Goal: Task Accomplishment & Management: Manage account settings

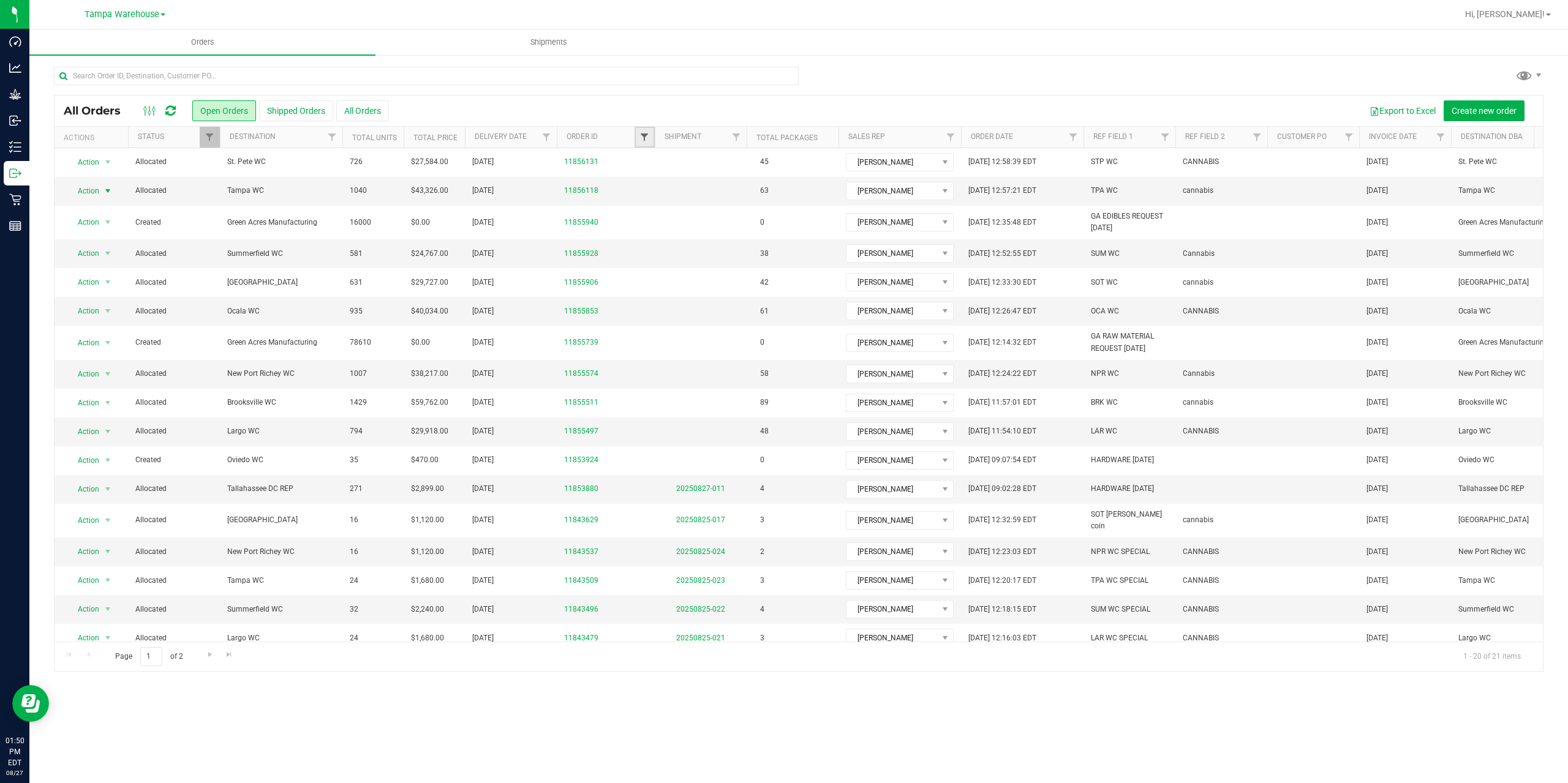
click at [644, 136] on span "Filter" at bounding box center [644, 137] width 10 height 10
type input "5853"
click at [678, 198] on button "Filter" at bounding box center [671, 196] width 58 height 27
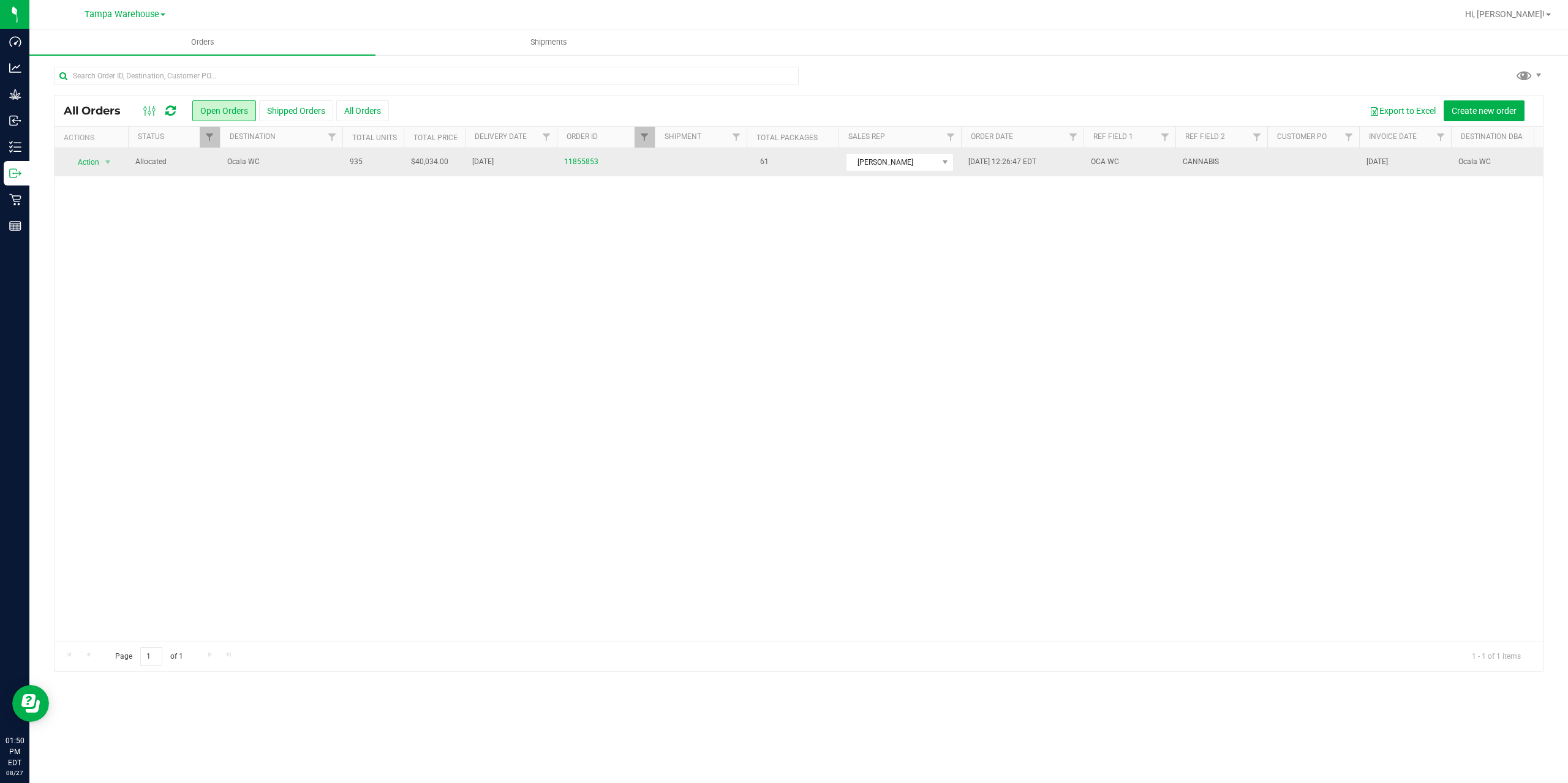
click at [268, 166] on span "Ocala WC" at bounding box center [281, 161] width 108 height 11
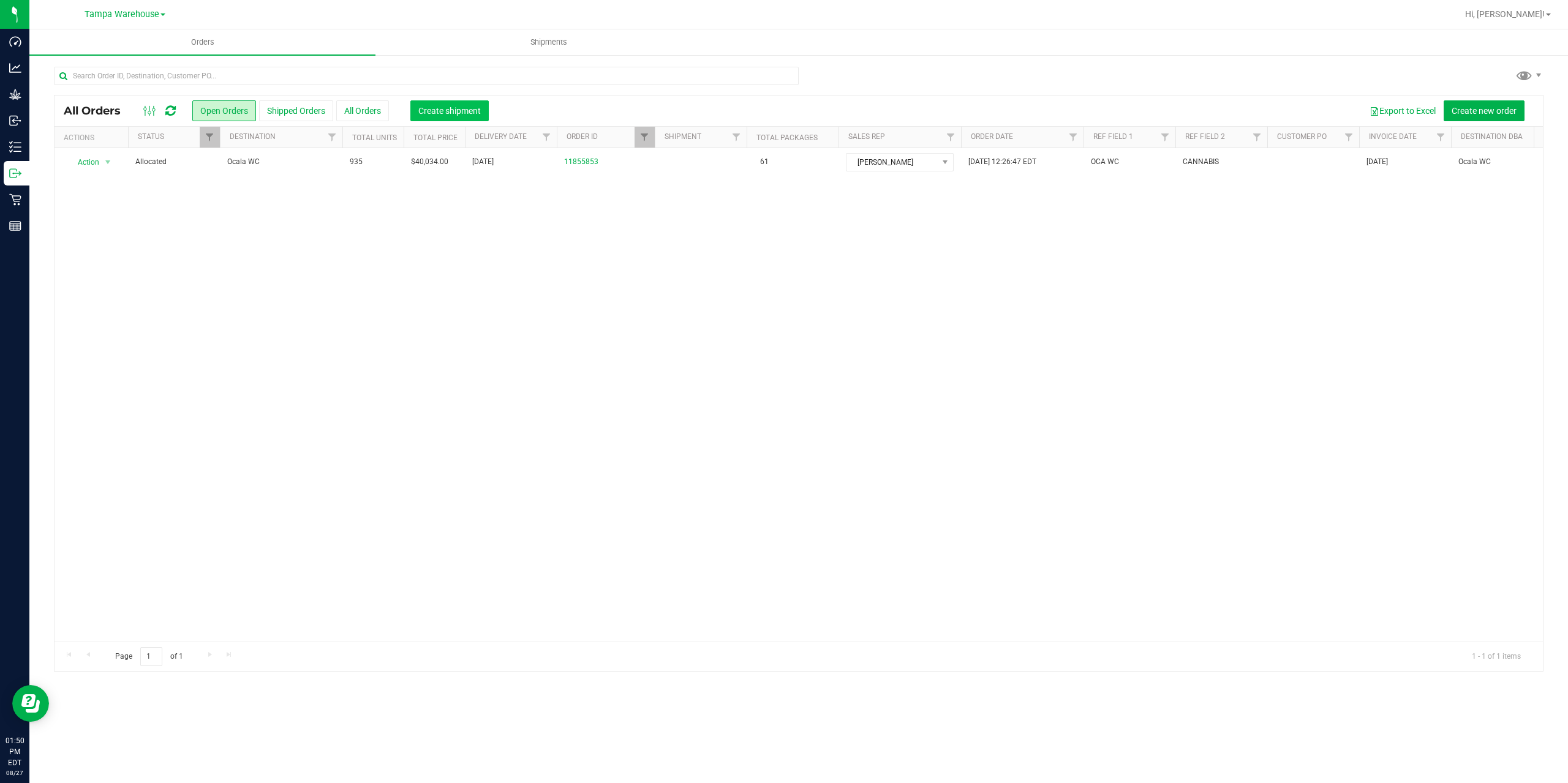
click at [464, 110] on span "Create shipment" at bounding box center [450, 111] width 62 height 10
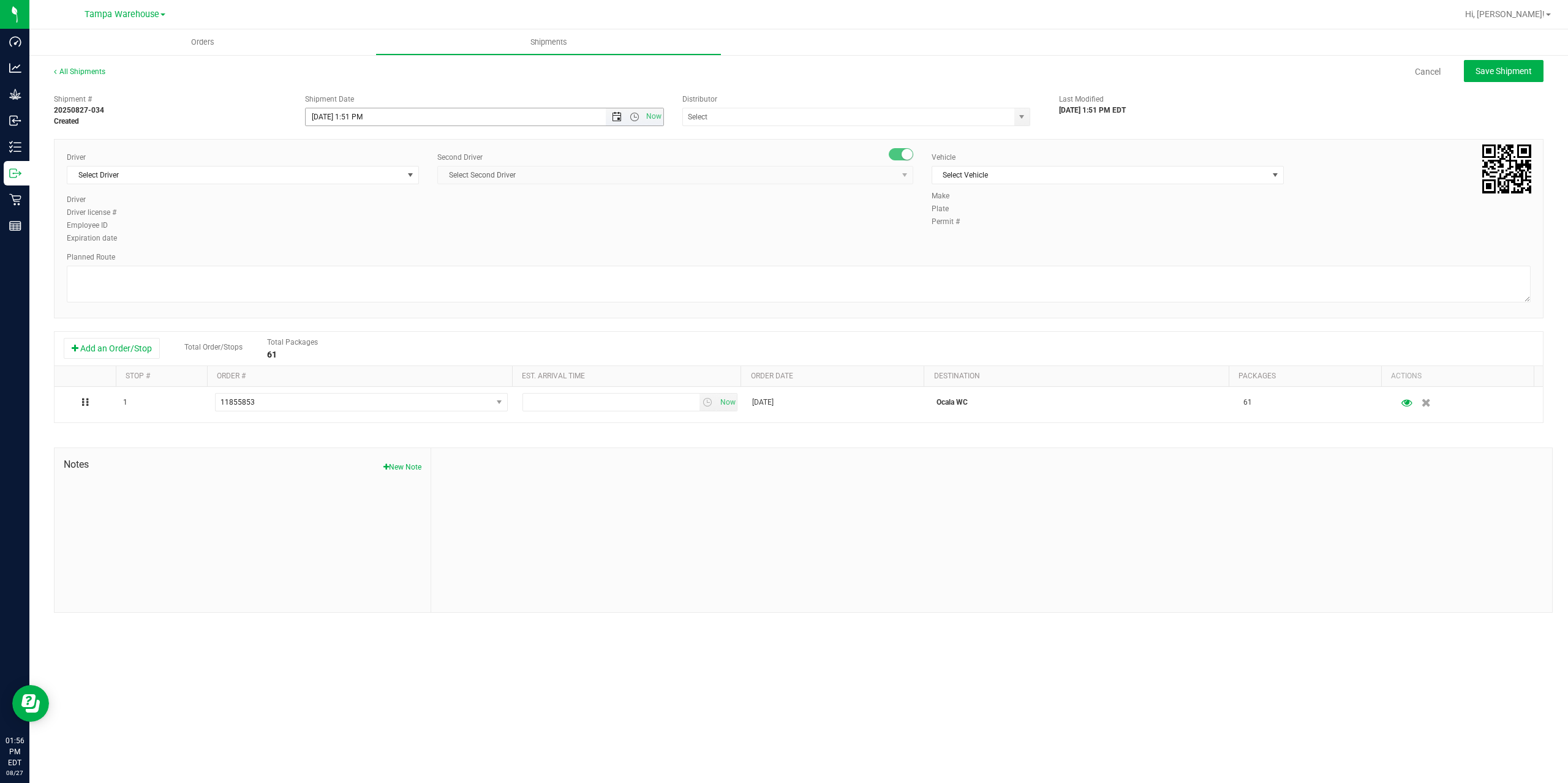
click at [613, 116] on span "Open the date view" at bounding box center [617, 117] width 10 height 10
click at [389, 254] on link "28" at bounding box center [388, 260] width 18 height 19
click at [635, 118] on span "Open the time view" at bounding box center [635, 117] width 10 height 10
click at [438, 220] on li "6:30 AM" at bounding box center [484, 219] width 356 height 16
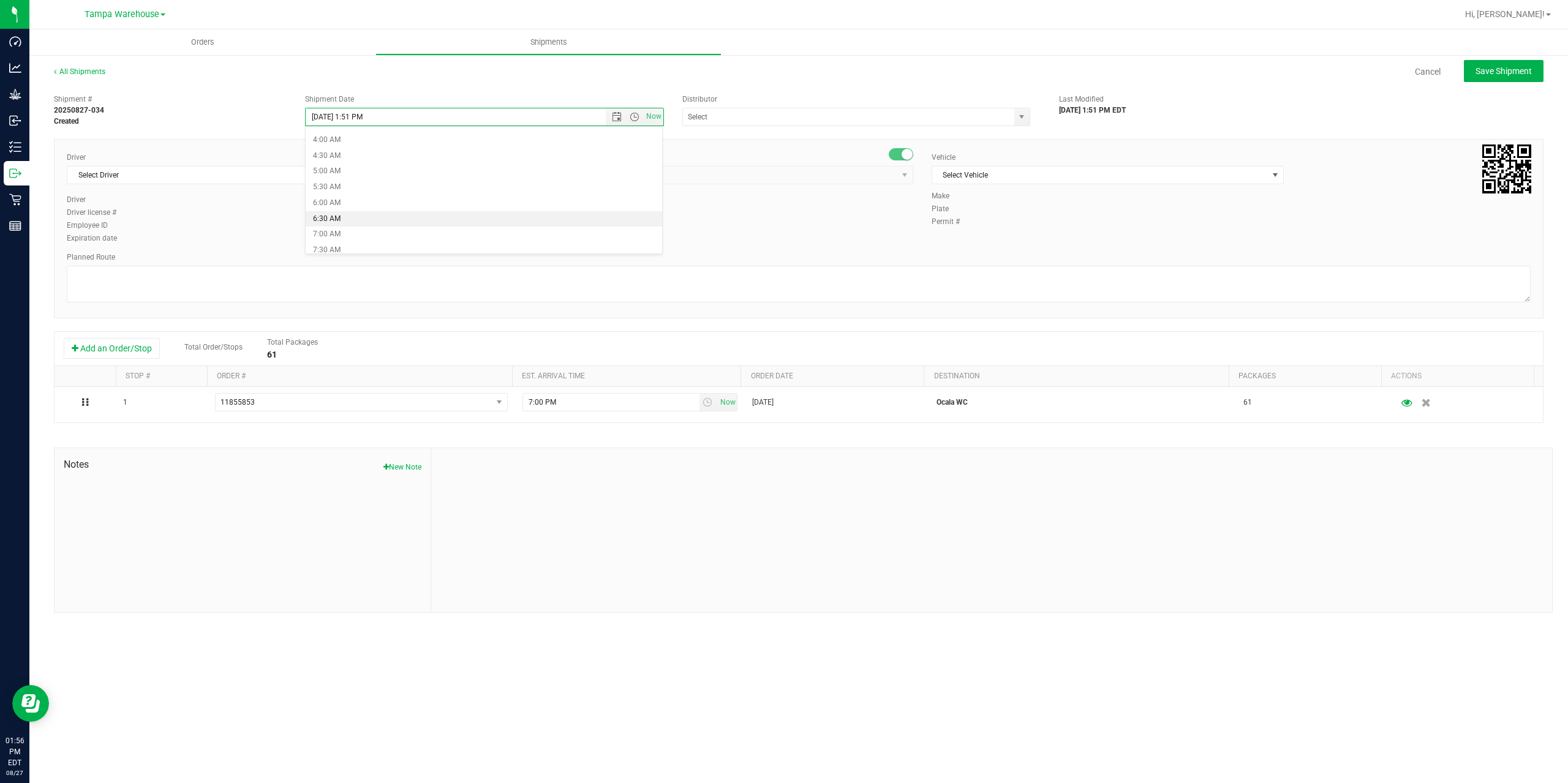
type input "8/28/2025 6:30 AM"
click at [748, 112] on input "text" at bounding box center [844, 117] width 321 height 17
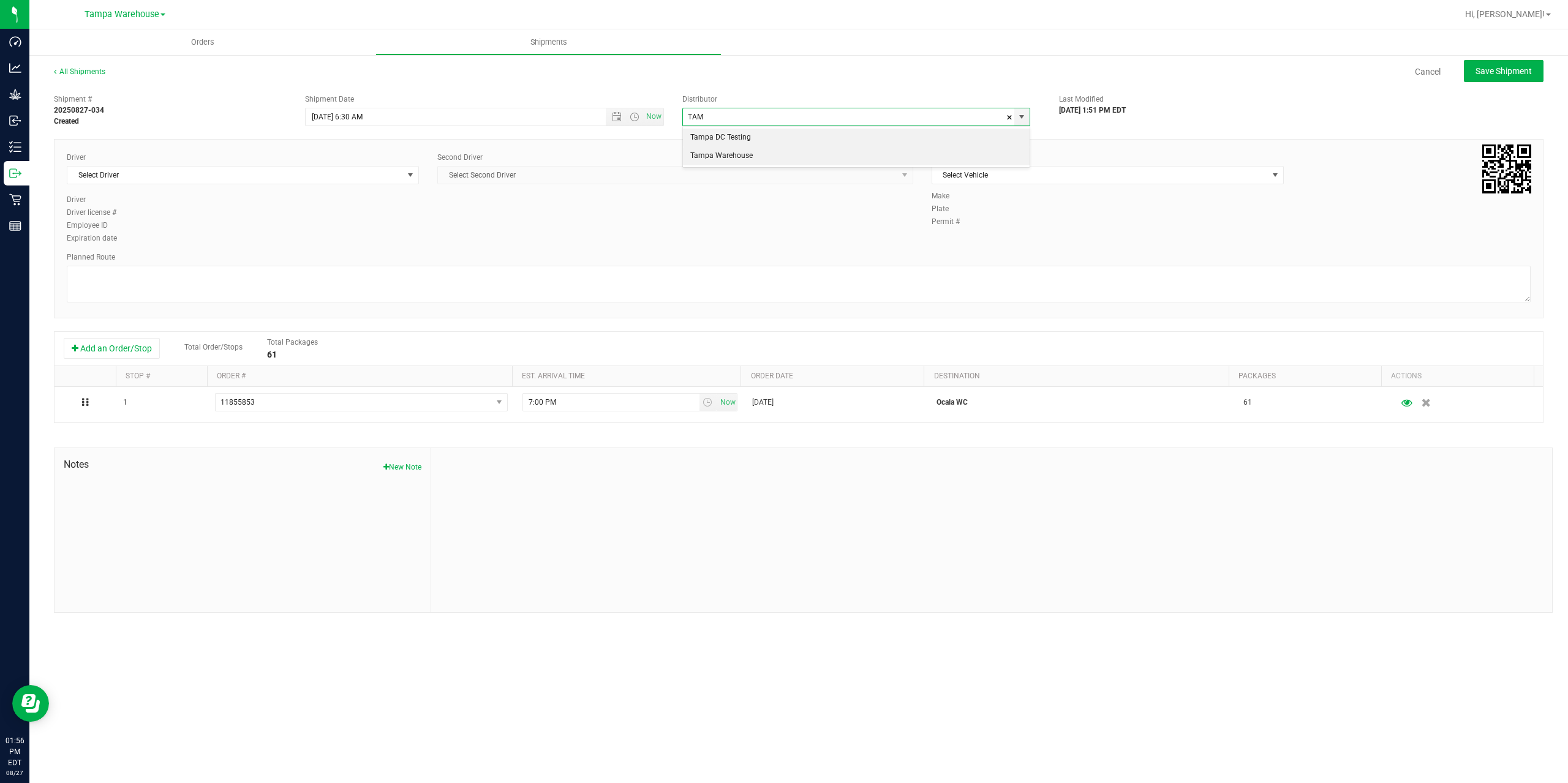
click at [730, 153] on li "Tampa Warehouse" at bounding box center [856, 156] width 347 height 19
type input "Tampa Warehouse"
click at [334, 183] on span "Select Driver" at bounding box center [235, 174] width 336 height 17
click at [349, 176] on span "Select Driver" at bounding box center [235, 174] width 336 height 17
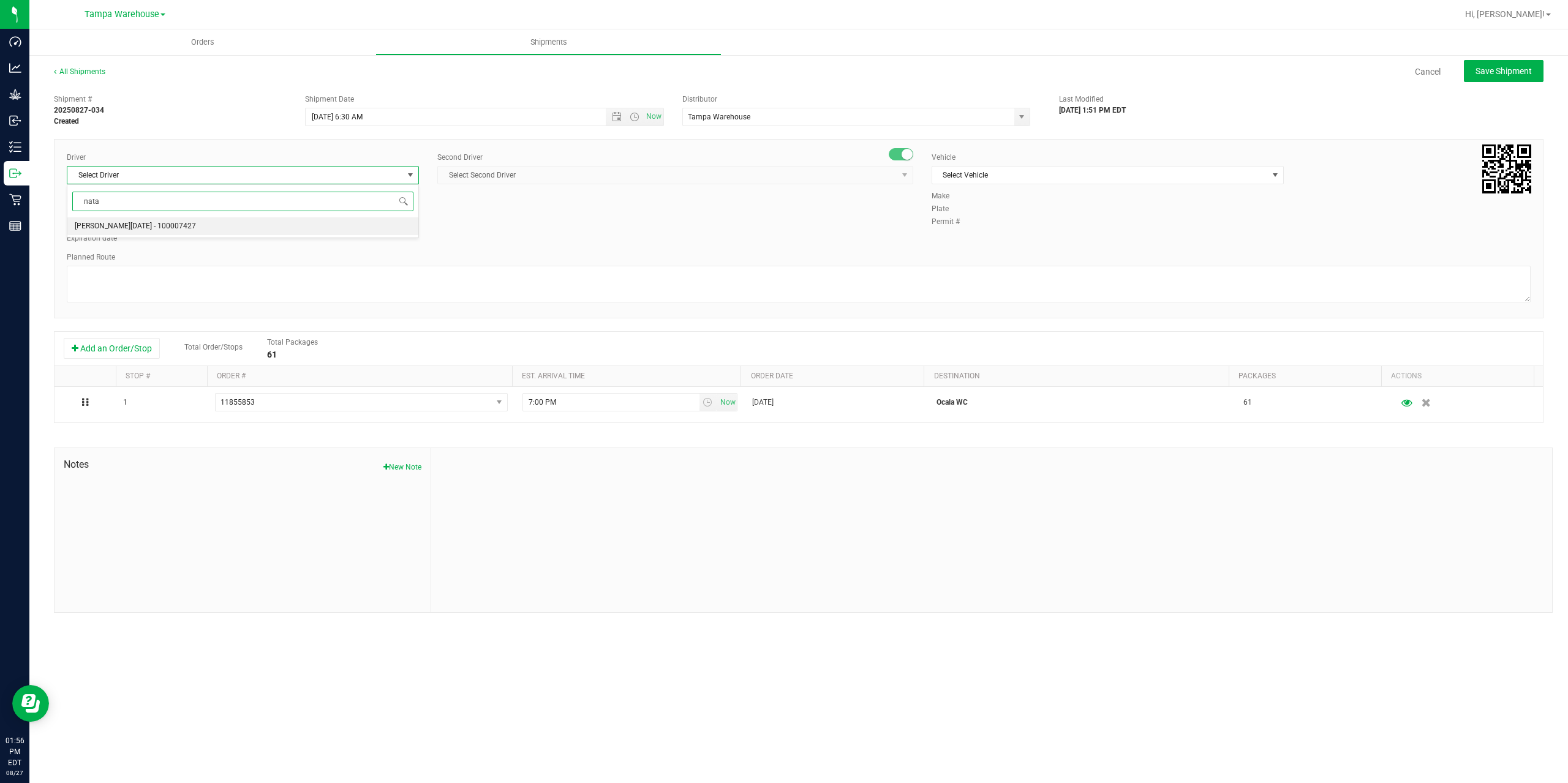
click at [185, 221] on li "Anthony Natale - 100007427" at bounding box center [243, 226] width 351 height 19
type input "nata"
click at [511, 179] on span "Select Second Driver" at bounding box center [668, 174] width 459 height 17
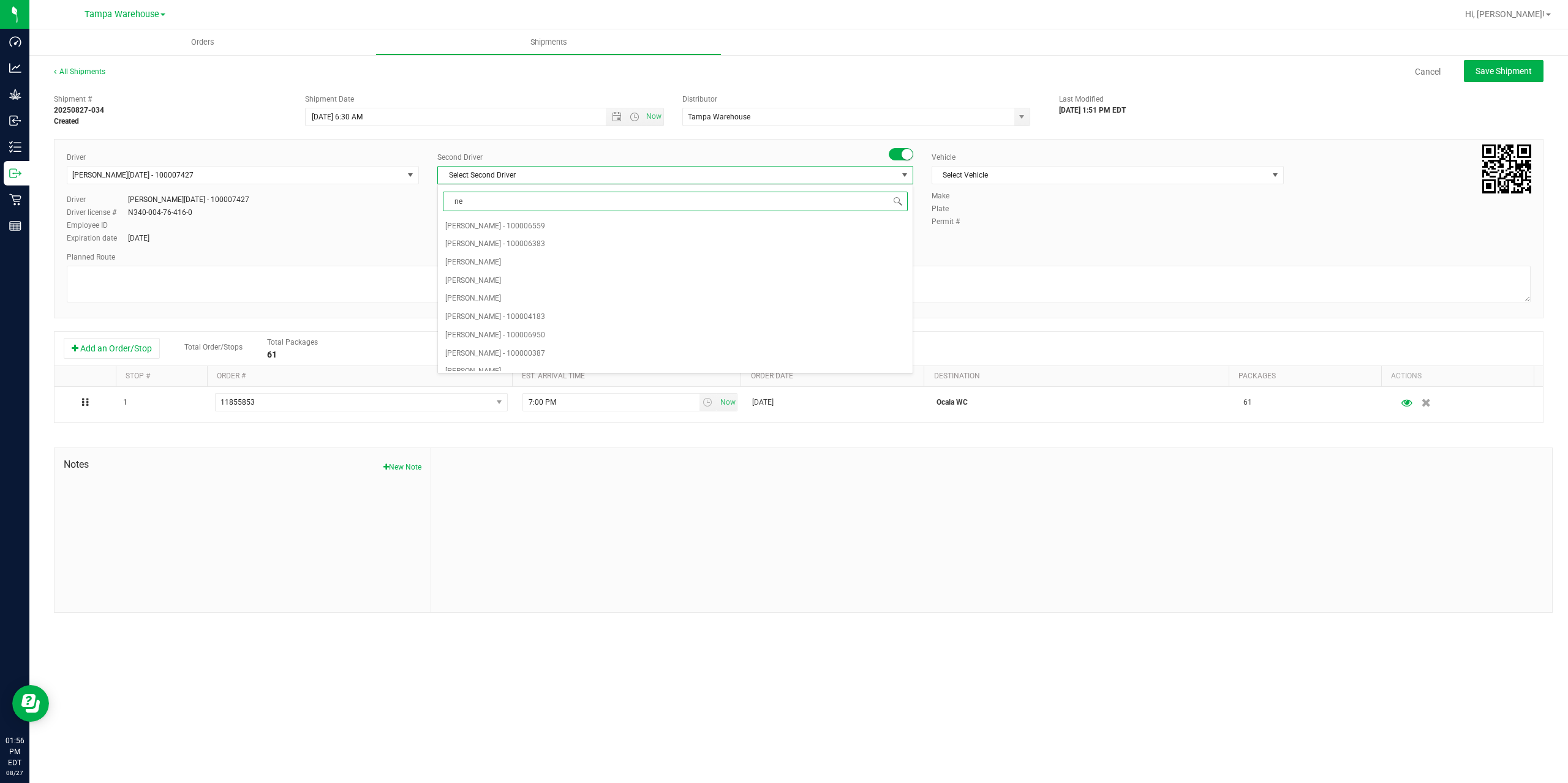
type input "ner"
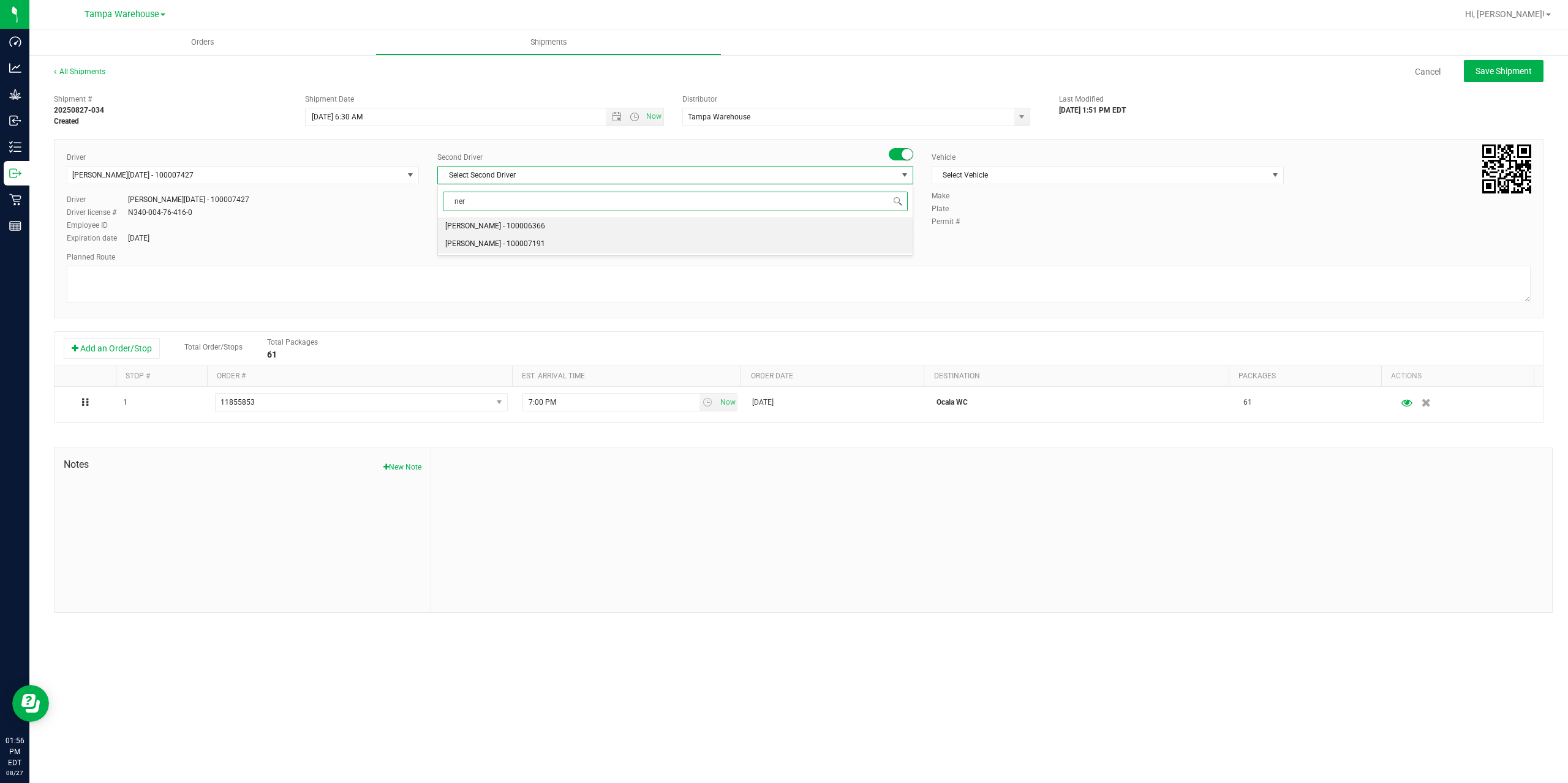
click at [515, 246] on span "Nicholas Pinero - 100007191" at bounding box center [495, 244] width 100 height 16
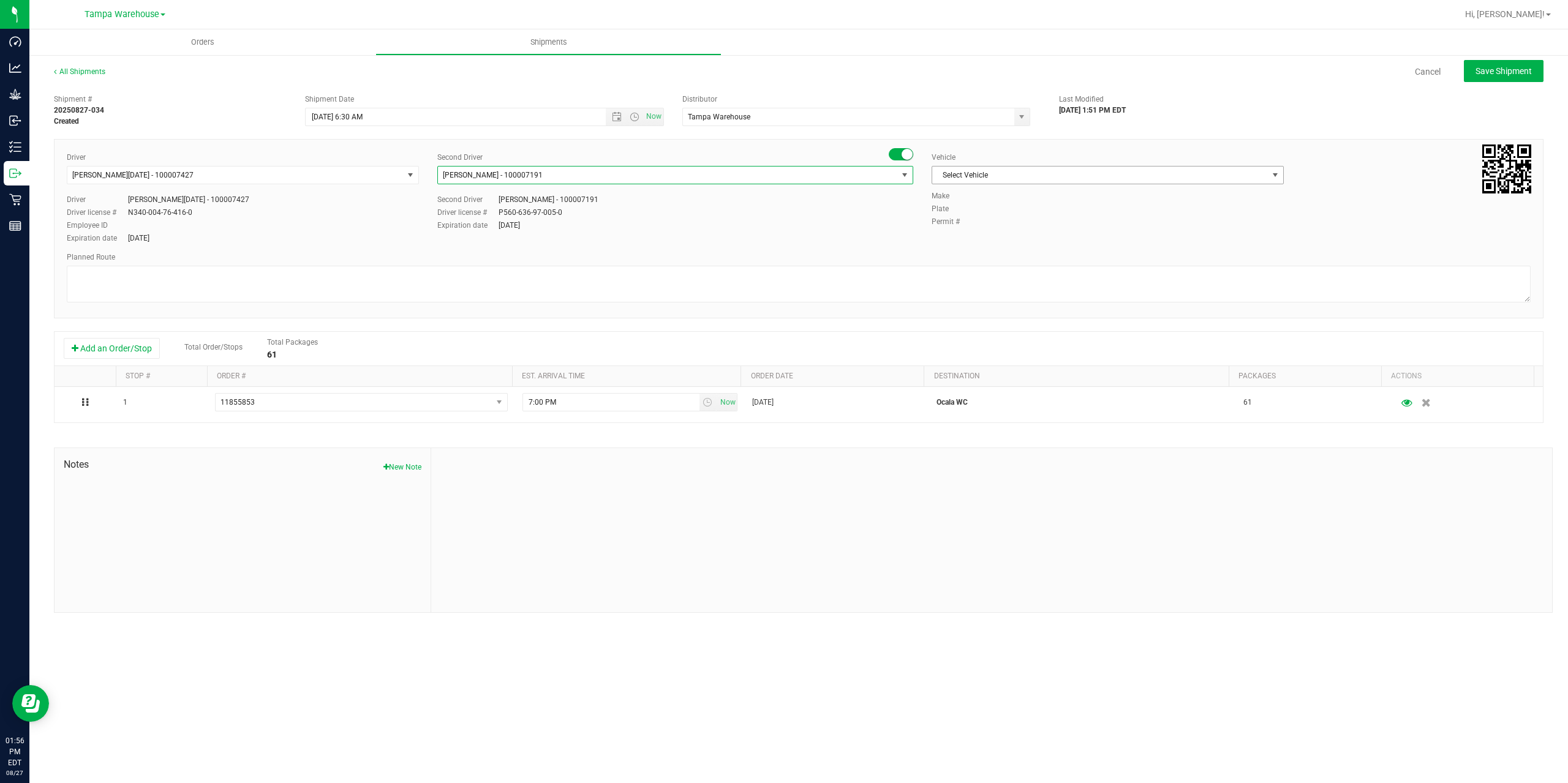
click at [1007, 174] on span "Select Vehicle" at bounding box center [1101, 174] width 336 height 17
click at [1003, 299] on li "FL-EXPRESS-03" at bounding box center [1108, 297] width 351 height 19
click at [720, 276] on textarea at bounding box center [799, 284] width 1464 height 37
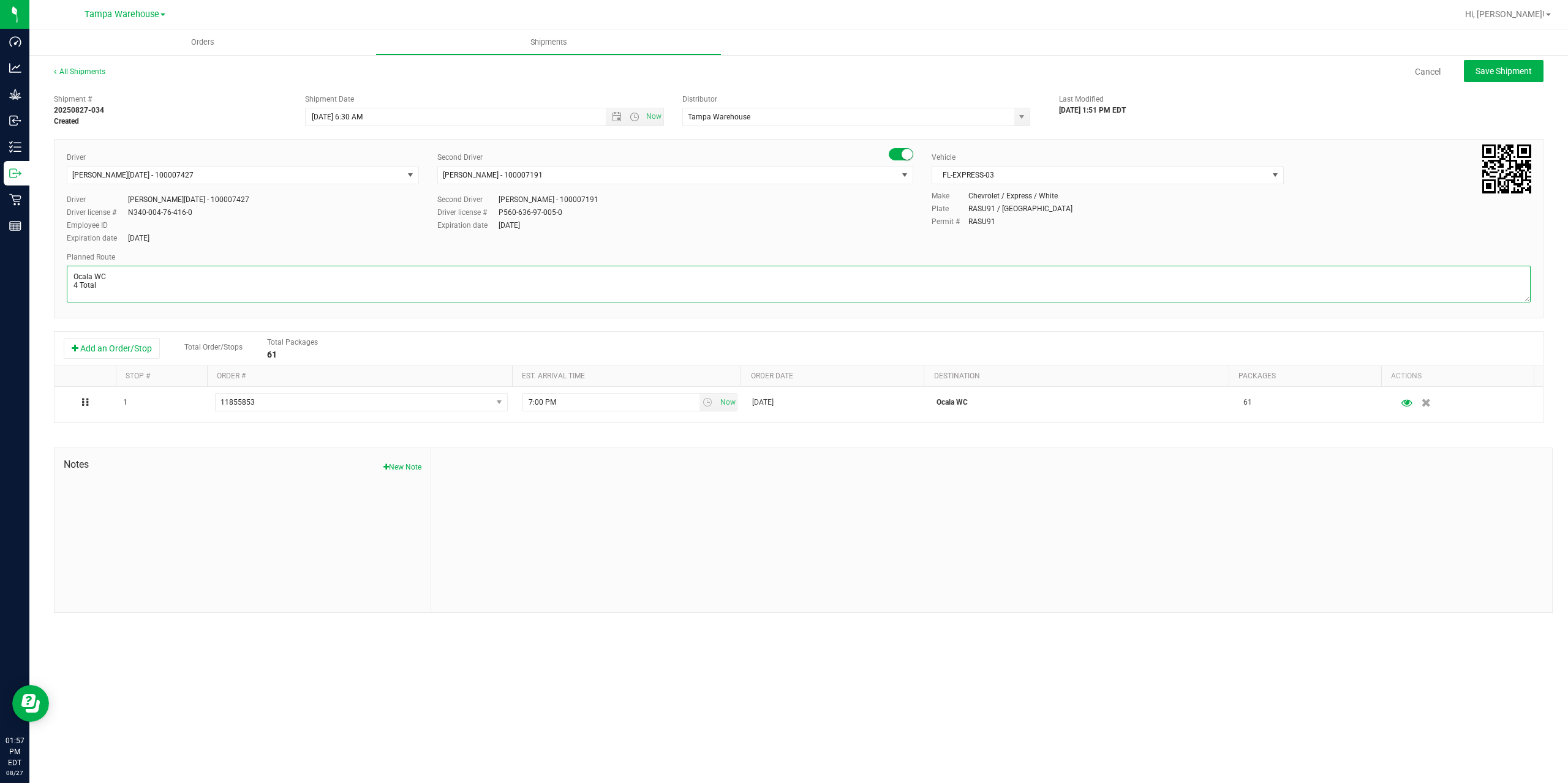
click at [133, 296] on textarea at bounding box center [799, 284] width 1464 height 37
paste textarea "Summerfield WC Ocala WC Brooksville WC New Port Richey WC Largo WC St. Pete WC …"
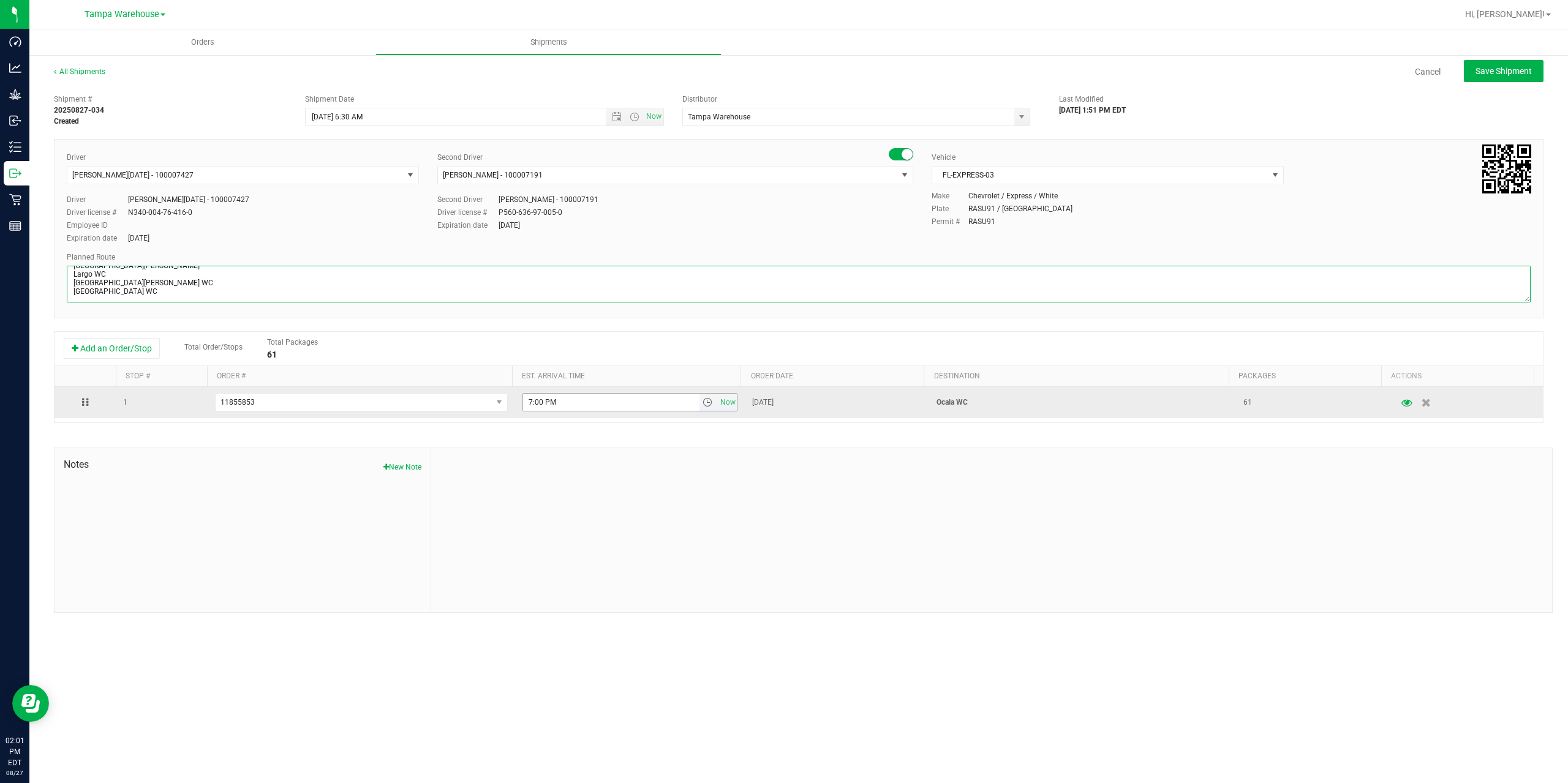
click at [704, 403] on span "select" at bounding box center [708, 402] width 10 height 10
type textarea "Ocala WC 4 Total Summerfield WC Ocala WC Brooksville WC New Port Richey WC Larg…"
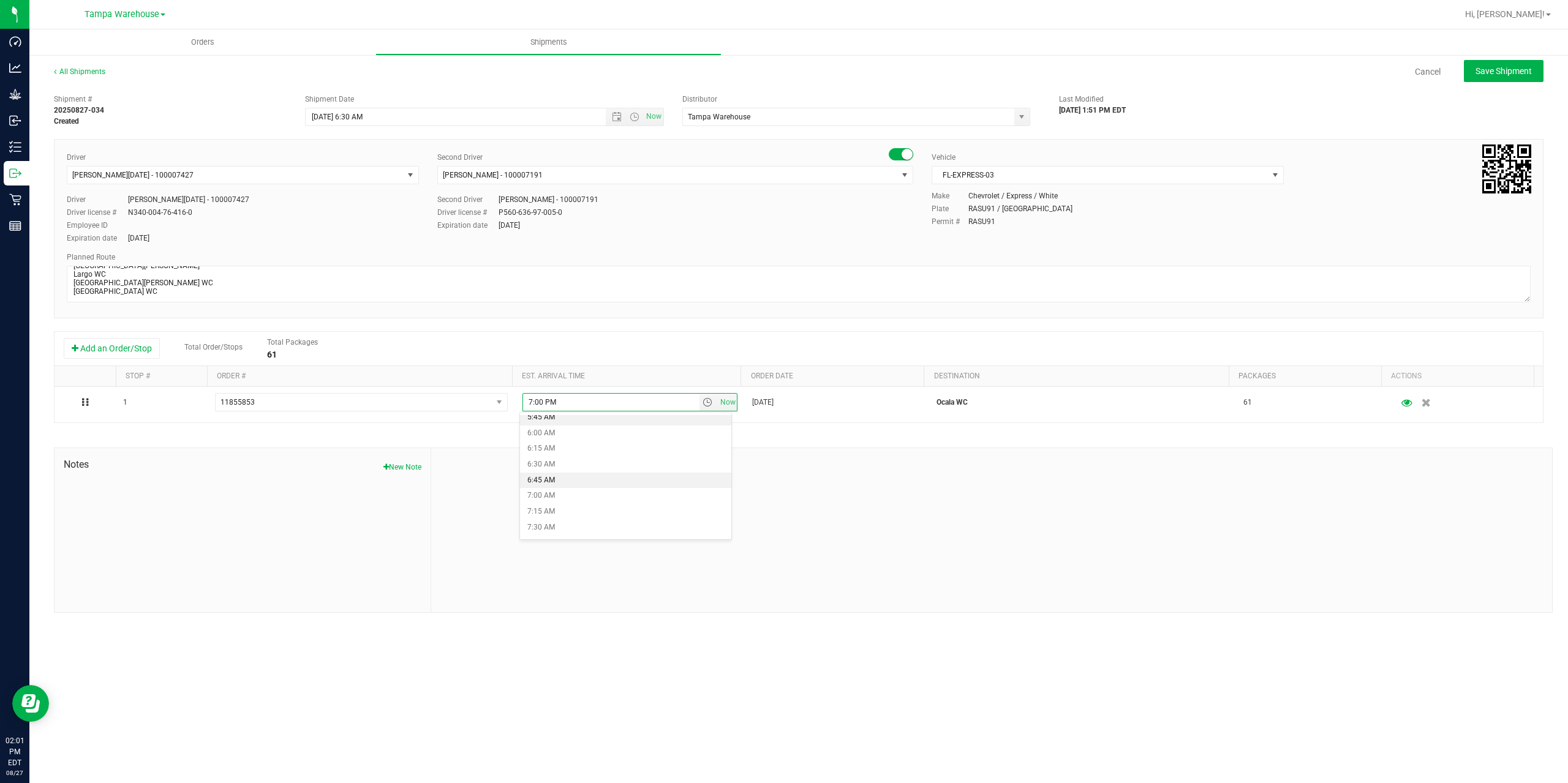
scroll to position [551, 0]
click at [590, 501] on li "10:00 AM" at bounding box center [626, 501] width 211 height 16
click at [1506, 67] on span "Save Shipment" at bounding box center [1503, 71] width 56 height 10
type input "8/28/2025 10:30 AM"
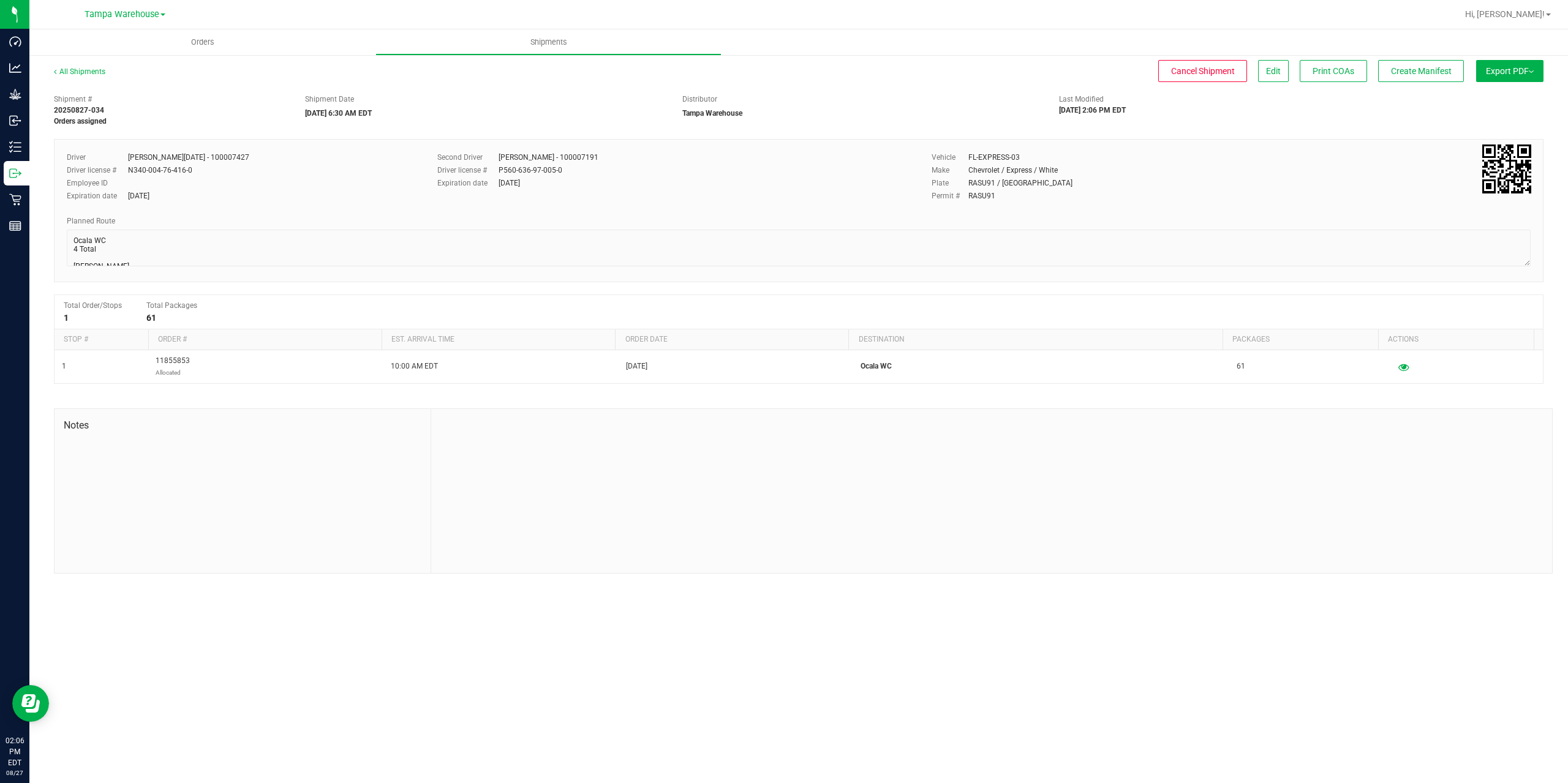
click at [1514, 74] on span "Export PDF" at bounding box center [1510, 71] width 48 height 10
click at [1505, 104] on li "Manifest by Package ID" at bounding box center [1506, 97] width 123 height 19
click at [20, 168] on icon at bounding box center [15, 173] width 12 height 12
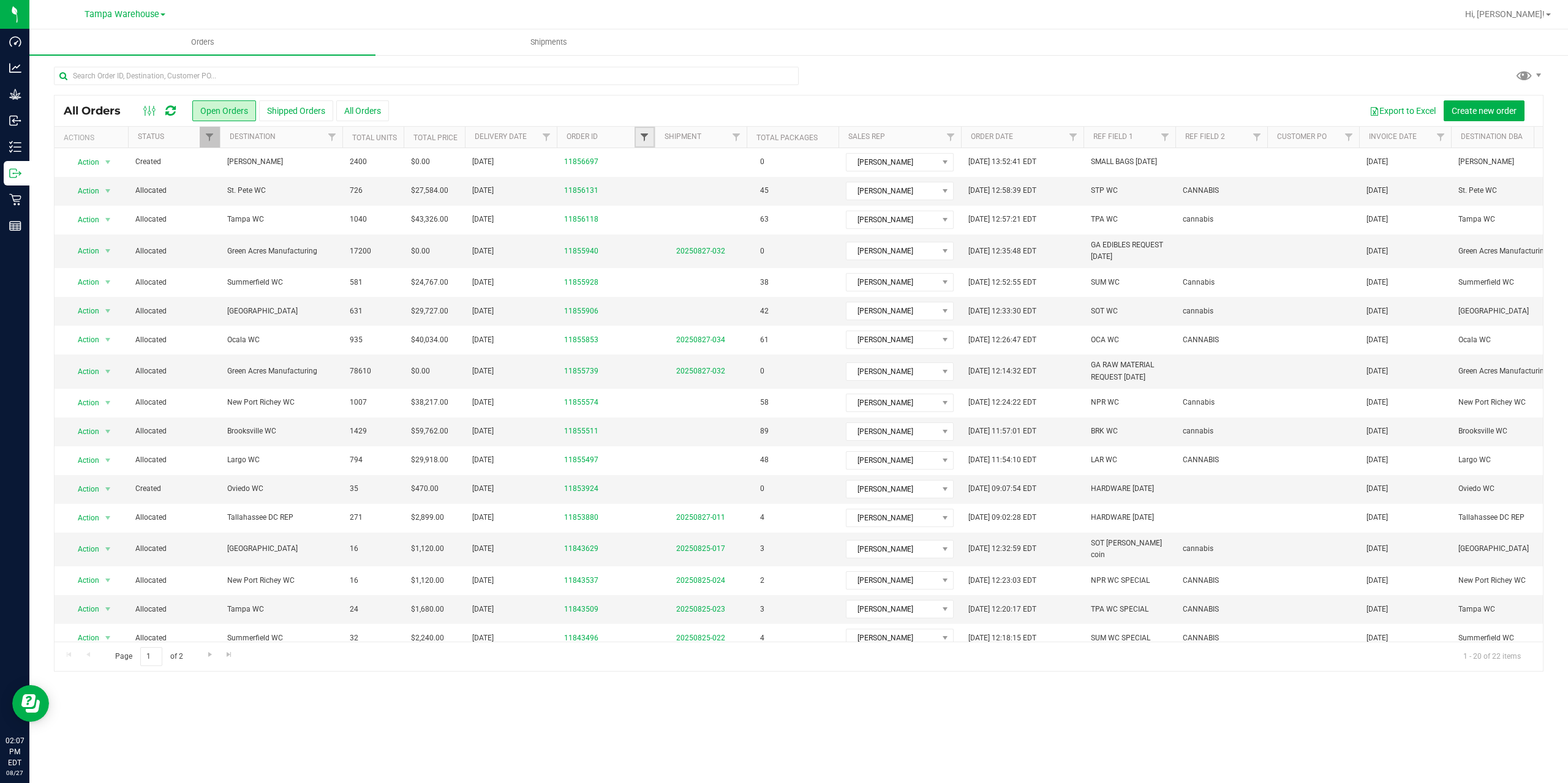
click at [644, 138] on span "Filter" at bounding box center [644, 137] width 10 height 10
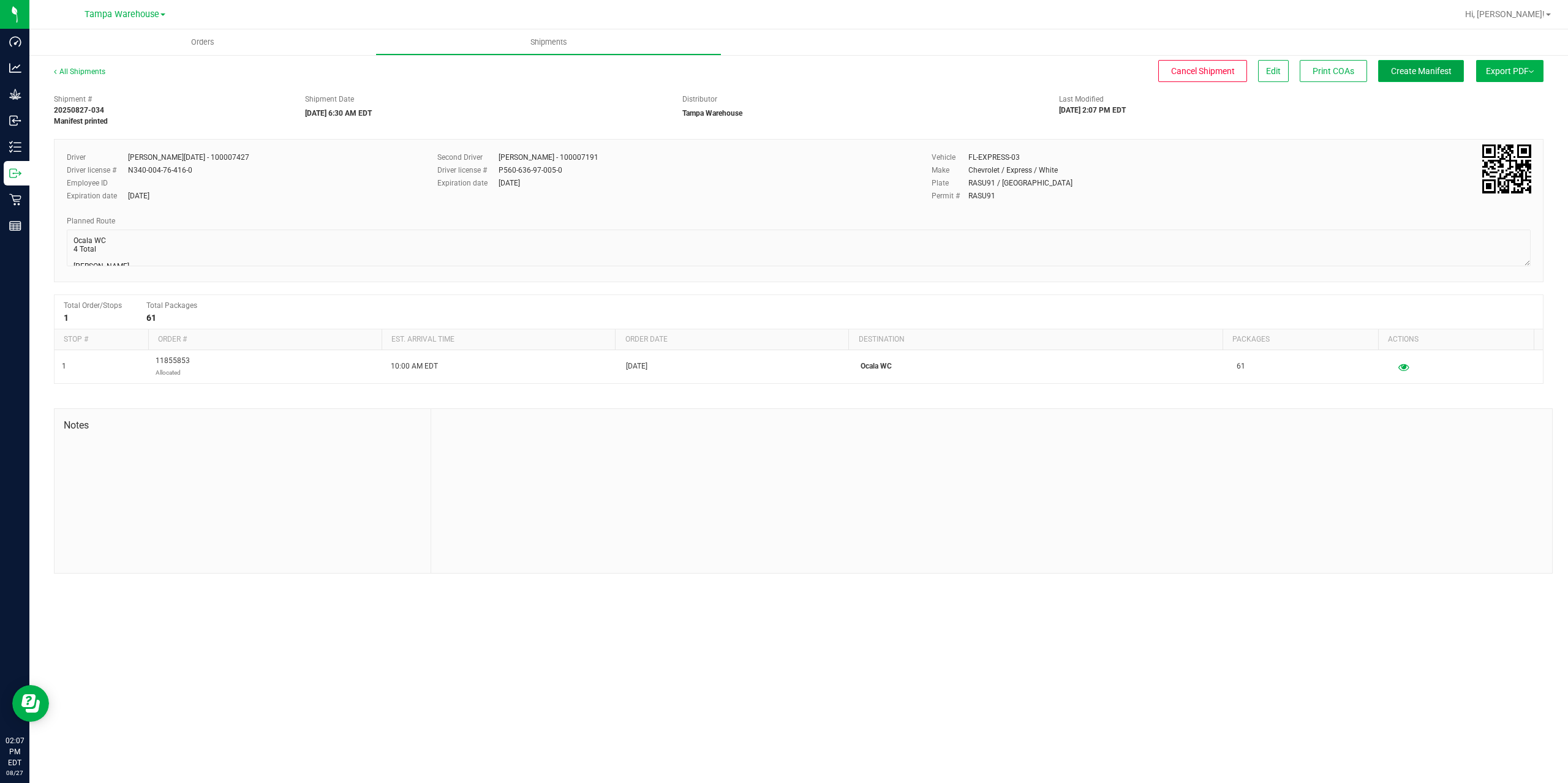
click at [1389, 78] on button "Create Manifest" at bounding box center [1421, 71] width 86 height 22
click at [1389, 78] on button "Ship Transfer" at bounding box center [1424, 71] width 80 height 22
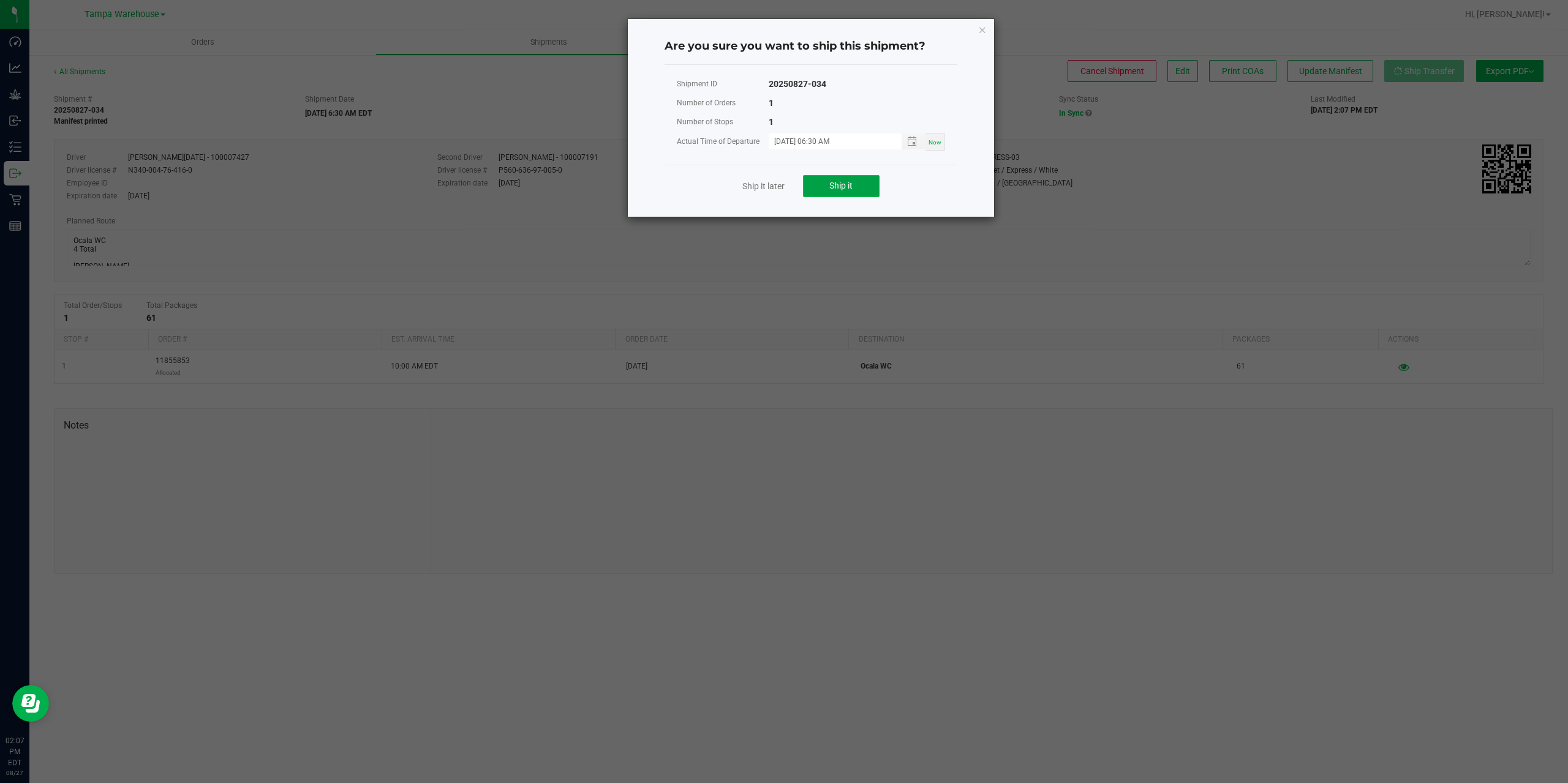
click at [855, 190] on button "Ship it" at bounding box center [841, 186] width 76 height 22
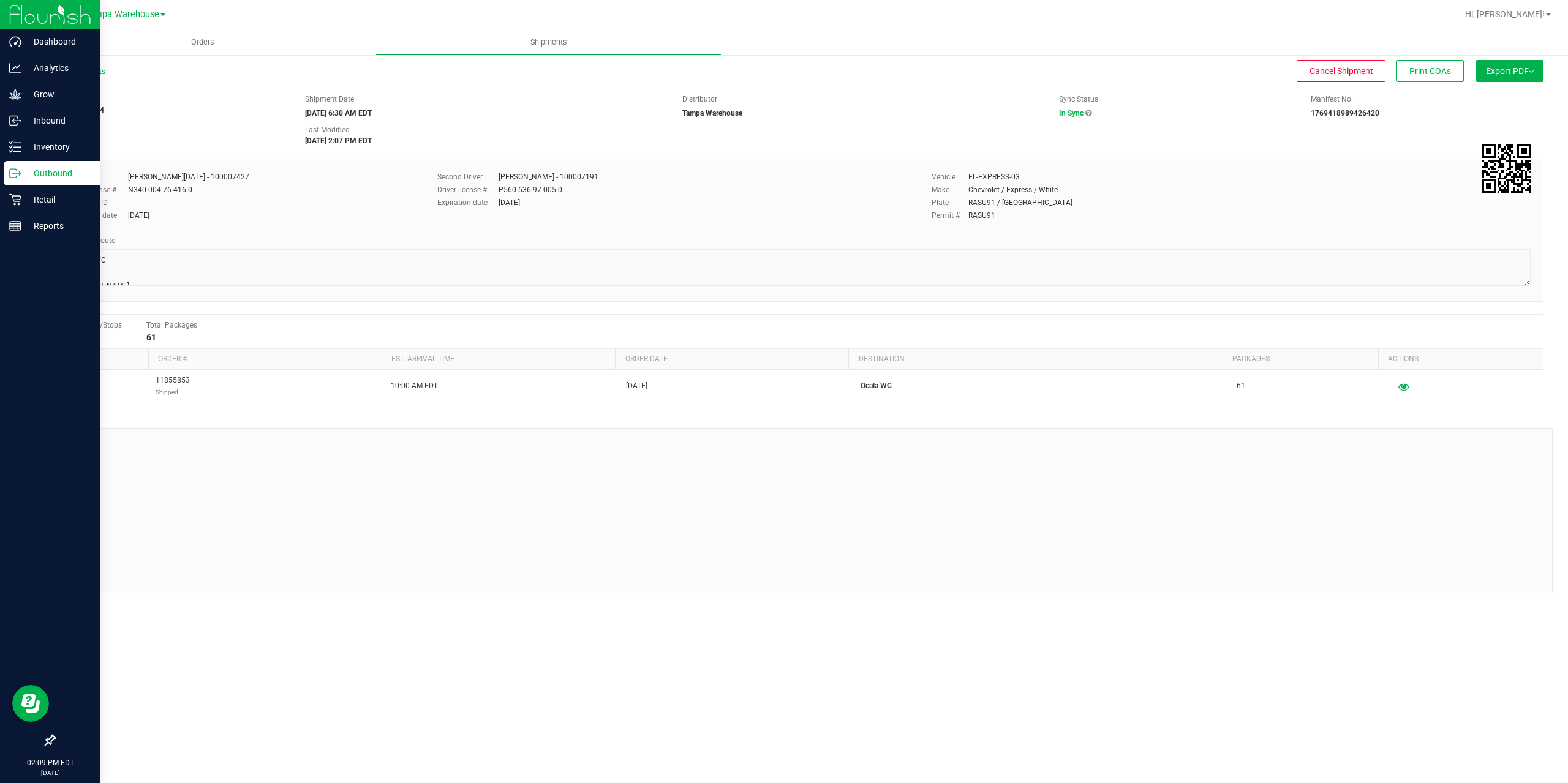
click at [20, 172] on icon at bounding box center [15, 173] width 12 height 12
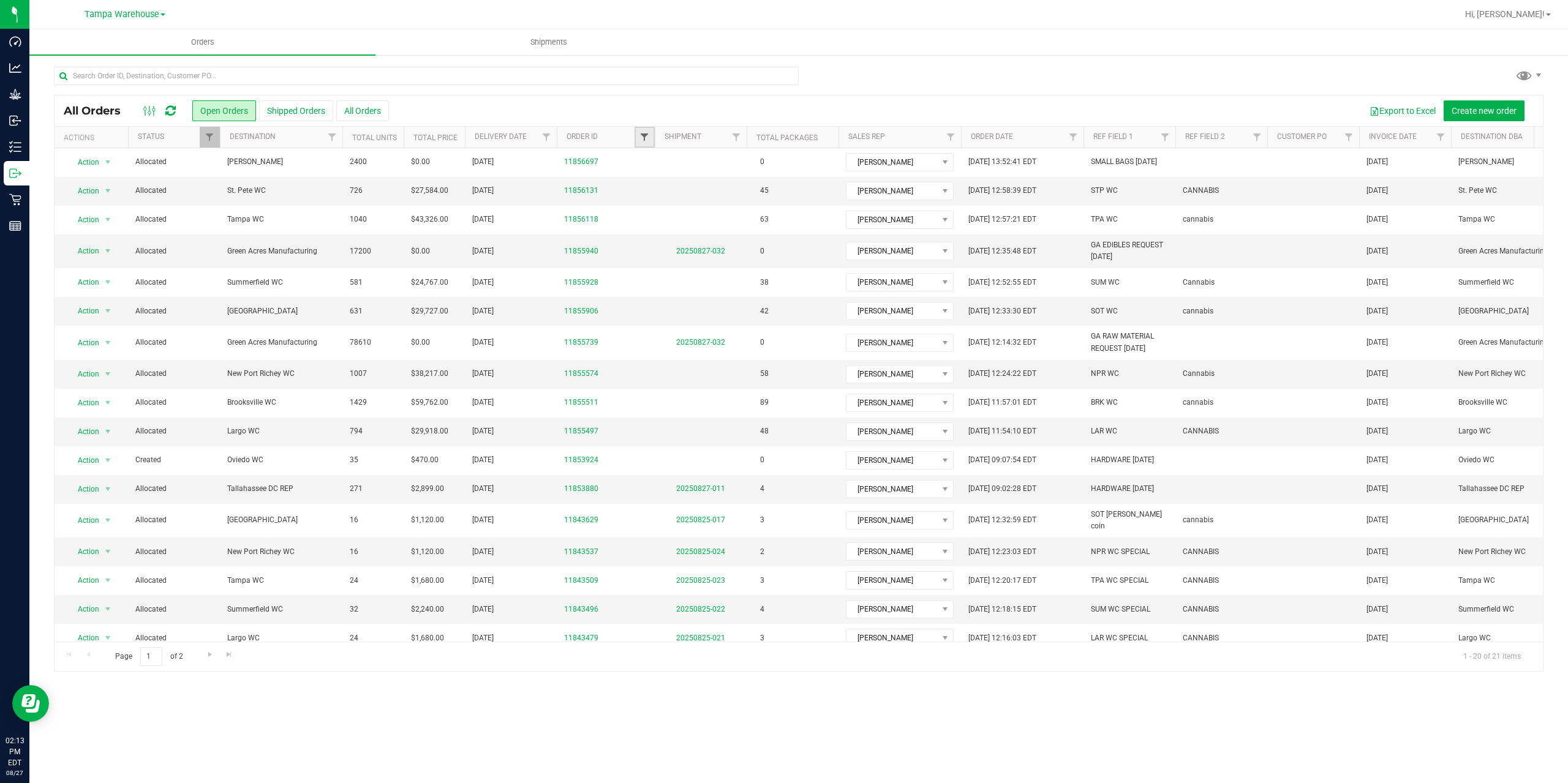
click at [643, 140] on span "Filter" at bounding box center [644, 137] width 10 height 10
type input "2723"
click at [686, 197] on button "Filter" at bounding box center [671, 196] width 58 height 27
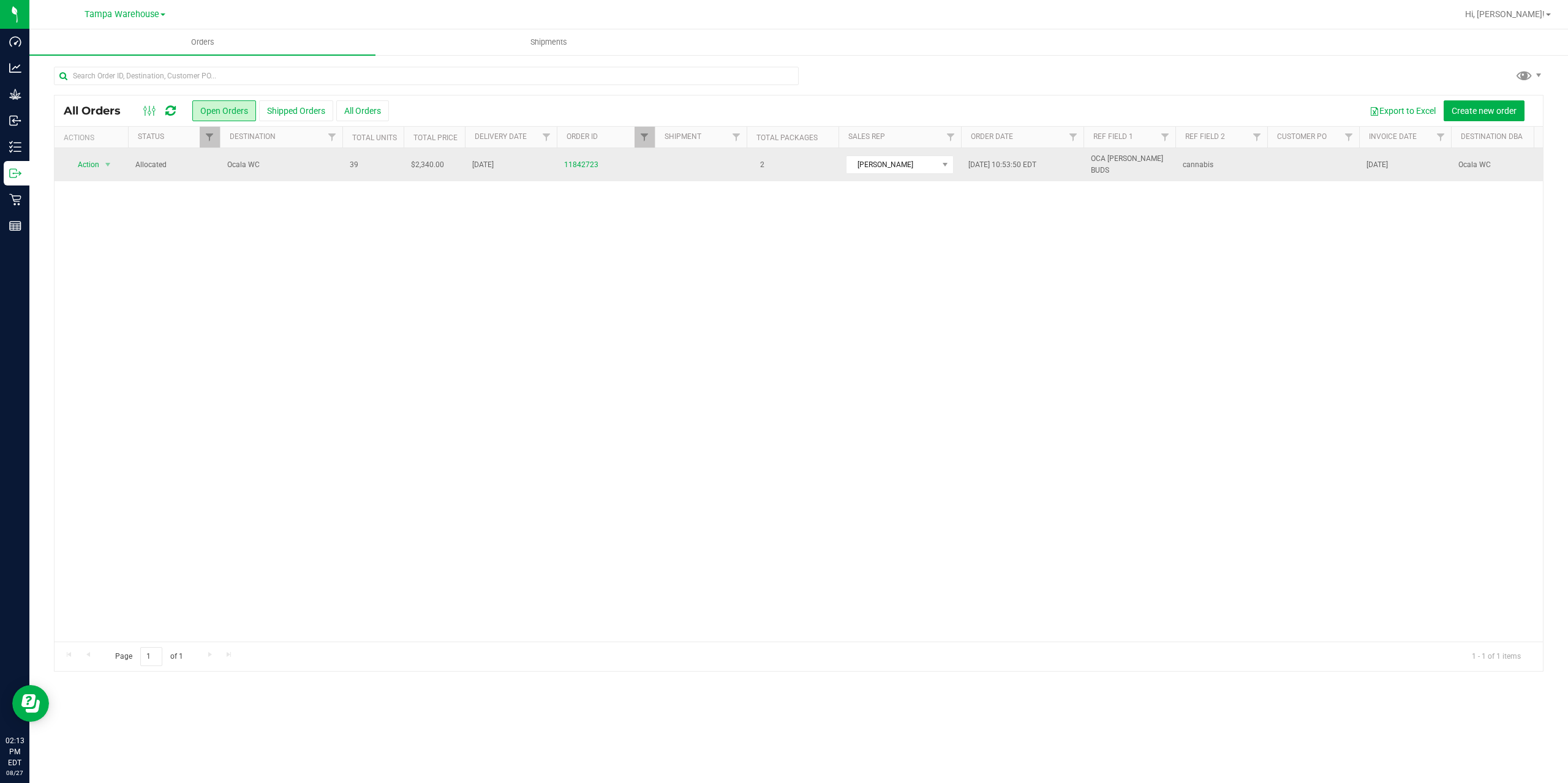
click at [295, 167] on span "Ocala WC" at bounding box center [281, 165] width 108 height 11
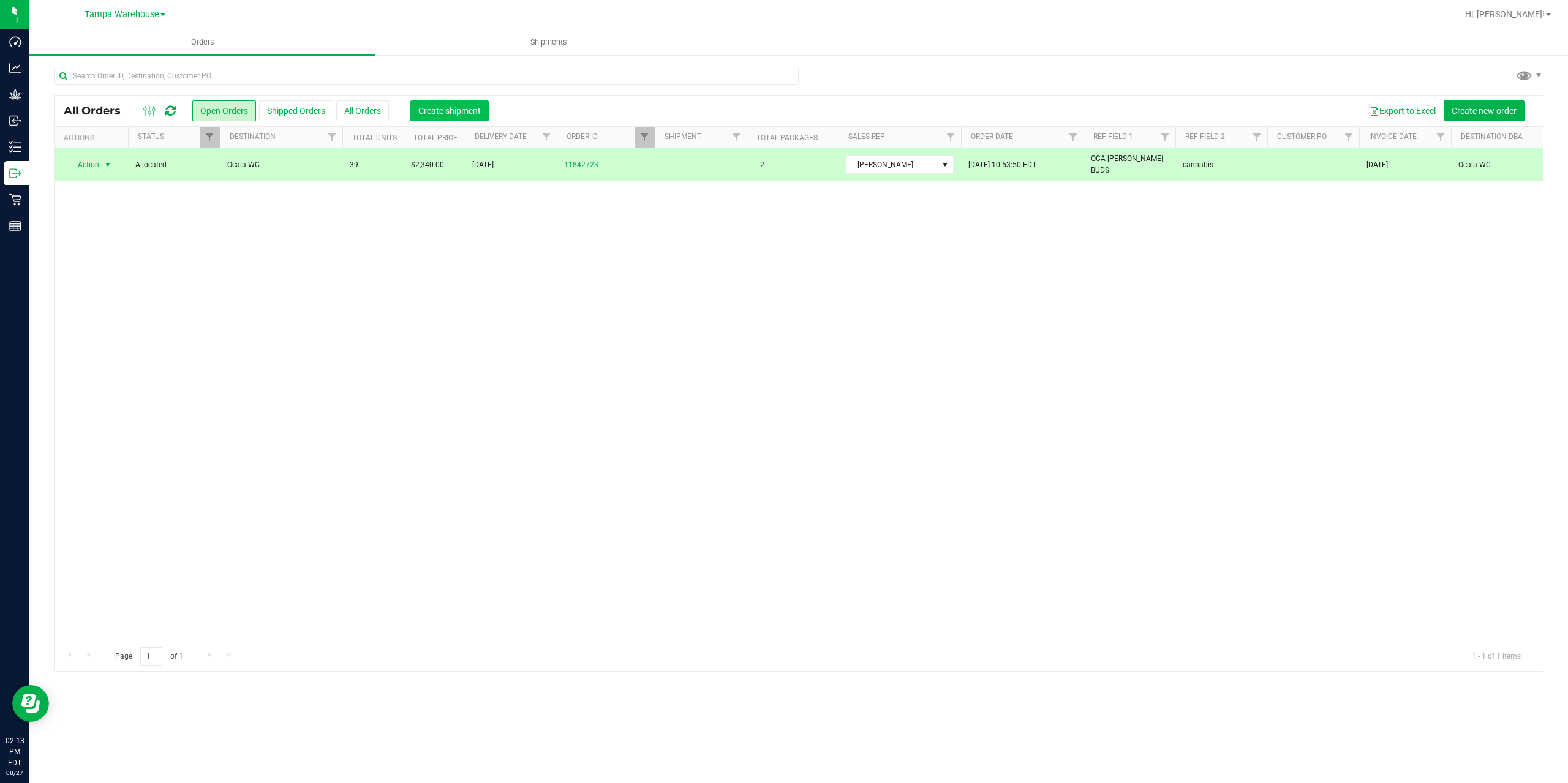
click at [437, 104] on button "Create shipment" at bounding box center [450, 111] width 79 height 21
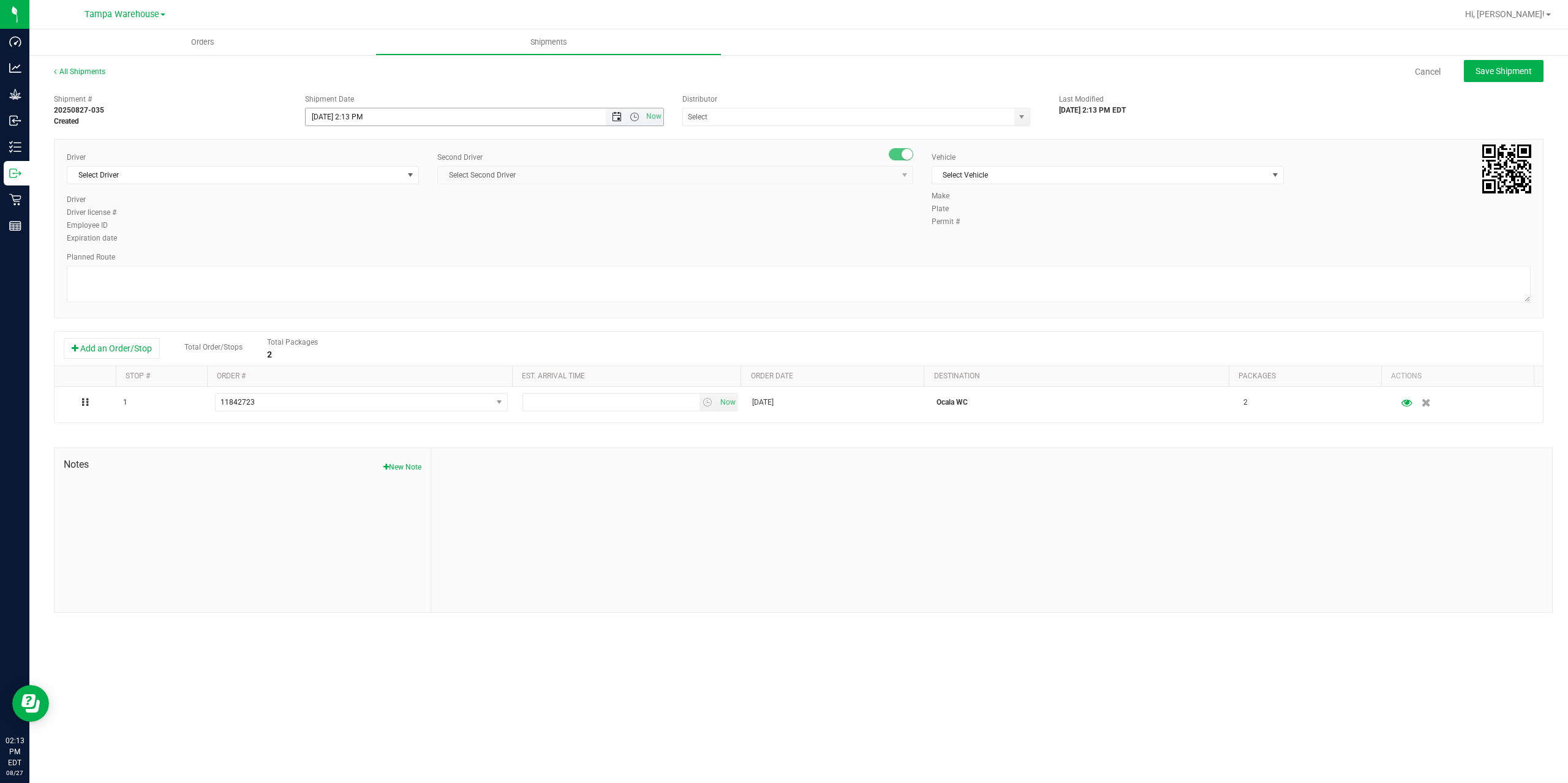
click at [616, 118] on span "Open the date view" at bounding box center [617, 117] width 10 height 10
click at [388, 259] on link "28" at bounding box center [388, 260] width 18 height 19
click at [631, 119] on span "Open the time view" at bounding box center [635, 117] width 10 height 10
click at [344, 154] on li "6:30 AM" at bounding box center [484, 158] width 356 height 16
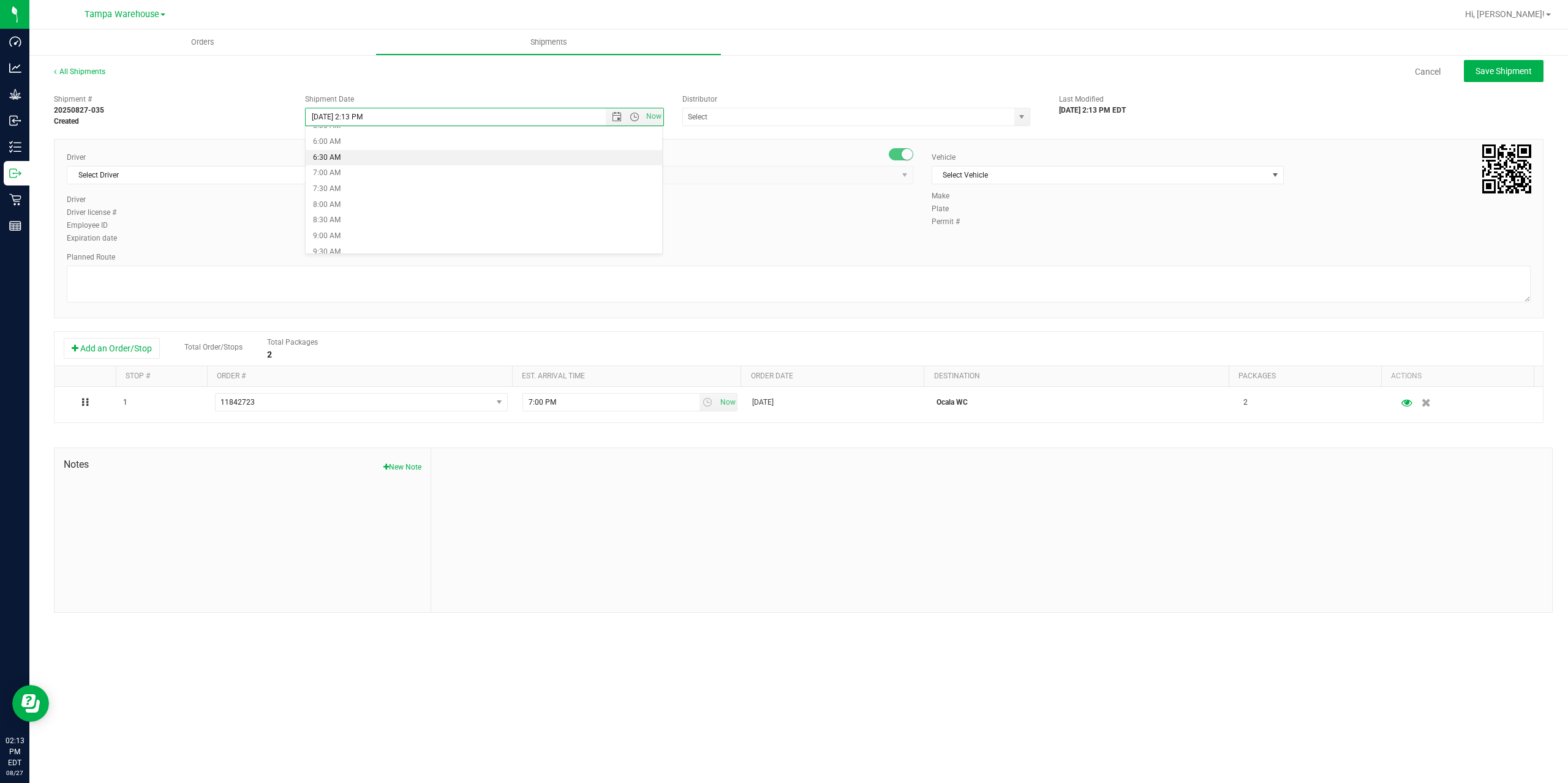
type input "8/28/2025 6:30 AM"
click at [732, 111] on input "text" at bounding box center [844, 117] width 321 height 17
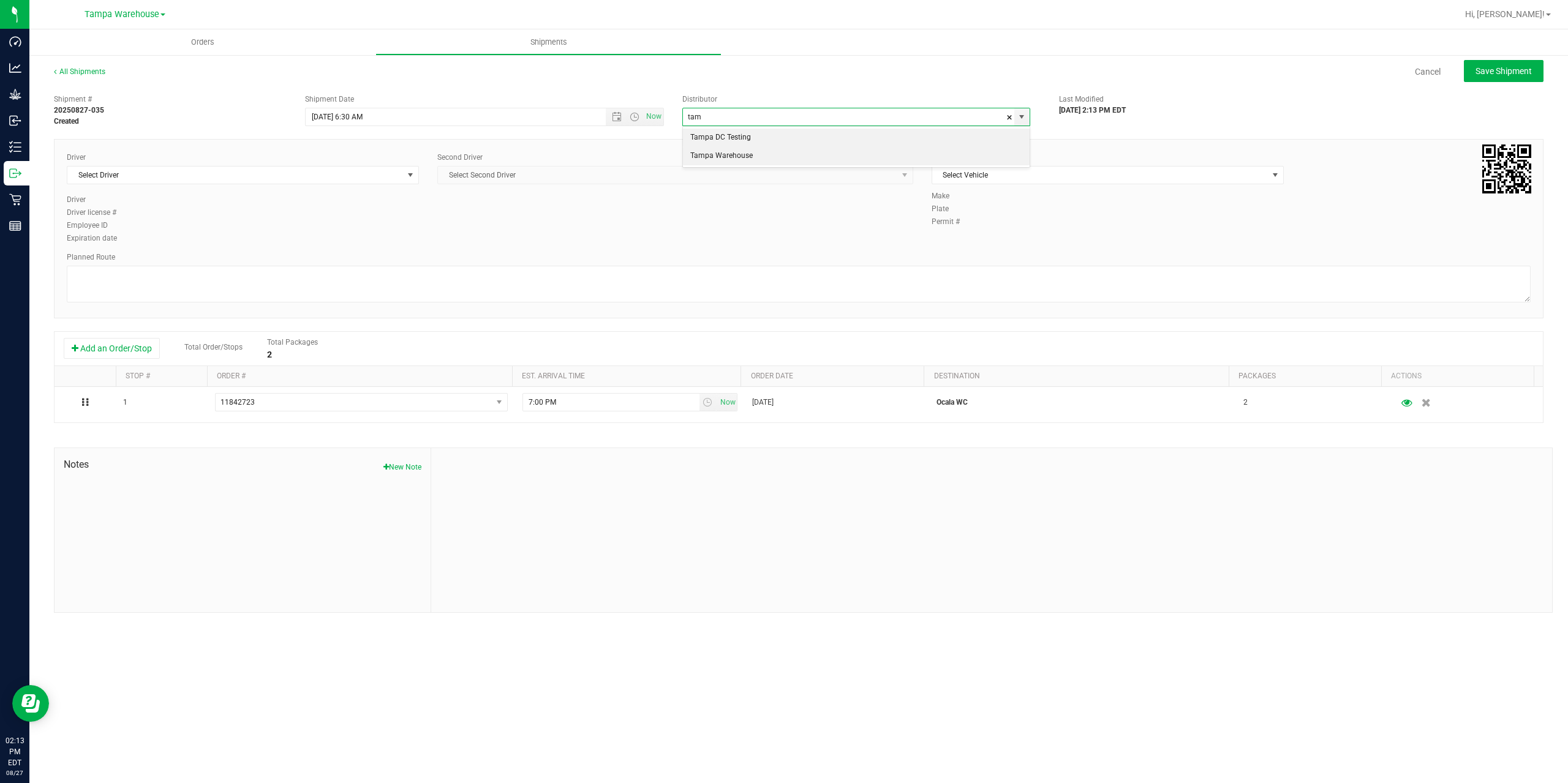
click at [732, 158] on li "Tampa Warehouse" at bounding box center [856, 156] width 347 height 19
type input "Tampa Warehouse"
click at [308, 182] on span "Select Driver" at bounding box center [235, 174] width 336 height 17
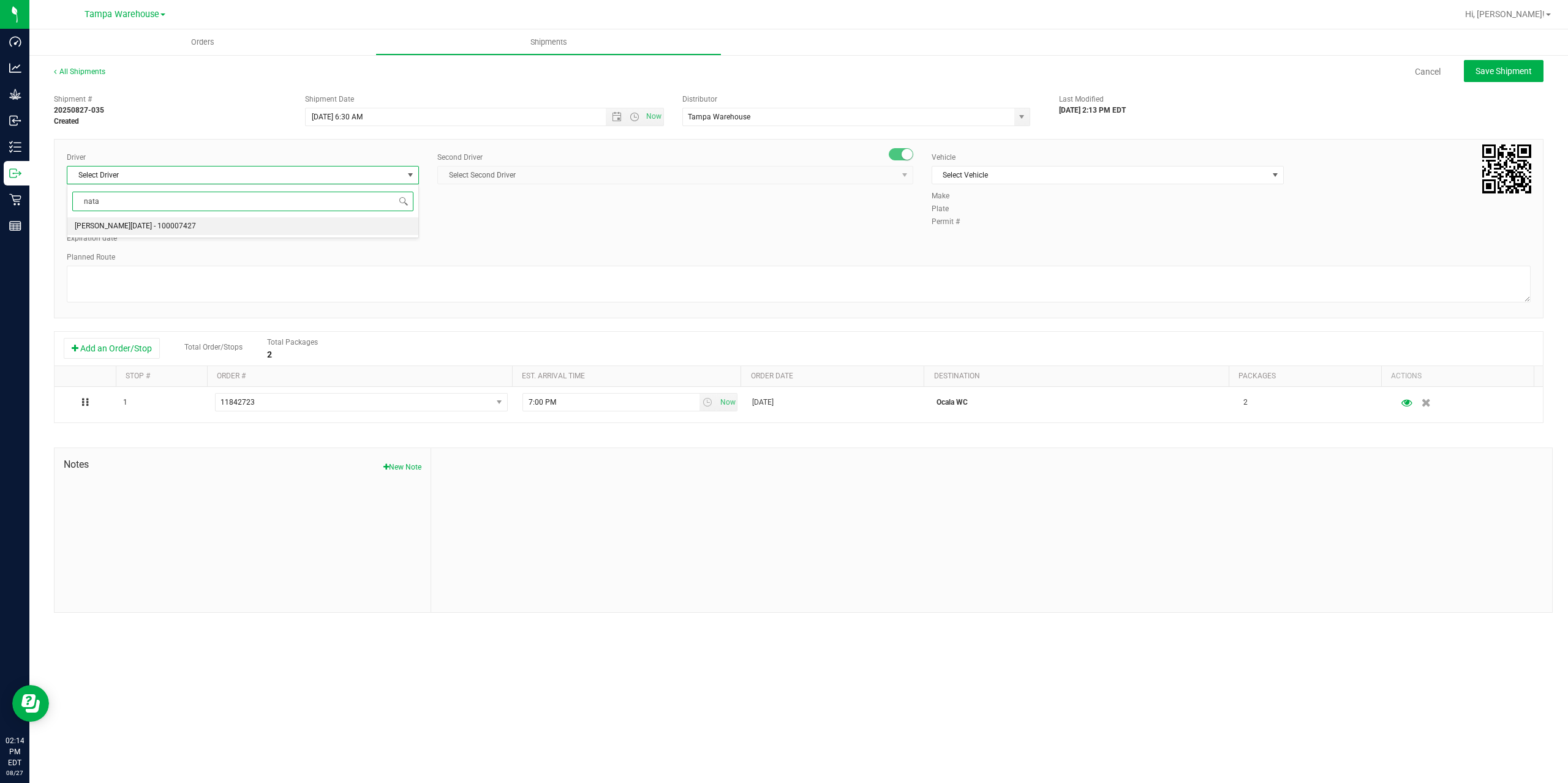
click at [187, 224] on li "Anthony Natale - 100007427" at bounding box center [243, 226] width 351 height 19
type input "nata"
click at [493, 179] on span "Select Second Driver" at bounding box center [668, 174] width 459 height 17
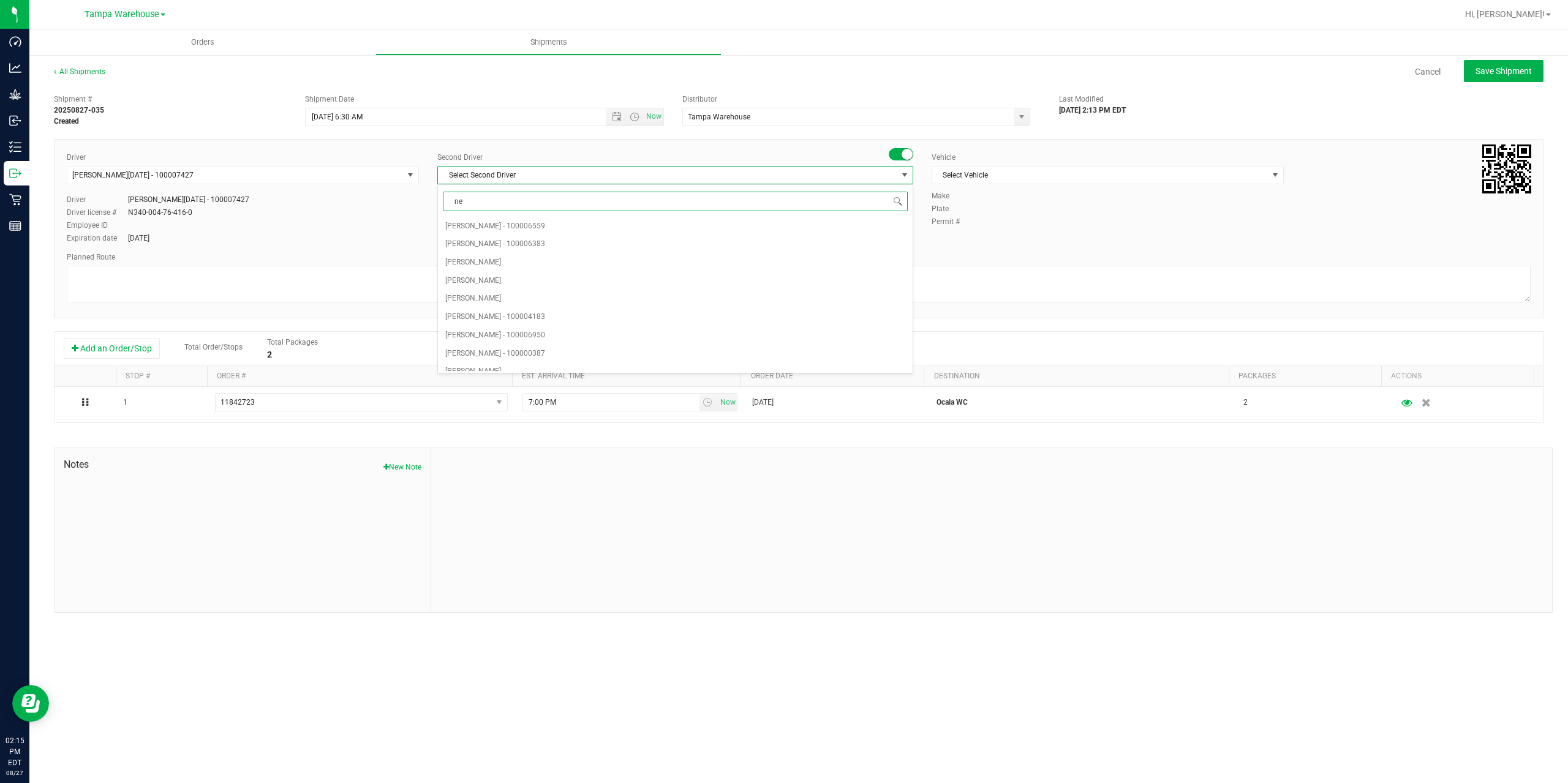
type input "ner"
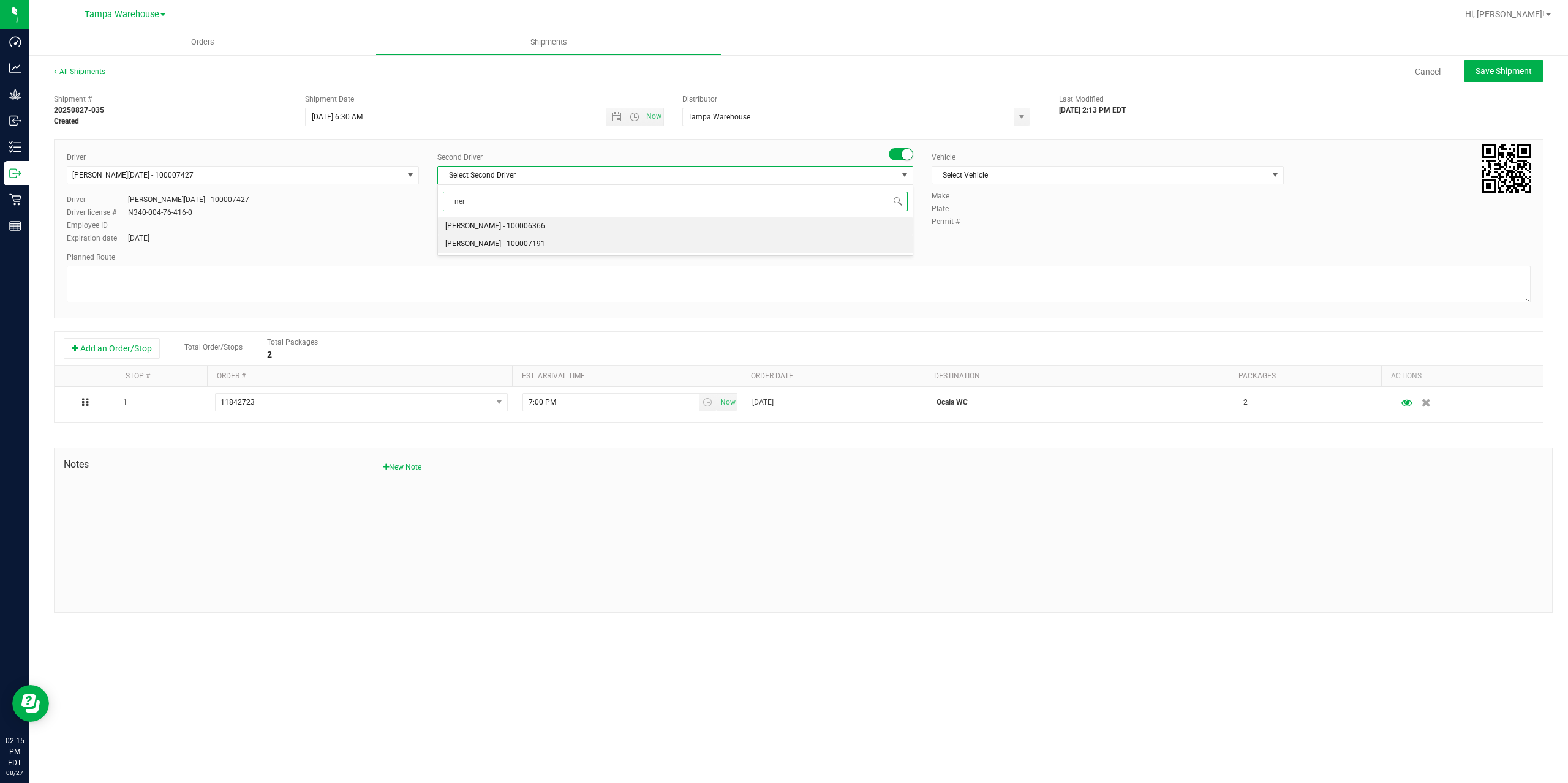
click at [513, 249] on span "Nicholas Pinero - 100007191" at bounding box center [495, 244] width 100 height 16
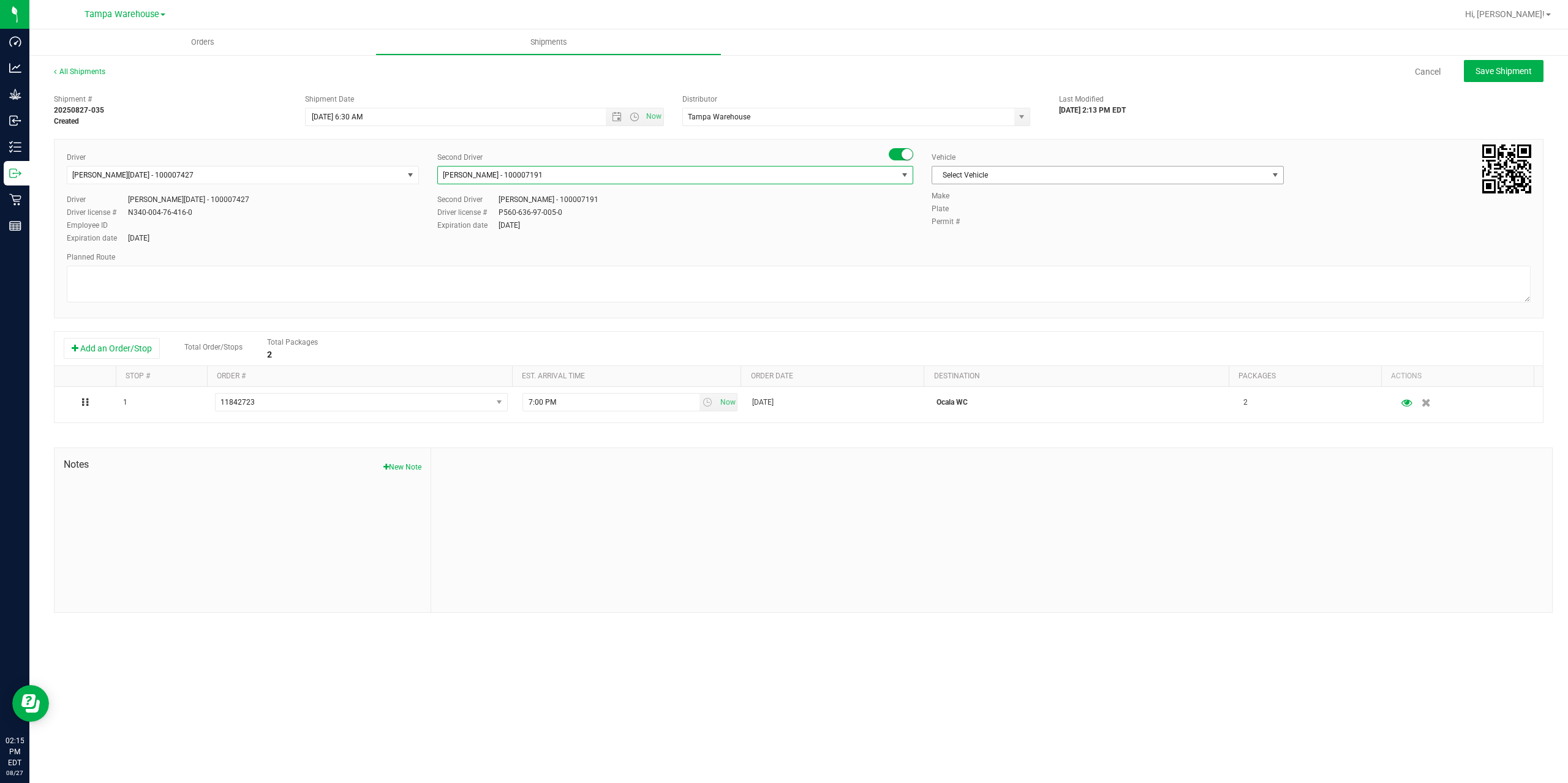
click at [1166, 171] on span "Select Vehicle" at bounding box center [1101, 174] width 336 height 17
click at [1053, 294] on li "FL-EXPRESS-03" at bounding box center [1108, 297] width 351 height 19
drag, startPoint x: 998, startPoint y: 282, endPoint x: 1006, endPoint y: 305, distance: 24.4
click at [998, 282] on textarea at bounding box center [799, 284] width 1464 height 37
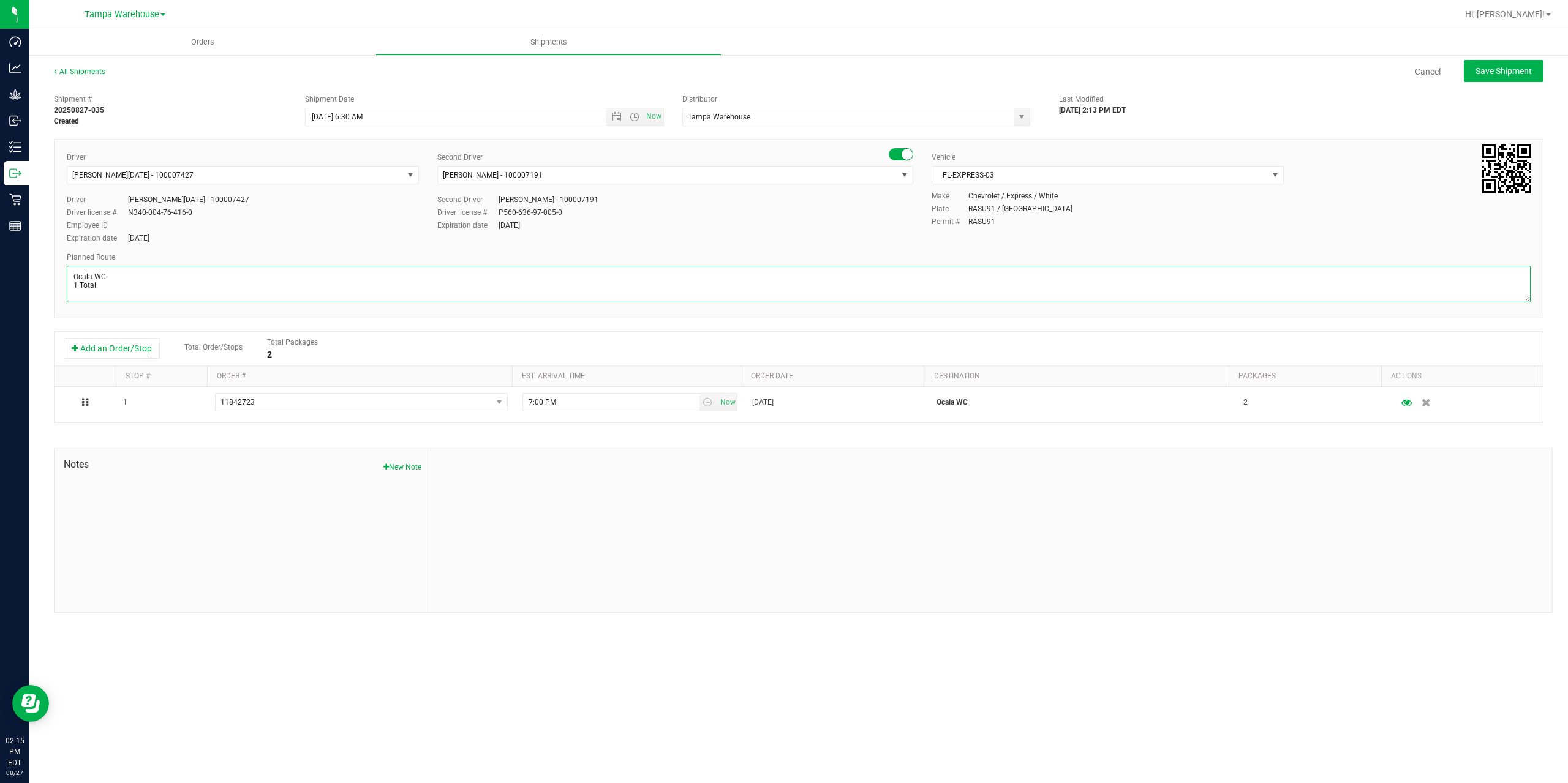
paste textarea "Summerfield WC Ocala WC Brooksville WC New Port Richey WC Largo WC St. Pete WC …"
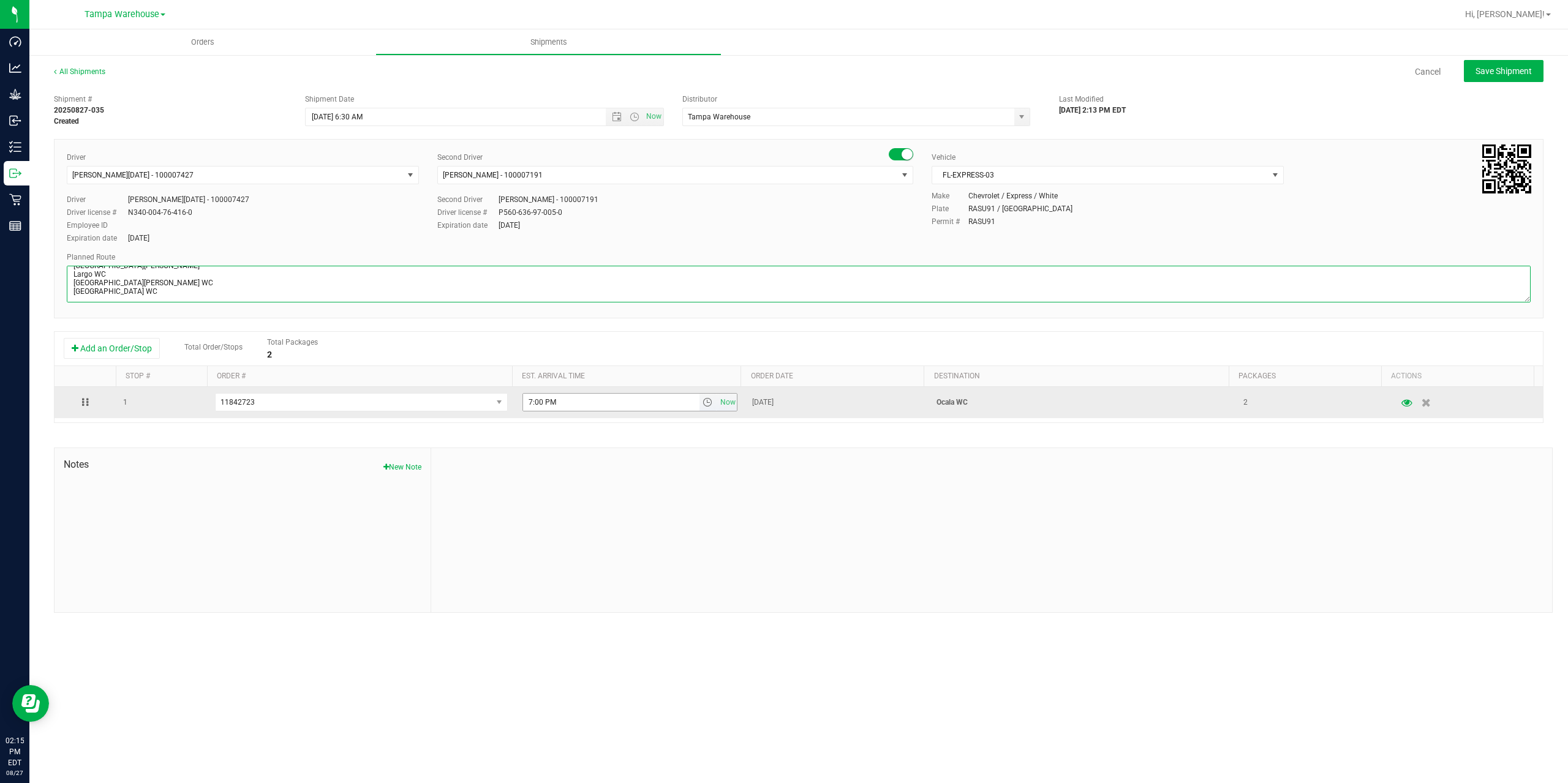
click at [703, 402] on span "select" at bounding box center [708, 402] width 10 height 10
type textarea "Ocala WC 1 Total Summerfield WC Ocala WC Brooksville WC New Port Richey WC Larg…"
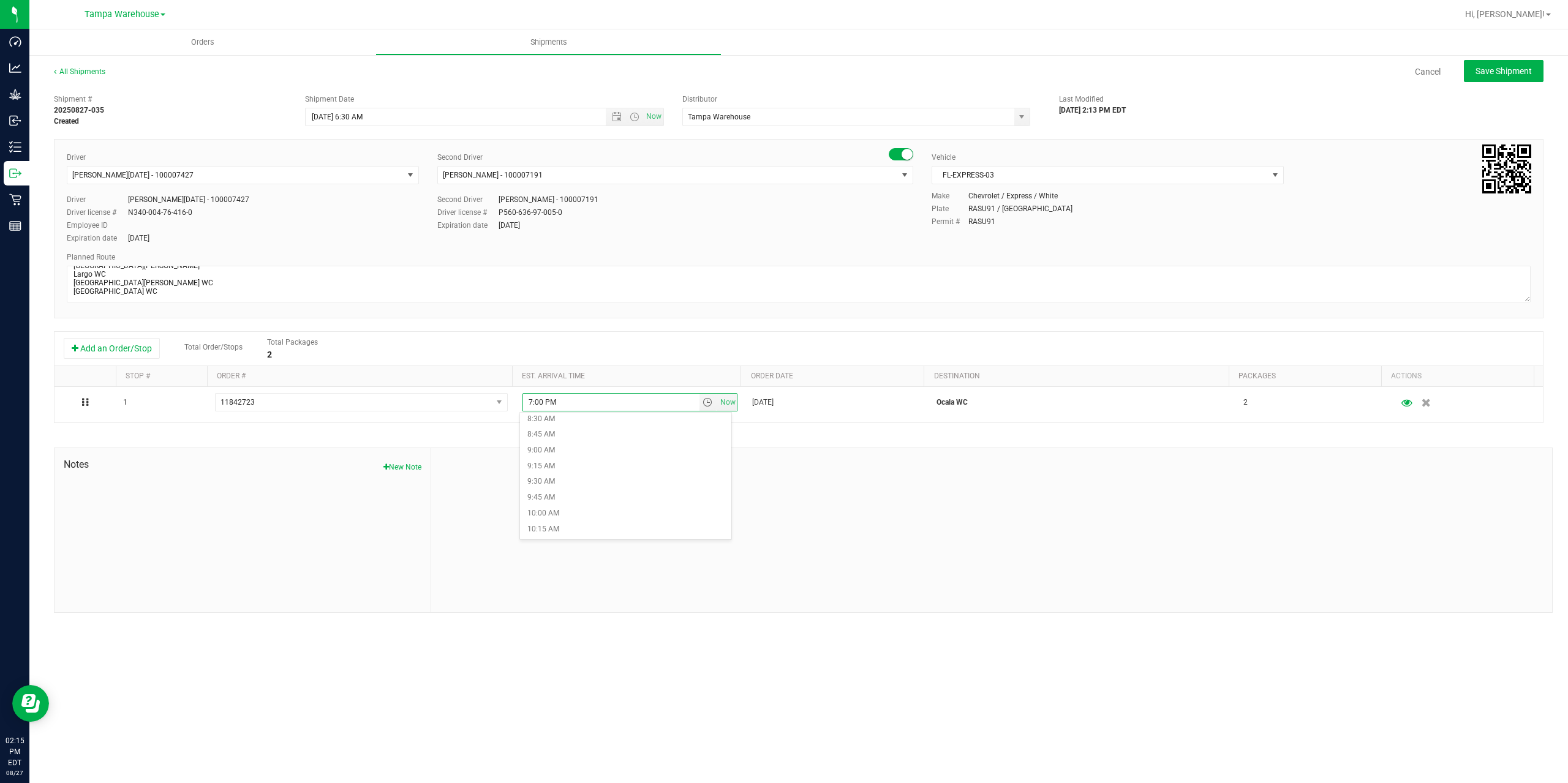
scroll to position [551, 0]
click at [575, 499] on li "10:00 AM" at bounding box center [626, 501] width 211 height 16
click at [592, 445] on div "Shipment # 20250827-035 Created Shipment Date 8/28/2025 6:30 AM Now Distributor…" at bounding box center [799, 351] width 1490 height 525
click at [1480, 77] on button "Save Shipment" at bounding box center [1504, 71] width 80 height 22
type input "8/28/2025 10:30 AM"
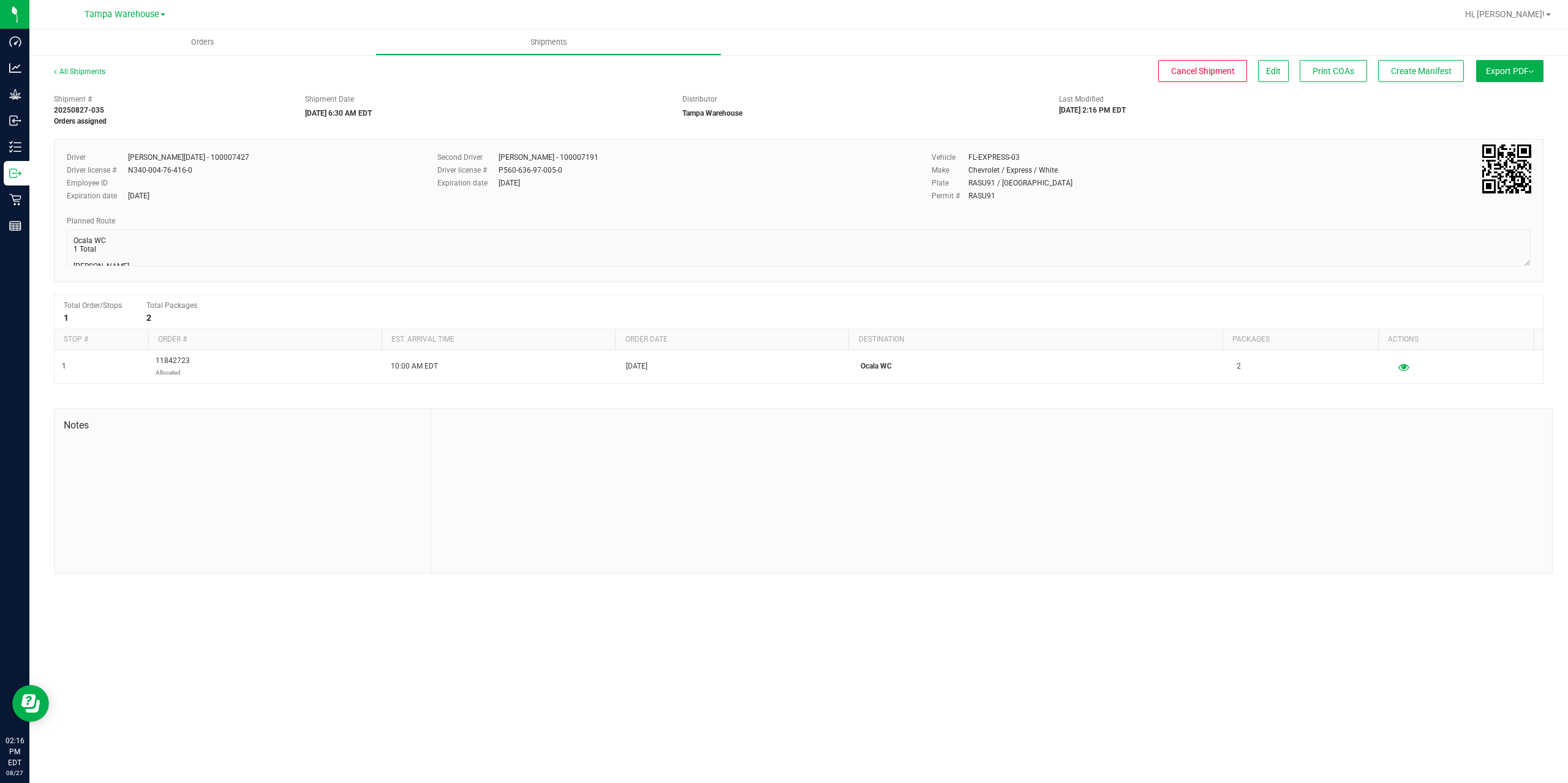
click at [1480, 77] on button "Export PDF" at bounding box center [1510, 71] width 67 height 22
click at [1480, 100] on span "Manifest by Package ID" at bounding box center [1492, 97] width 78 height 9
click at [1419, 74] on span "Create Manifest" at bounding box center [1421, 71] width 61 height 10
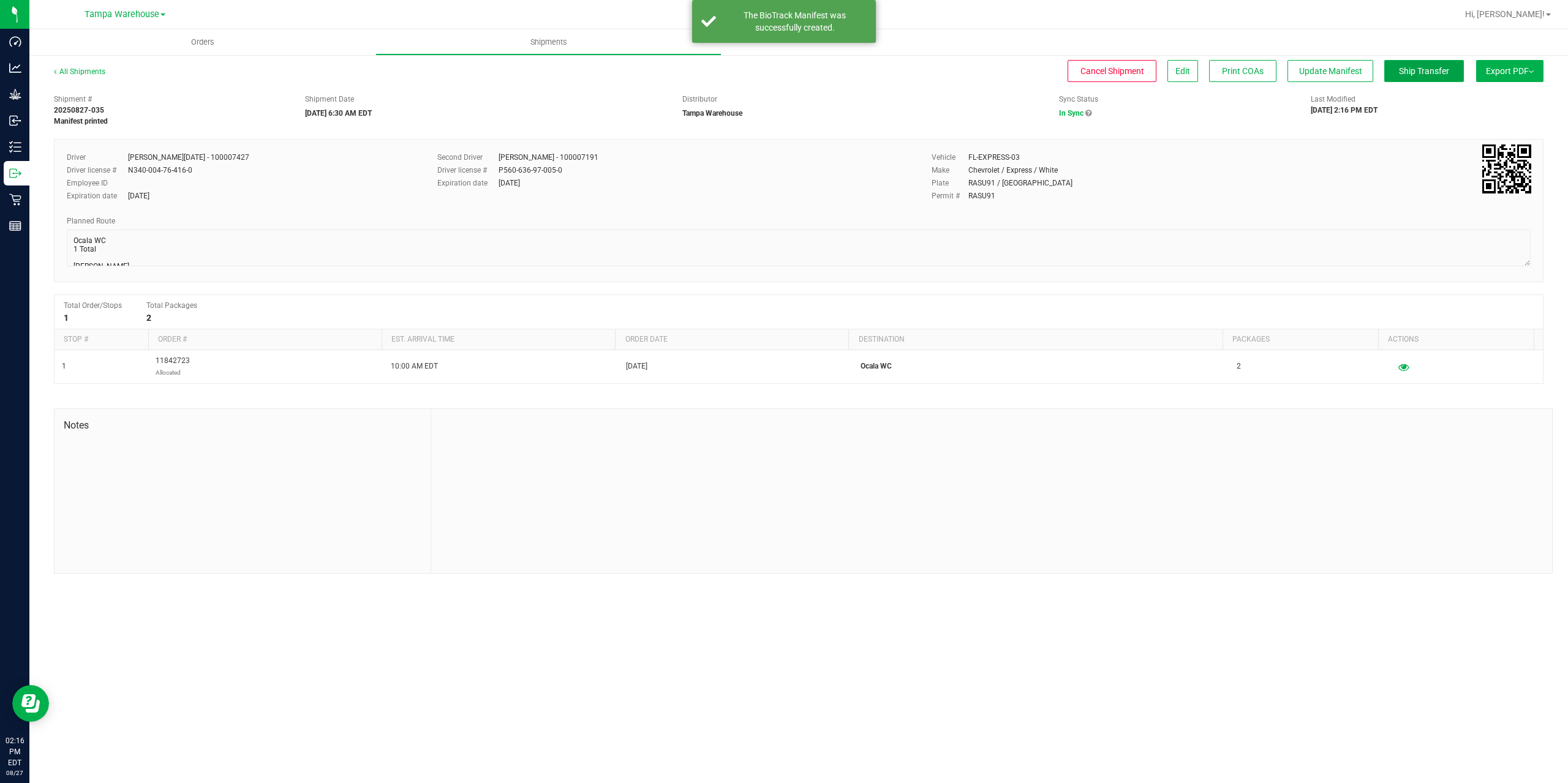
click at [1419, 74] on span "Ship Transfer" at bounding box center [1424, 71] width 50 height 10
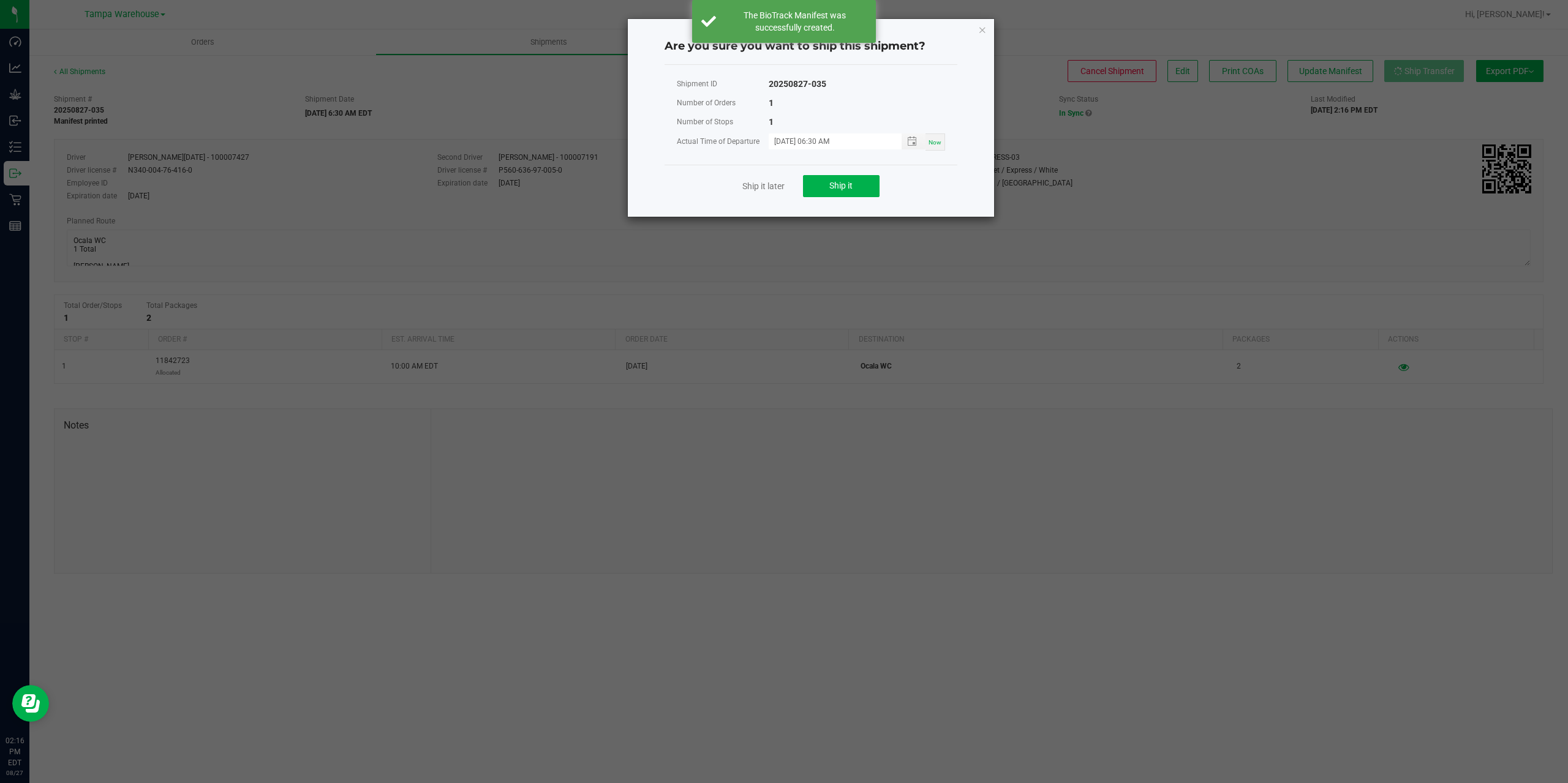
click at [852, 198] on div "Ship it later Ship it" at bounding box center [811, 186] width 293 height 42
click at [852, 190] on span "Ship it" at bounding box center [841, 186] width 24 height 10
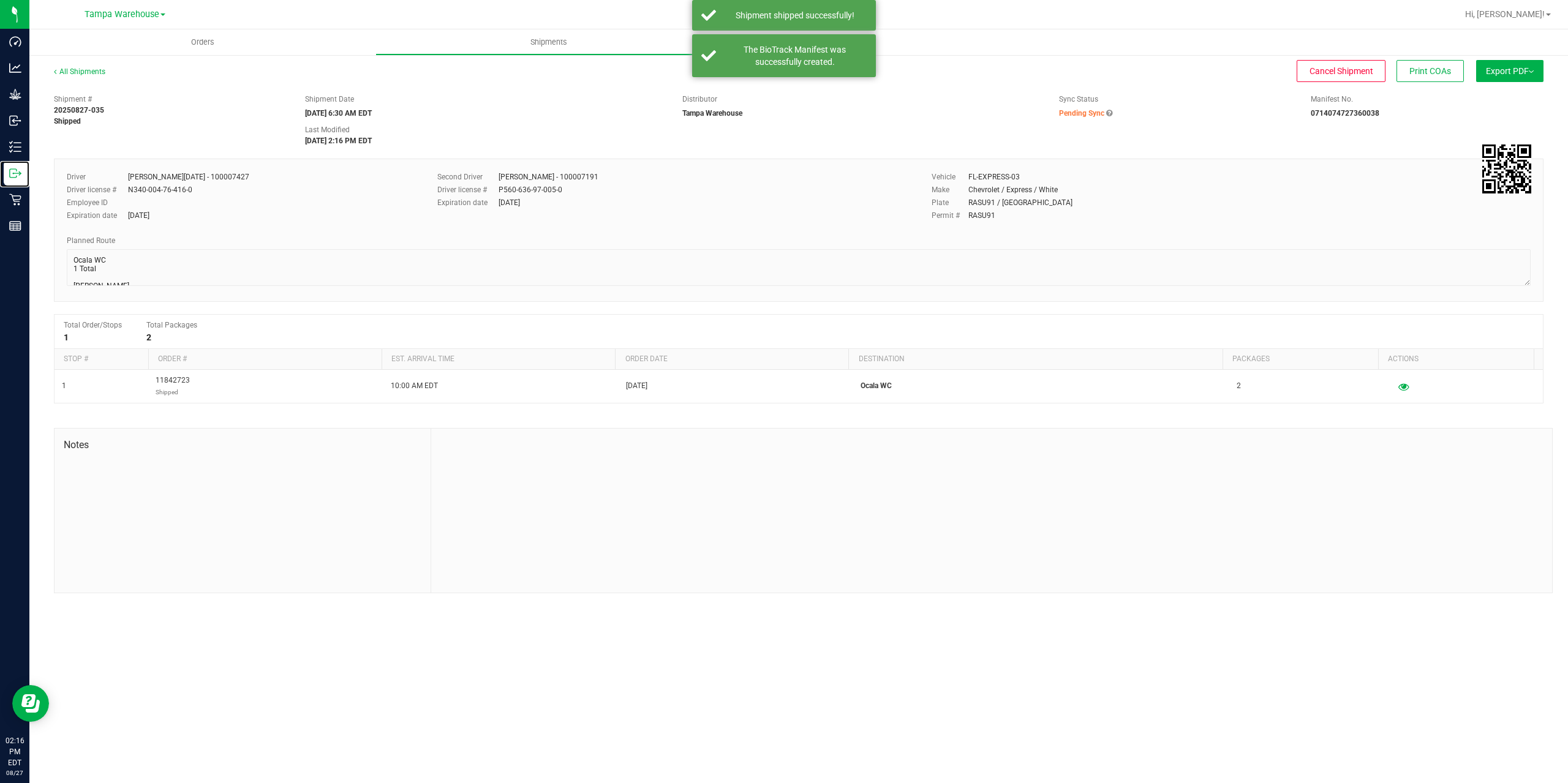
click at [14, 176] on icon at bounding box center [15, 173] width 12 height 12
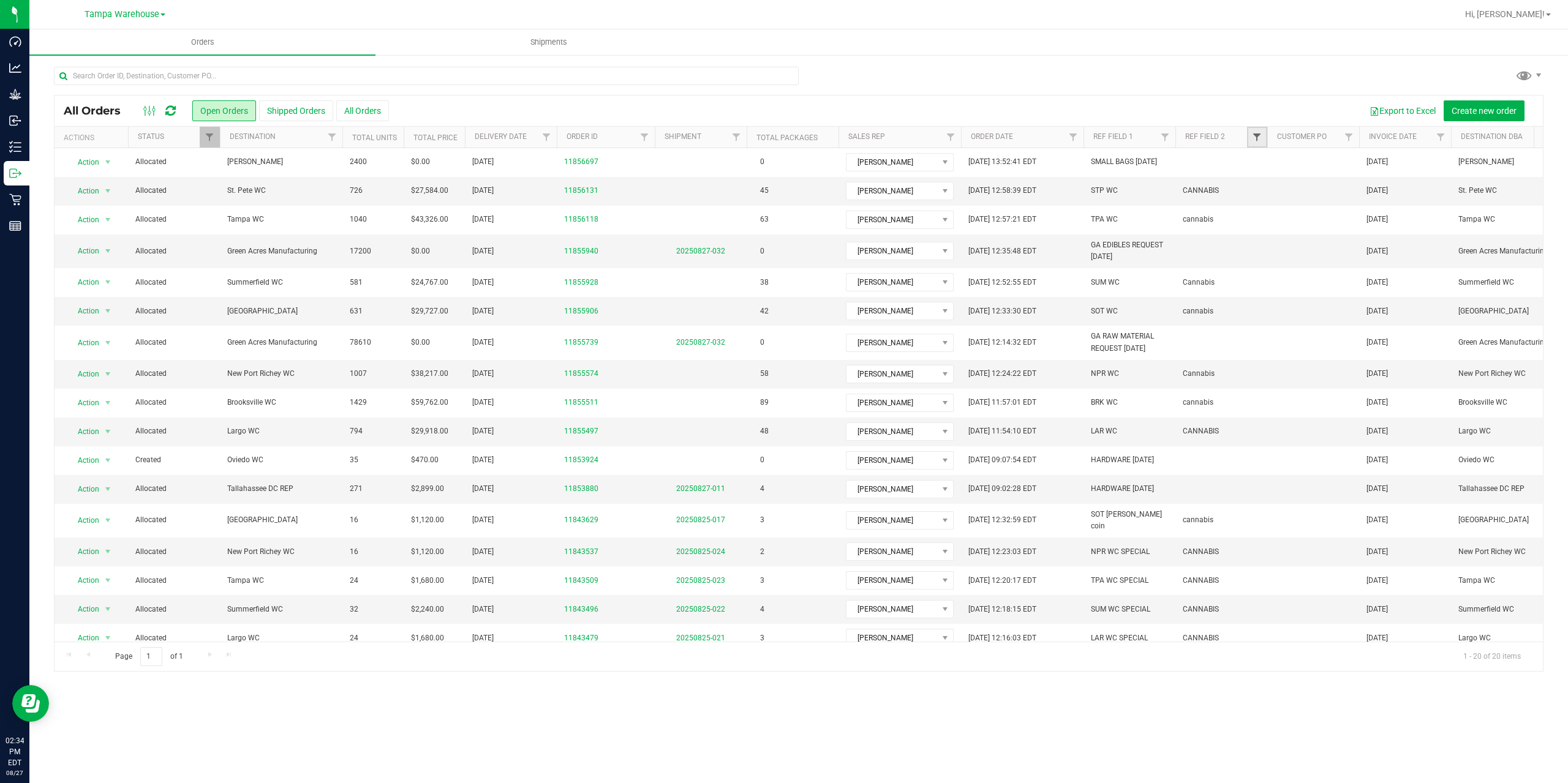
click at [1256, 136] on span "Filter" at bounding box center [1257, 137] width 10 height 10
type input "can"
click at [1279, 191] on button "Filter" at bounding box center [1284, 196] width 58 height 27
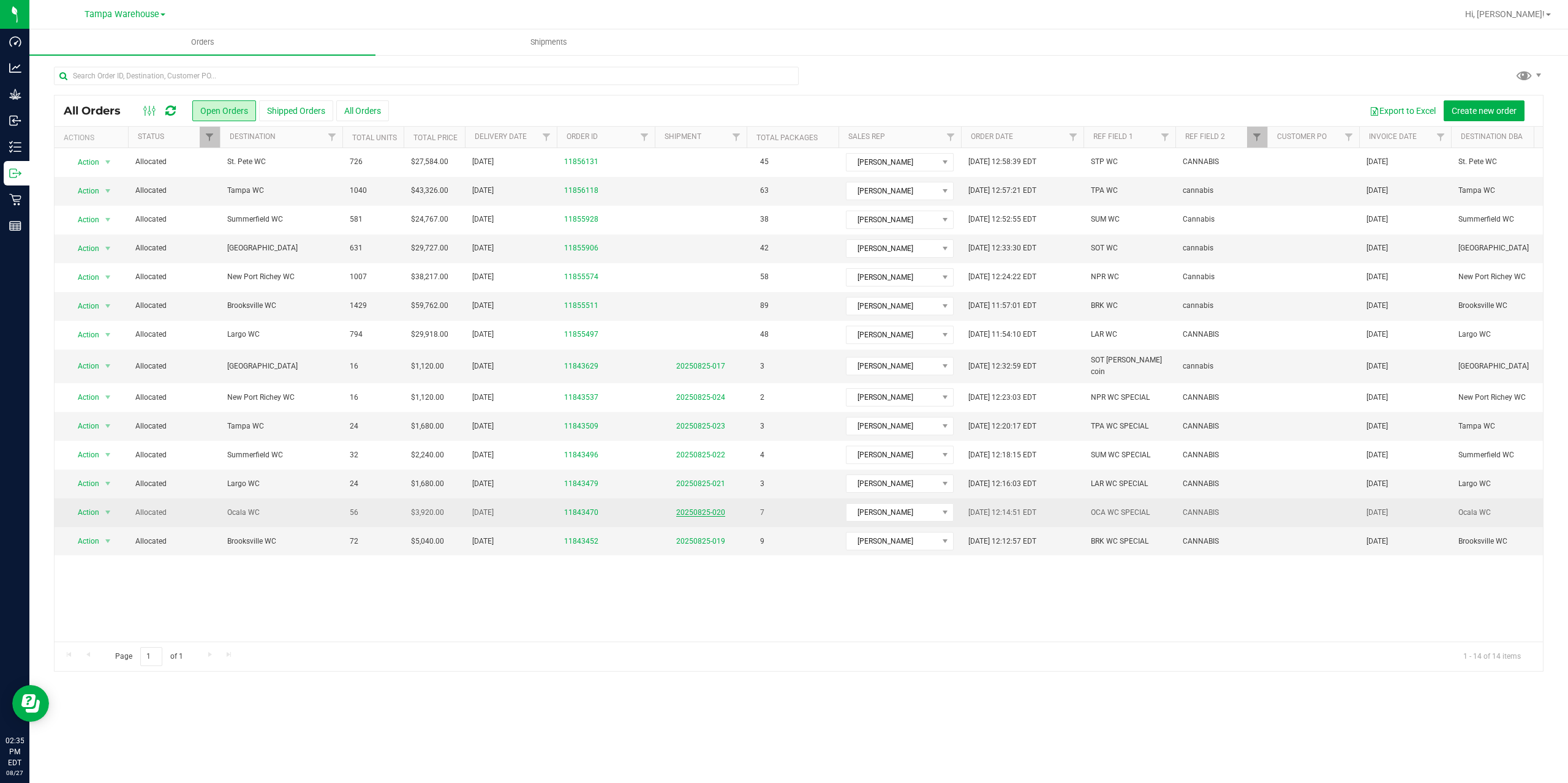
click at [705, 510] on link "20250825-020" at bounding box center [700, 512] width 49 height 9
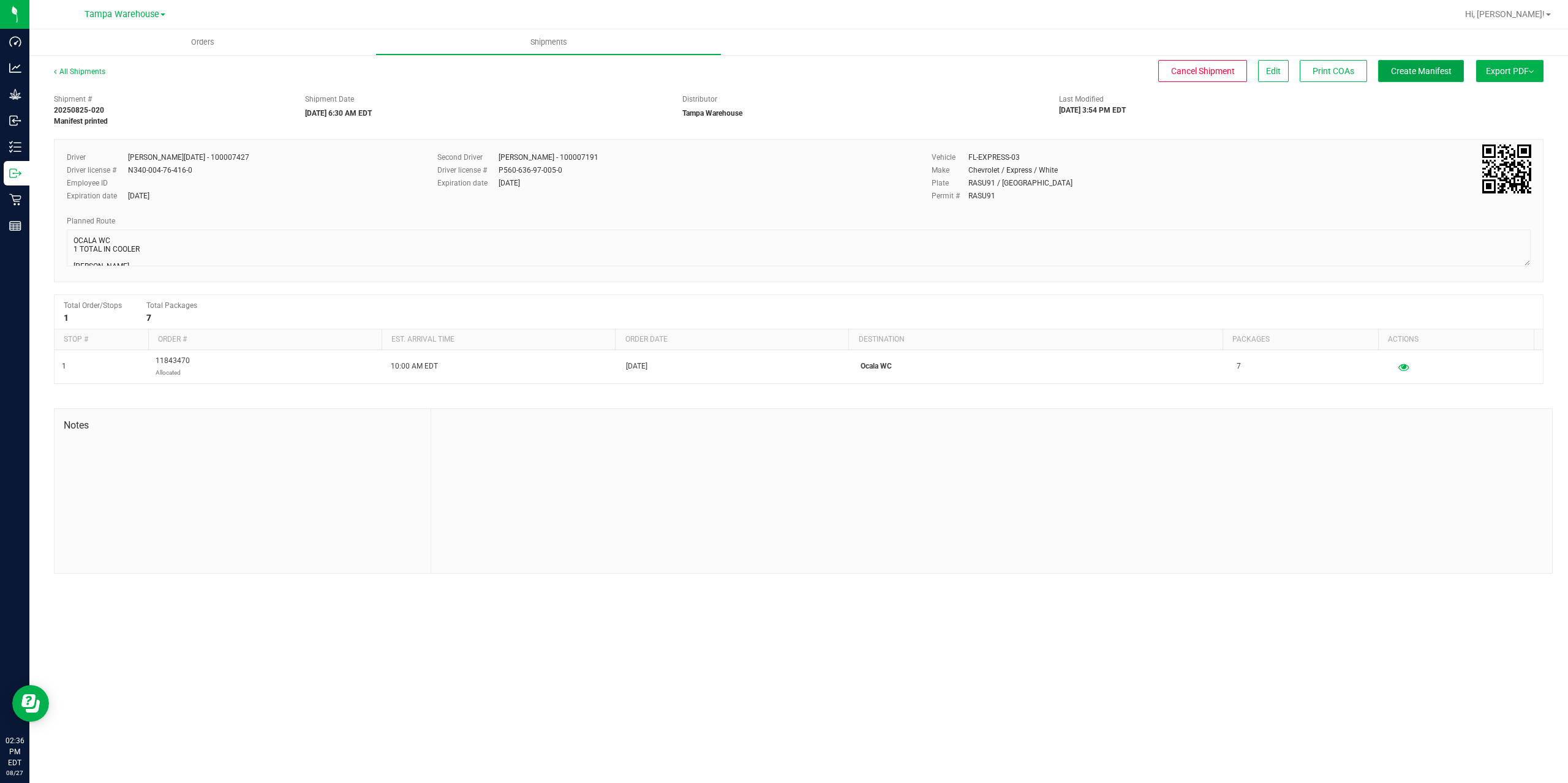
click at [1420, 69] on span "Create Manifest" at bounding box center [1421, 71] width 61 height 10
click at [1420, 69] on span "Ship Transfer" at bounding box center [1424, 71] width 50 height 10
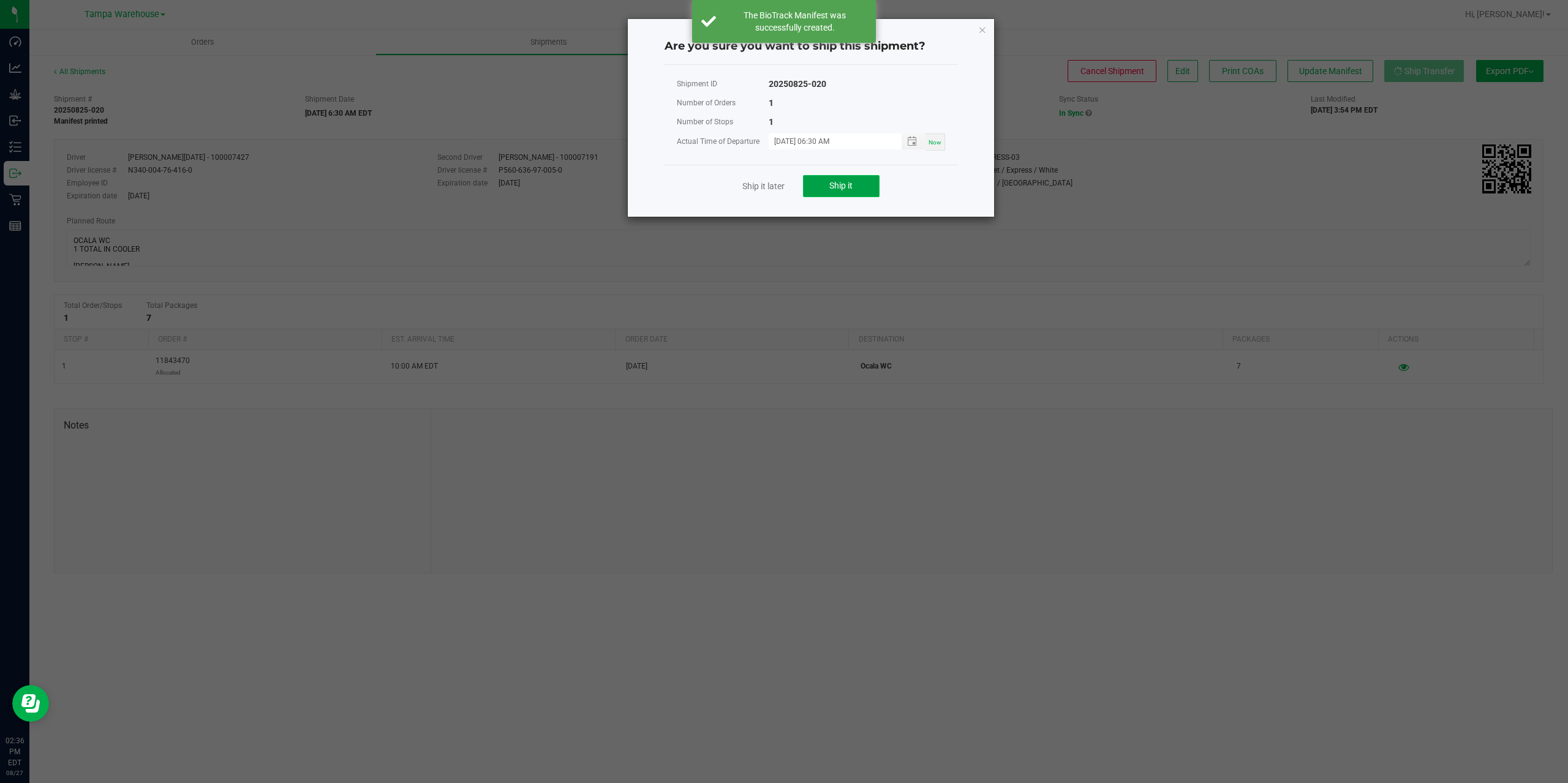
click at [841, 186] on span "Ship it" at bounding box center [841, 186] width 24 height 10
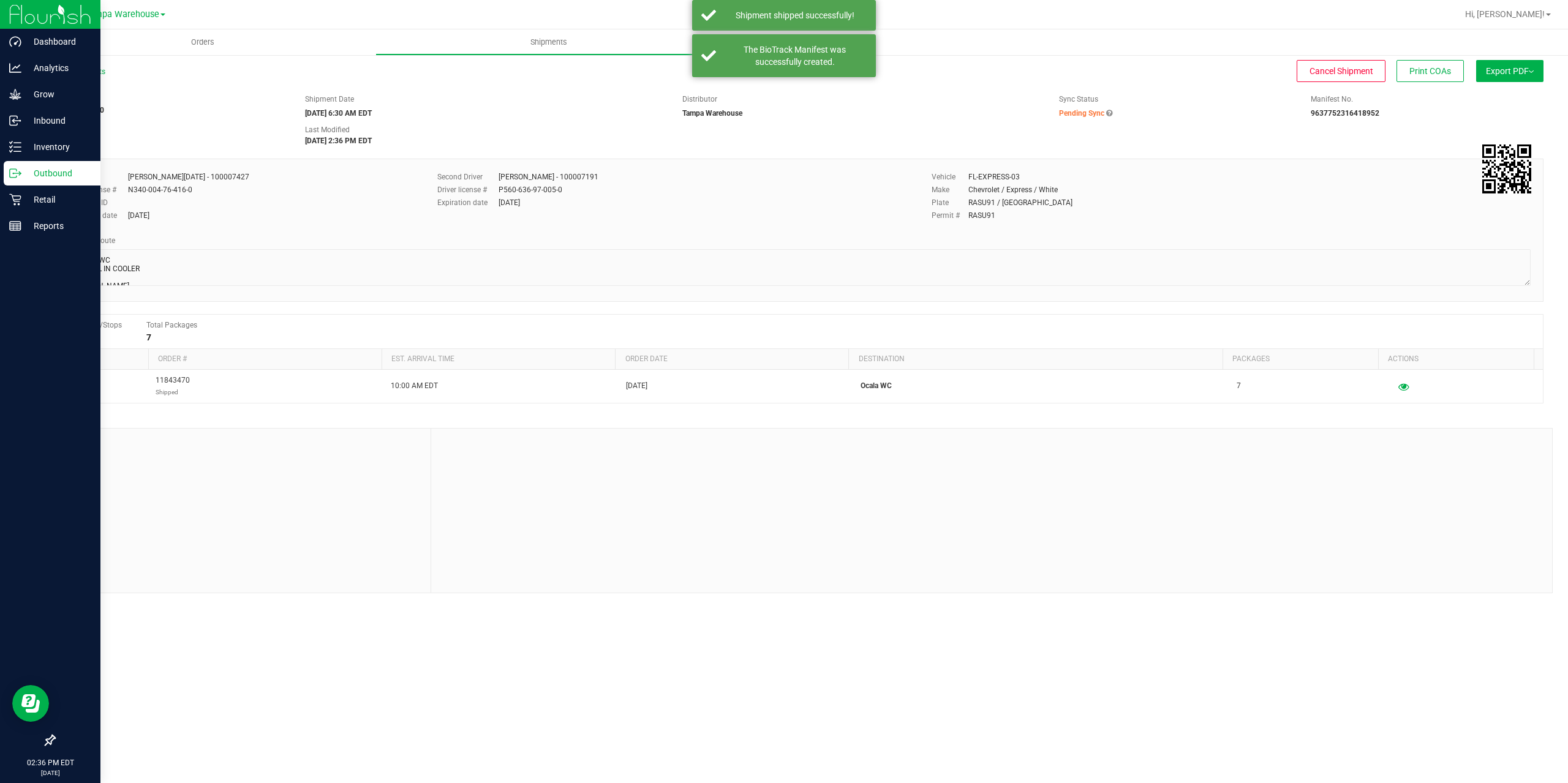
click at [15, 177] on icon at bounding box center [15, 173] width 12 height 12
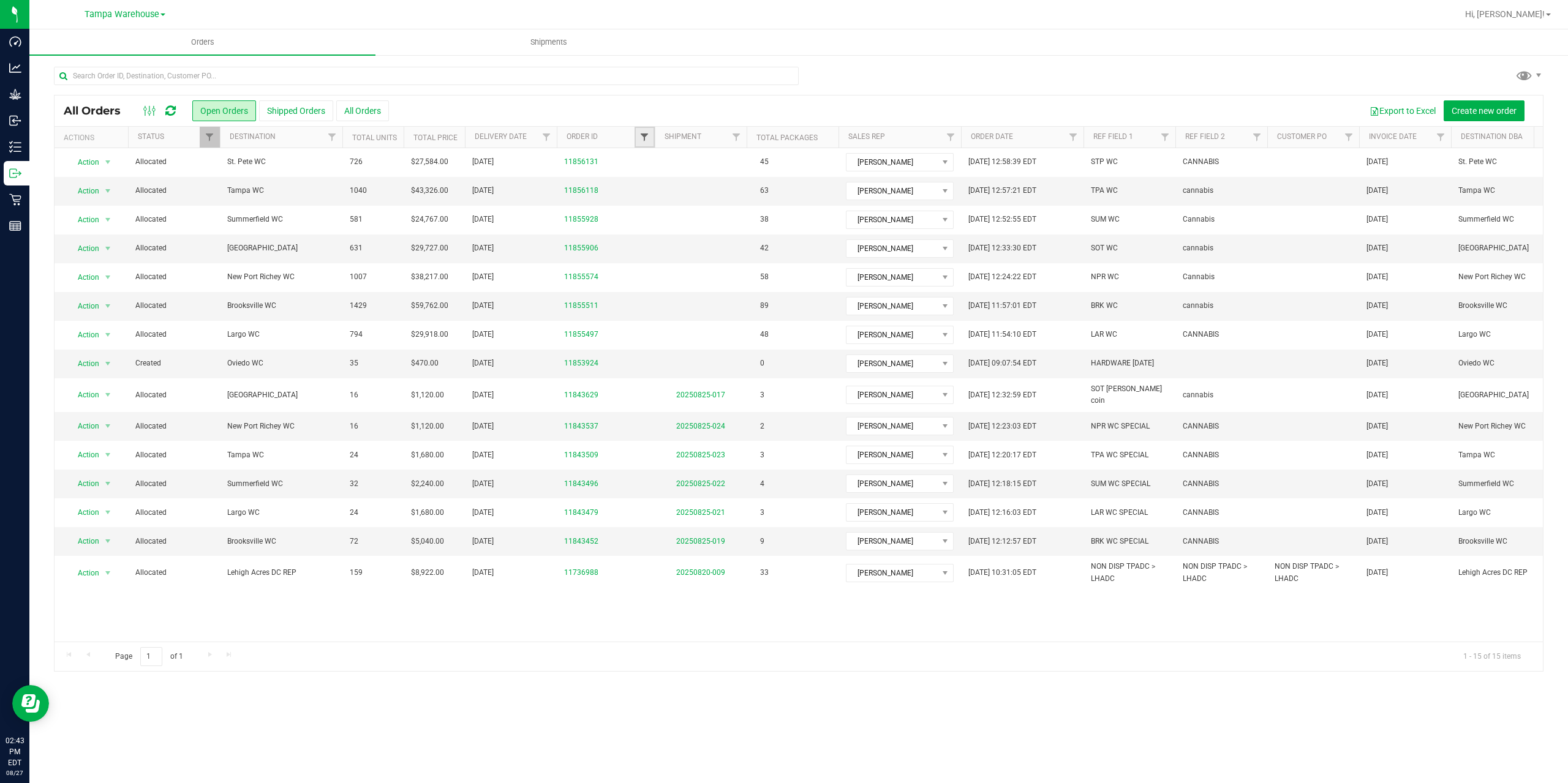
click at [646, 136] on span "Filter" at bounding box center [644, 137] width 10 height 10
click at [678, 190] on button "Filter" at bounding box center [671, 196] width 58 height 27
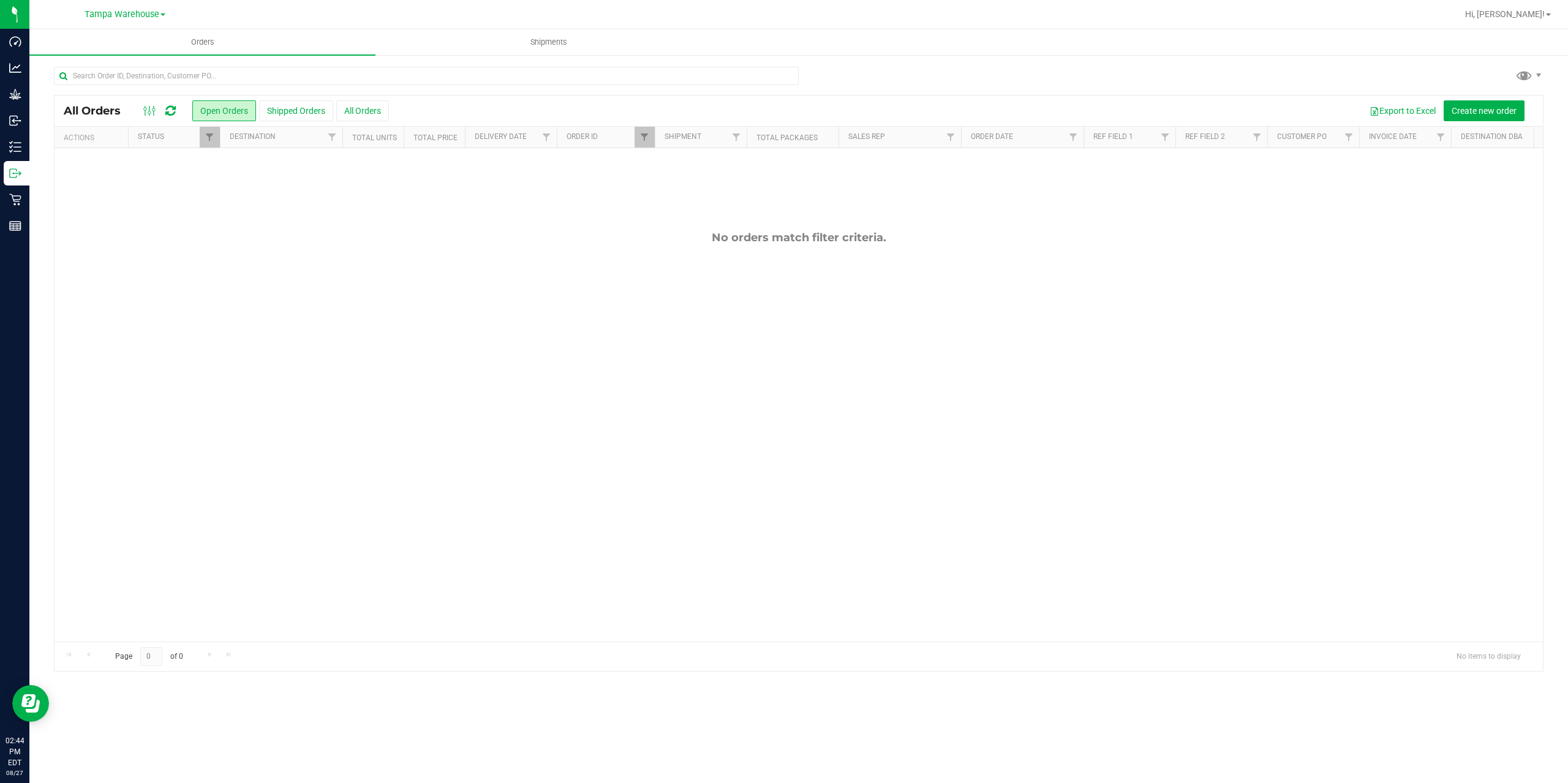
click at [653, 144] on div at bounding box center [655, 137] width 6 height 21
click at [651, 141] on link "Filter" at bounding box center [644, 137] width 20 height 21
click at [658, 161] on input "5597" at bounding box center [704, 164] width 126 height 19
type input "5497"
click at [668, 200] on button "Filter" at bounding box center [671, 196] width 58 height 27
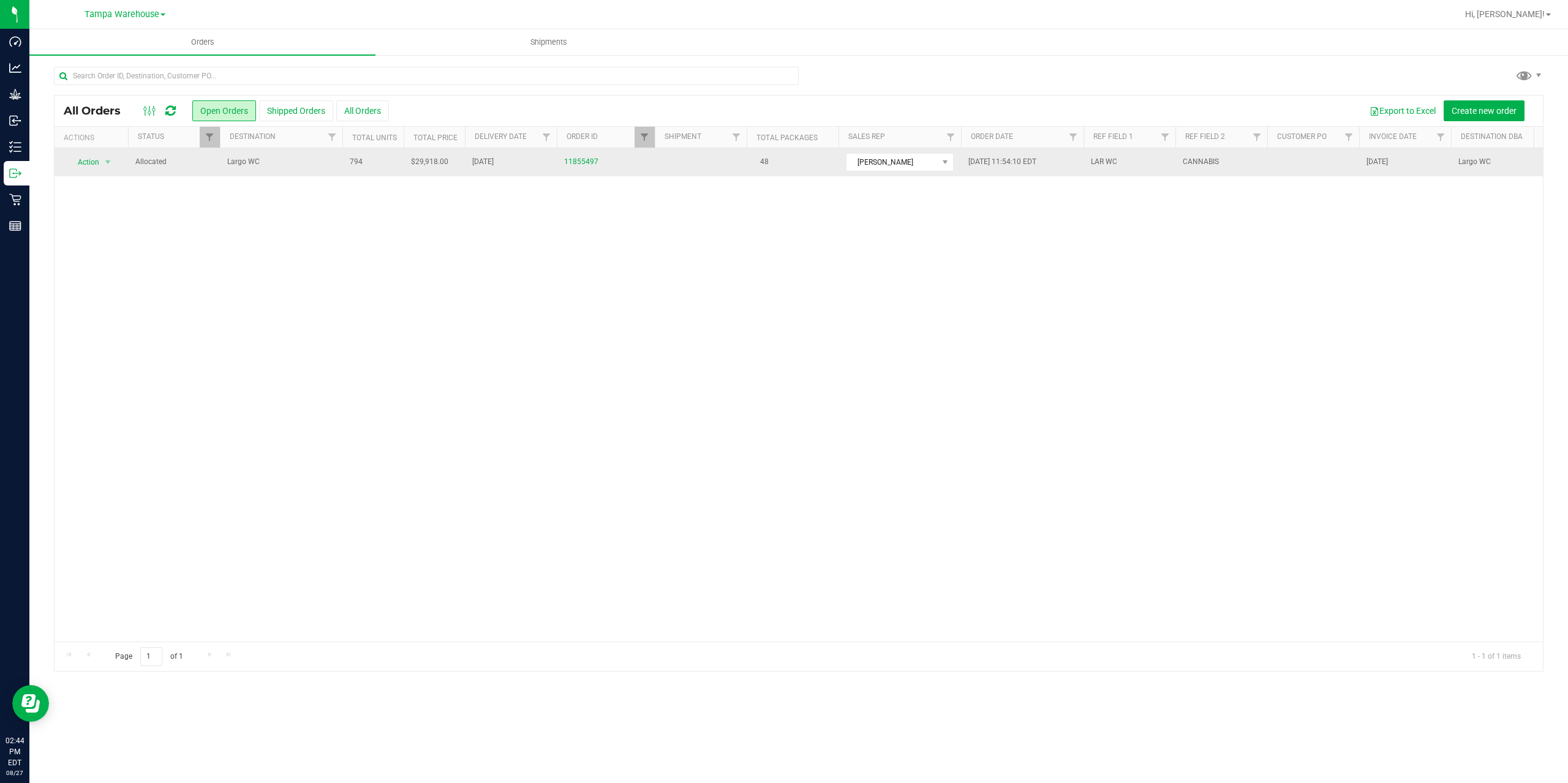
click at [321, 158] on span "Largo WC" at bounding box center [281, 161] width 108 height 11
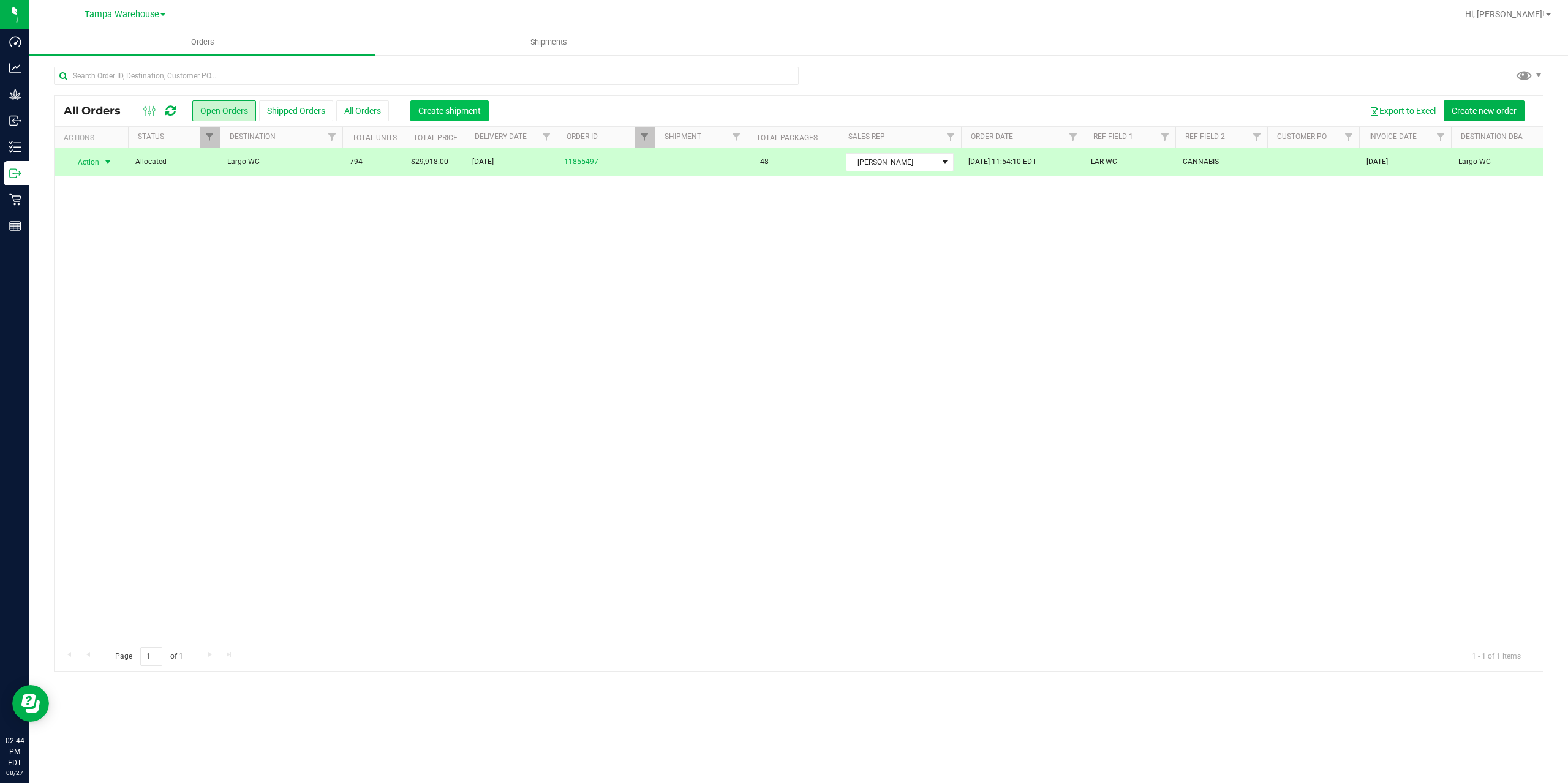
click at [433, 118] on button "Create shipment" at bounding box center [450, 111] width 79 height 21
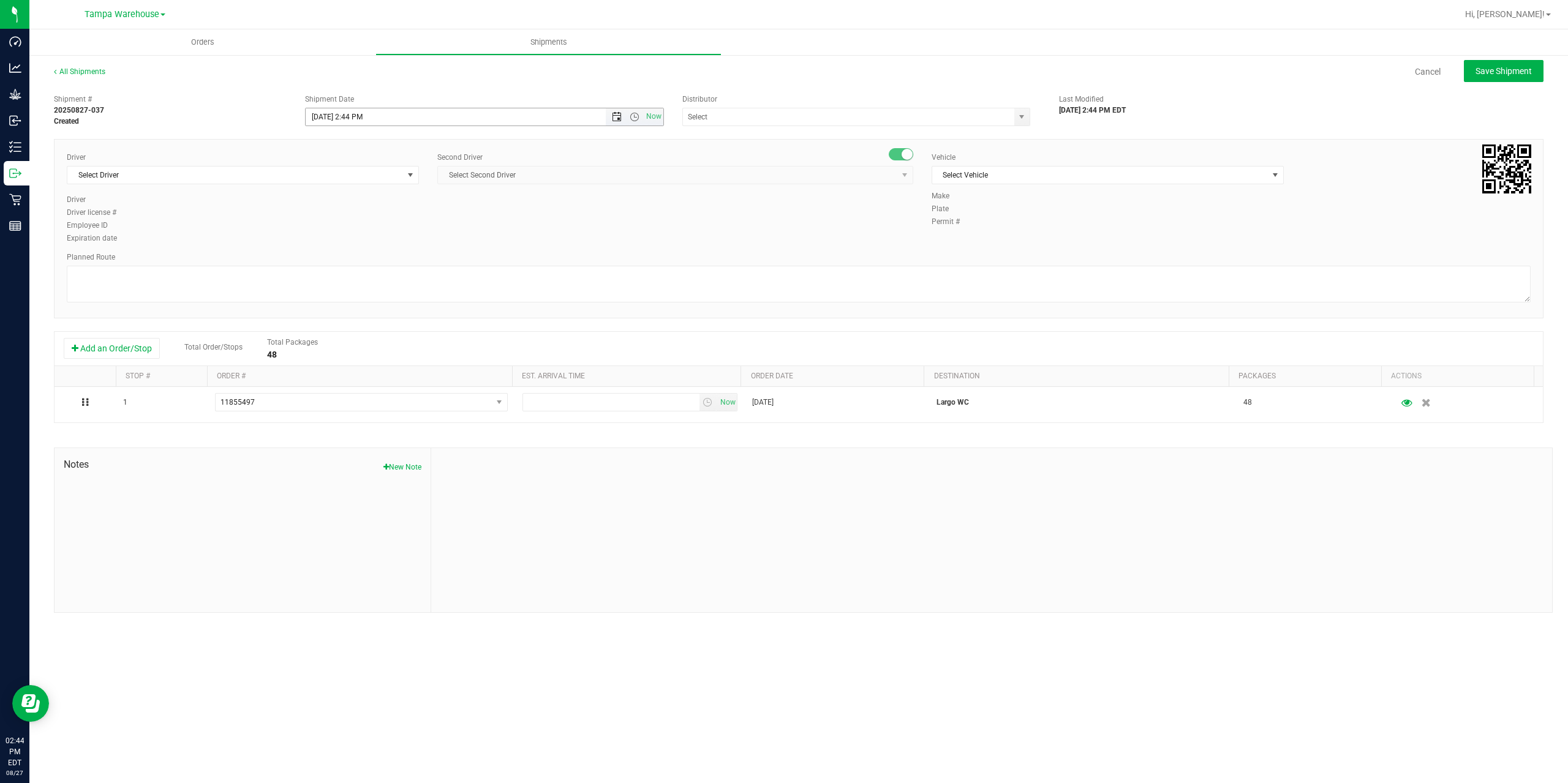
click at [619, 114] on span "Open the date view" at bounding box center [617, 117] width 10 height 10
click at [386, 258] on link "28" at bounding box center [388, 260] width 18 height 19
click at [632, 113] on span "Open the time view" at bounding box center [635, 117] width 10 height 10
click at [398, 224] on li "6:30 AM" at bounding box center [484, 219] width 356 height 16
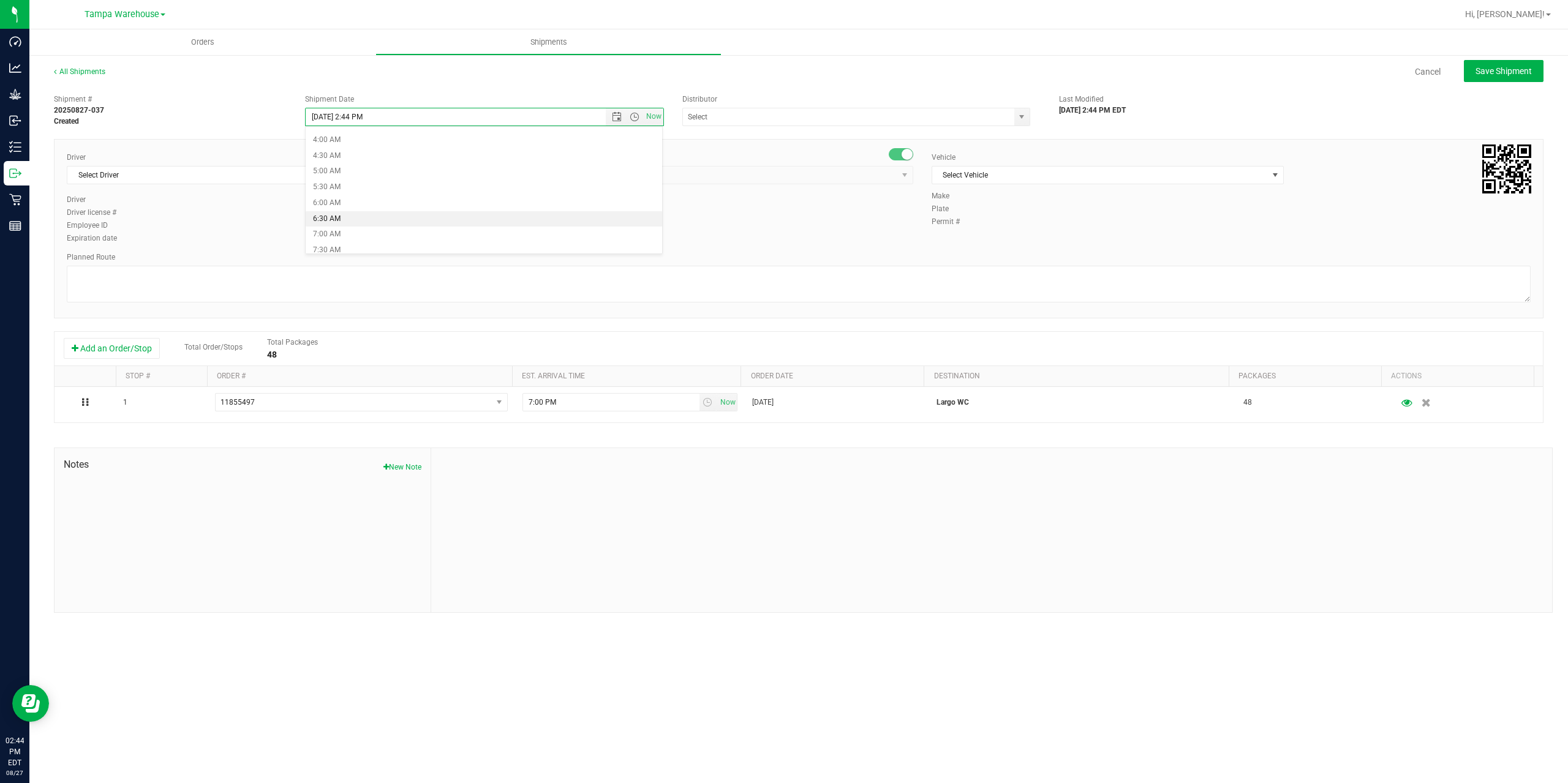
type input "8/28/2025 6:30 AM"
click at [766, 123] on input "text" at bounding box center [844, 117] width 321 height 17
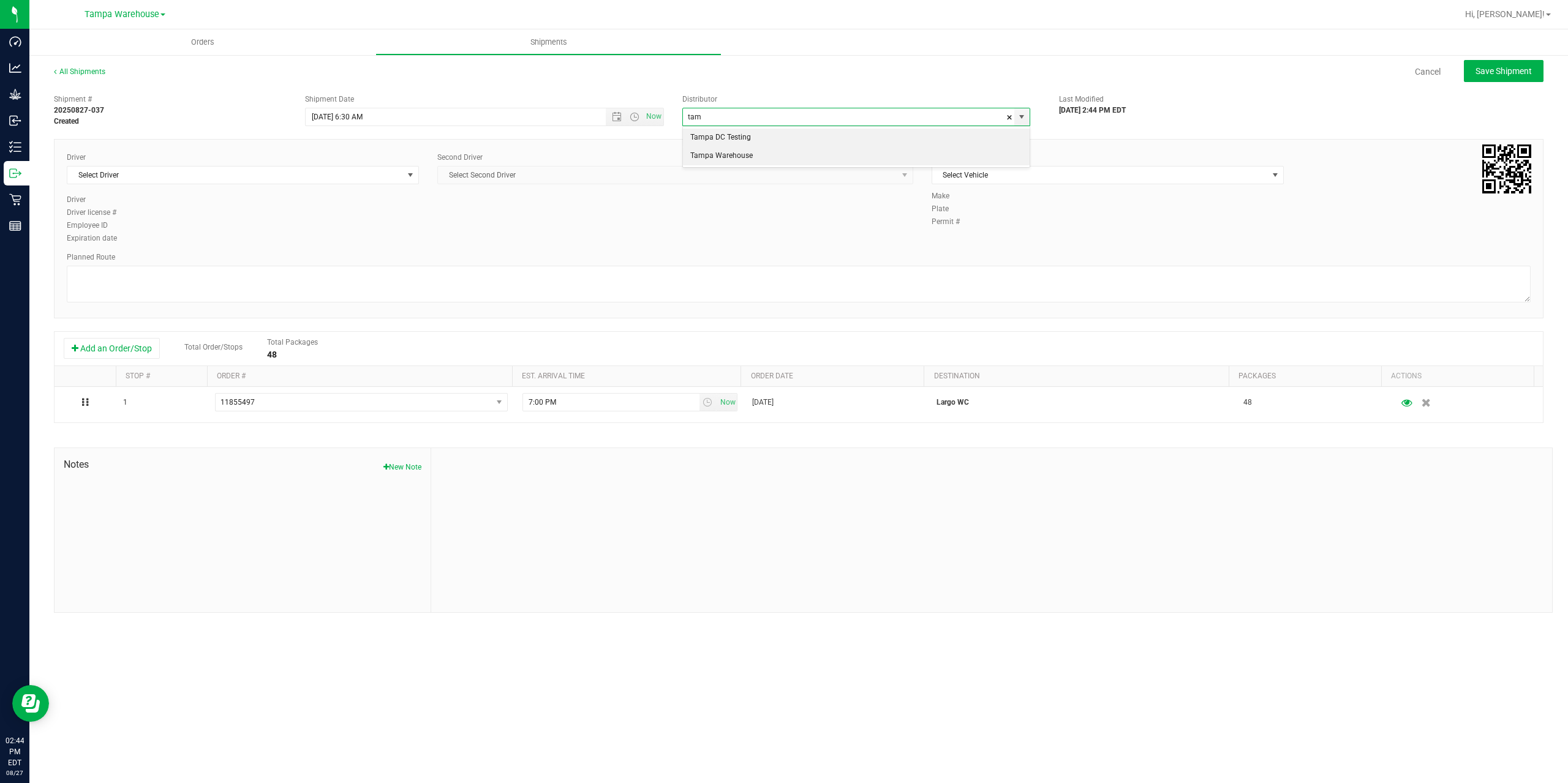
click at [743, 160] on li "Tampa Warehouse" at bounding box center [856, 156] width 347 height 19
type input "Tampa Warehouse"
click at [289, 175] on span "Select Driver" at bounding box center [235, 174] width 336 height 17
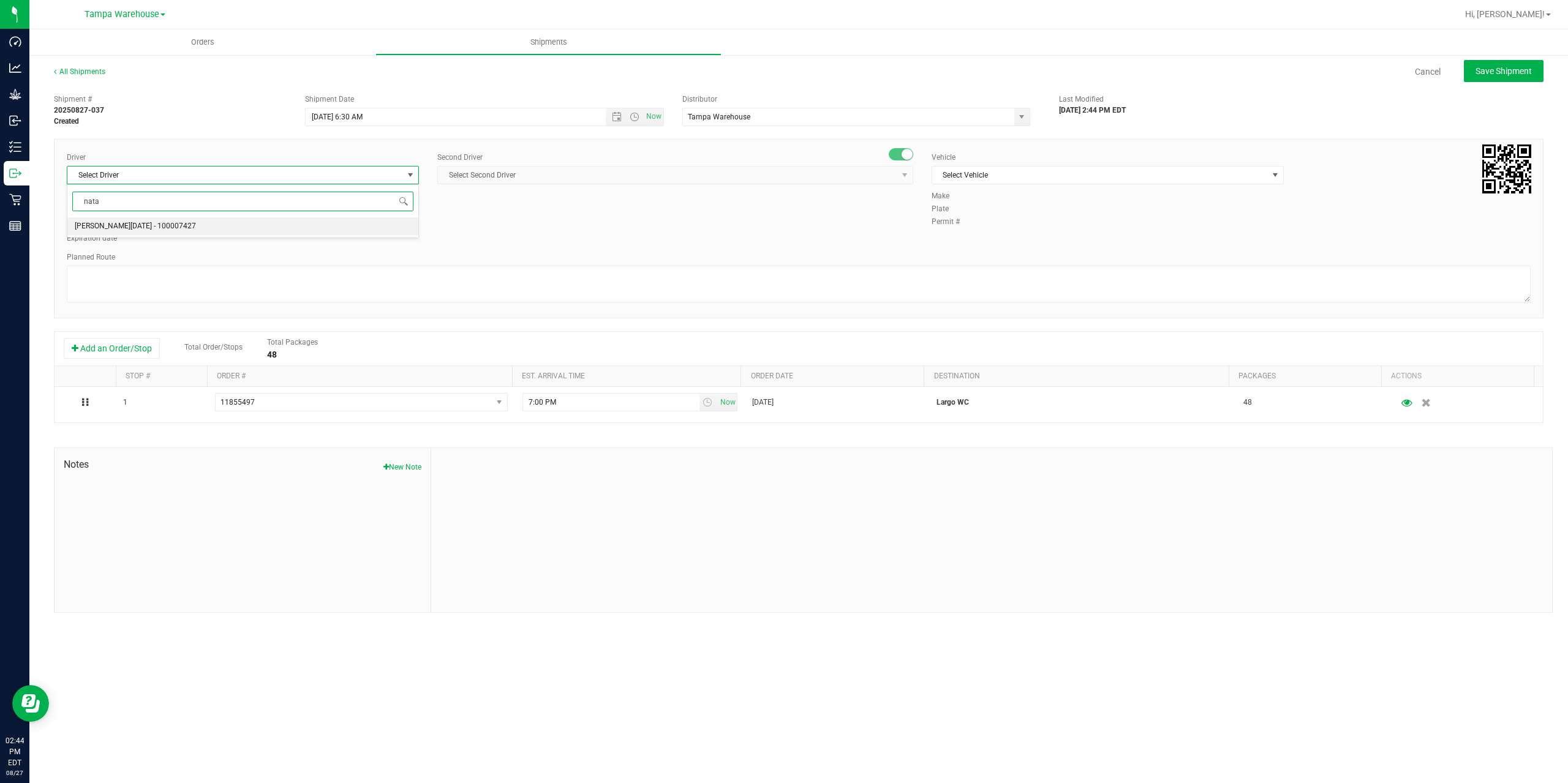
click at [156, 223] on span "Anthony Natale - 100007427" at bounding box center [135, 226] width 121 height 16
type input "nata"
click at [515, 179] on span "Select Second Driver" at bounding box center [668, 174] width 459 height 17
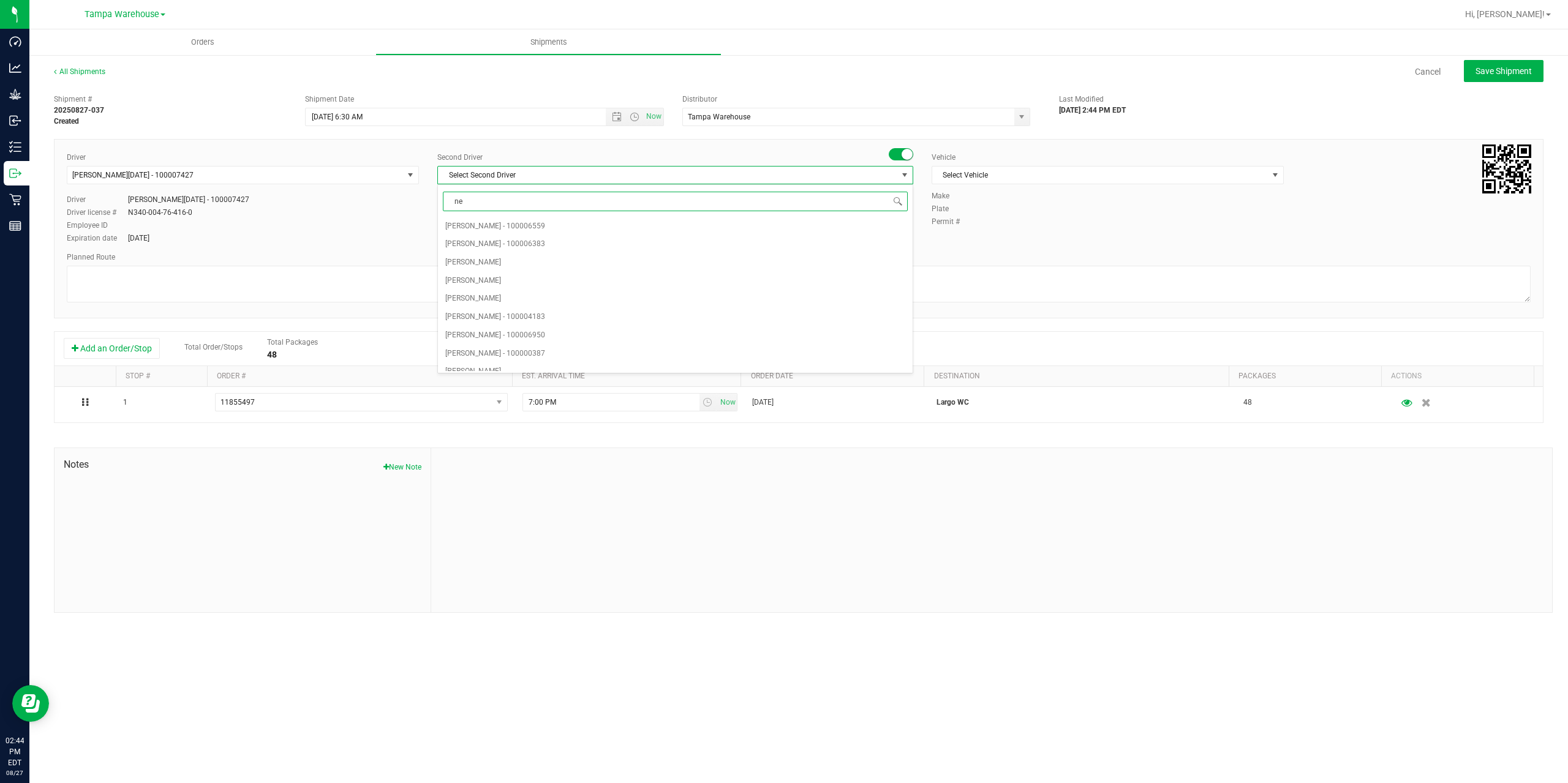
type input "ner"
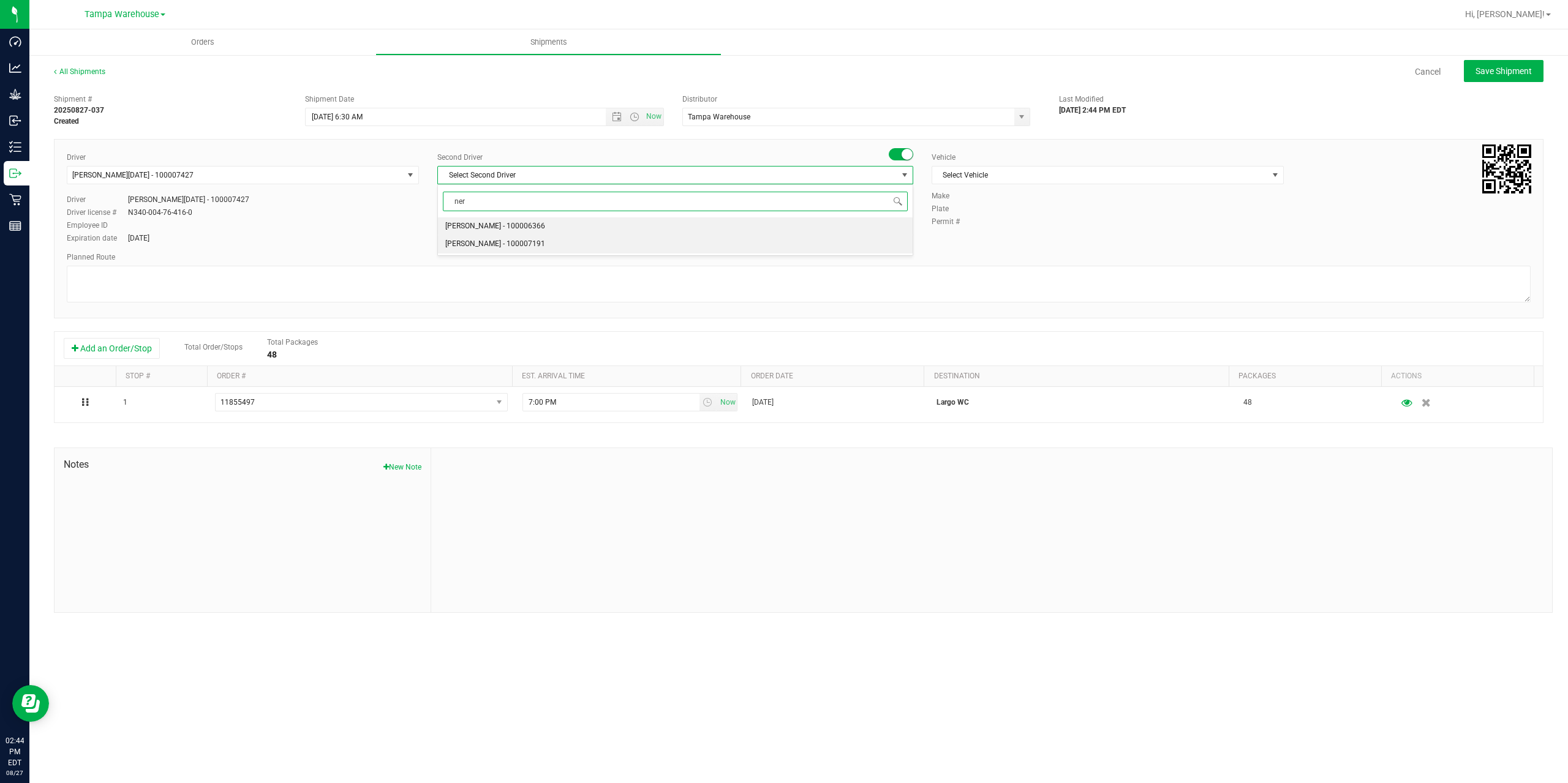
click at [476, 241] on span "Nicholas Pinero - 100007191" at bounding box center [495, 244] width 100 height 16
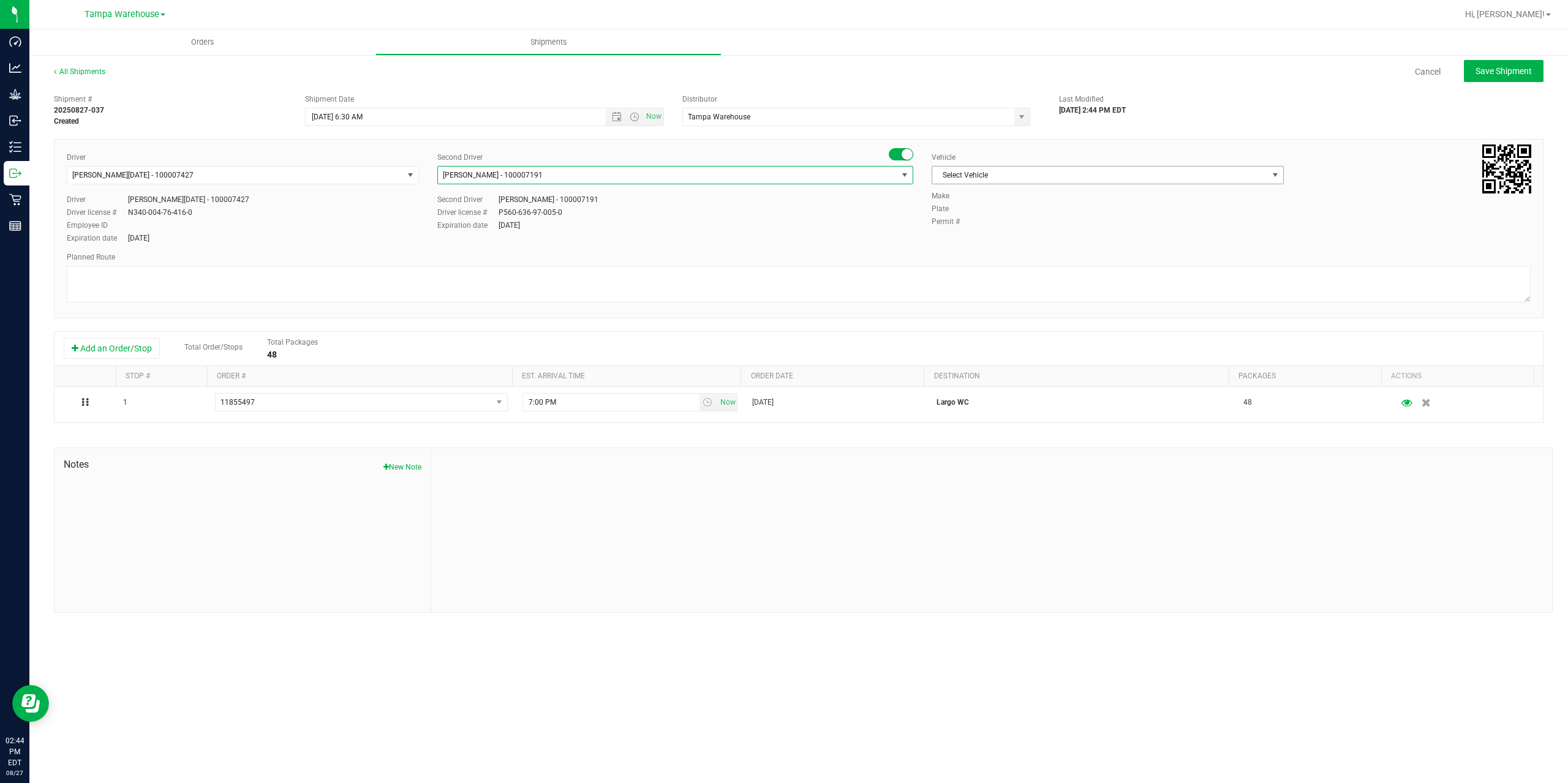
click at [1127, 169] on span "Select Vehicle" at bounding box center [1101, 174] width 336 height 17
click at [1002, 356] on li "FL-EXPRESS-03" at bounding box center [1108, 358] width 351 height 19
click at [957, 283] on textarea at bounding box center [799, 284] width 1464 height 37
paste textarea "Summerfield WC Ocala WC Brooksville WC New Port Richey WC Largo WC St. Pete WC …"
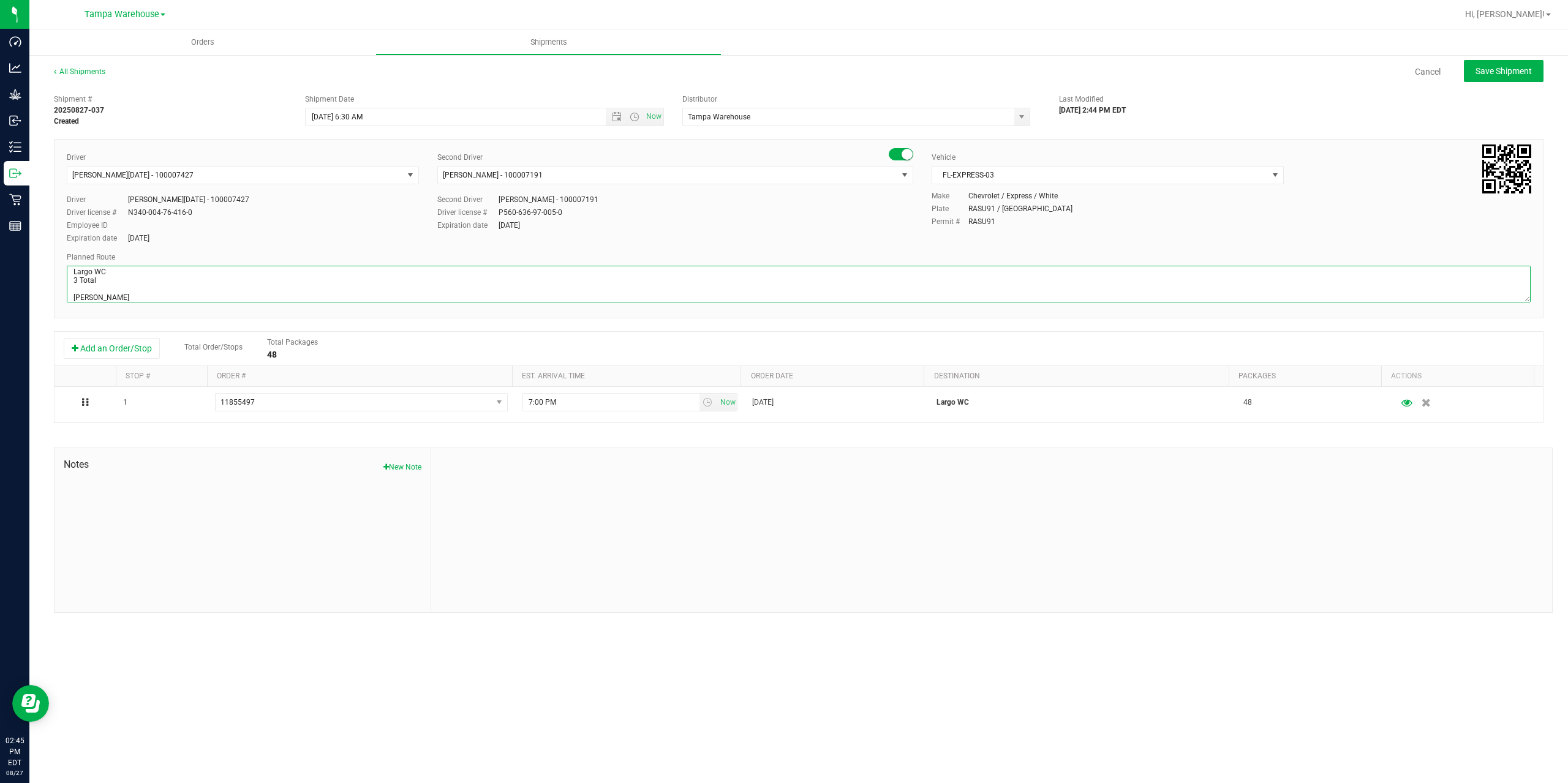
scroll to position [65, 0]
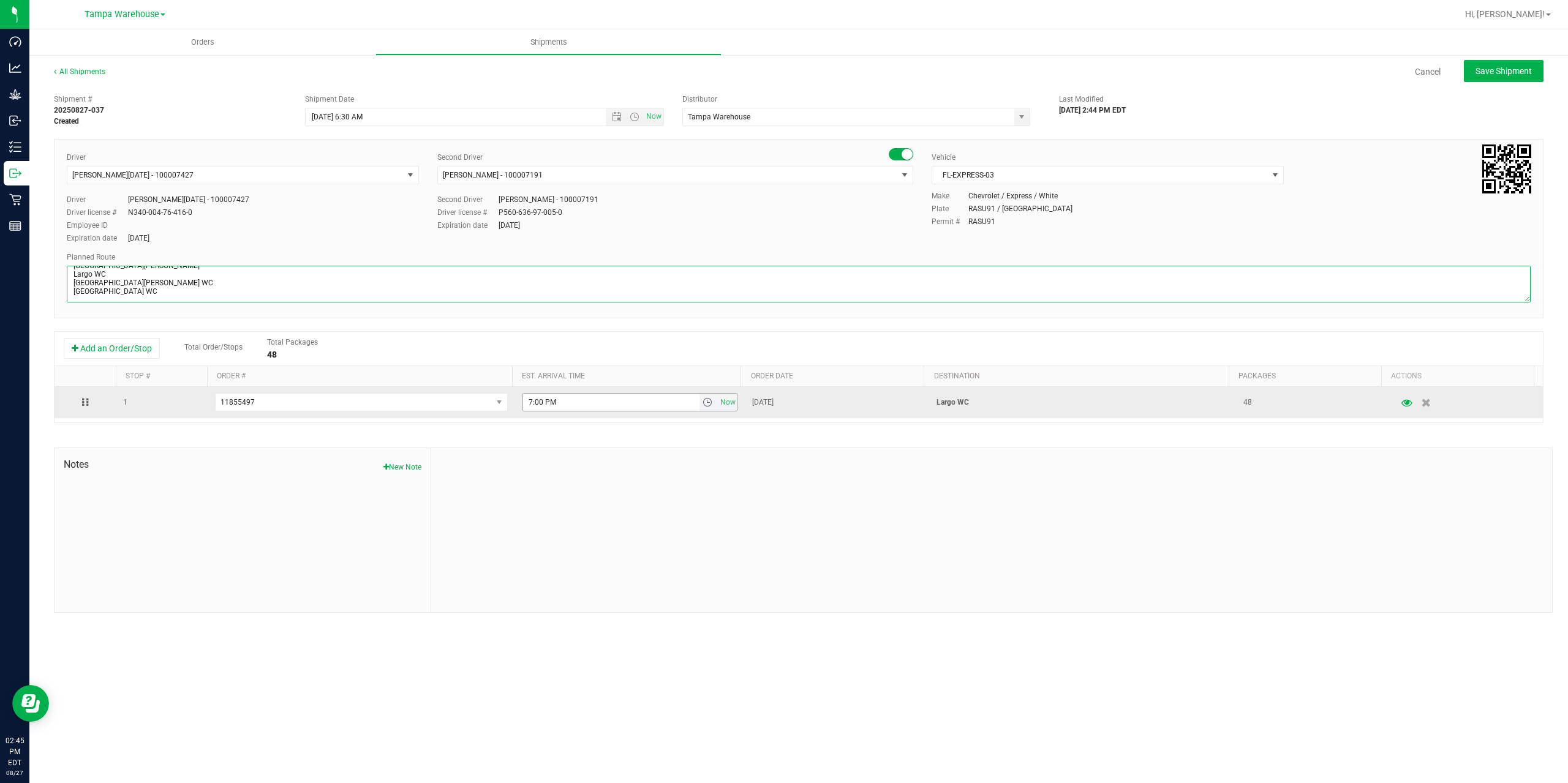
click at [703, 405] on span "select" at bounding box center [708, 402] width 10 height 10
type textarea "Largo WC 3 Total Summerfield WC Ocala WC Brooksville WC New Port Richey WC Larg…"
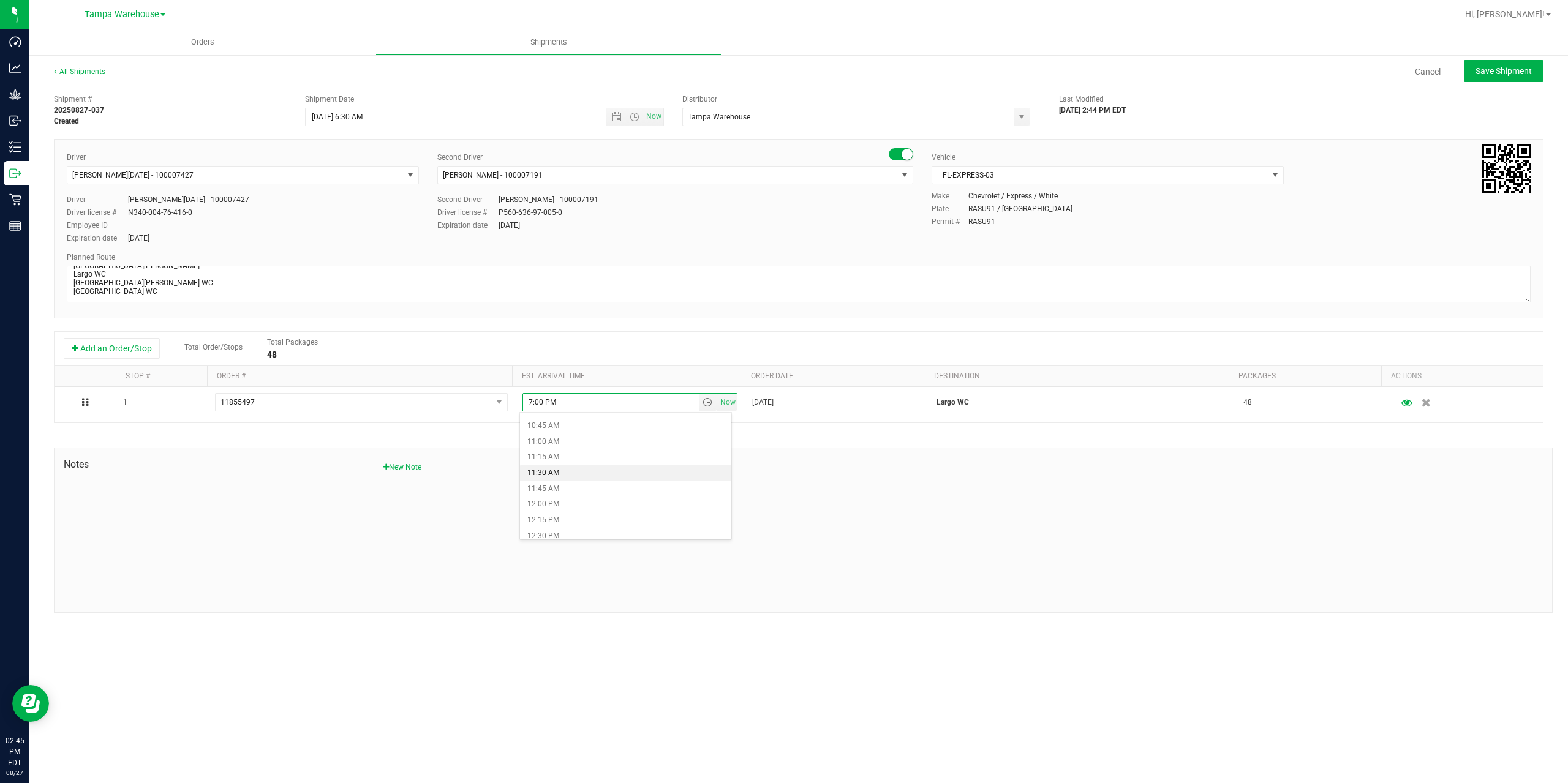
scroll to position [735, 0]
click at [571, 510] on li "1:00 PM" at bounding box center [626, 506] width 211 height 16
click at [1499, 71] on span "Save Shipment" at bounding box center [1503, 71] width 56 height 10
type input "8/28/2025 10:30 AM"
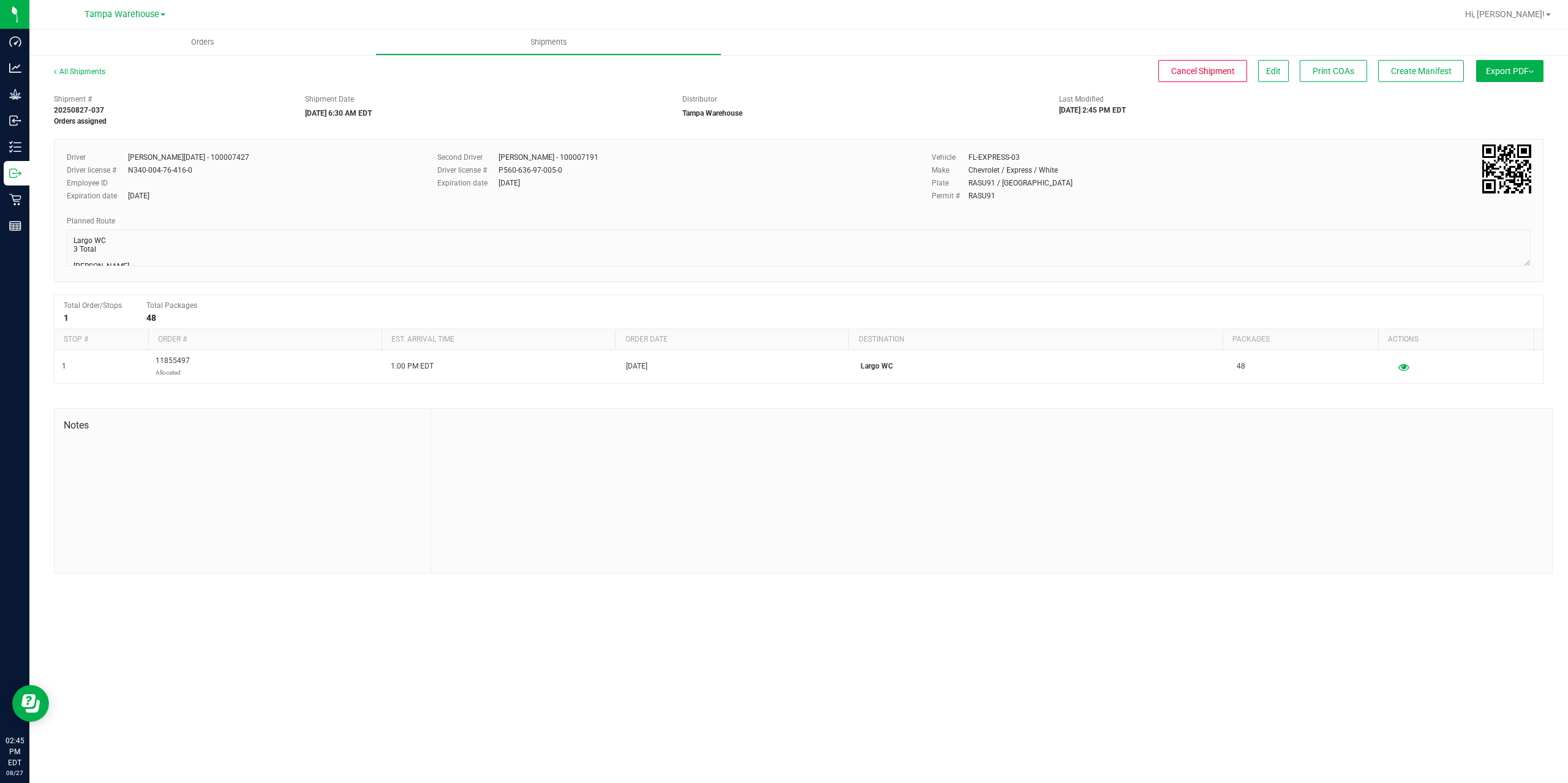
click at [1499, 71] on span "Export PDF" at bounding box center [1510, 71] width 48 height 10
click at [1500, 92] on li "Manifest by Package ID" at bounding box center [1506, 97] width 123 height 19
click at [1442, 75] on span "Create Manifest" at bounding box center [1421, 71] width 61 height 10
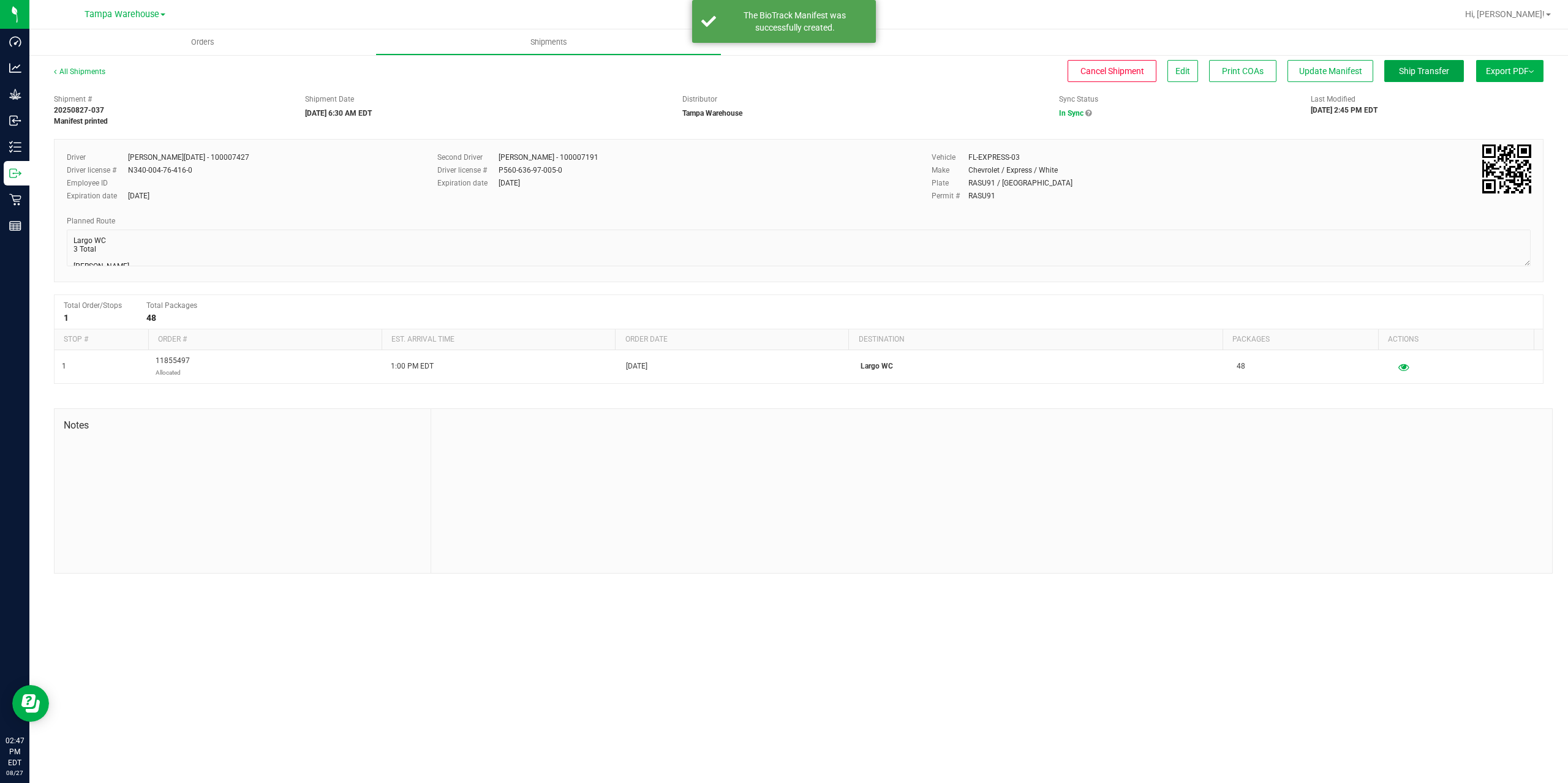
click at [1442, 75] on span "Ship Transfer" at bounding box center [1424, 71] width 50 height 10
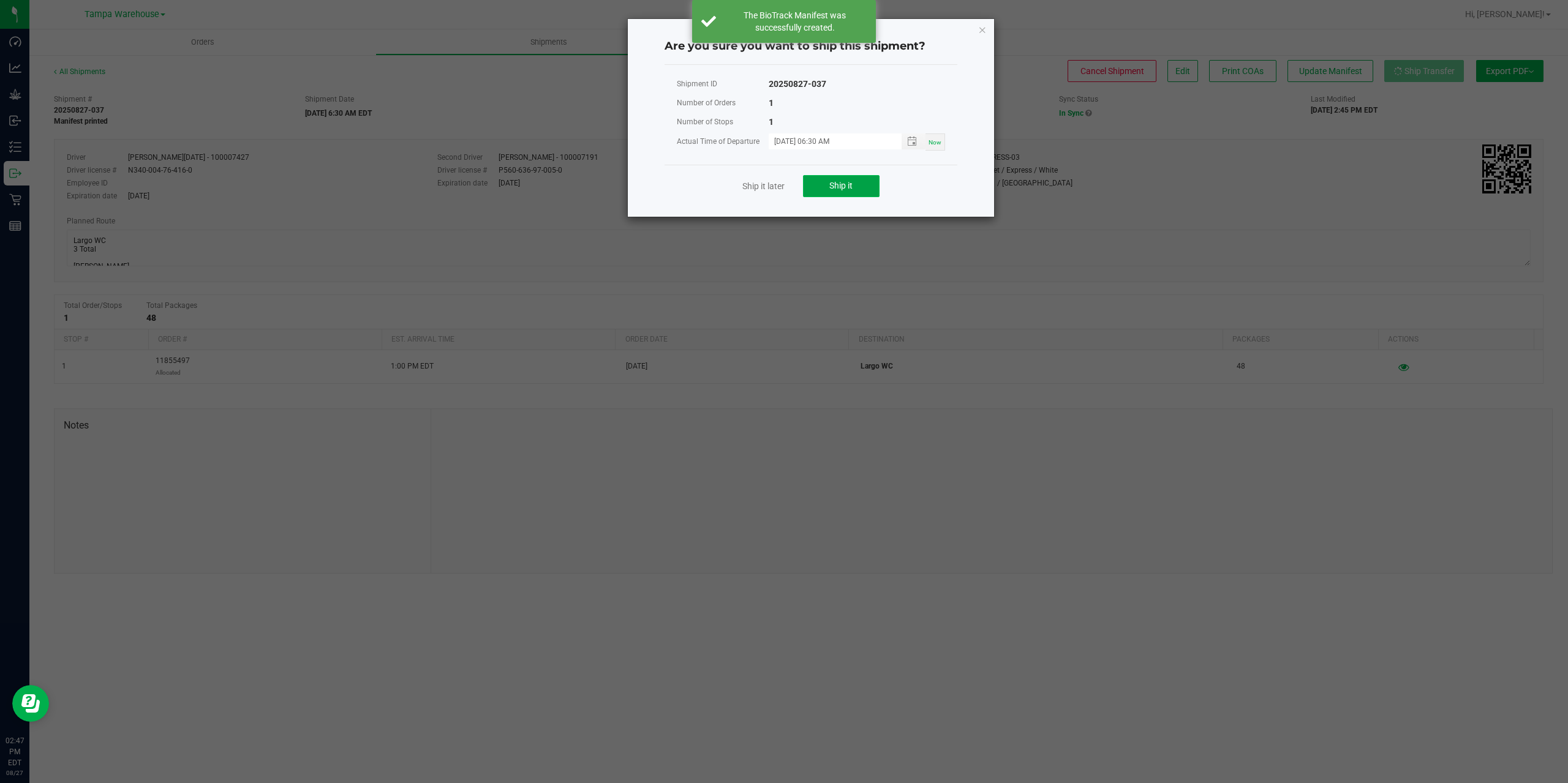
click at [835, 187] on span "Ship it" at bounding box center [841, 186] width 24 height 10
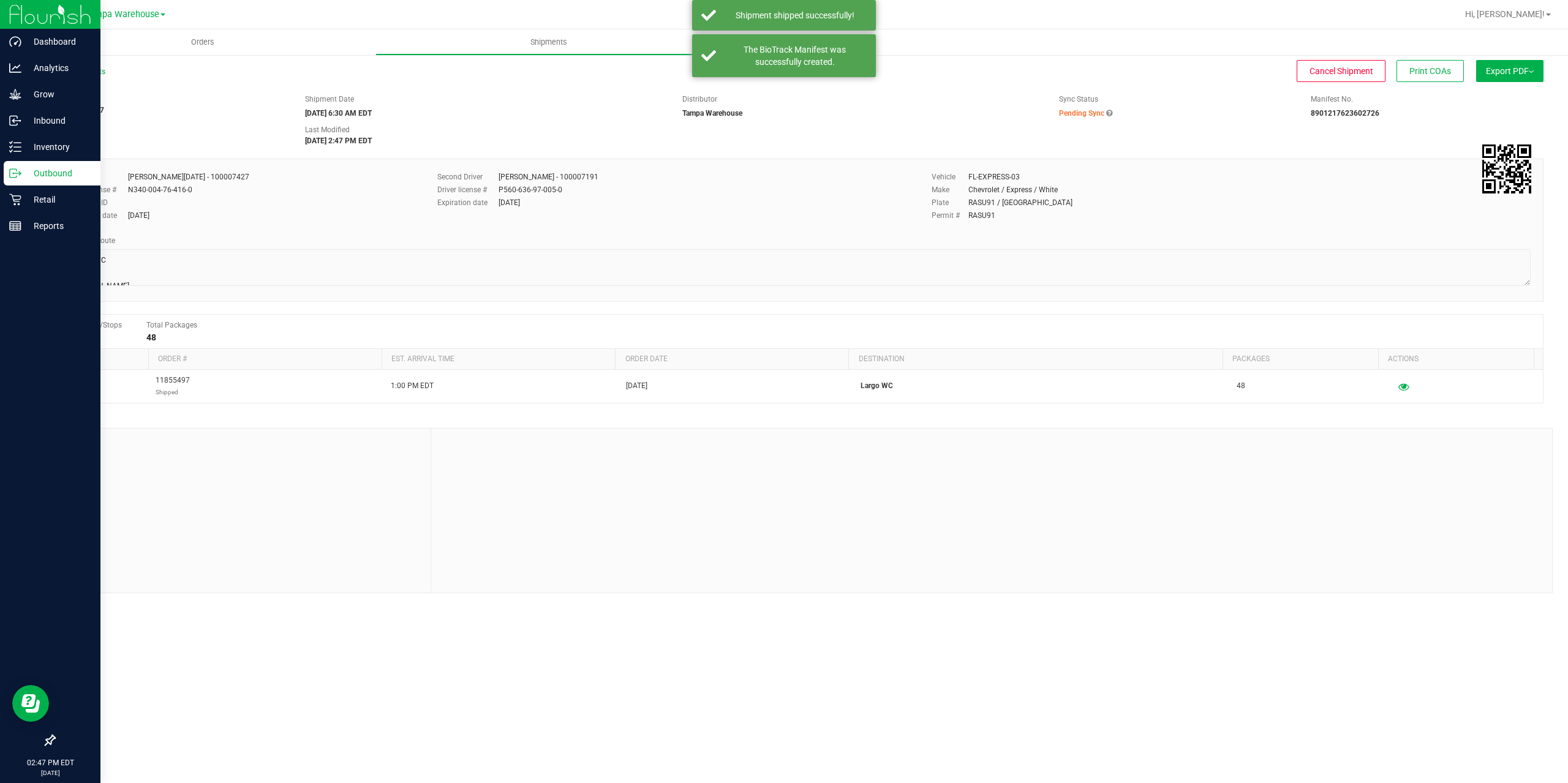
click at [17, 177] on icon at bounding box center [15, 173] width 12 height 12
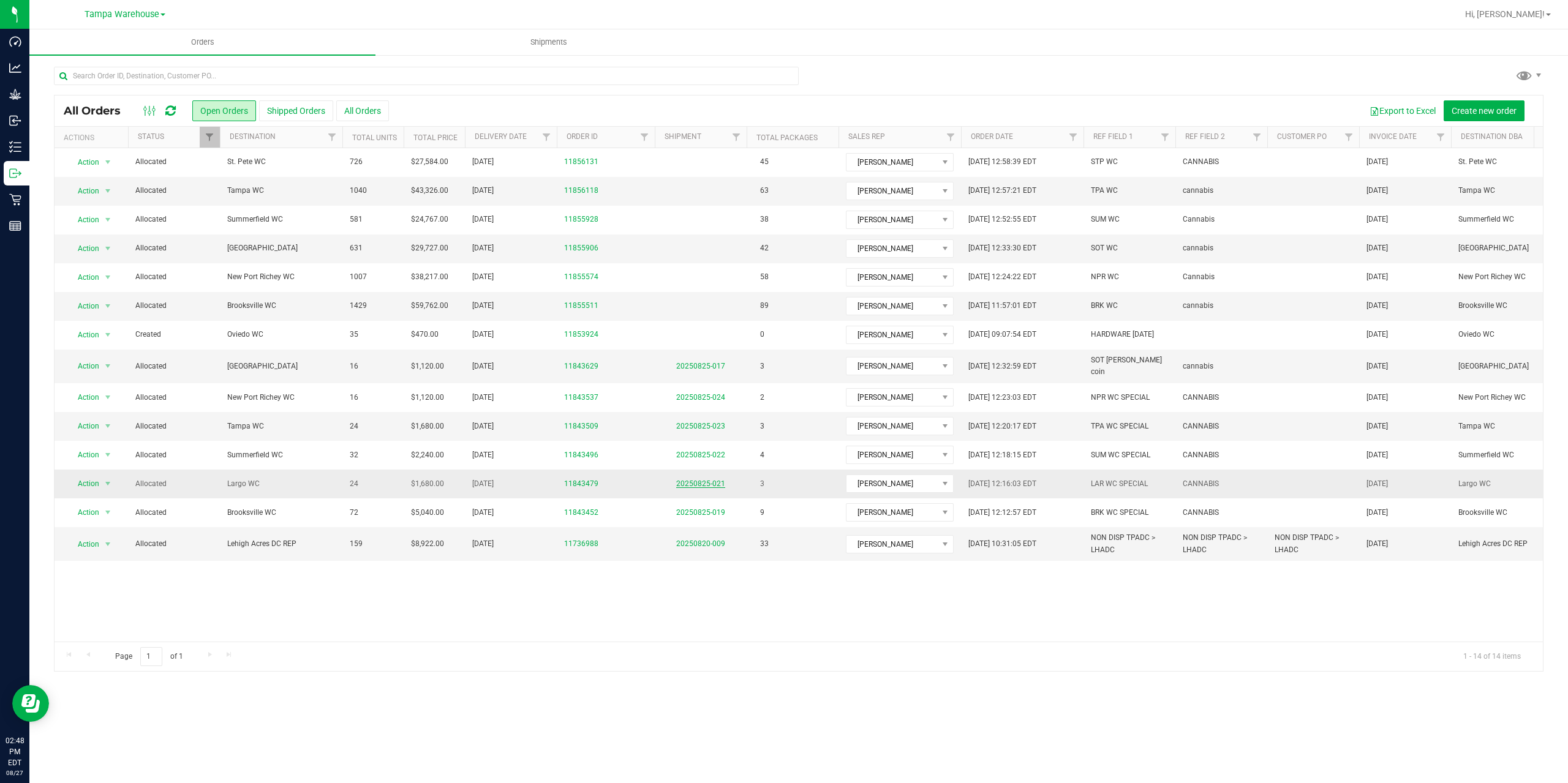
click at [692, 480] on link "20250825-021" at bounding box center [700, 484] width 49 height 9
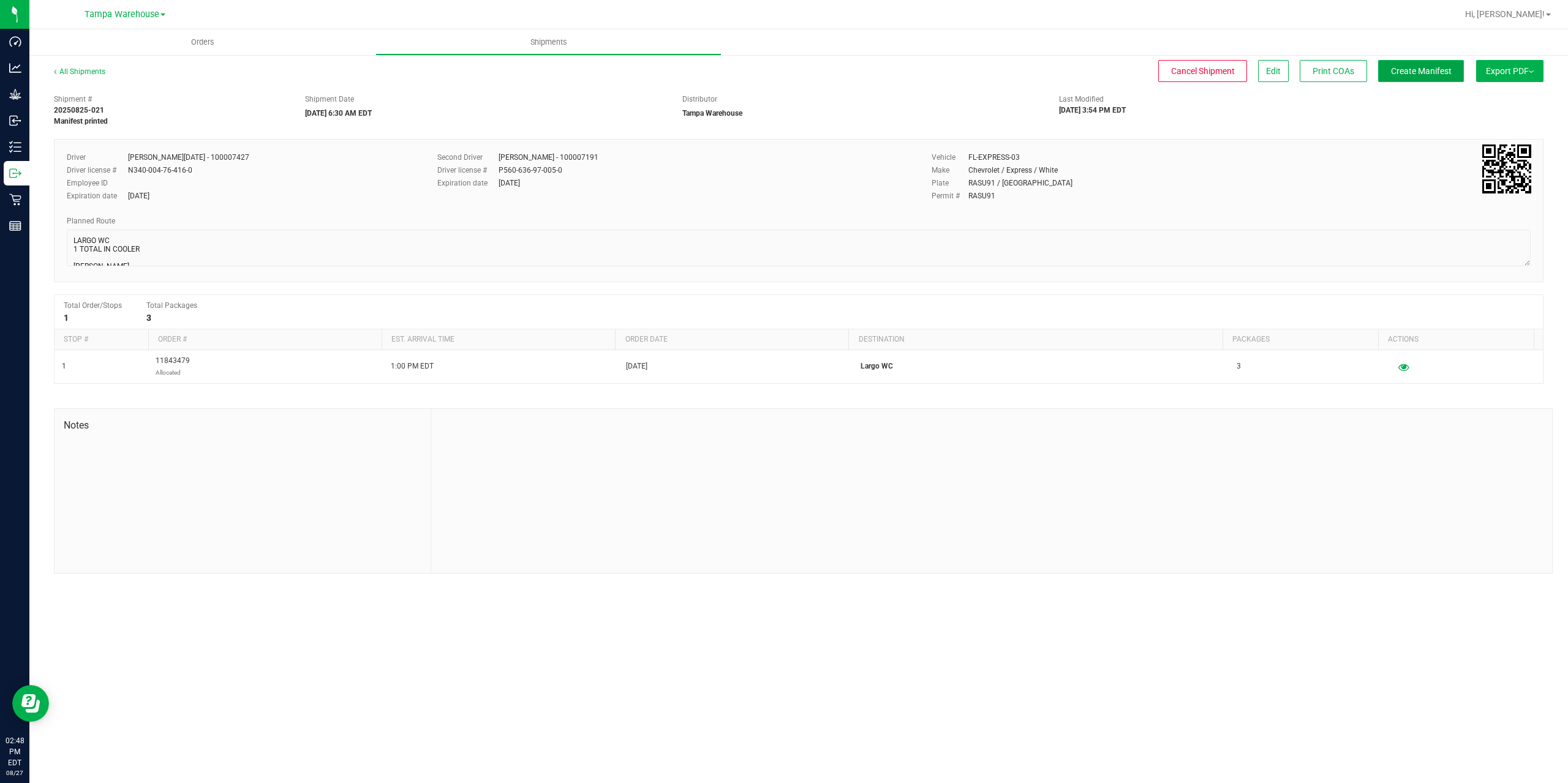
click at [1417, 76] on button "Create Manifest" at bounding box center [1421, 71] width 86 height 22
click at [1417, 76] on button "Ship Transfer" at bounding box center [1424, 71] width 80 height 22
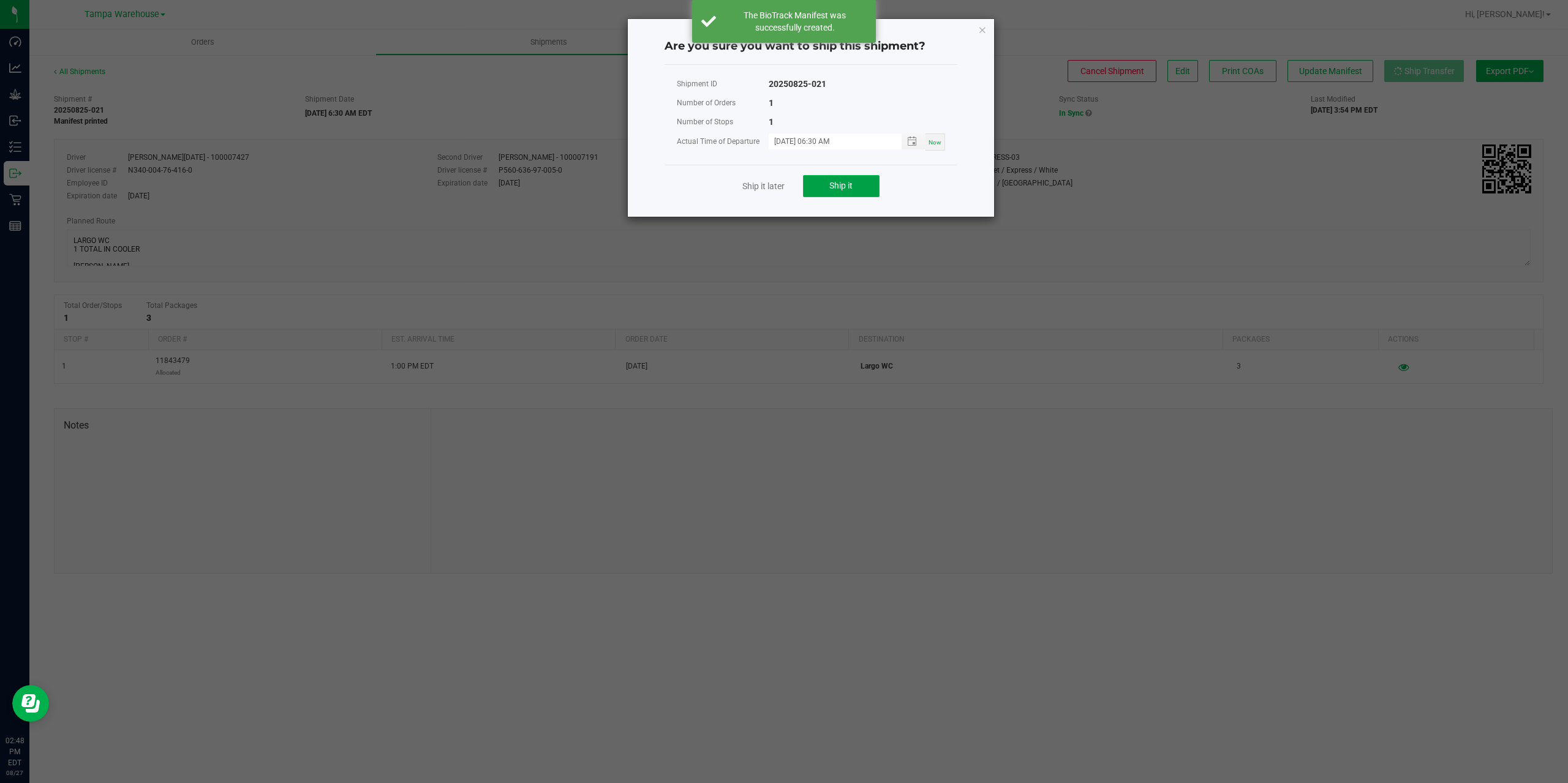
click at [854, 190] on button "Ship it" at bounding box center [841, 186] width 76 height 22
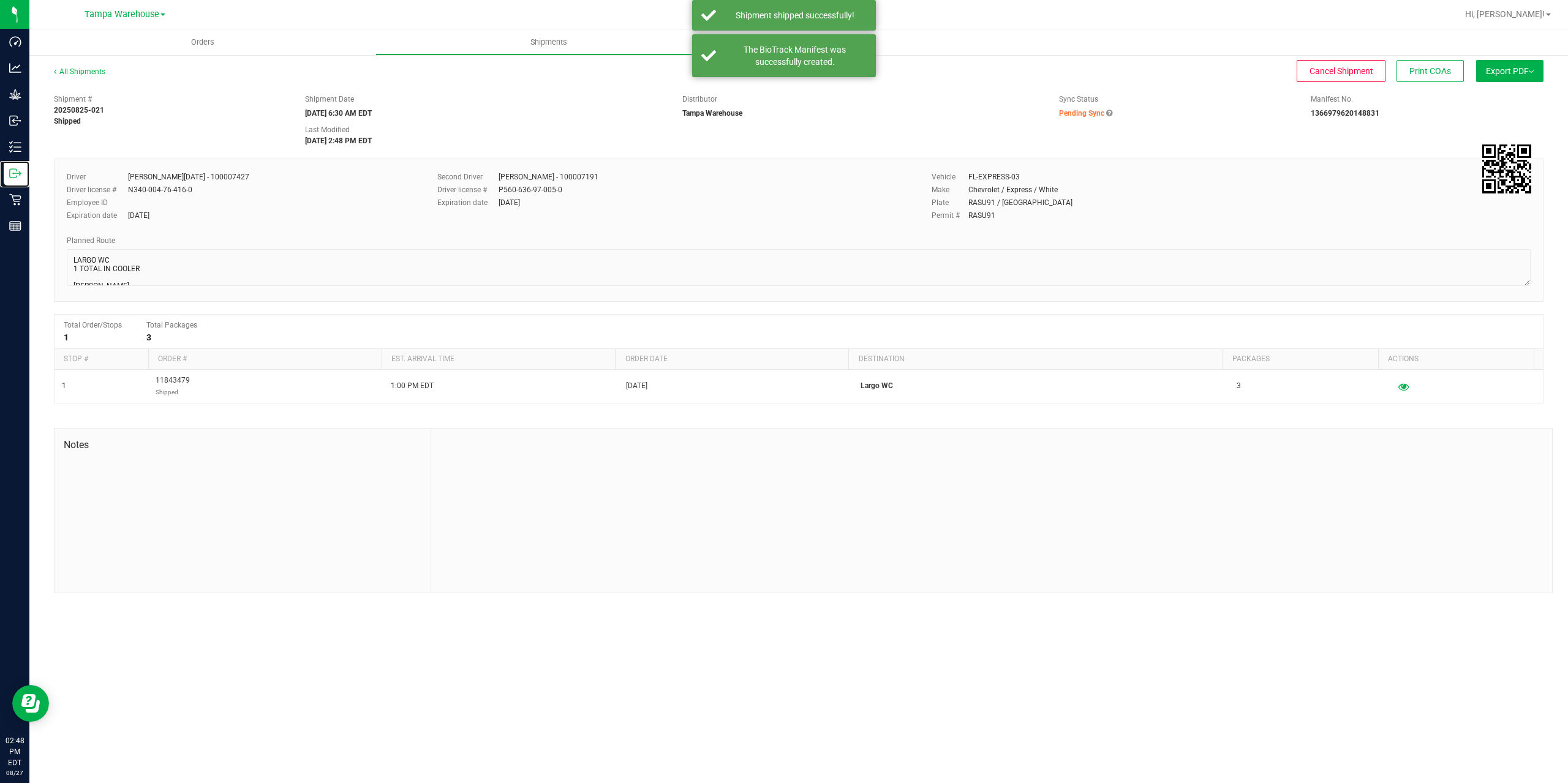
click at [19, 171] on icon at bounding box center [15, 173] width 12 height 12
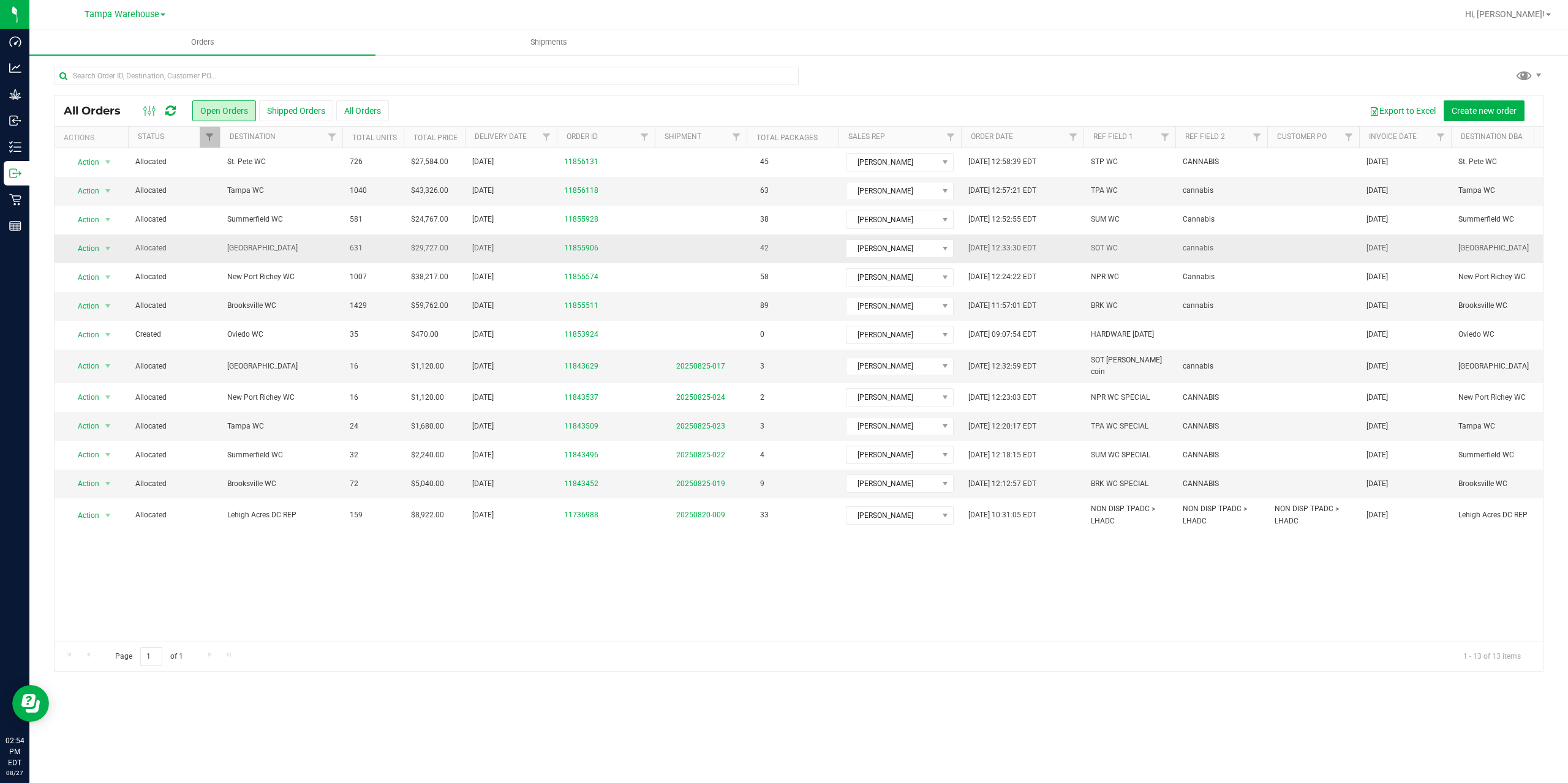
click at [296, 251] on span "South Tampa WC" at bounding box center [281, 248] width 108 height 11
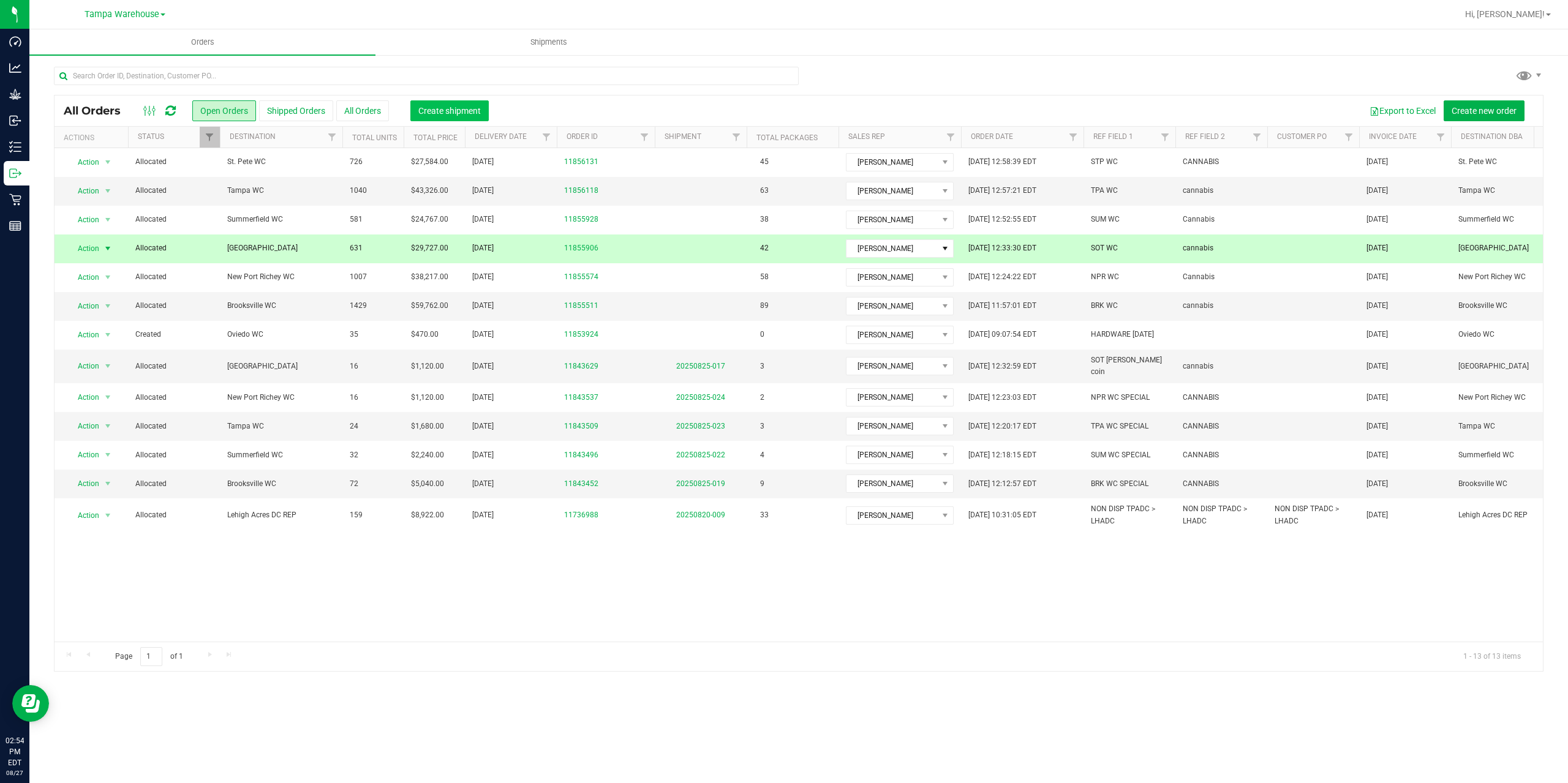
click at [449, 112] on span "Create shipment" at bounding box center [450, 111] width 62 height 10
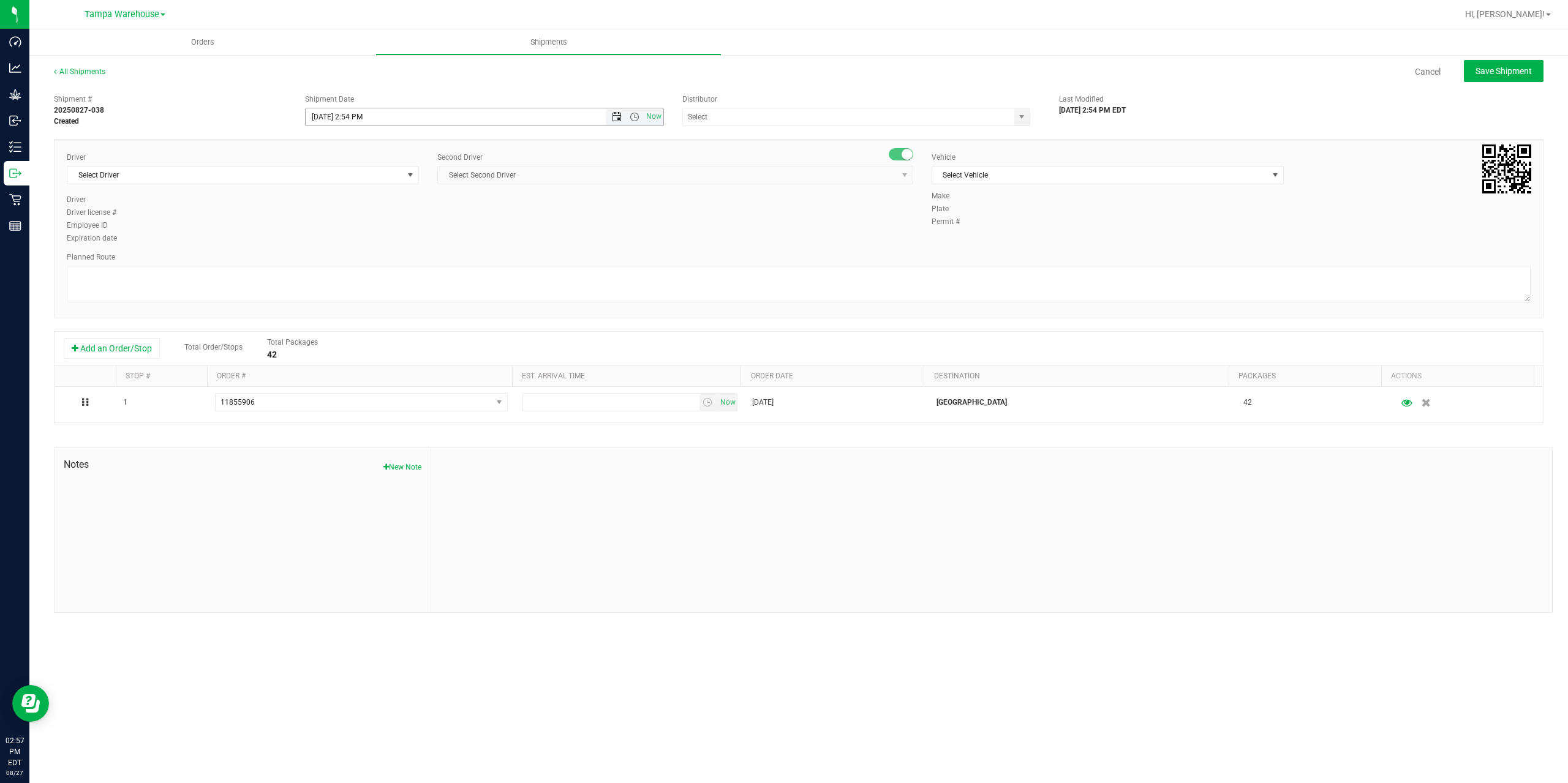
click at [616, 120] on span "Open the date view" at bounding box center [617, 117] width 10 height 10
click at [390, 262] on link "28" at bounding box center [388, 260] width 18 height 19
click at [635, 114] on span "Open the time view" at bounding box center [635, 117] width 10 height 10
click at [491, 221] on li "6:30 AM" at bounding box center [484, 219] width 356 height 16
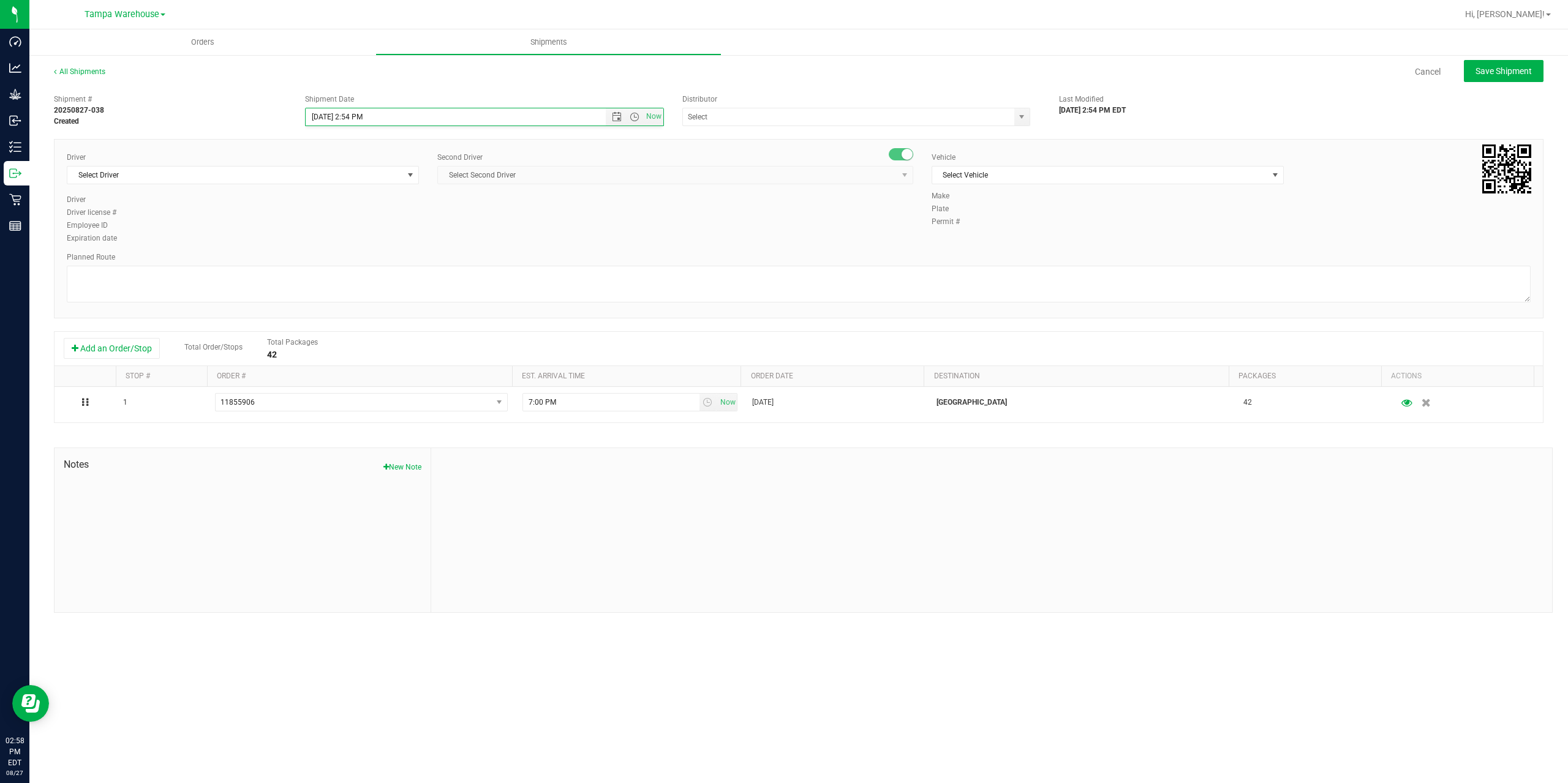
type input "8/28/2025 6:30 AM"
click at [733, 113] on input "text" at bounding box center [844, 117] width 321 height 17
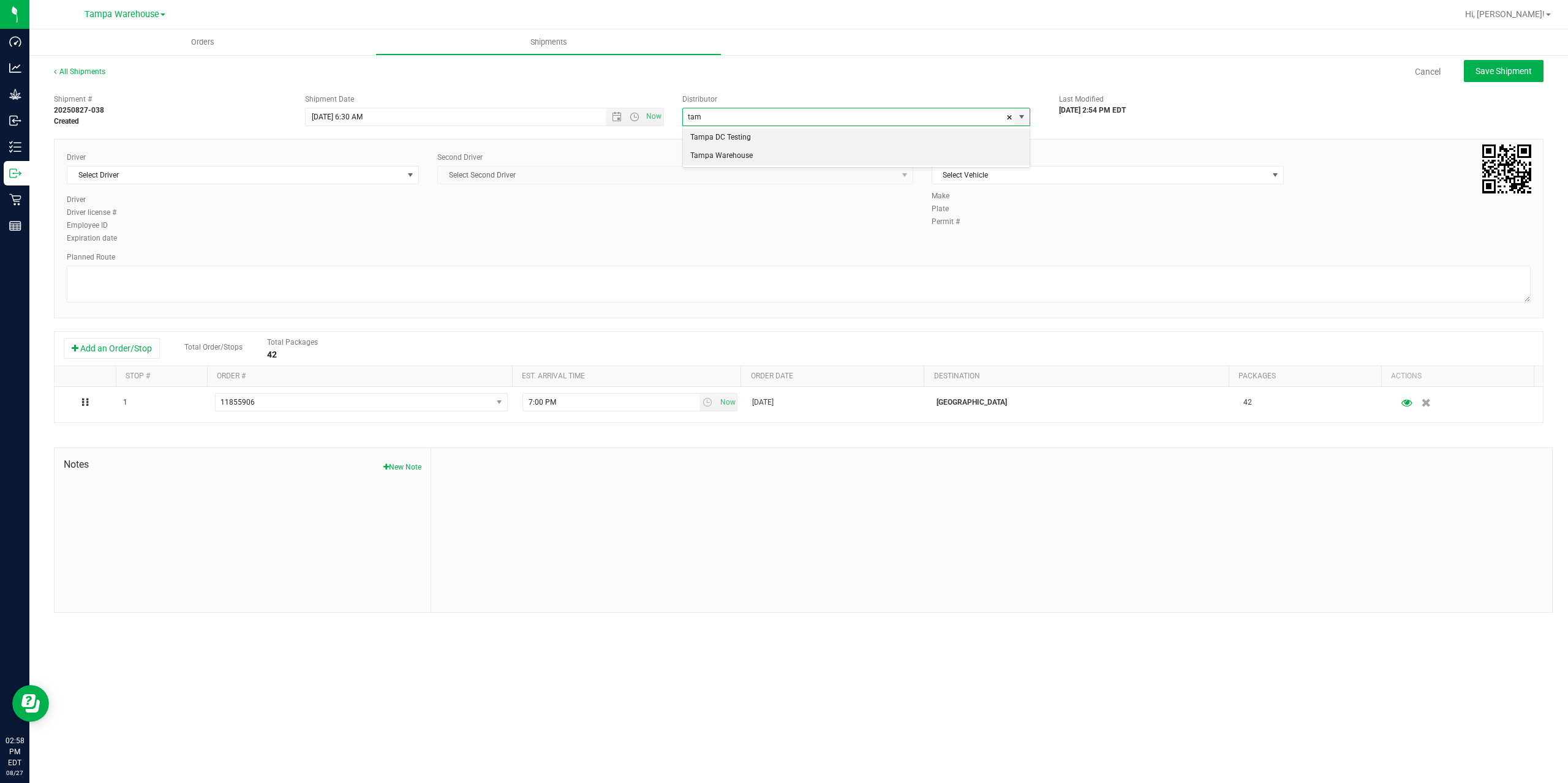
click at [721, 154] on li "Tampa Warehouse" at bounding box center [856, 156] width 347 height 19
type input "Tampa Warehouse"
click at [291, 171] on span "Select Driver" at bounding box center [235, 174] width 336 height 17
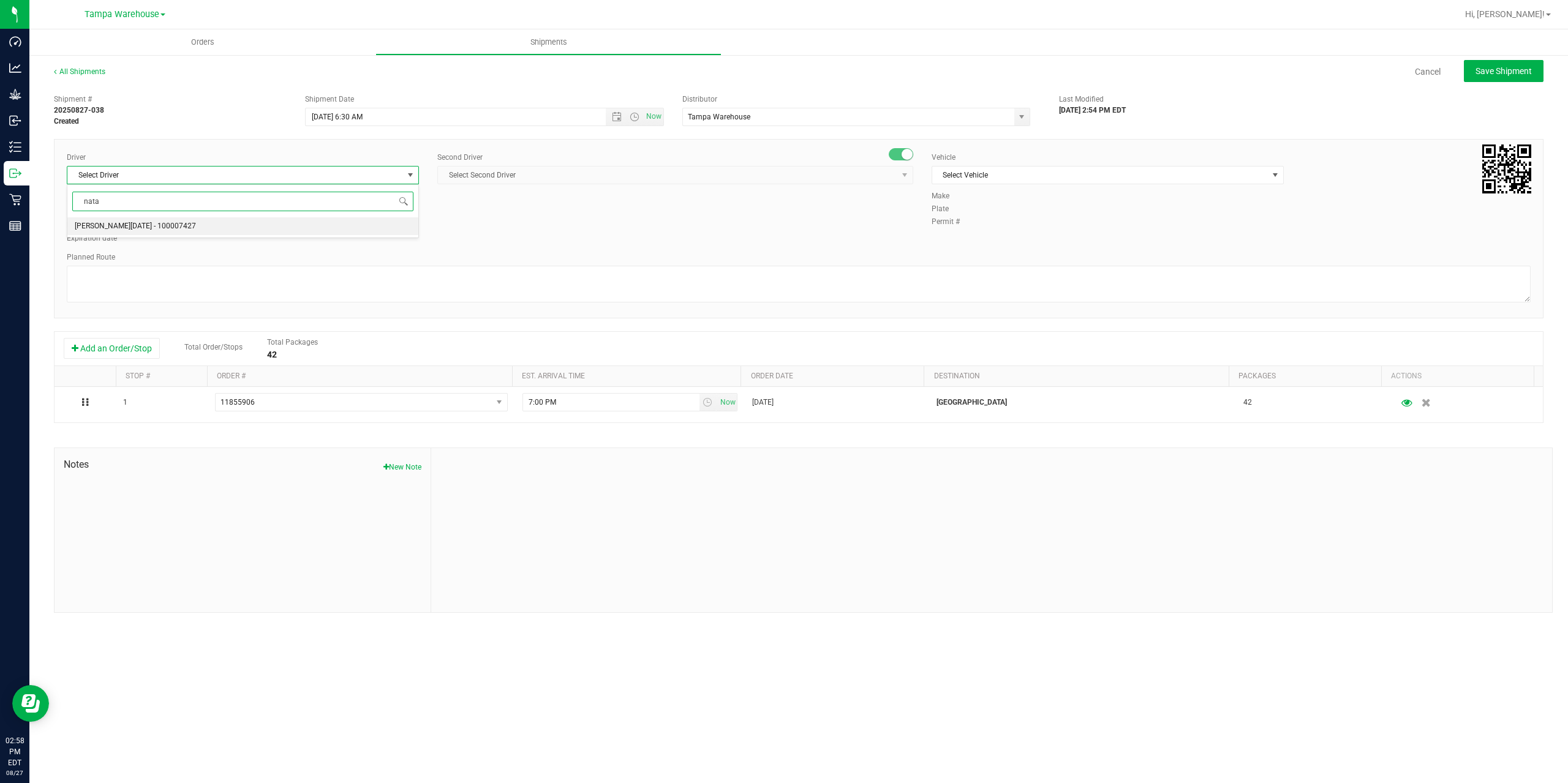
click at [169, 223] on li "Anthony Natale - 100007427" at bounding box center [243, 226] width 351 height 19
type input "nata"
click at [675, 175] on span "Select Second Driver" at bounding box center [668, 174] width 459 height 17
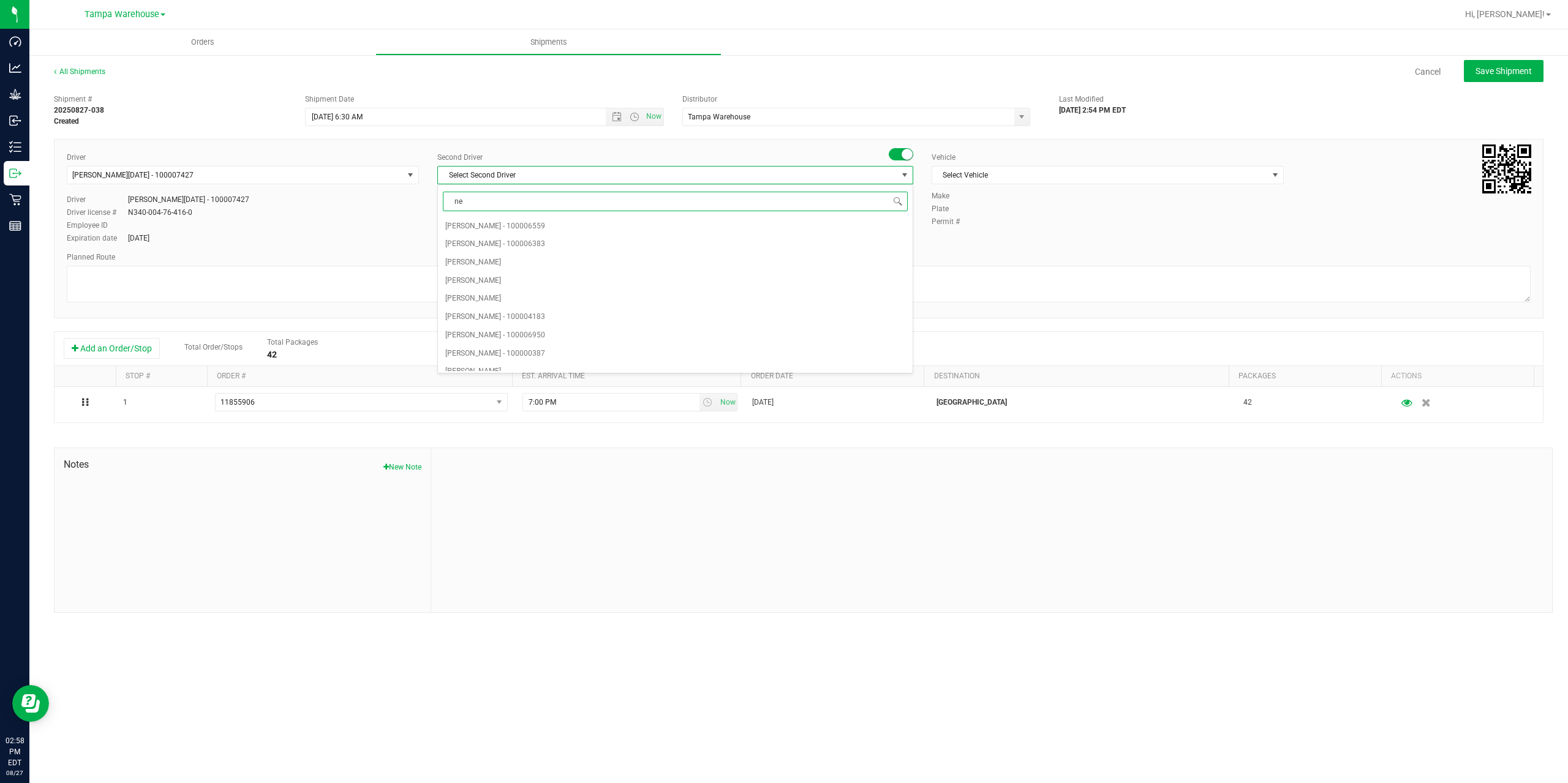
type input "ner"
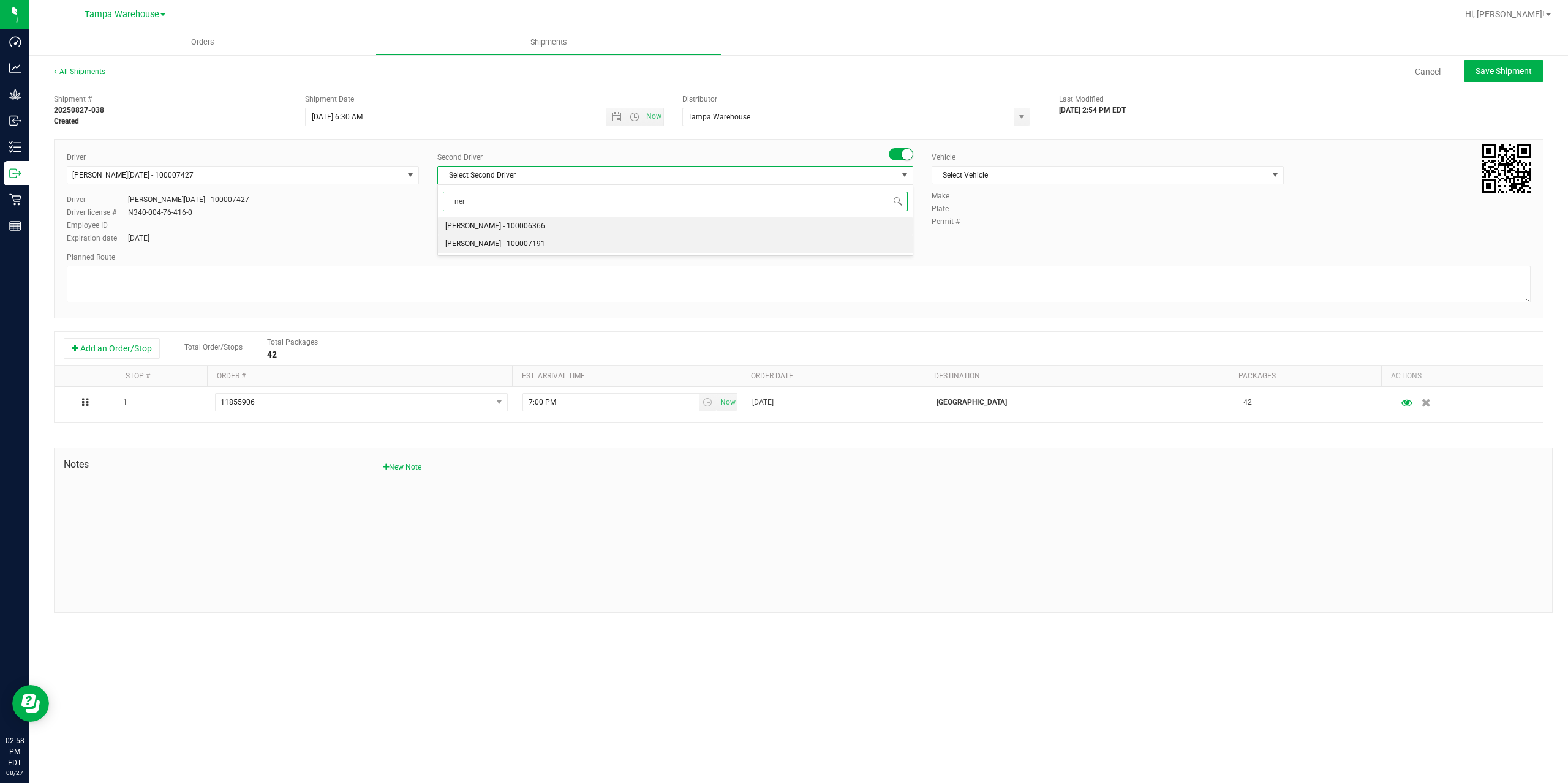
click at [509, 239] on span "Nicholas Pinero - 100007191" at bounding box center [495, 244] width 100 height 16
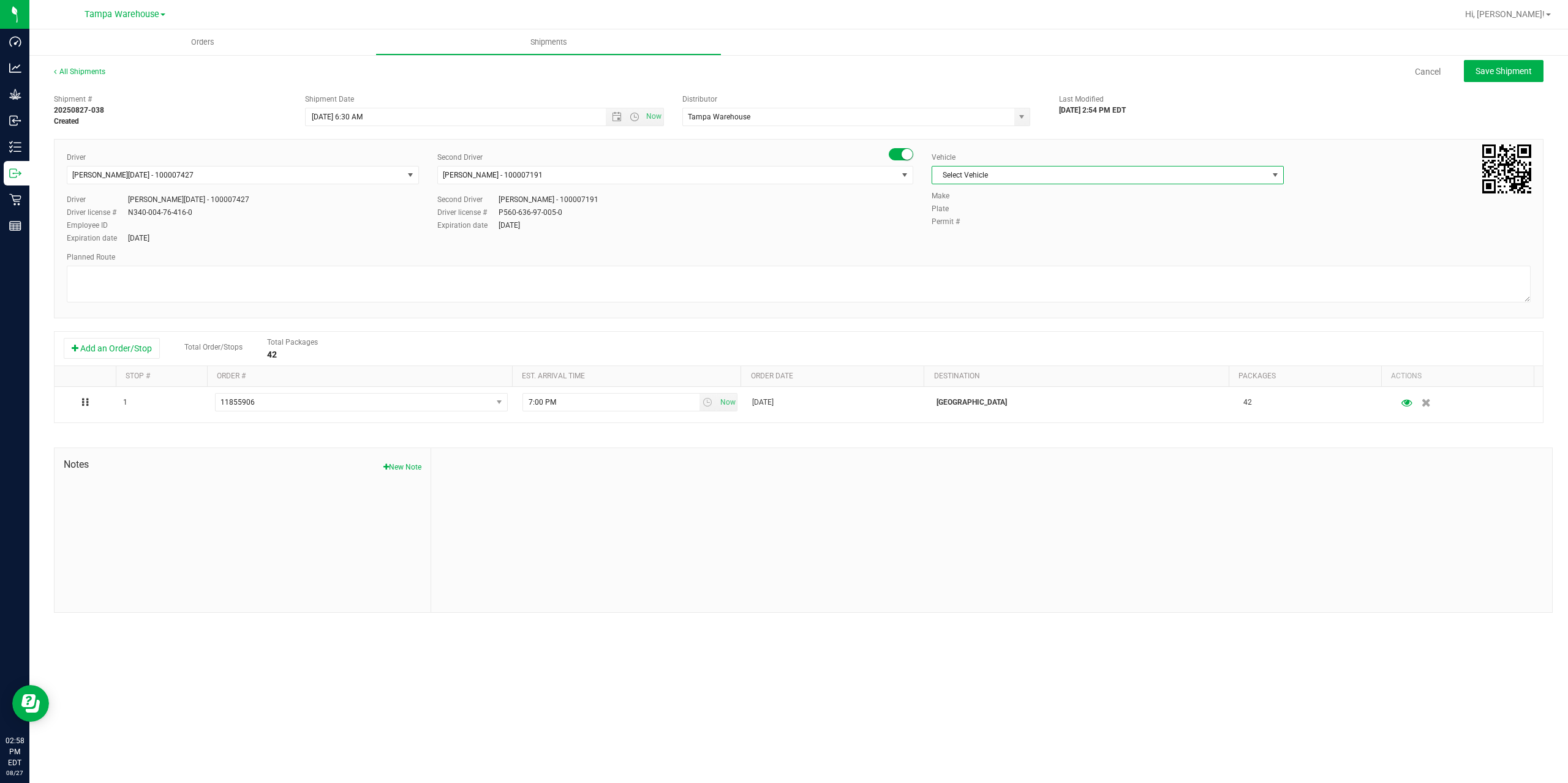
click at [1059, 174] on span "Select Vehicle" at bounding box center [1101, 174] width 336 height 17
click at [999, 291] on li "FL-EXPRESS-03" at bounding box center [1108, 297] width 351 height 19
click at [908, 299] on textarea at bounding box center [799, 284] width 1464 height 37
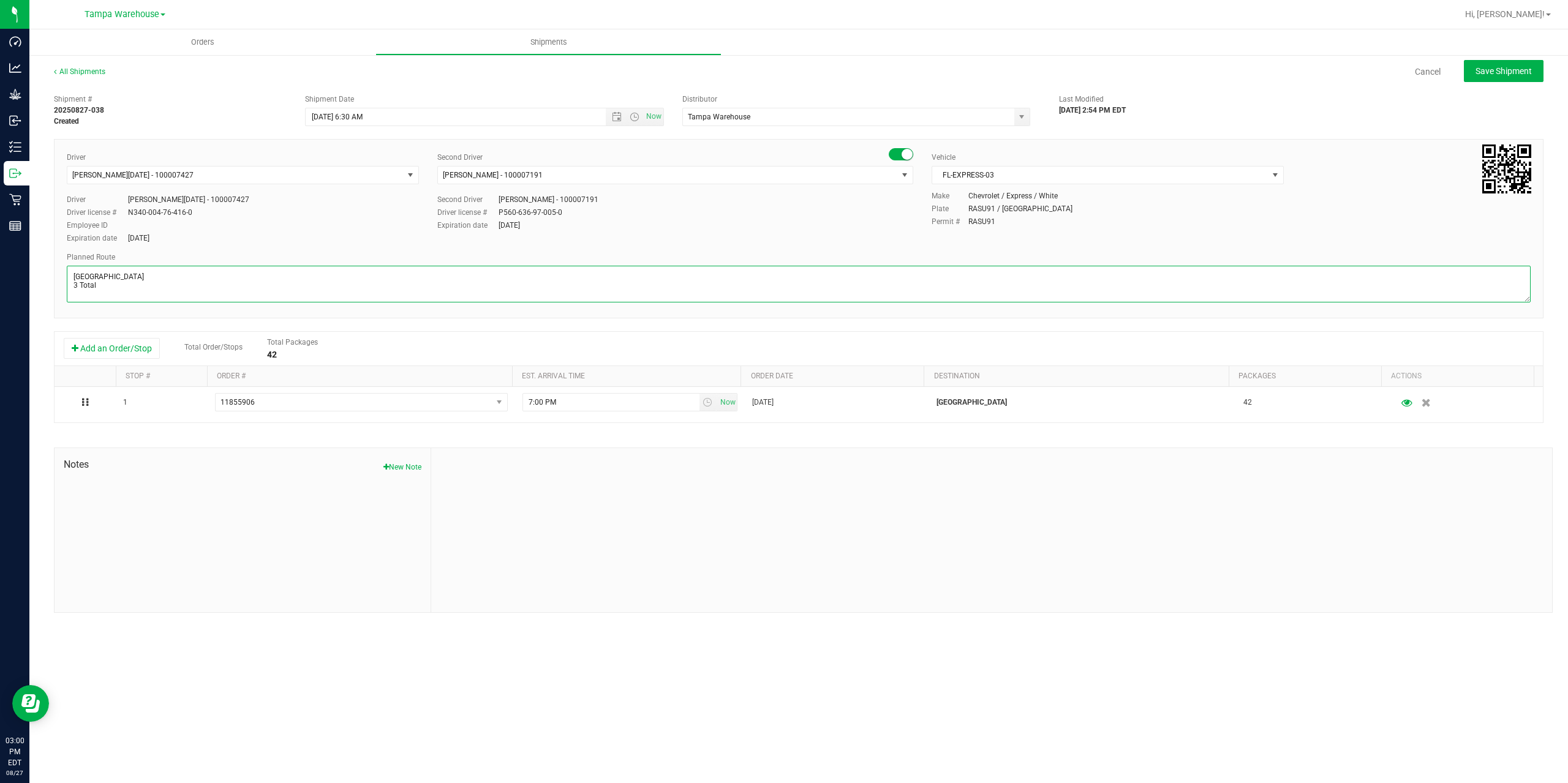
paste textarea "AUG25AML02-0821"
drag, startPoint x: 140, startPoint y: 296, endPoint x: 67, endPoint y: 294, distance: 73.0
click at [67, 294] on textarea at bounding box center [799, 284] width 1464 height 37
paste textarea "Summerfield WC Ocala WC Brooksville WC New Port Richey WC Largo WC St. Pete WC …"
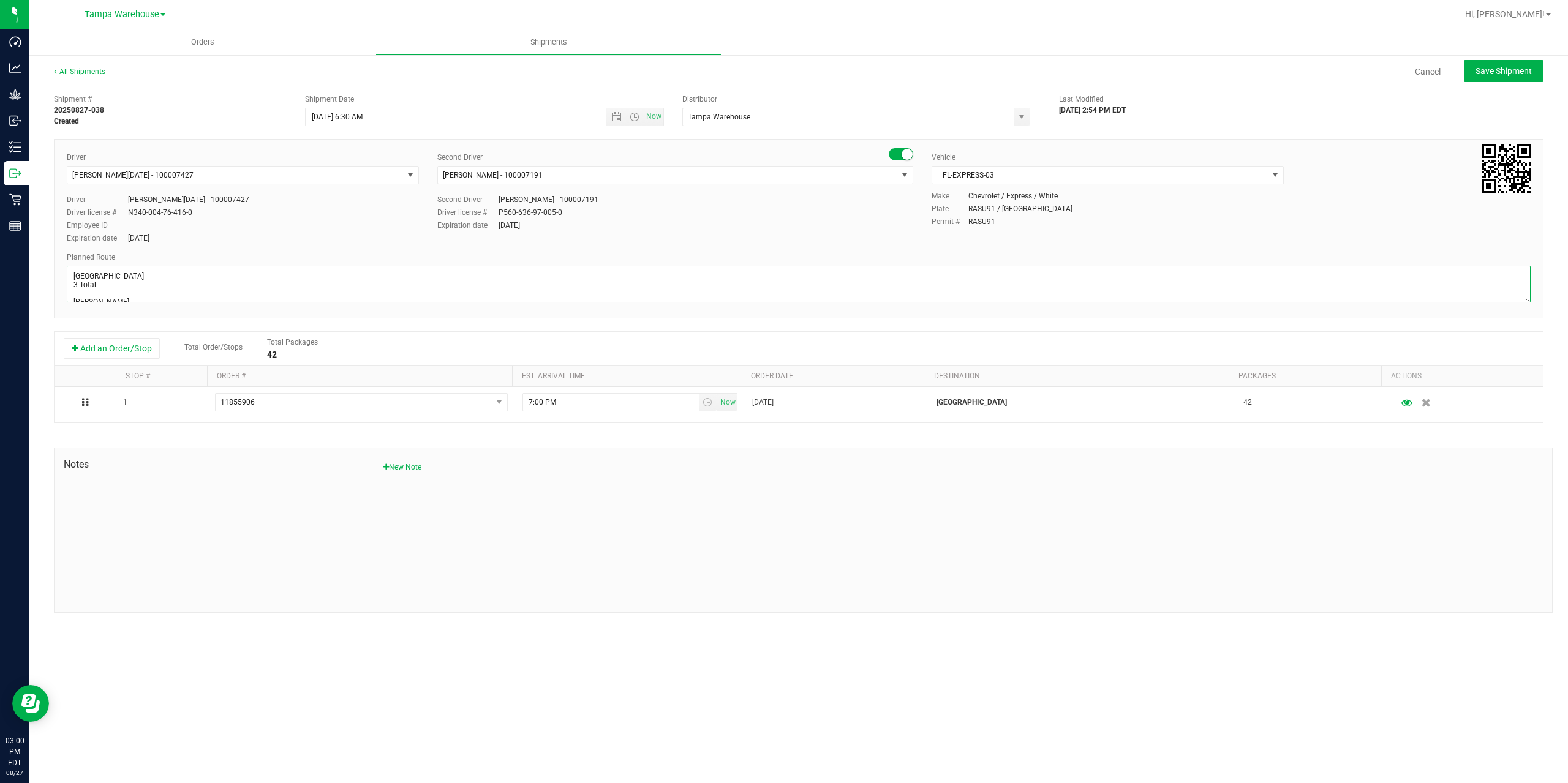
scroll to position [0, 0]
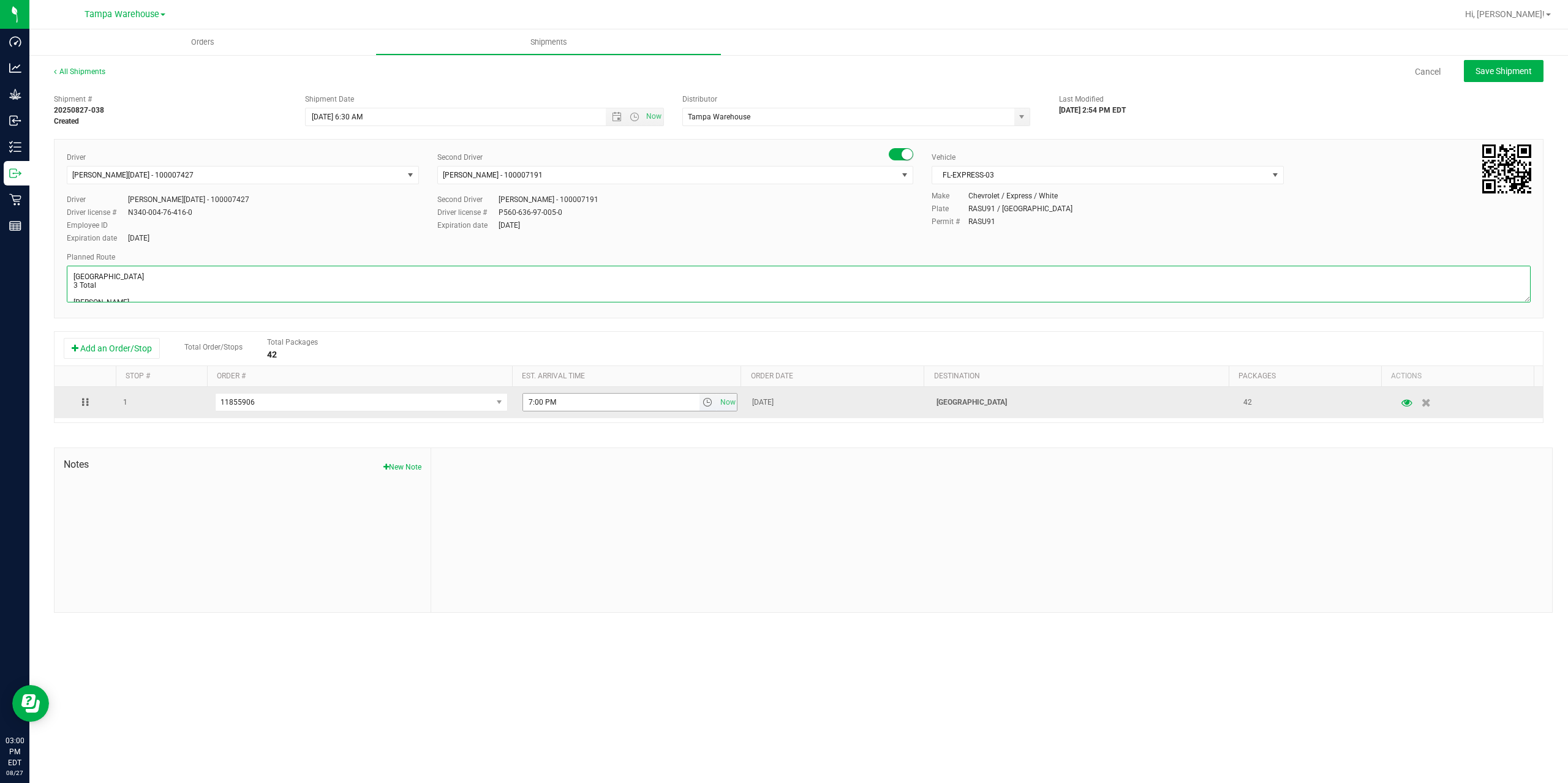
type textarea "South Tampa WC 3 Total Summerfield WC Ocala WC Brooksville WC New Port Richey W…"
click at [528, 398] on input "7:00 PM" at bounding box center [611, 402] width 176 height 17
type input "2:00 PM"
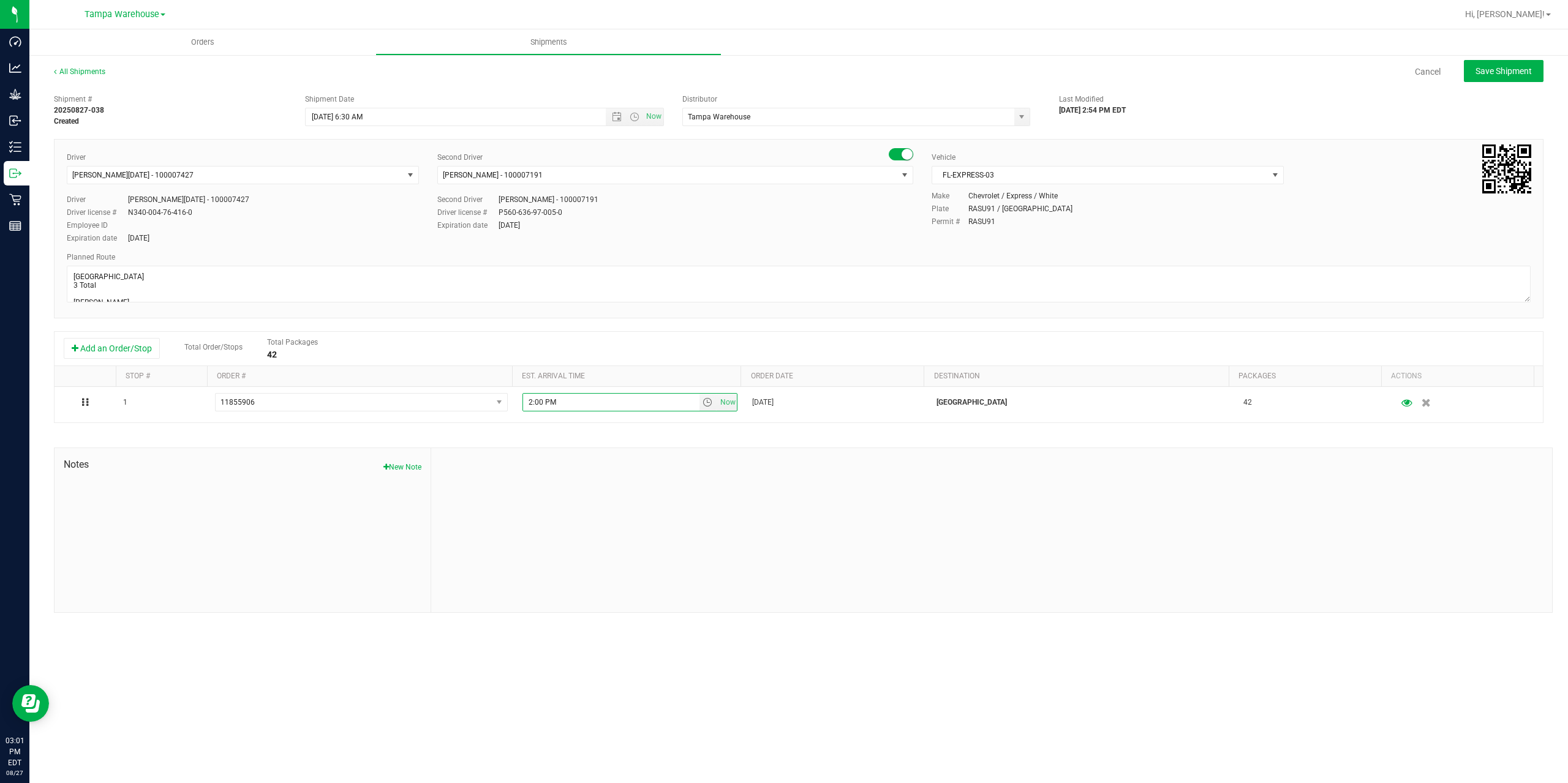
click at [627, 431] on div "Shipment # 20250827-038 Created Shipment Date 8/28/2025 6:30 AM Now Distributor…" at bounding box center [799, 351] width 1490 height 525
click at [1523, 71] on span "Save Shipment" at bounding box center [1503, 71] width 56 height 10
type input "8/28/2025 10:30 AM"
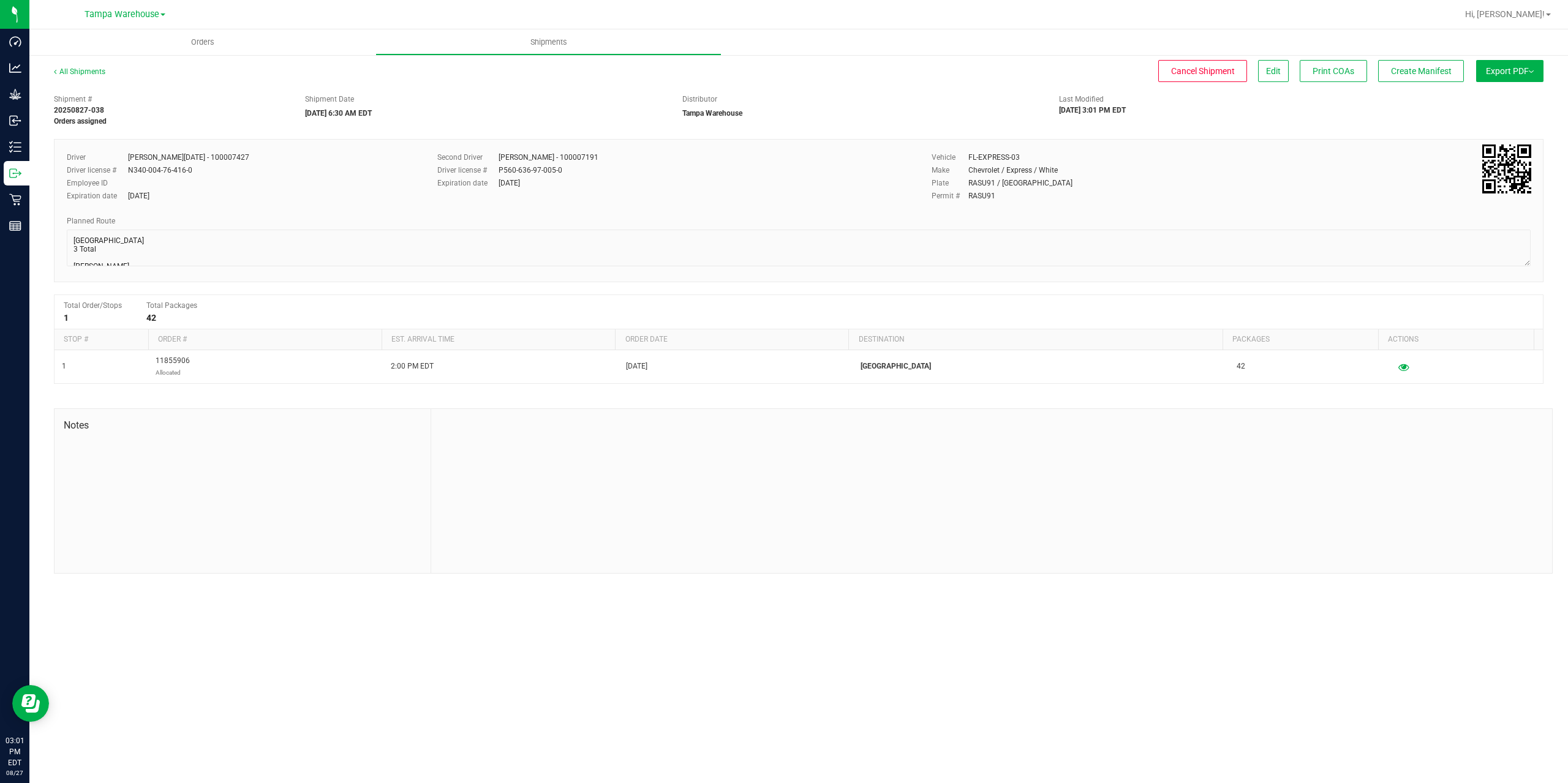
click at [1523, 71] on span "Export PDF" at bounding box center [1510, 71] width 48 height 10
click at [1518, 92] on li "Manifest by Package ID" at bounding box center [1506, 97] width 123 height 19
click at [1450, 67] on button "Create Manifest" at bounding box center [1421, 71] width 86 height 22
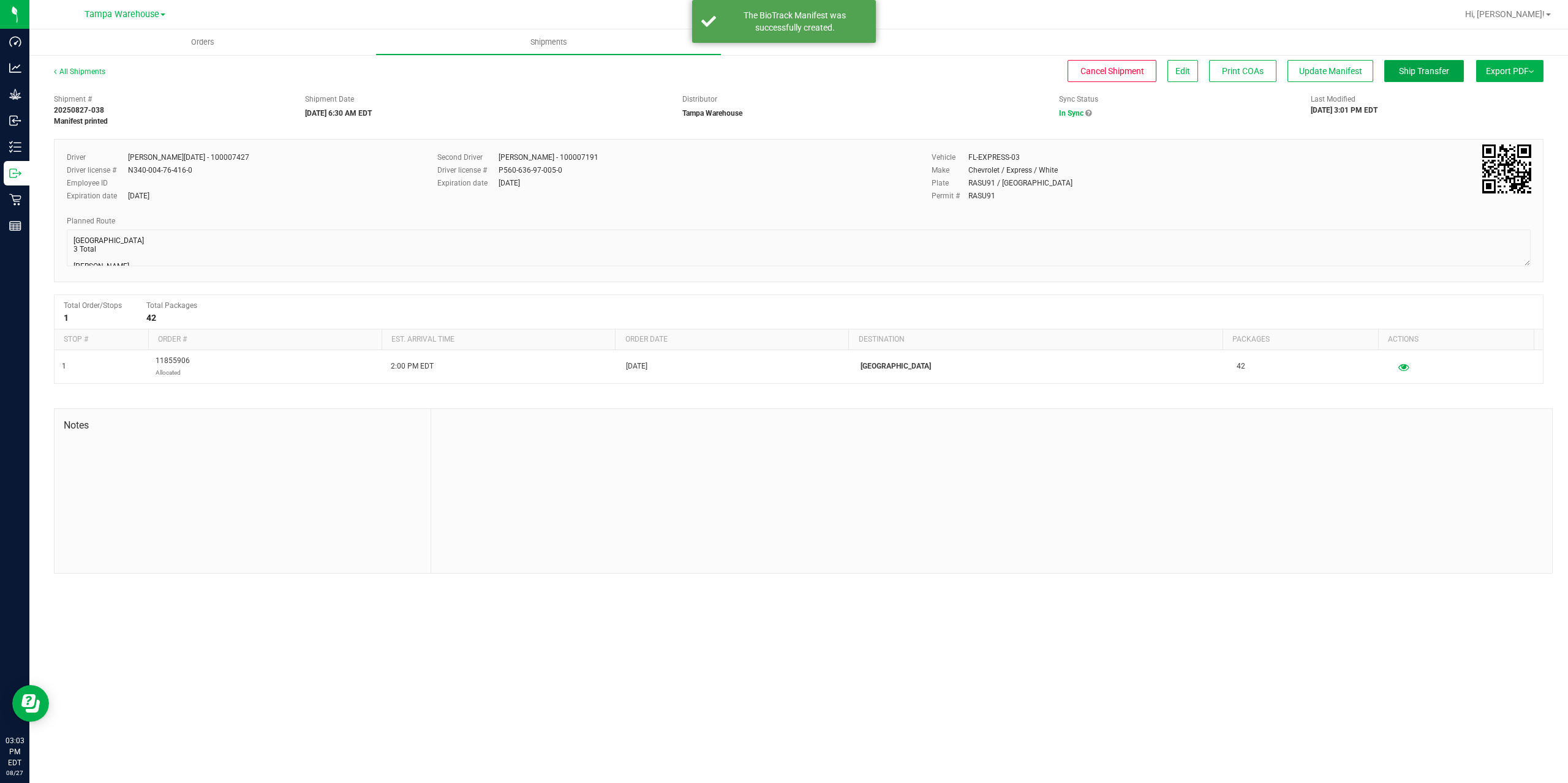
click at [1450, 67] on button "Ship Transfer" at bounding box center [1424, 71] width 80 height 22
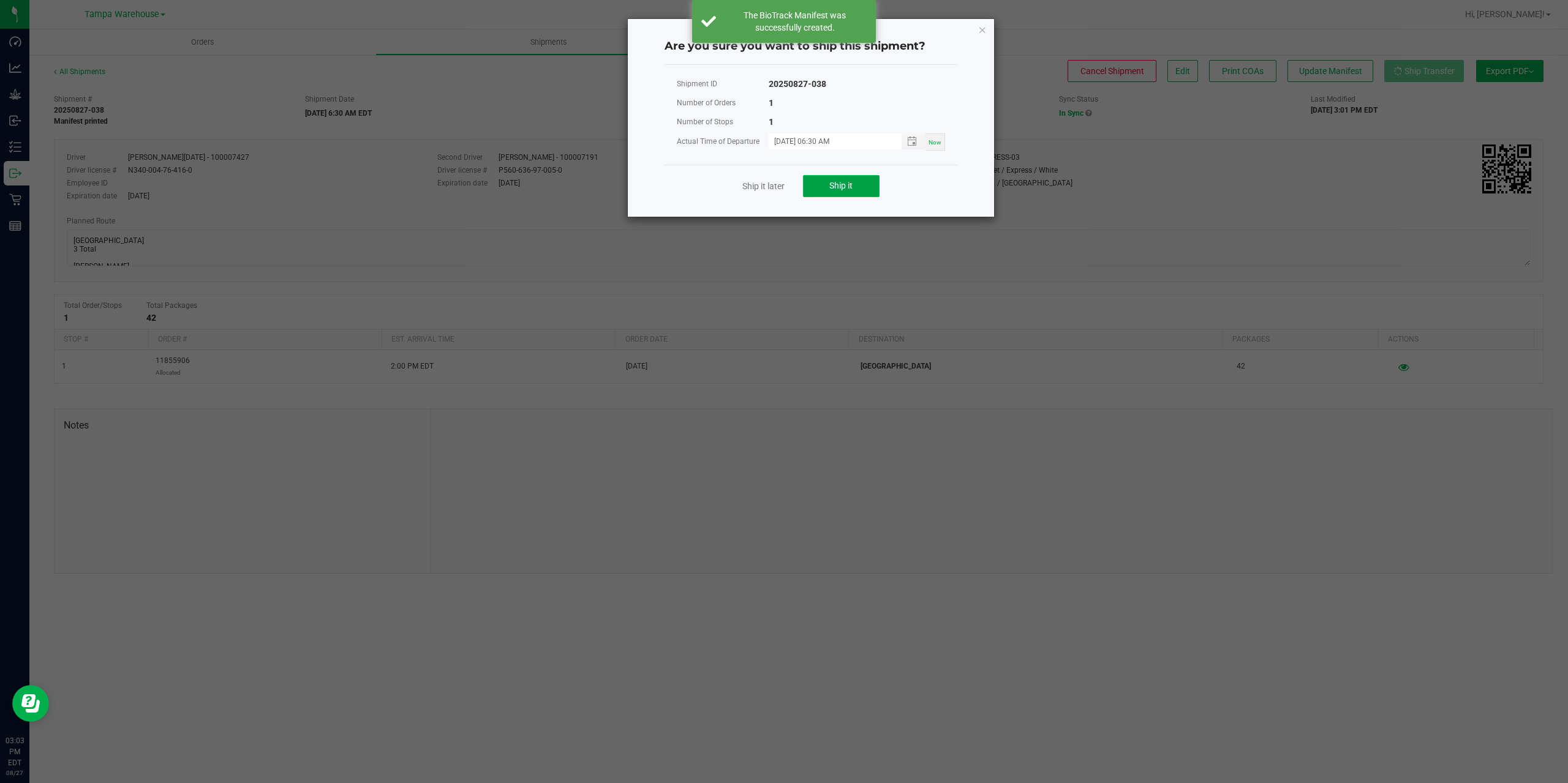
click at [852, 193] on button "Ship it" at bounding box center [841, 186] width 76 height 22
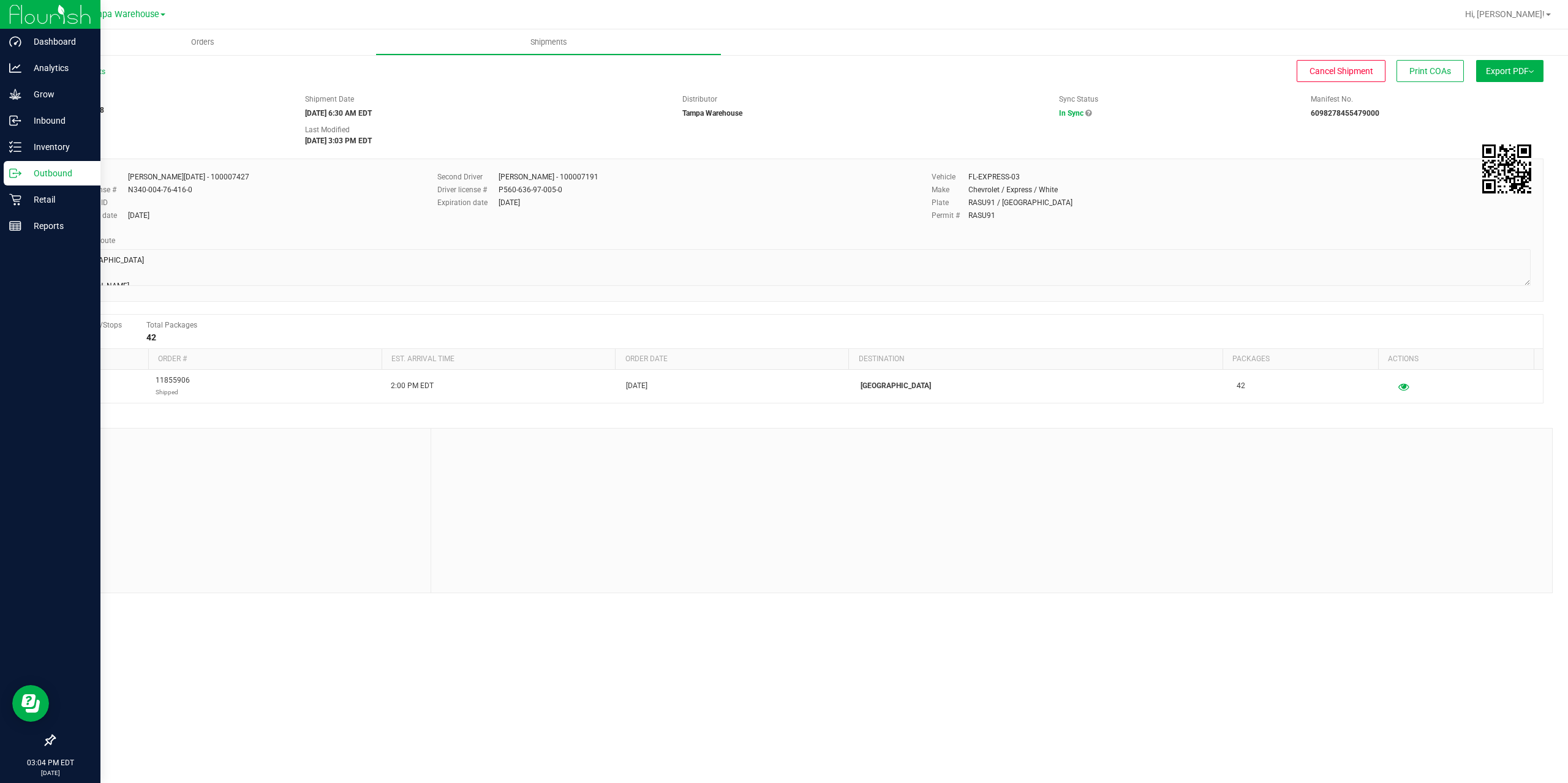
click at [21, 179] on p "Outbound" at bounding box center [58, 174] width 74 height 15
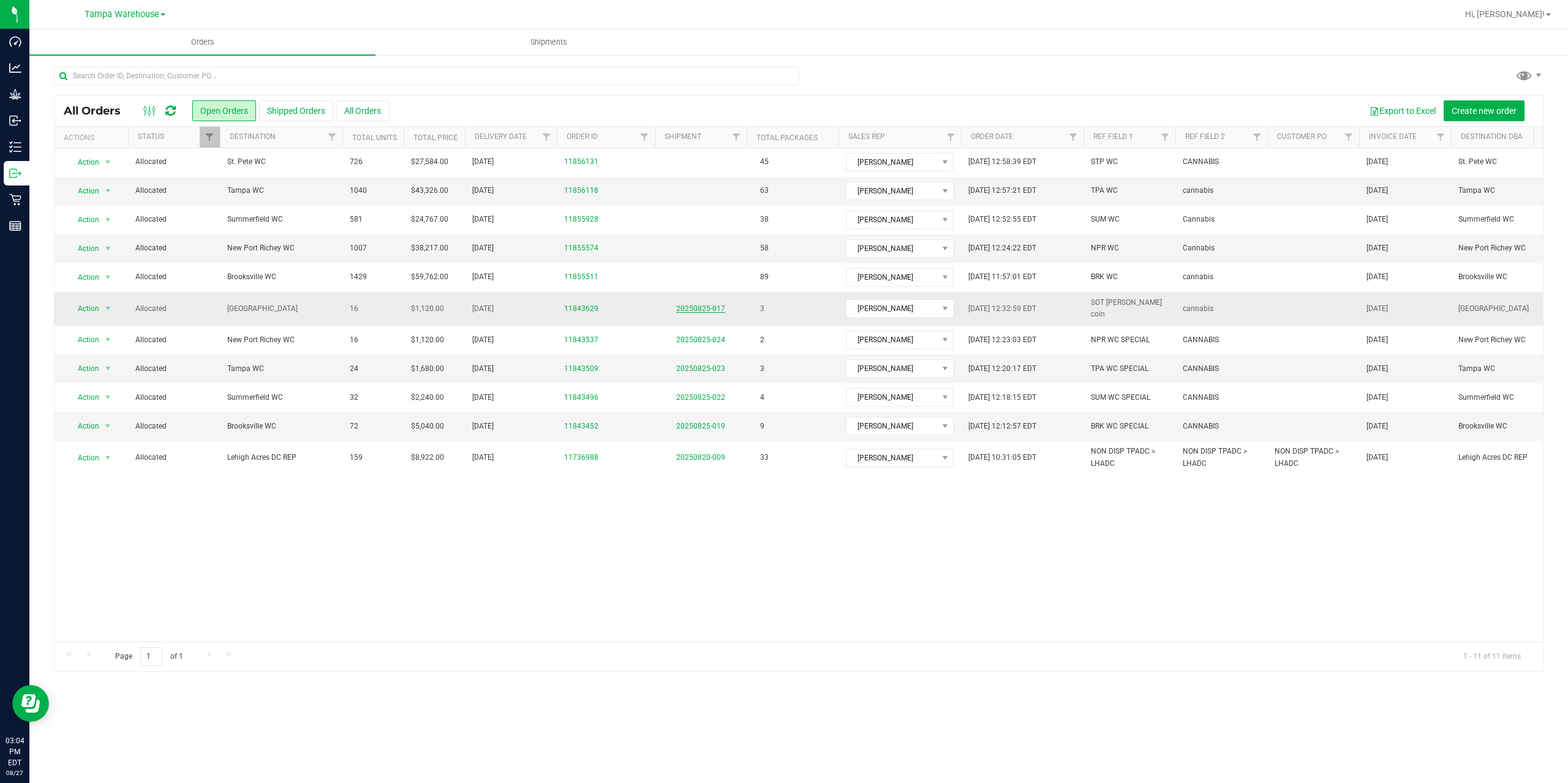
click at [715, 304] on link "20250825-017" at bounding box center [700, 308] width 49 height 9
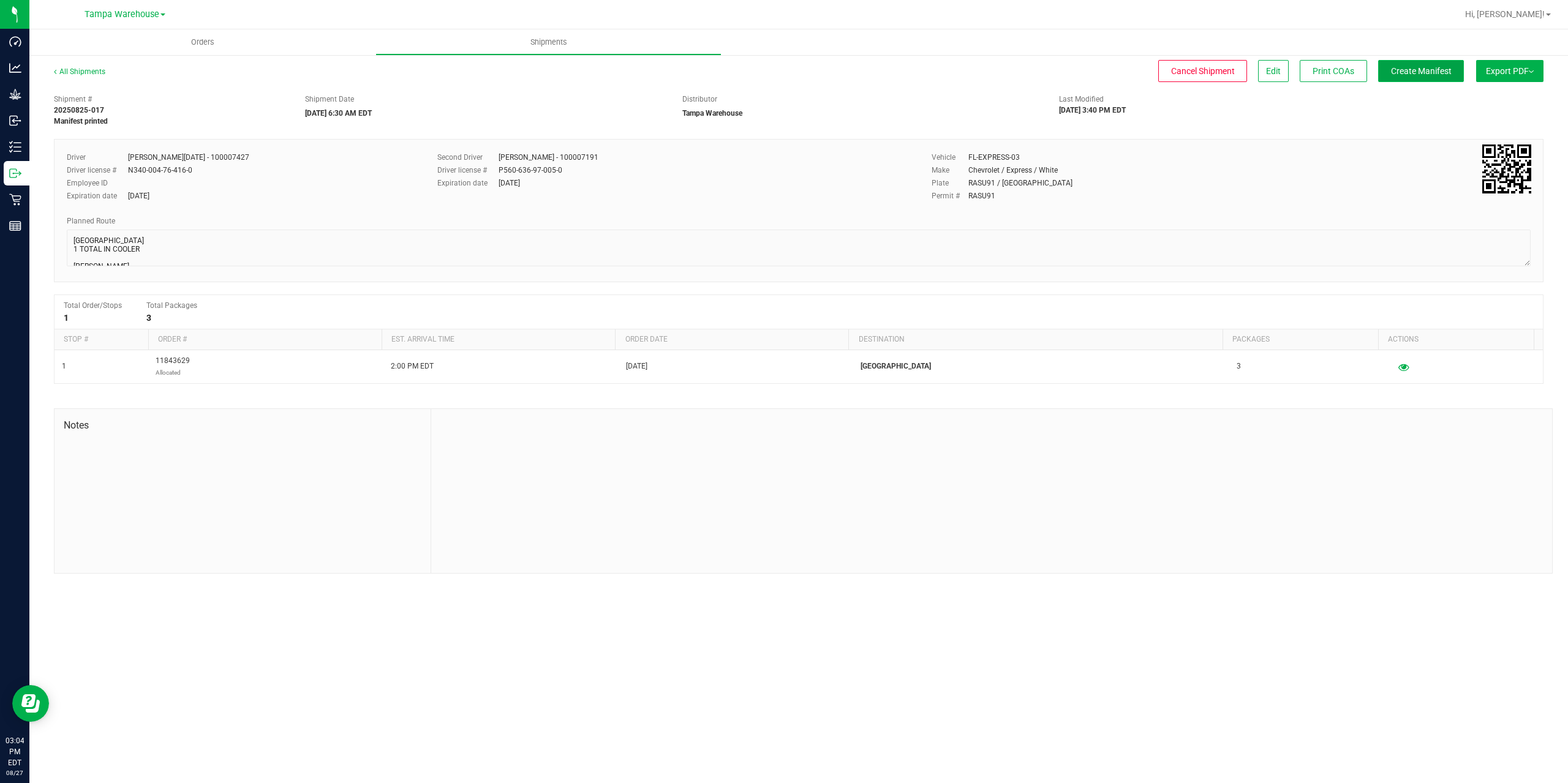
click at [1430, 76] on button "Create Manifest" at bounding box center [1421, 71] width 86 height 22
click at [1430, 76] on button "Ship Transfer" at bounding box center [1424, 71] width 80 height 22
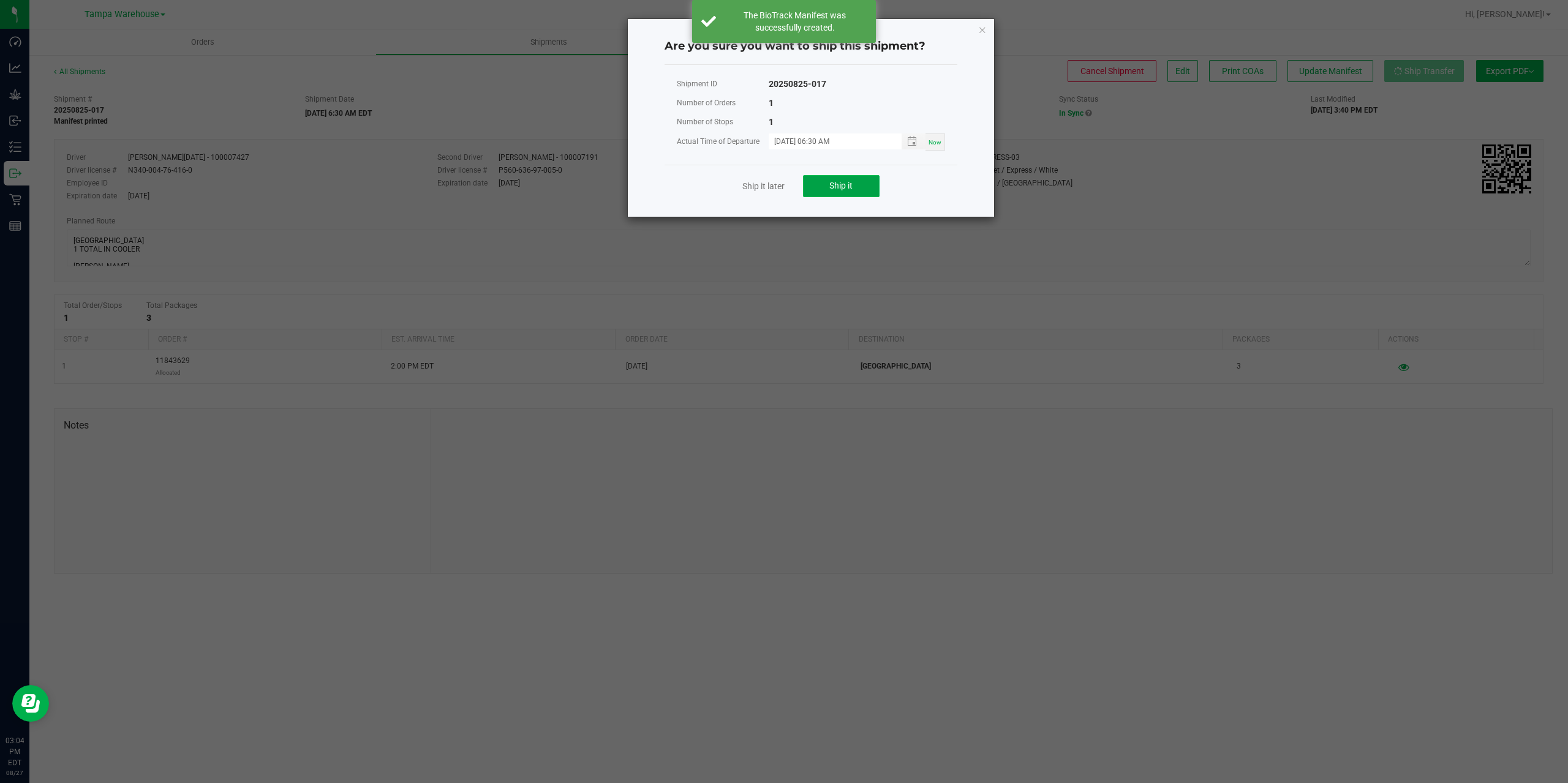
click at [858, 187] on button "Ship it" at bounding box center [841, 186] width 76 height 22
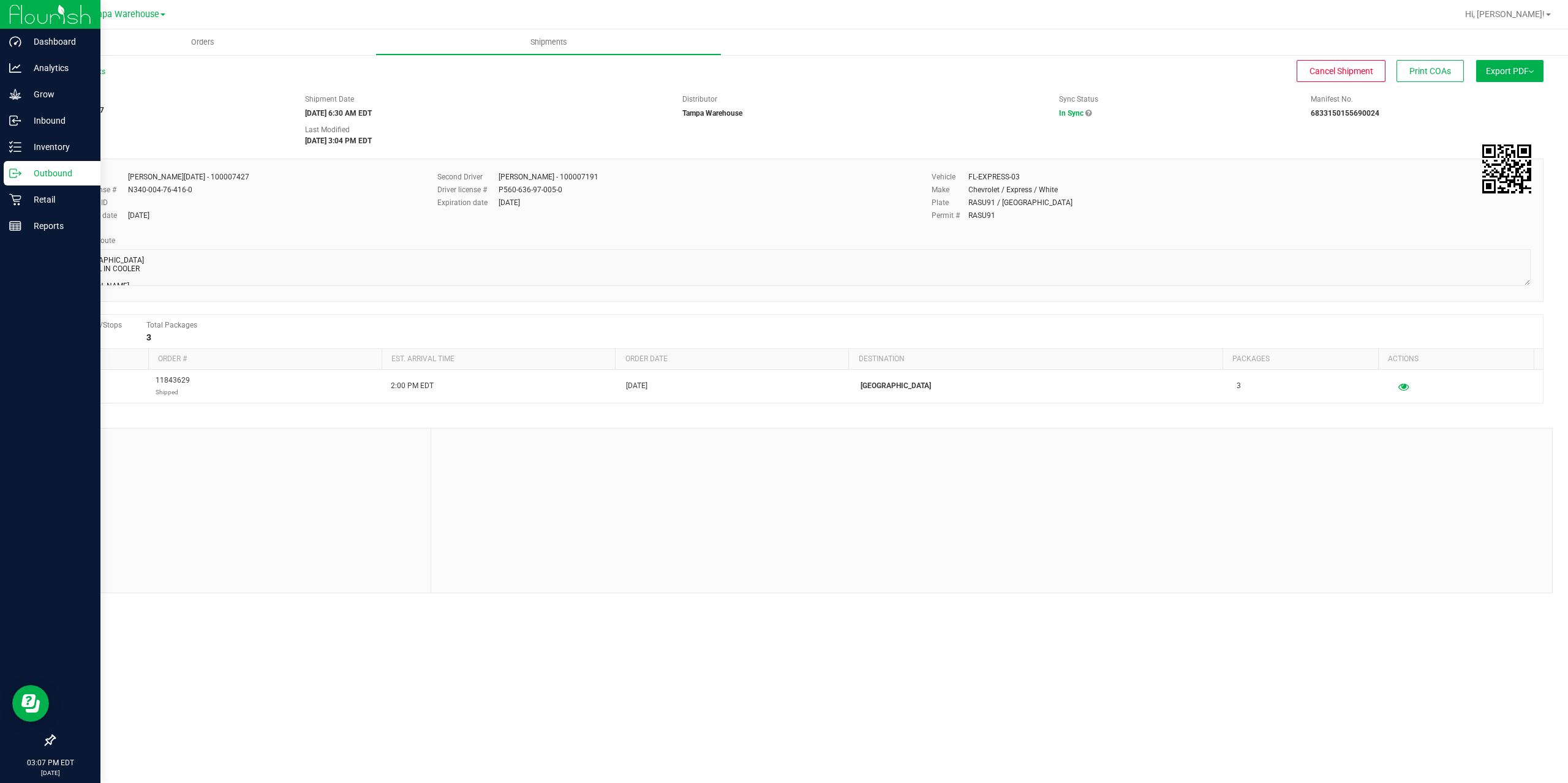
click at [51, 169] on p "Outbound" at bounding box center [58, 174] width 74 height 15
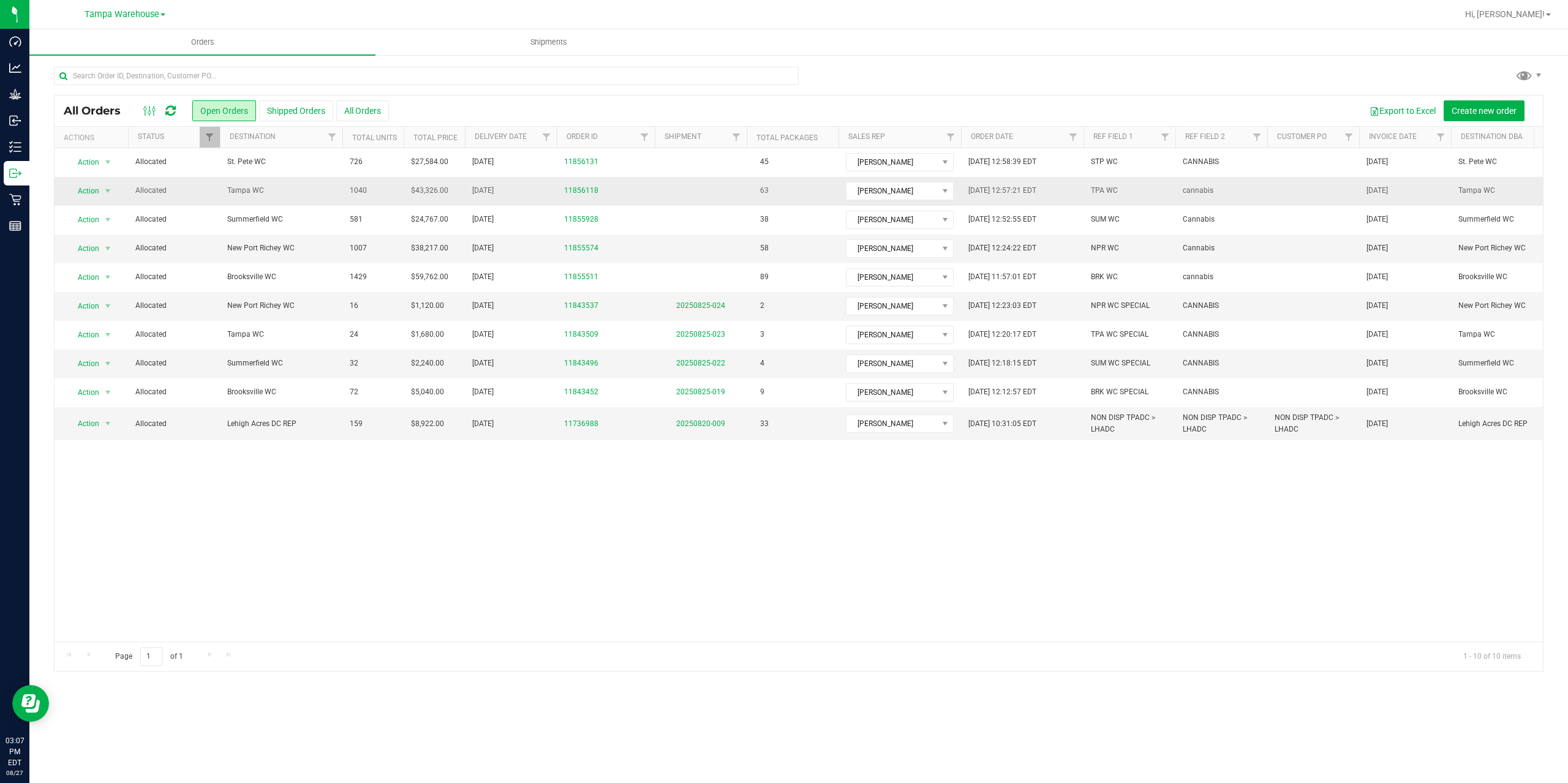
click at [288, 199] on td "Tampa WC" at bounding box center [281, 191] width 123 height 28
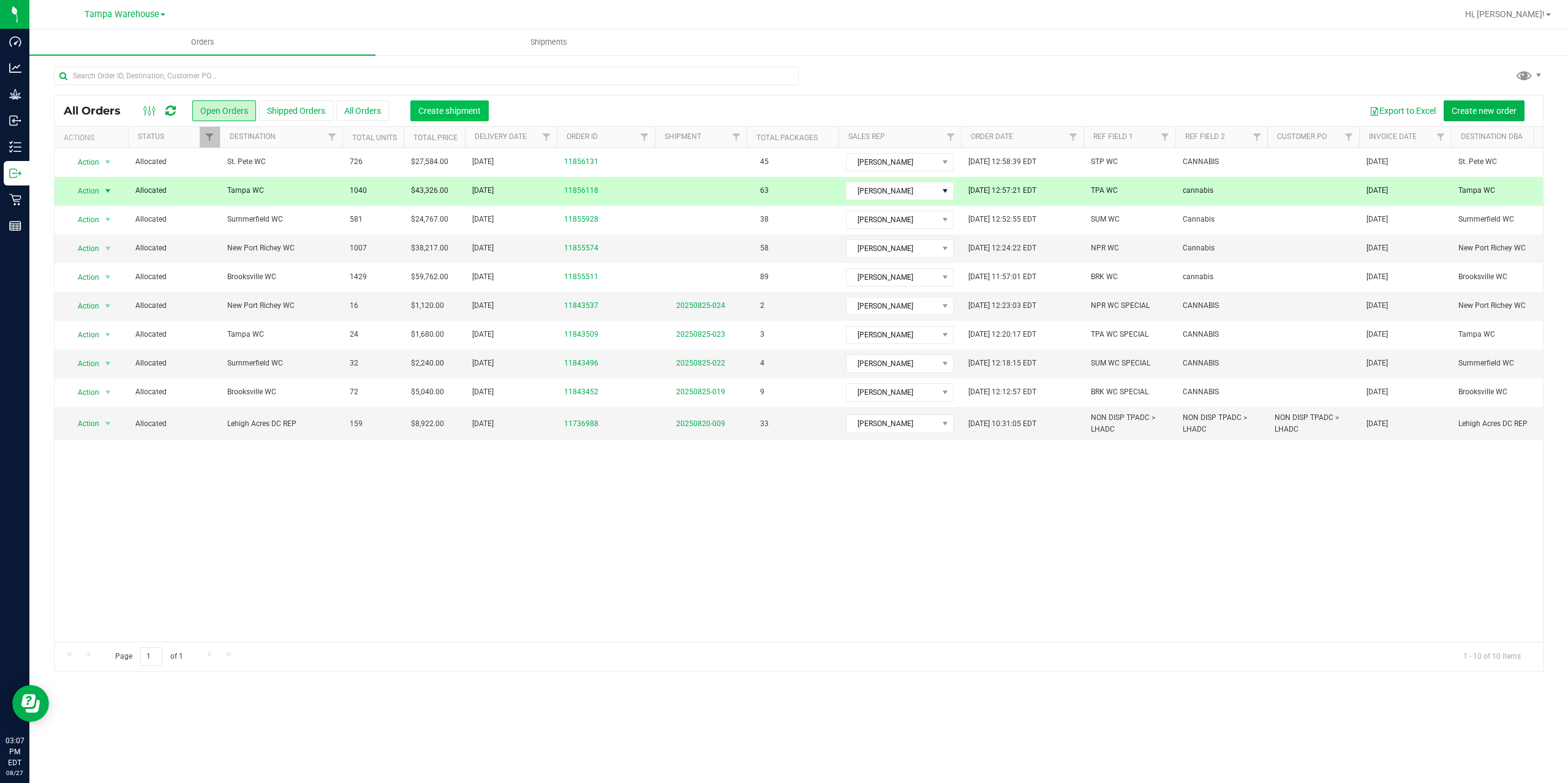
click at [435, 111] on span "Create shipment" at bounding box center [450, 111] width 62 height 10
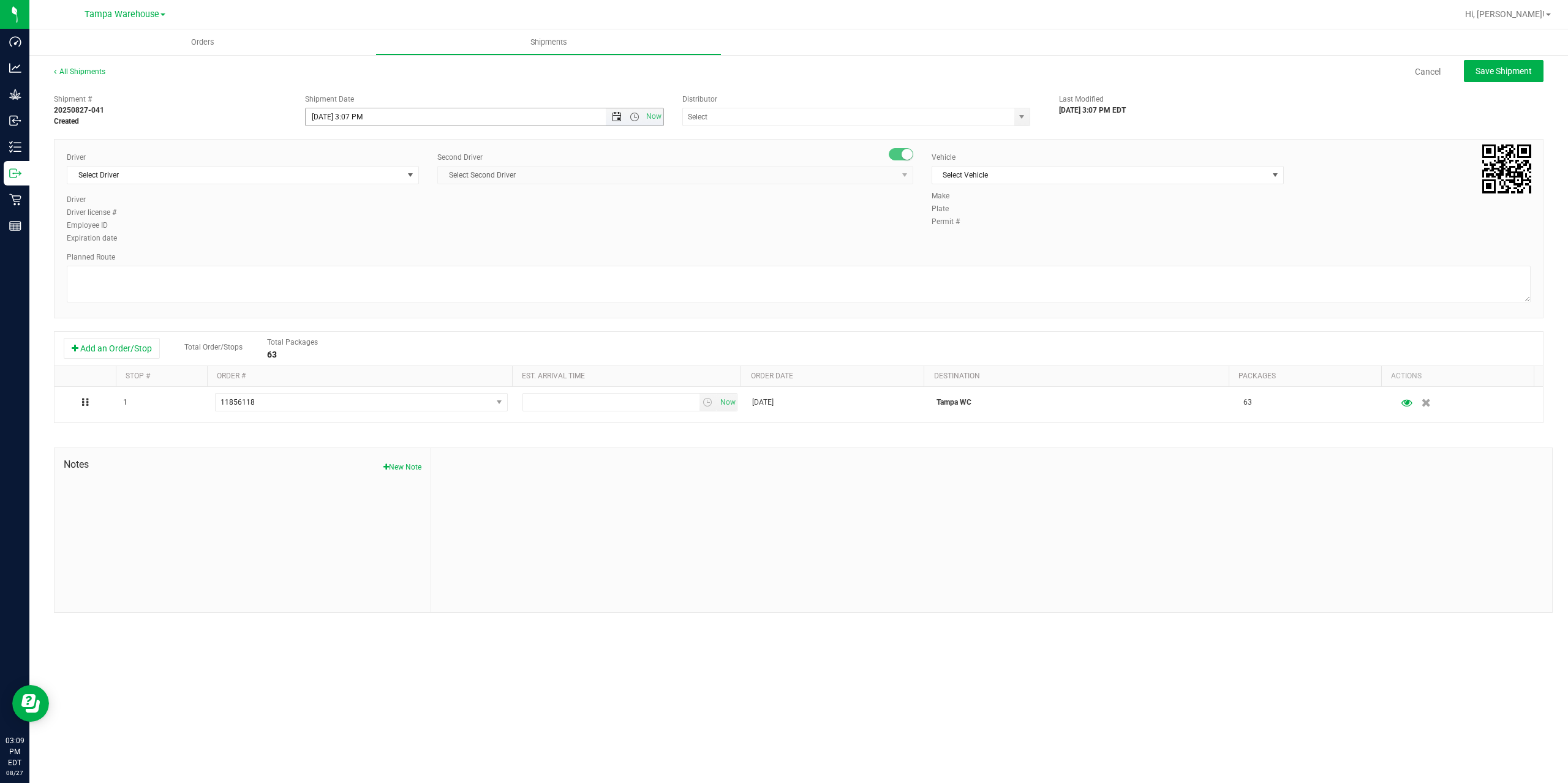
click at [619, 119] on span "Open the date view" at bounding box center [617, 117] width 10 height 10
click at [387, 261] on link "28" at bounding box center [388, 260] width 18 height 19
click at [634, 118] on span "Open the time view" at bounding box center [635, 117] width 10 height 10
click at [364, 218] on li "6:30 AM" at bounding box center [484, 219] width 356 height 16
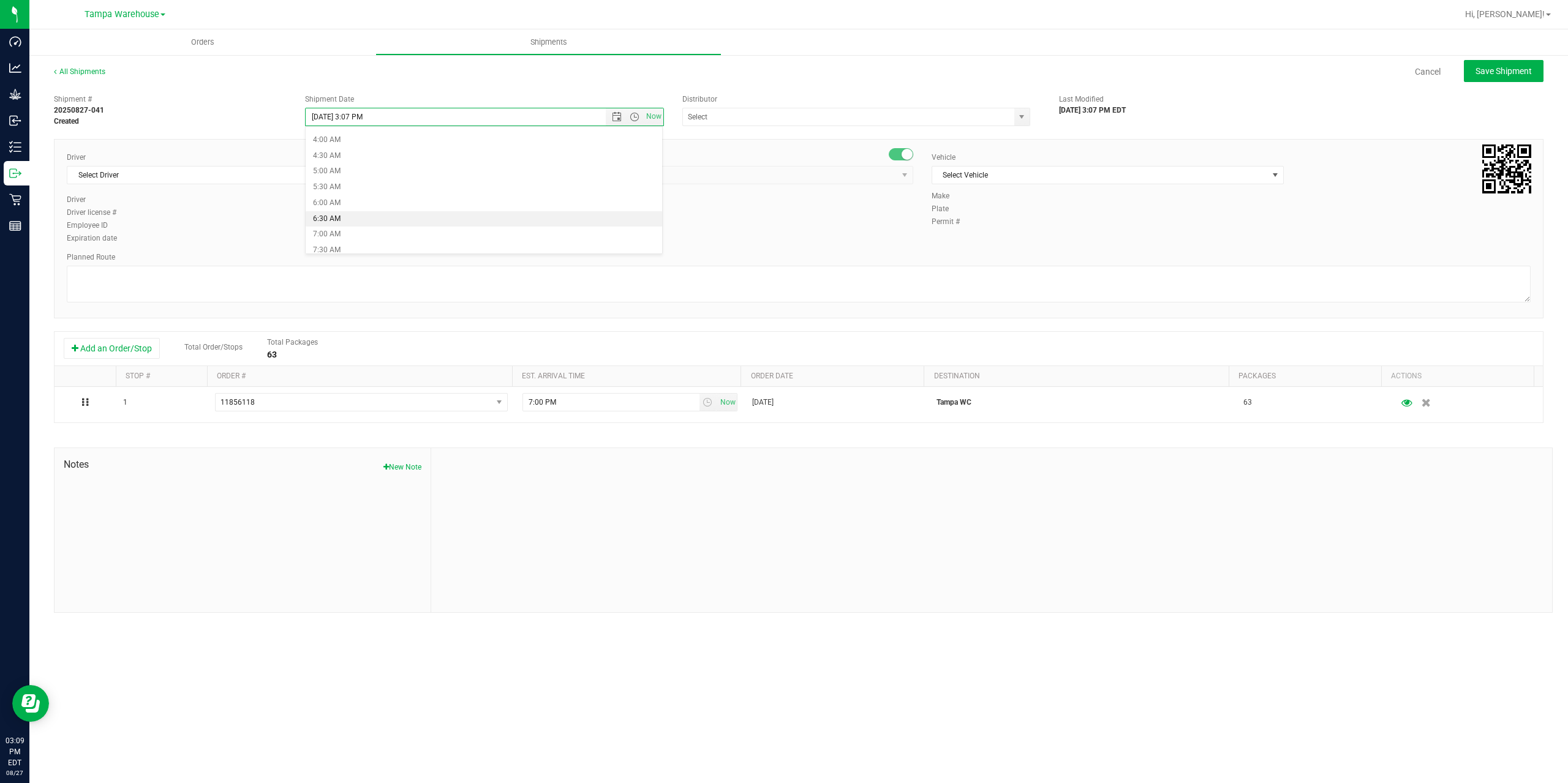
type input "8/28/2025 6:30 AM"
click at [717, 110] on input "text" at bounding box center [844, 117] width 321 height 17
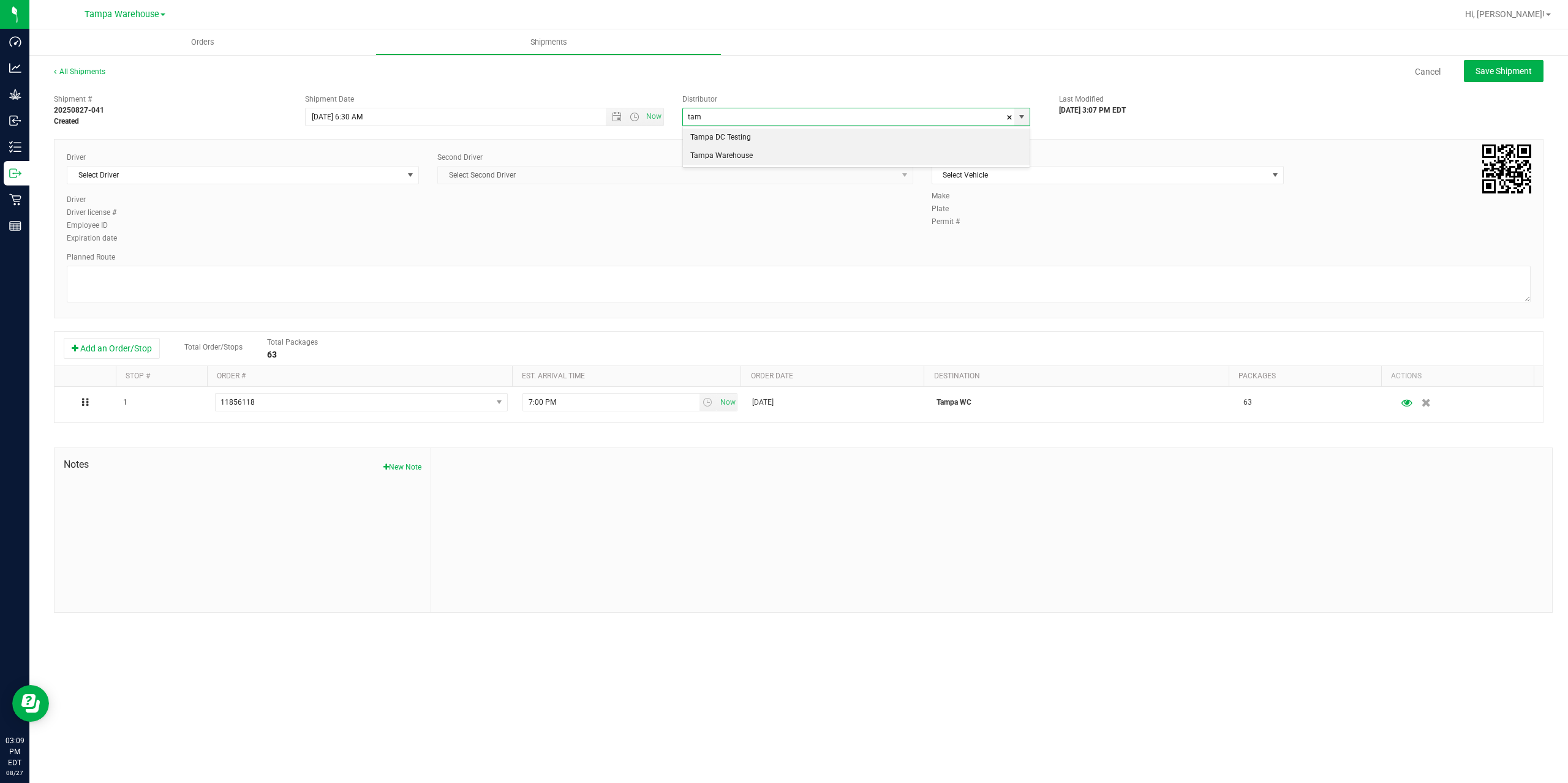
click at [726, 156] on li "Tampa Warehouse" at bounding box center [856, 156] width 347 height 19
type input "Tampa Warehouse"
click at [210, 176] on span "Select Driver" at bounding box center [235, 174] width 336 height 17
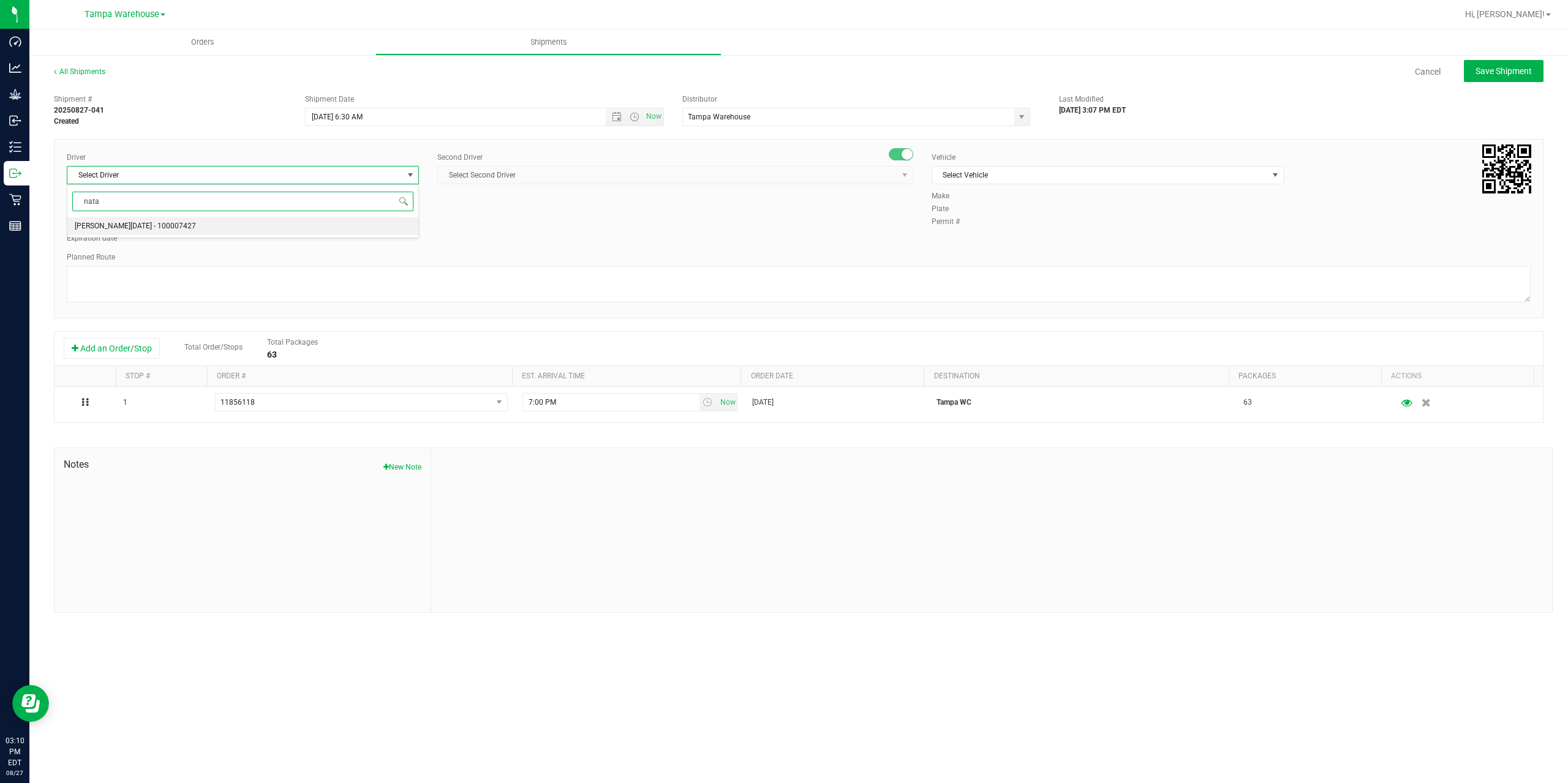
click at [269, 230] on li "Anthony Natale - 100007427" at bounding box center [243, 226] width 351 height 19
type input "nata"
click at [573, 167] on span "Select Second Driver" at bounding box center [668, 174] width 459 height 17
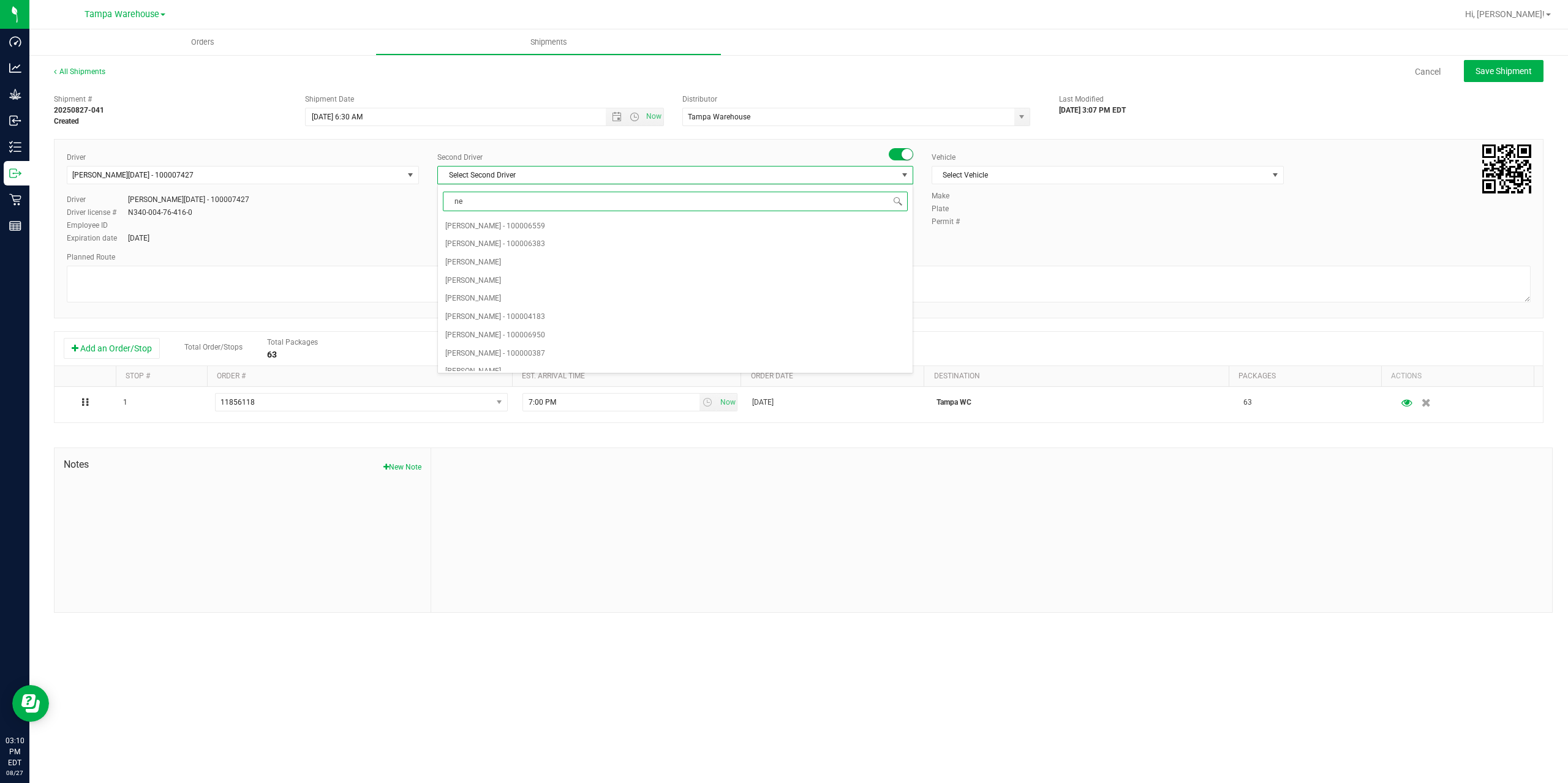
type input "ner"
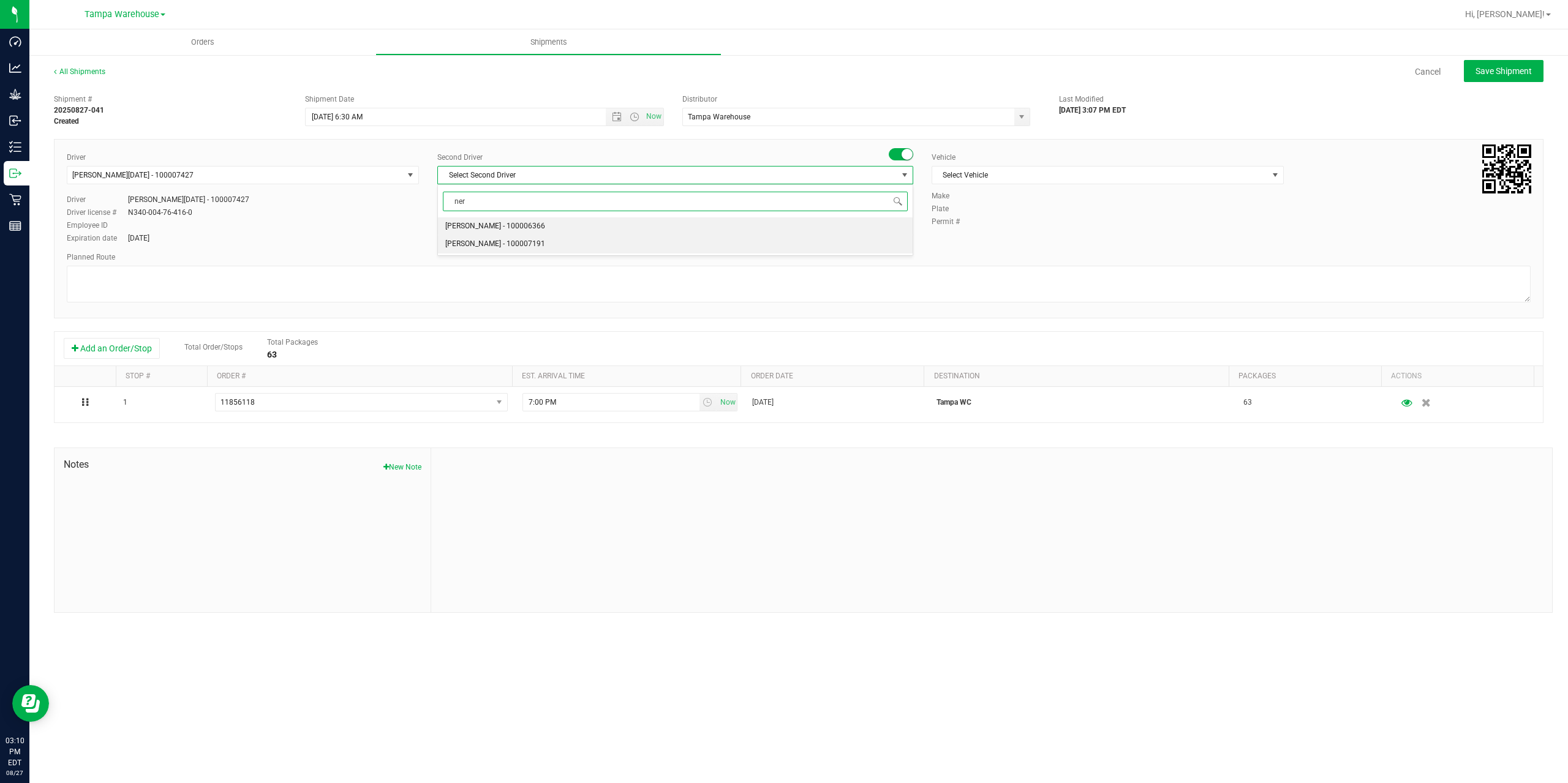
click at [591, 247] on li "Nicholas Pinero - 100007191" at bounding box center [675, 244] width 475 height 19
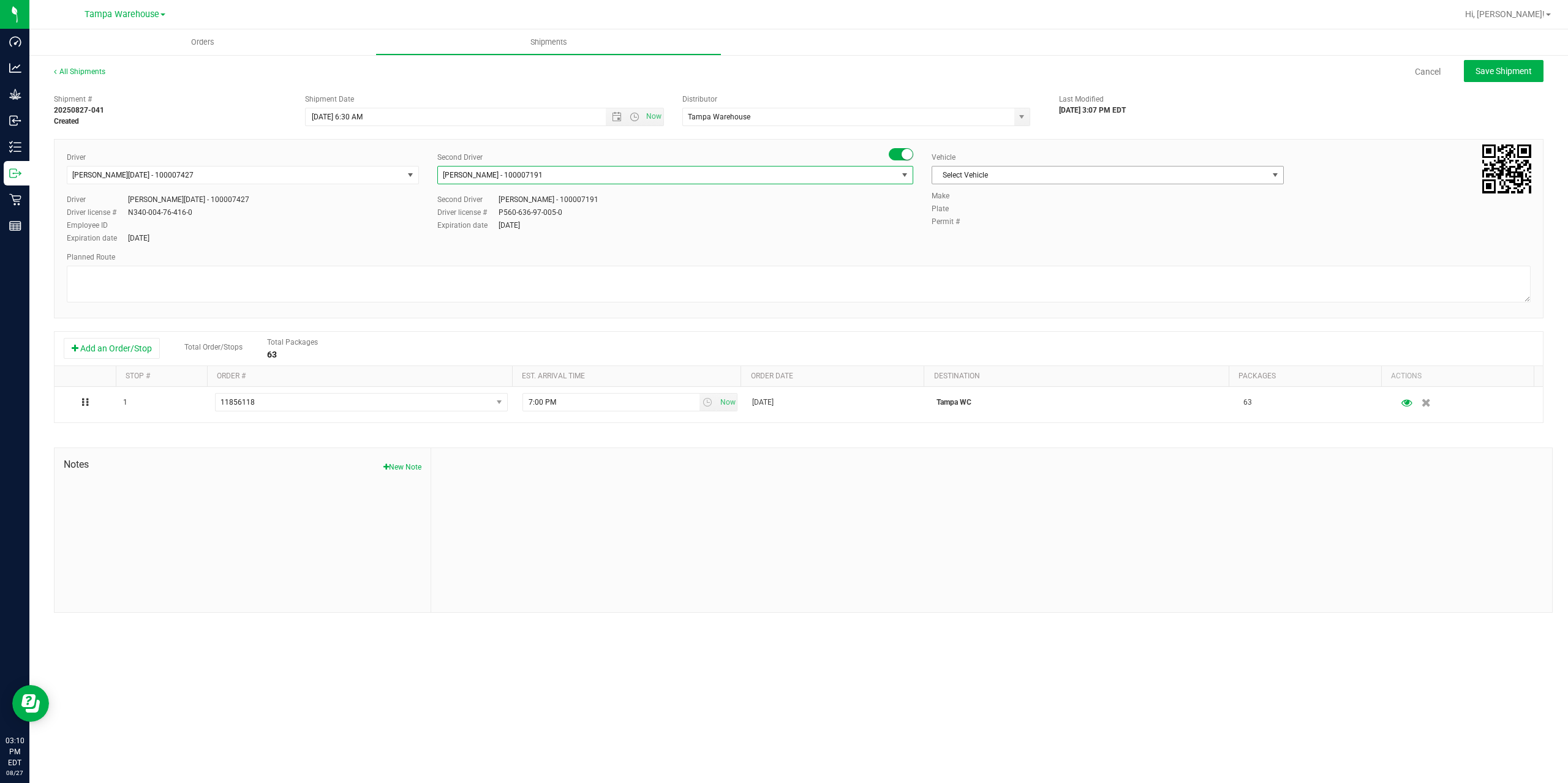
click at [1049, 179] on span "Select Vehicle" at bounding box center [1101, 174] width 336 height 17
click at [1029, 232] on li "FL-EXPRESS-03" at bounding box center [1108, 236] width 351 height 19
click at [949, 273] on textarea at bounding box center [799, 284] width 1464 height 37
paste textarea "Summerfield WC Ocala WC Brooksville WC New Port Richey WC Largo WC St. Pete WC …"
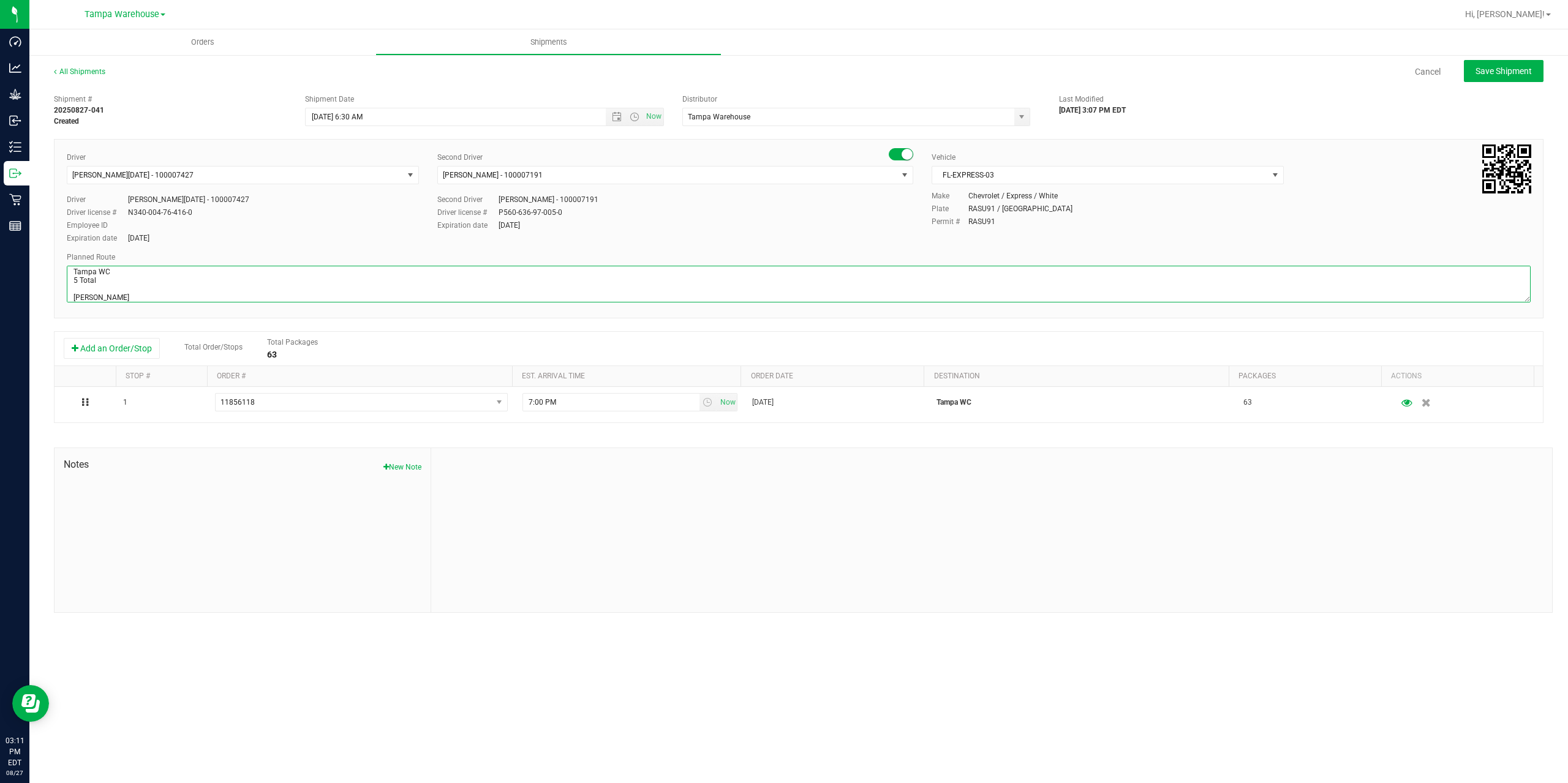
scroll to position [65, 0]
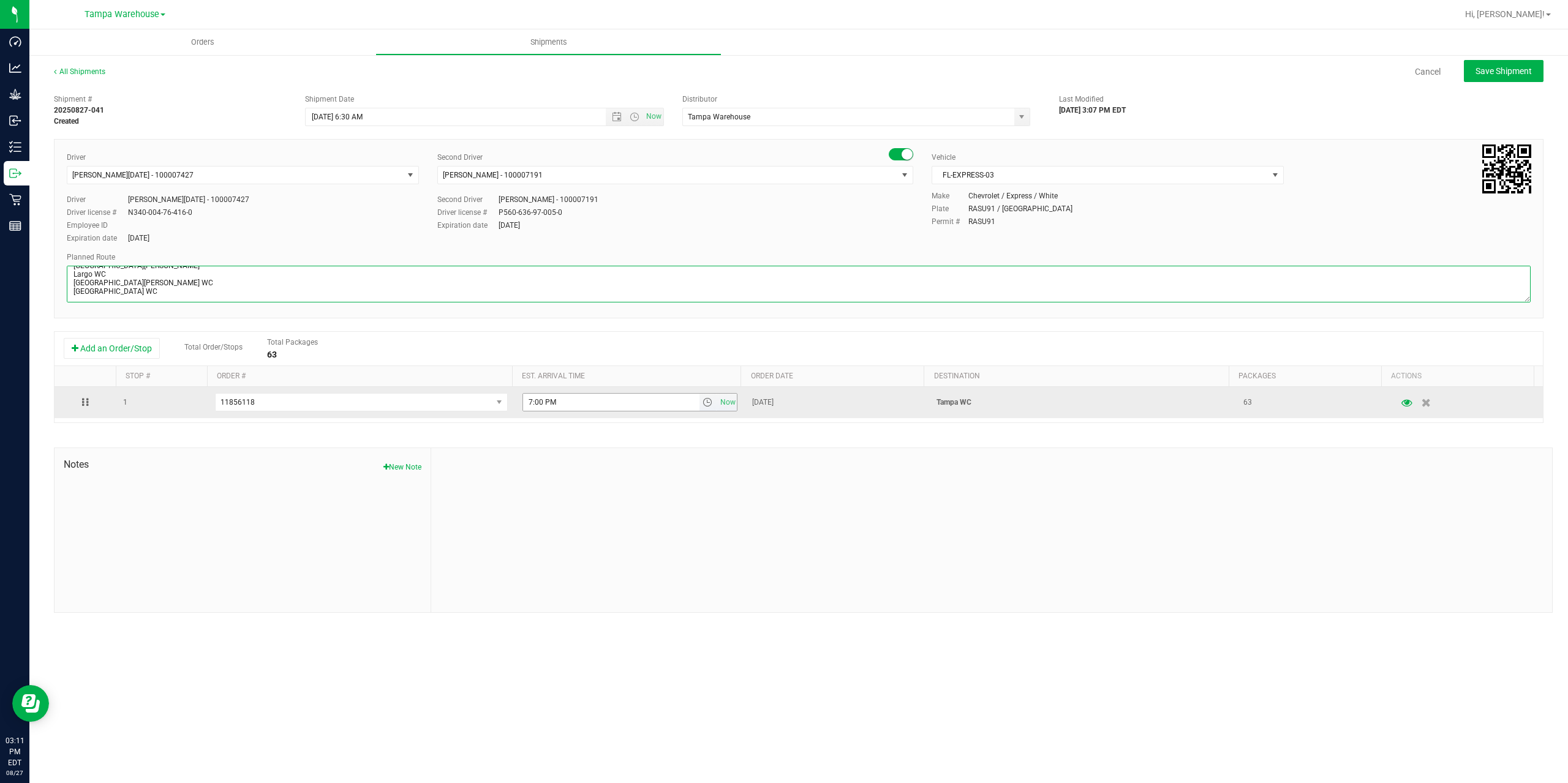
type textarea "Tampa WC 5 Total Summerfield WC Ocala WC Brooksville WC New Port Richey WC Larg…"
click at [528, 399] on input "7:00 PM" at bounding box center [611, 402] width 176 height 17
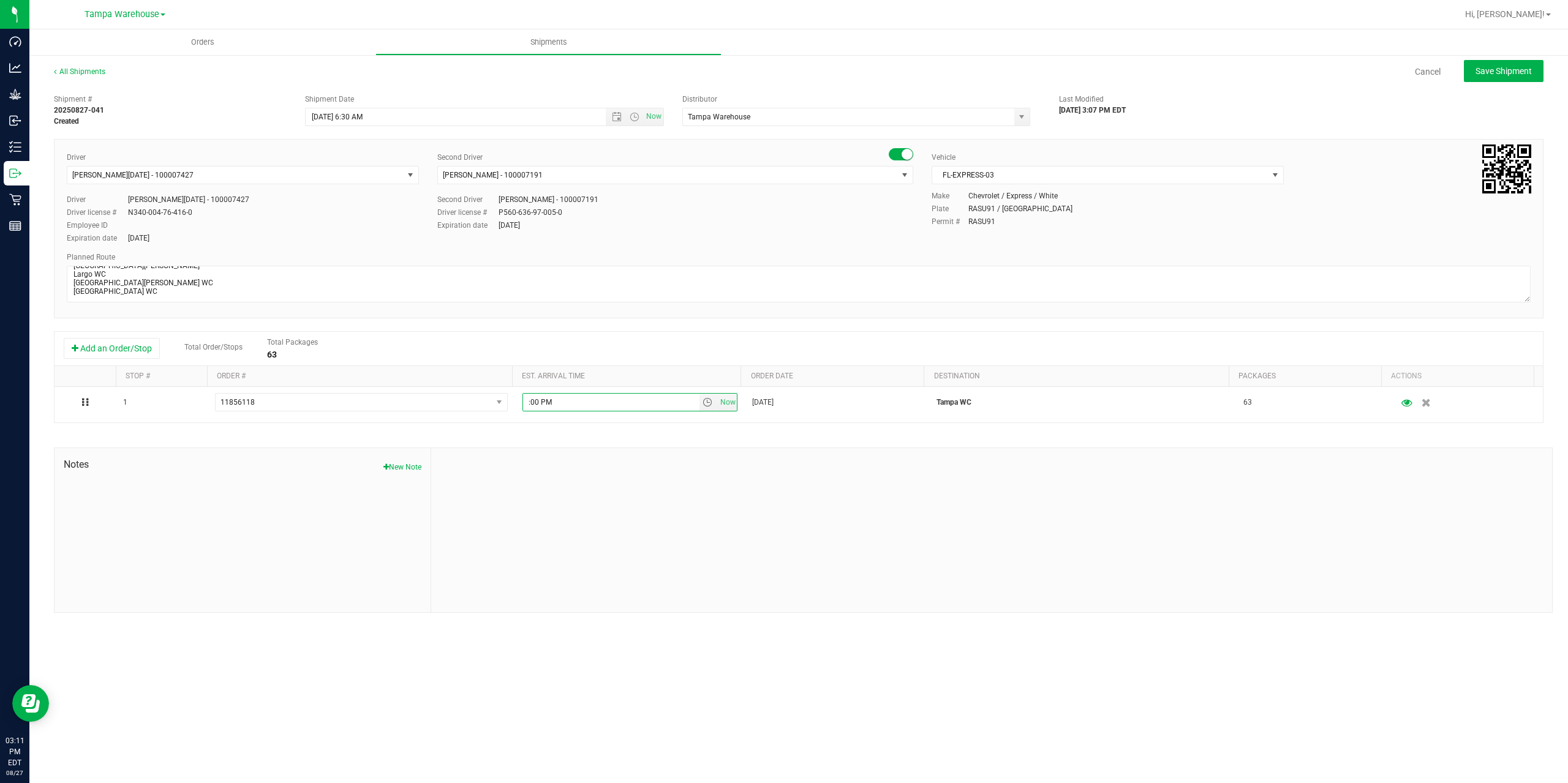
type input "3:00 PM"
click at [1497, 74] on span "Save Shipment" at bounding box center [1503, 71] width 56 height 10
type input "8/28/2025 10:30 AM"
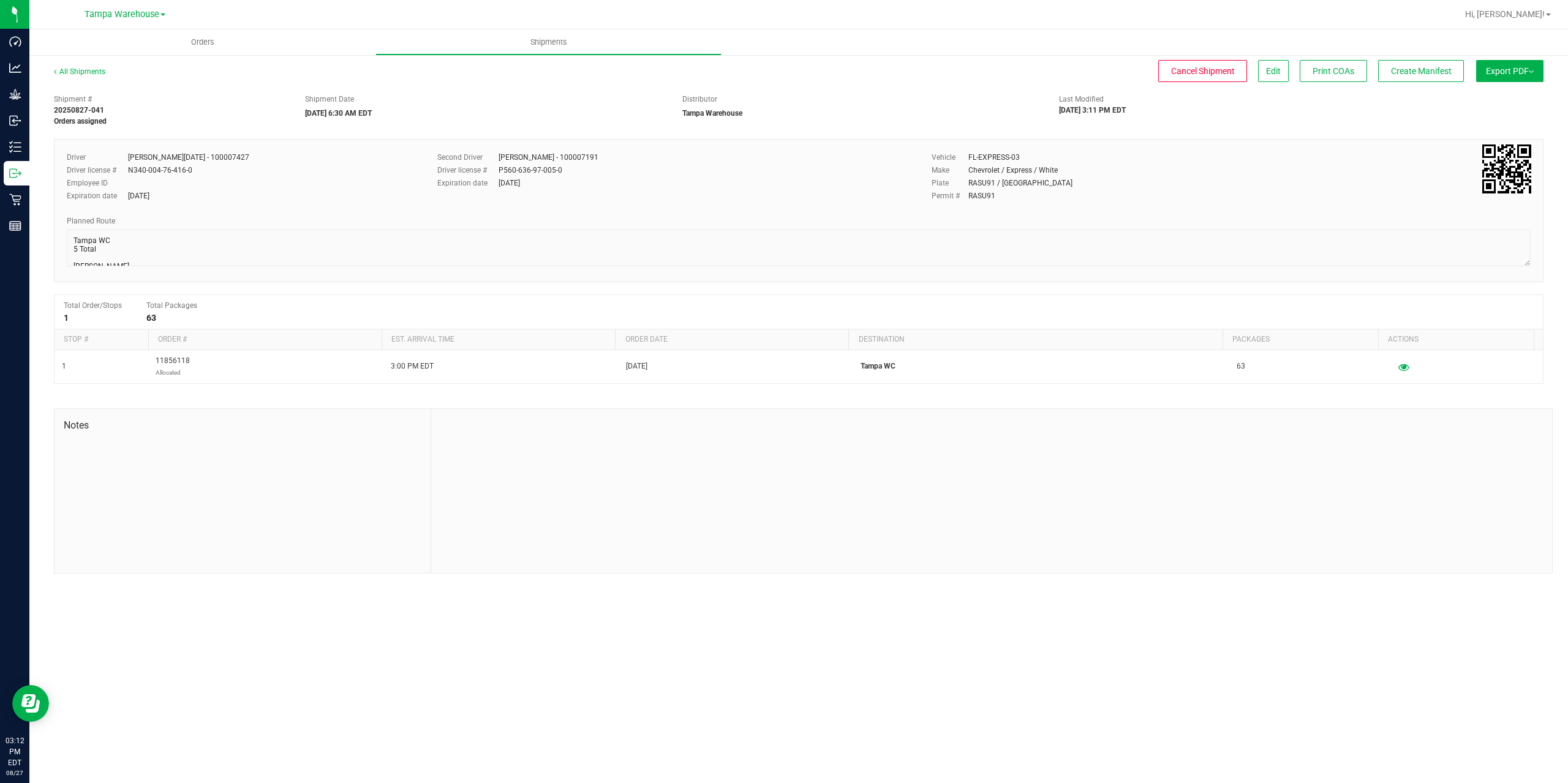
click at [1518, 74] on span "Export PDF" at bounding box center [1510, 71] width 48 height 10
click at [1522, 98] on span "Manifest by Package ID" at bounding box center [1492, 97] width 78 height 9
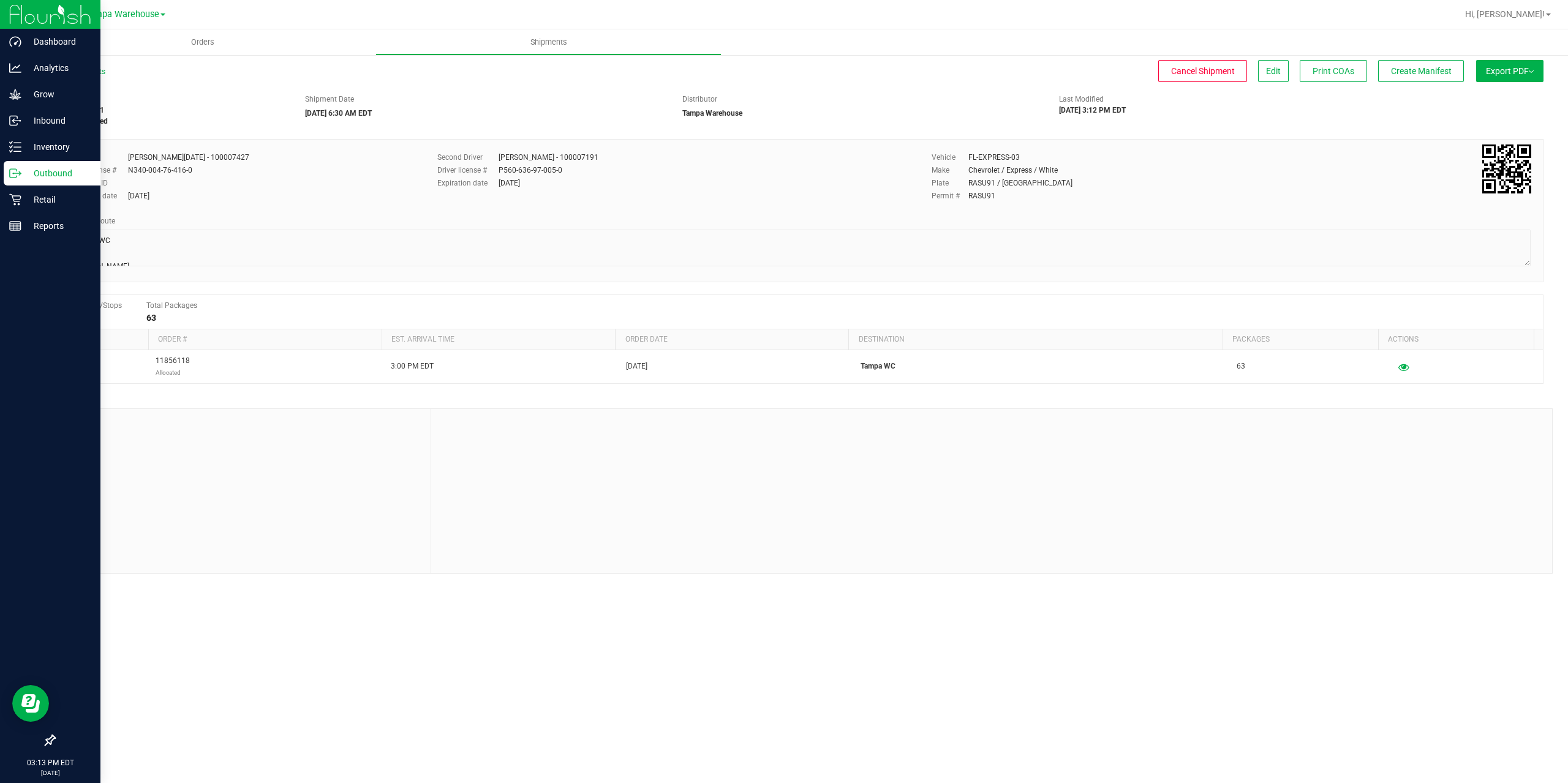
click at [15, 171] on icon at bounding box center [15, 173] width 12 height 12
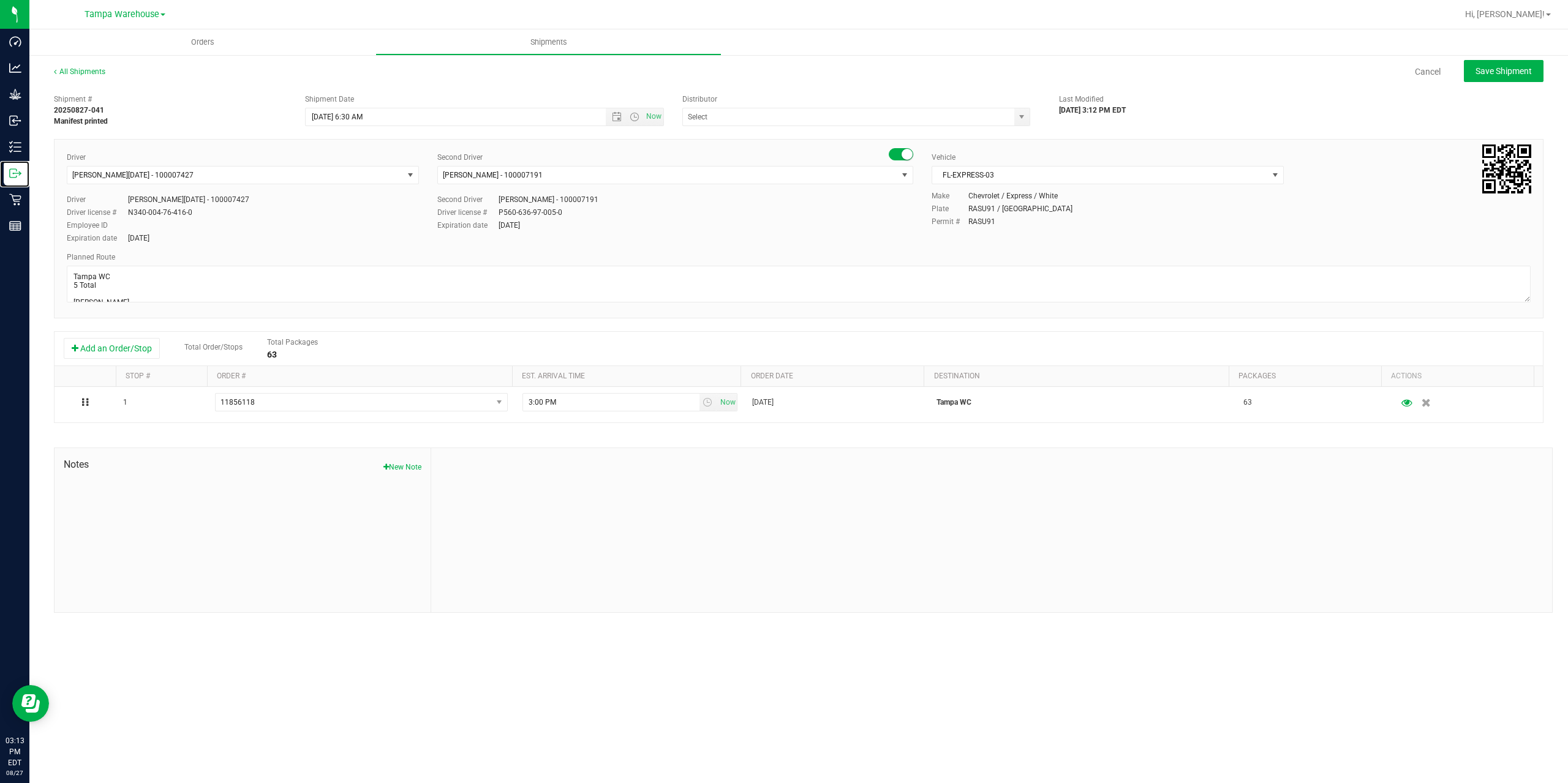
type input "Tampa Warehouse"
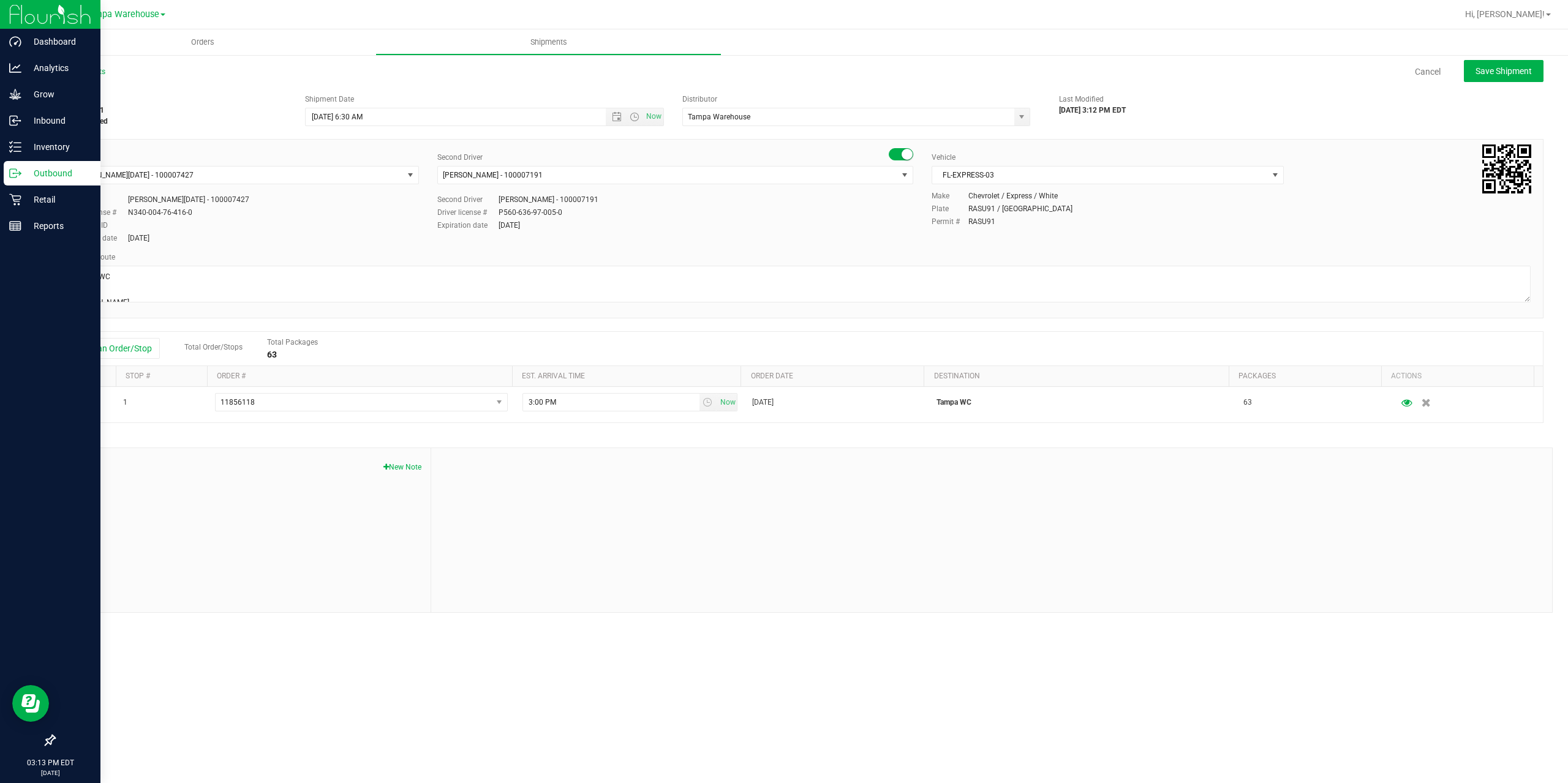
click at [37, 176] on p "Outbound" at bounding box center [58, 174] width 74 height 15
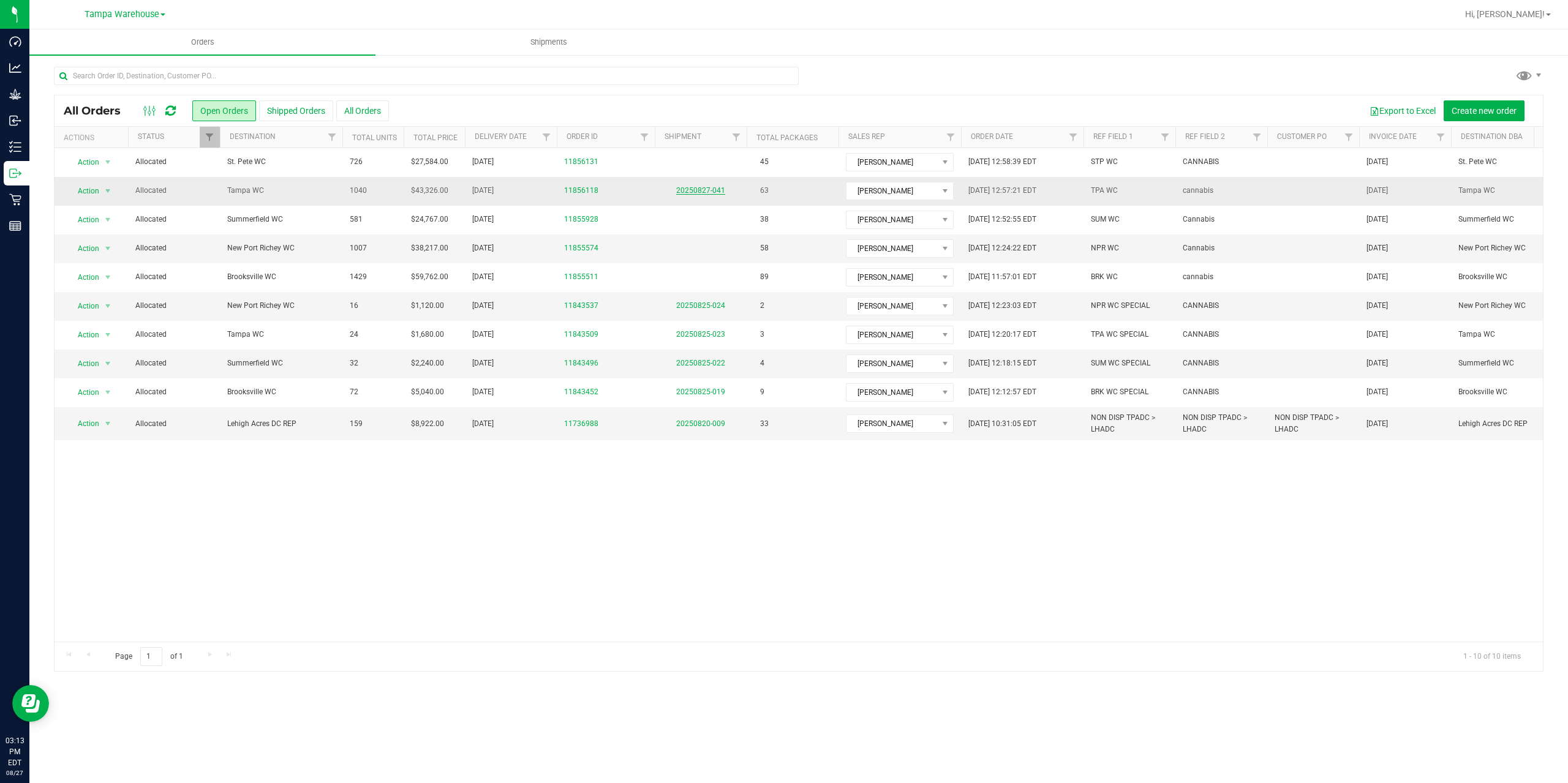
click at [700, 191] on link "20250827-041" at bounding box center [700, 190] width 49 height 9
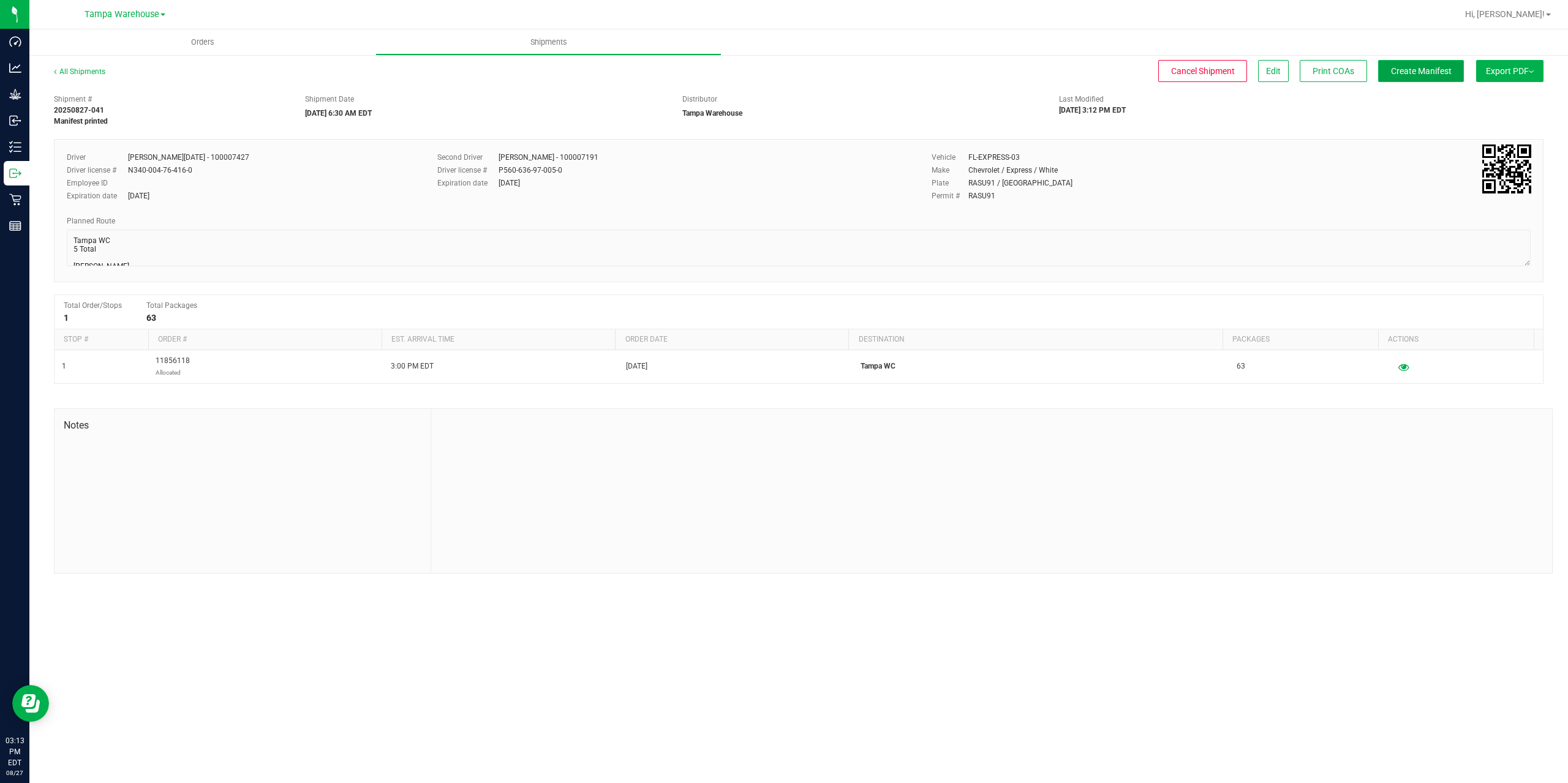
click at [1406, 72] on span "Create Manifest" at bounding box center [1421, 71] width 61 height 10
click at [1406, 72] on span "Ship Transfer" at bounding box center [1424, 71] width 50 height 10
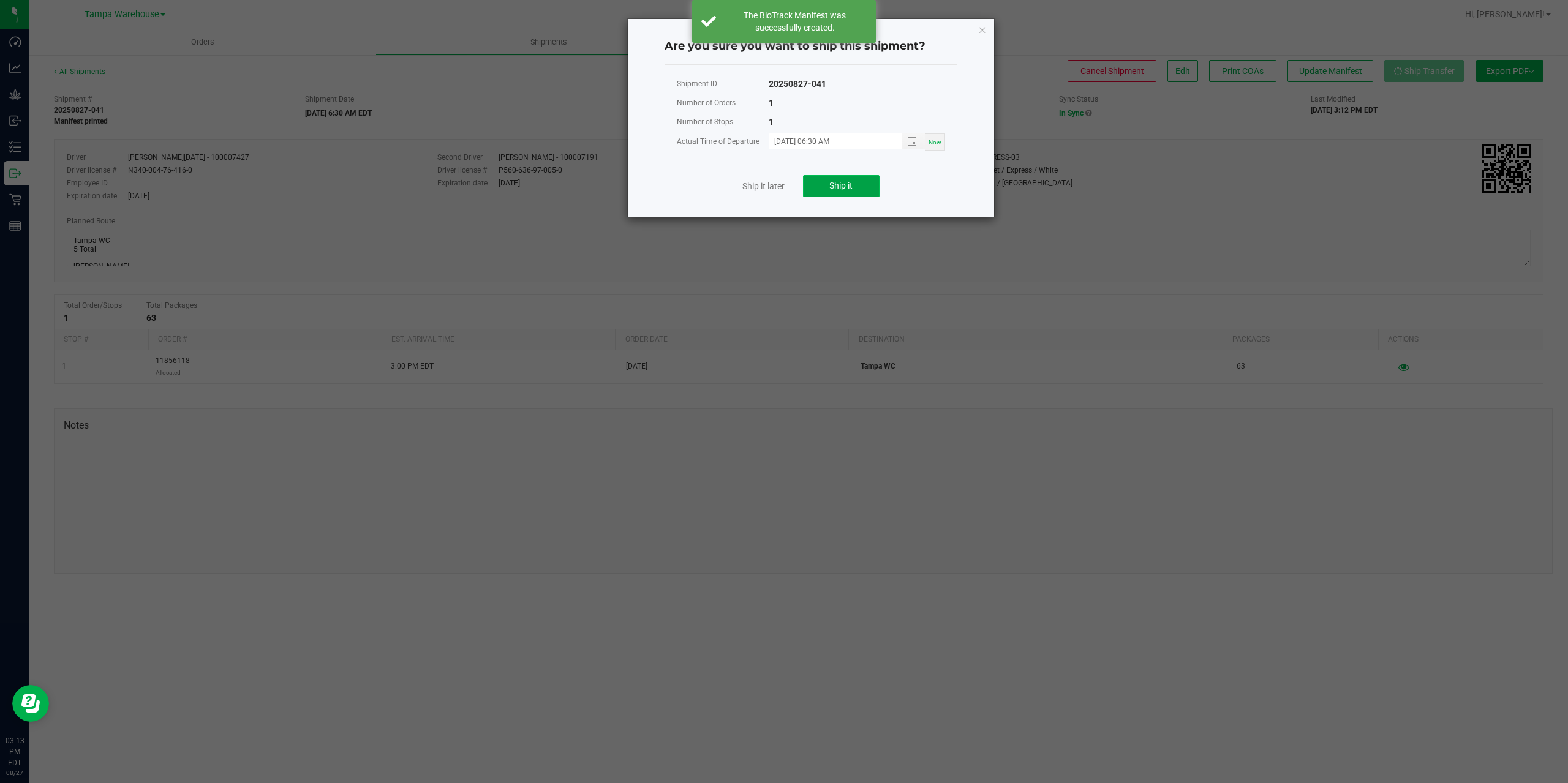
click at [851, 191] on button "Ship it" at bounding box center [841, 186] width 76 height 22
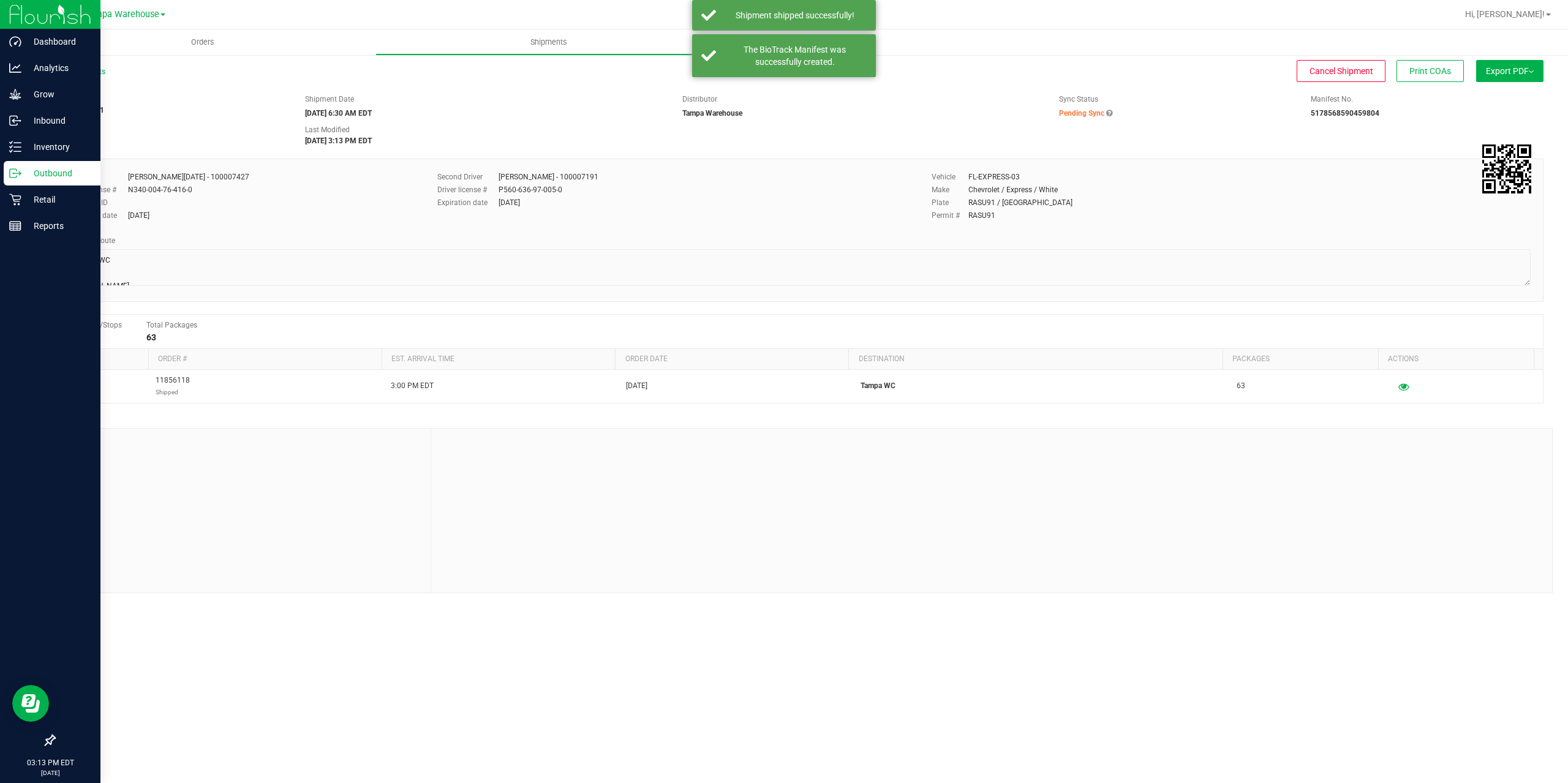
click at [16, 176] on icon at bounding box center [15, 173] width 12 height 12
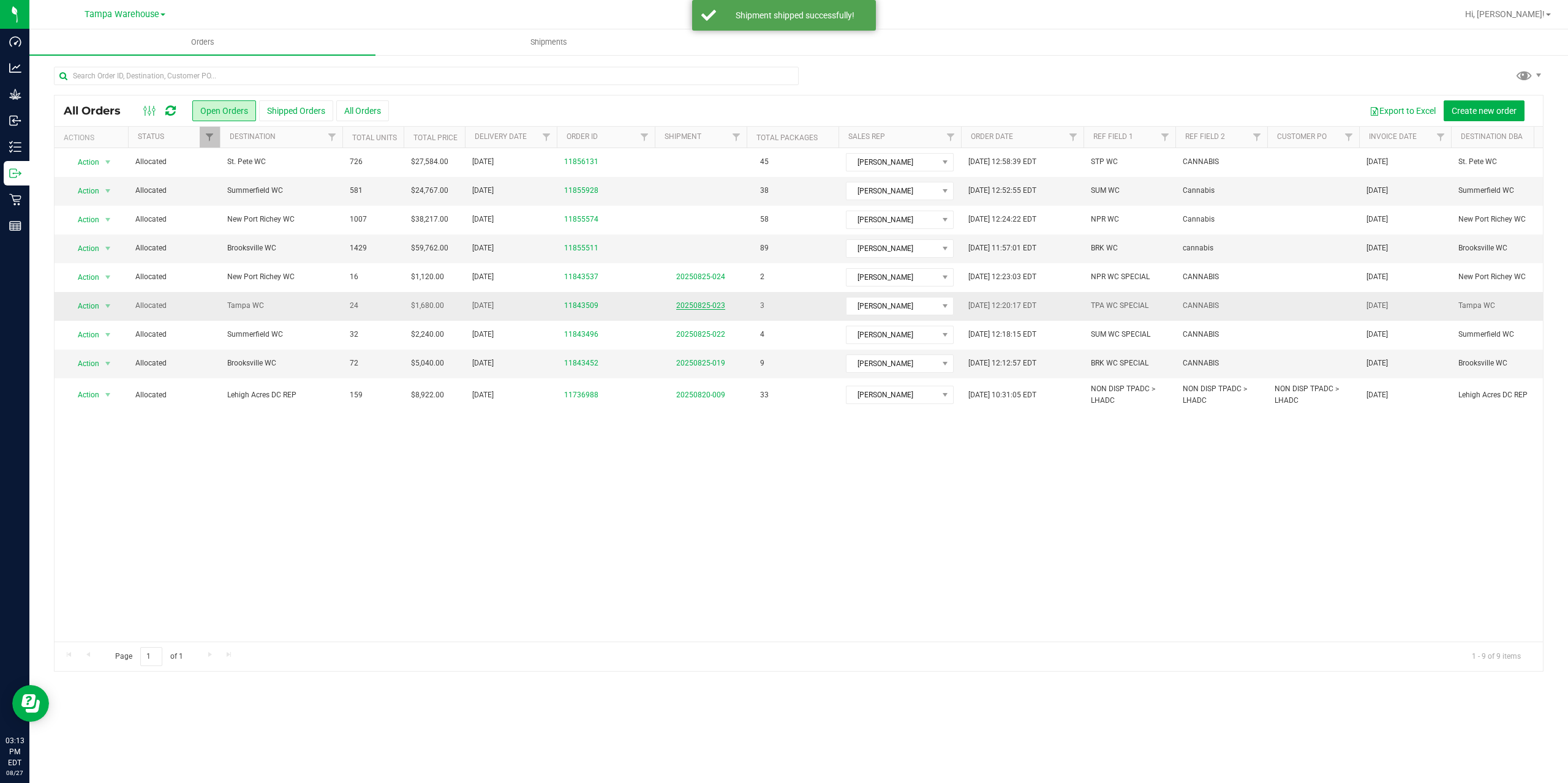
click at [709, 305] on link "20250825-023" at bounding box center [700, 305] width 49 height 9
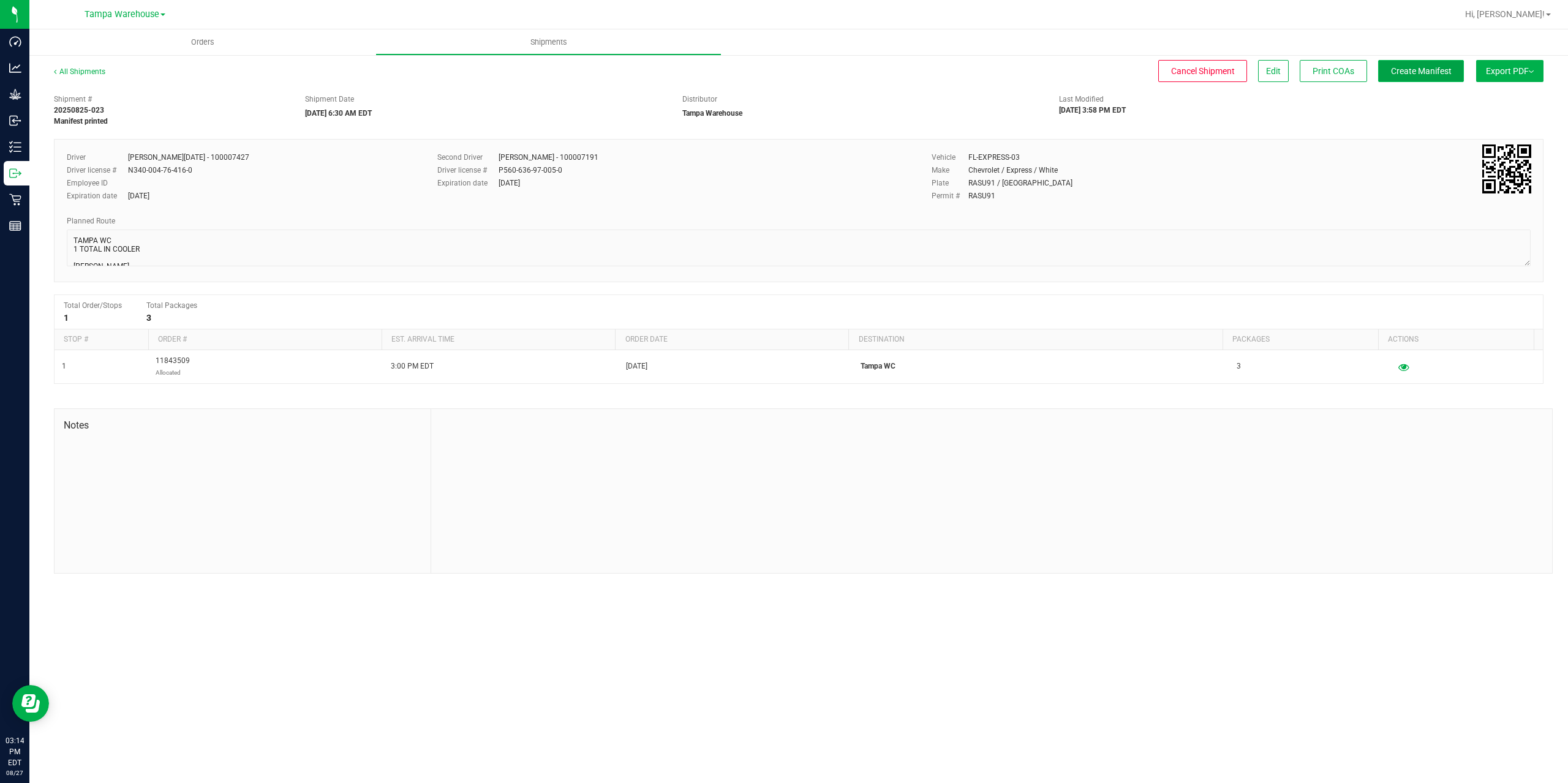
click at [1420, 67] on span "Create Manifest" at bounding box center [1421, 71] width 61 height 10
click at [1423, 75] on span "Ship Transfer" at bounding box center [1424, 71] width 50 height 10
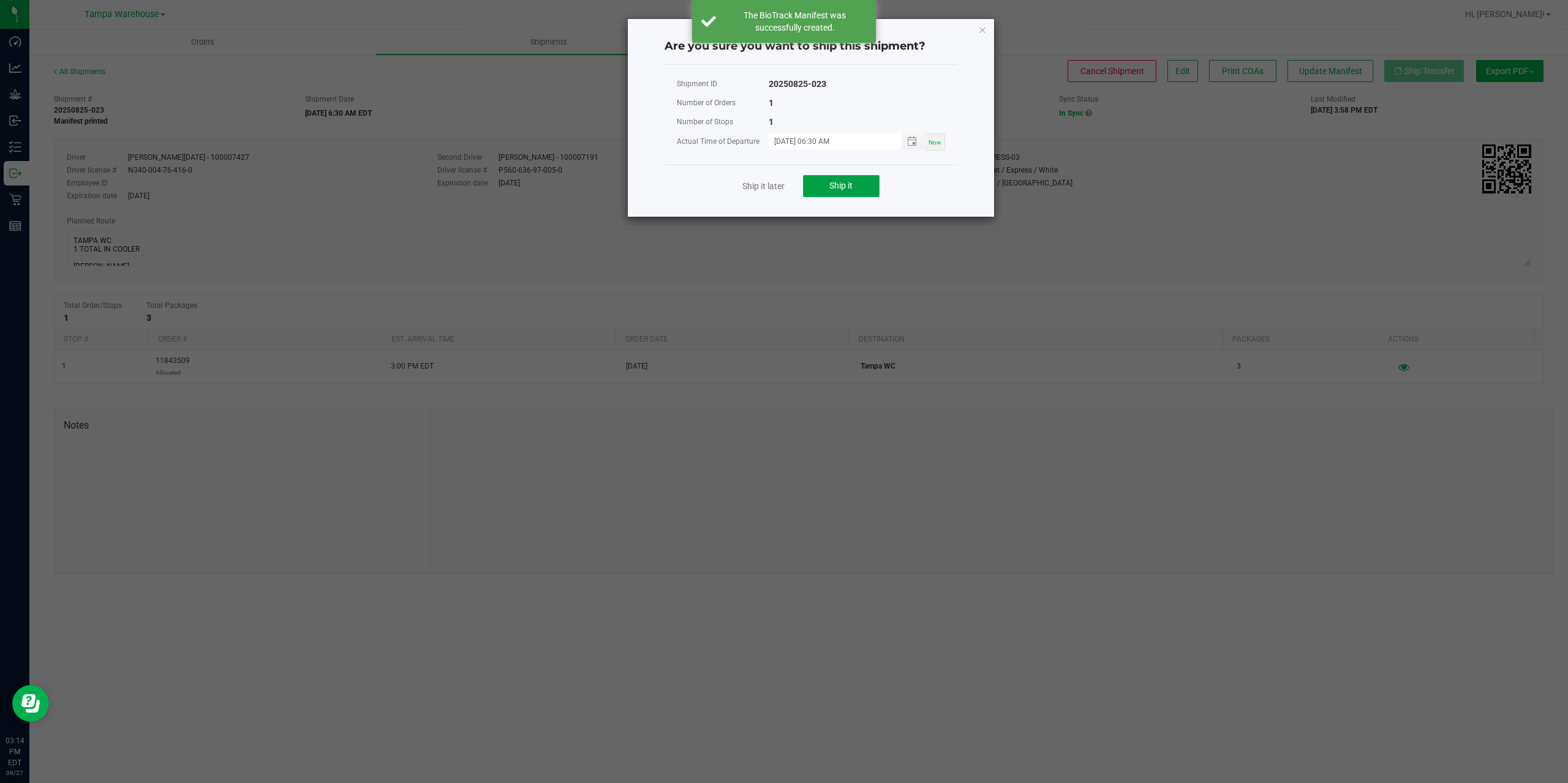
click at [816, 181] on button "Ship it" at bounding box center [841, 186] width 76 height 22
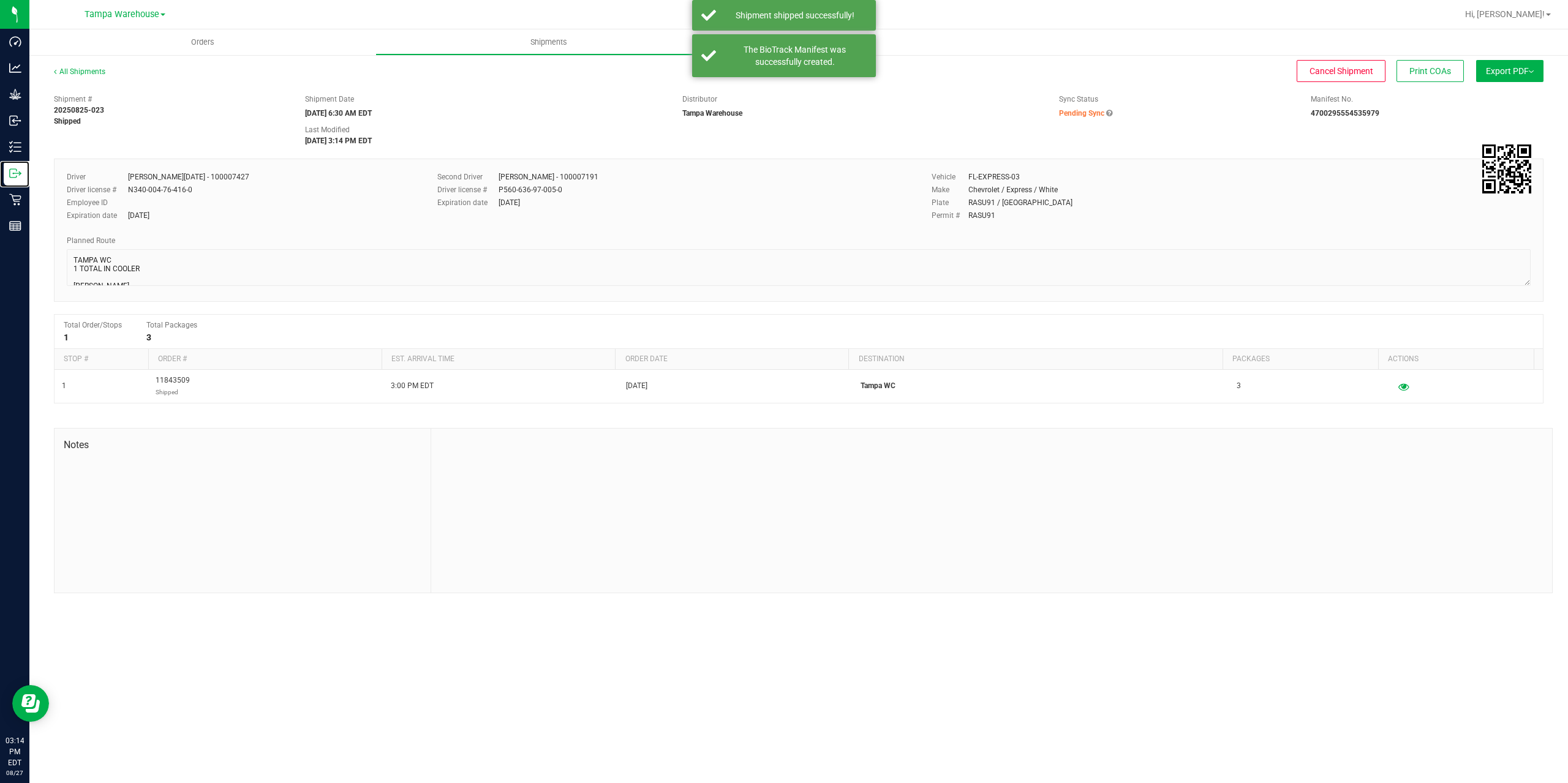
click at [14, 170] on icon at bounding box center [15, 173] width 12 height 12
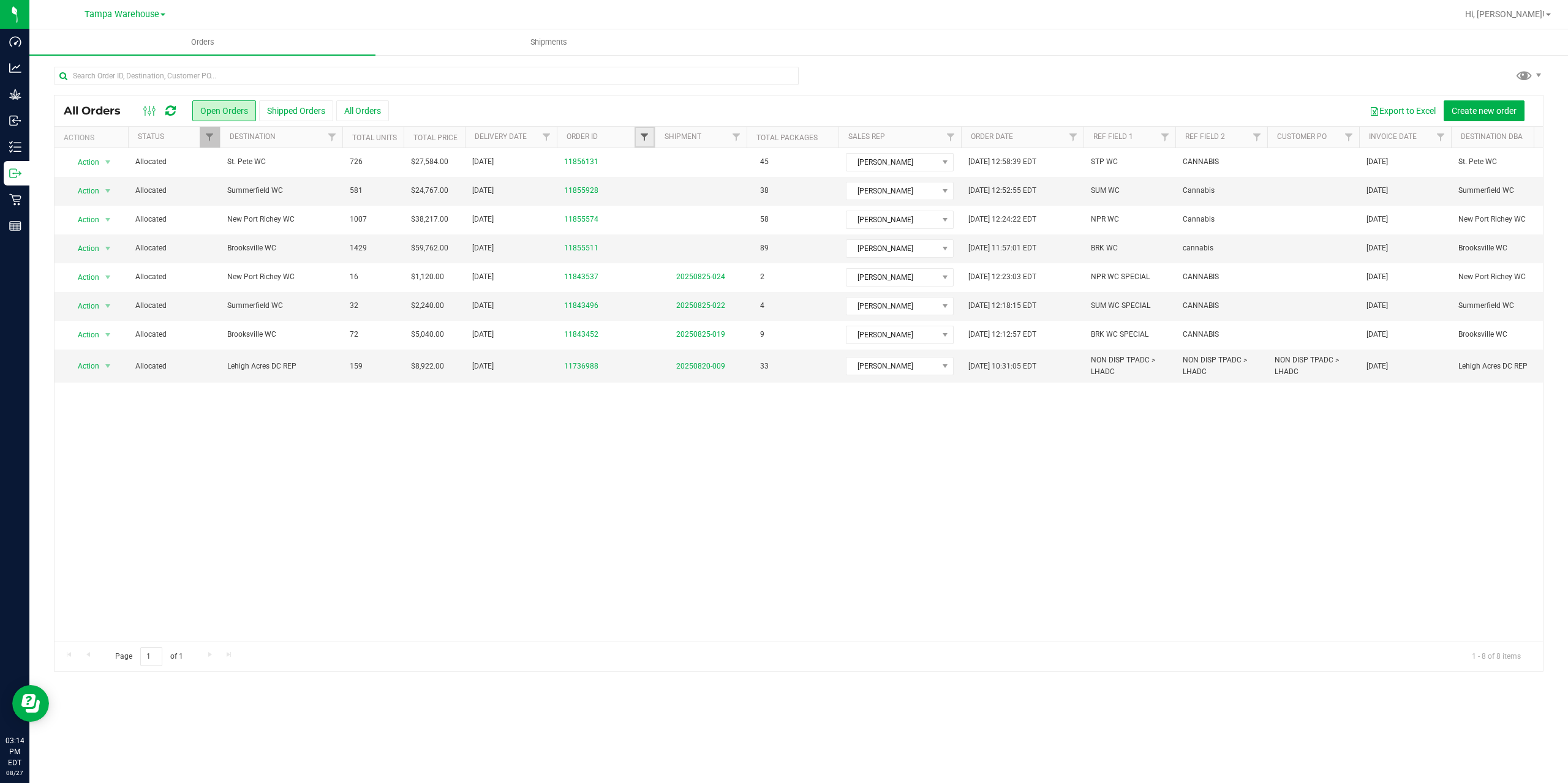
click at [644, 140] on span "Filter" at bounding box center [644, 137] width 10 height 10
type input "5511"
click at [642, 183] on button "Filter" at bounding box center [671, 196] width 58 height 27
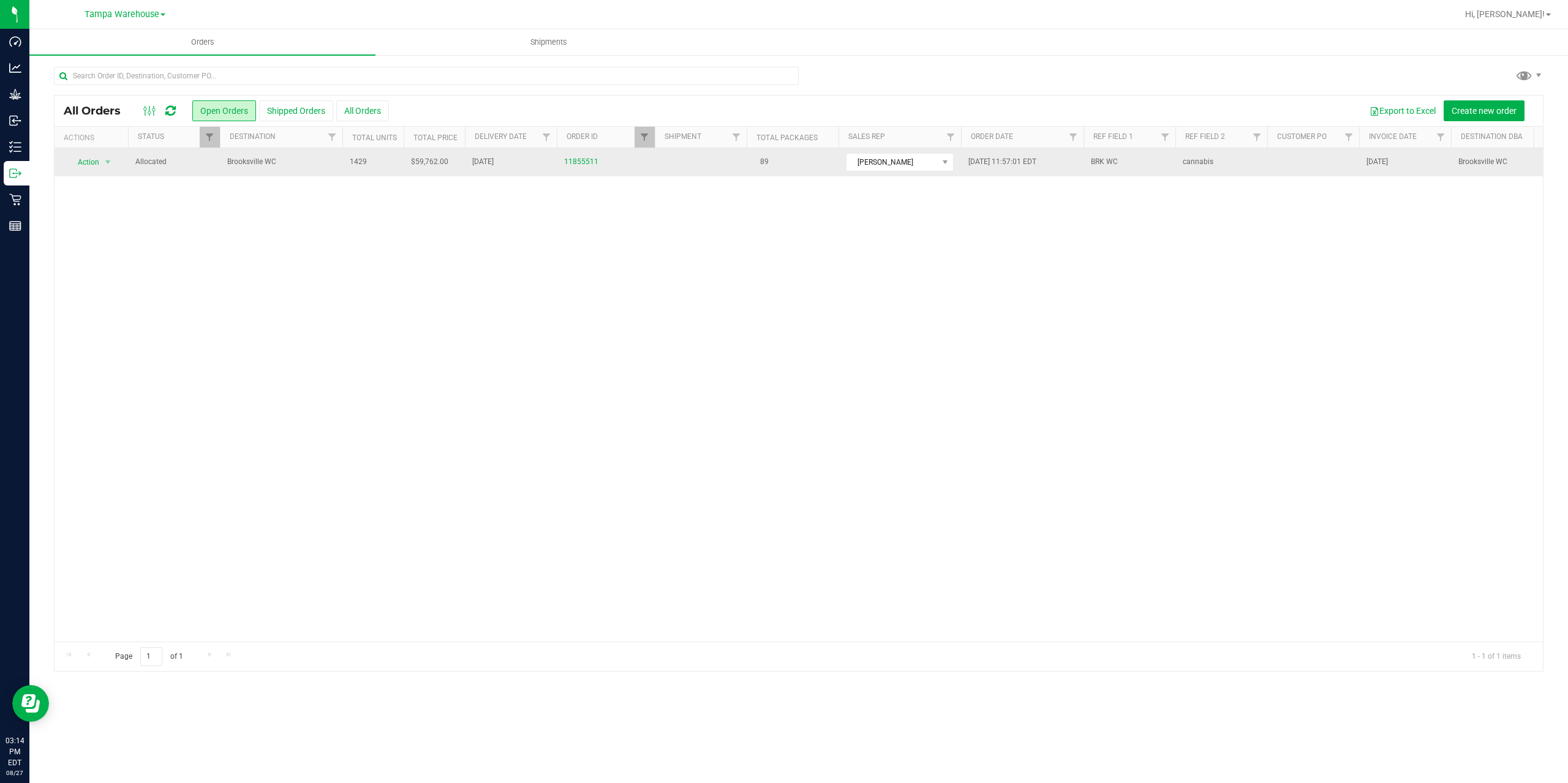
click at [296, 166] on span "Brooksville WC" at bounding box center [281, 161] width 108 height 11
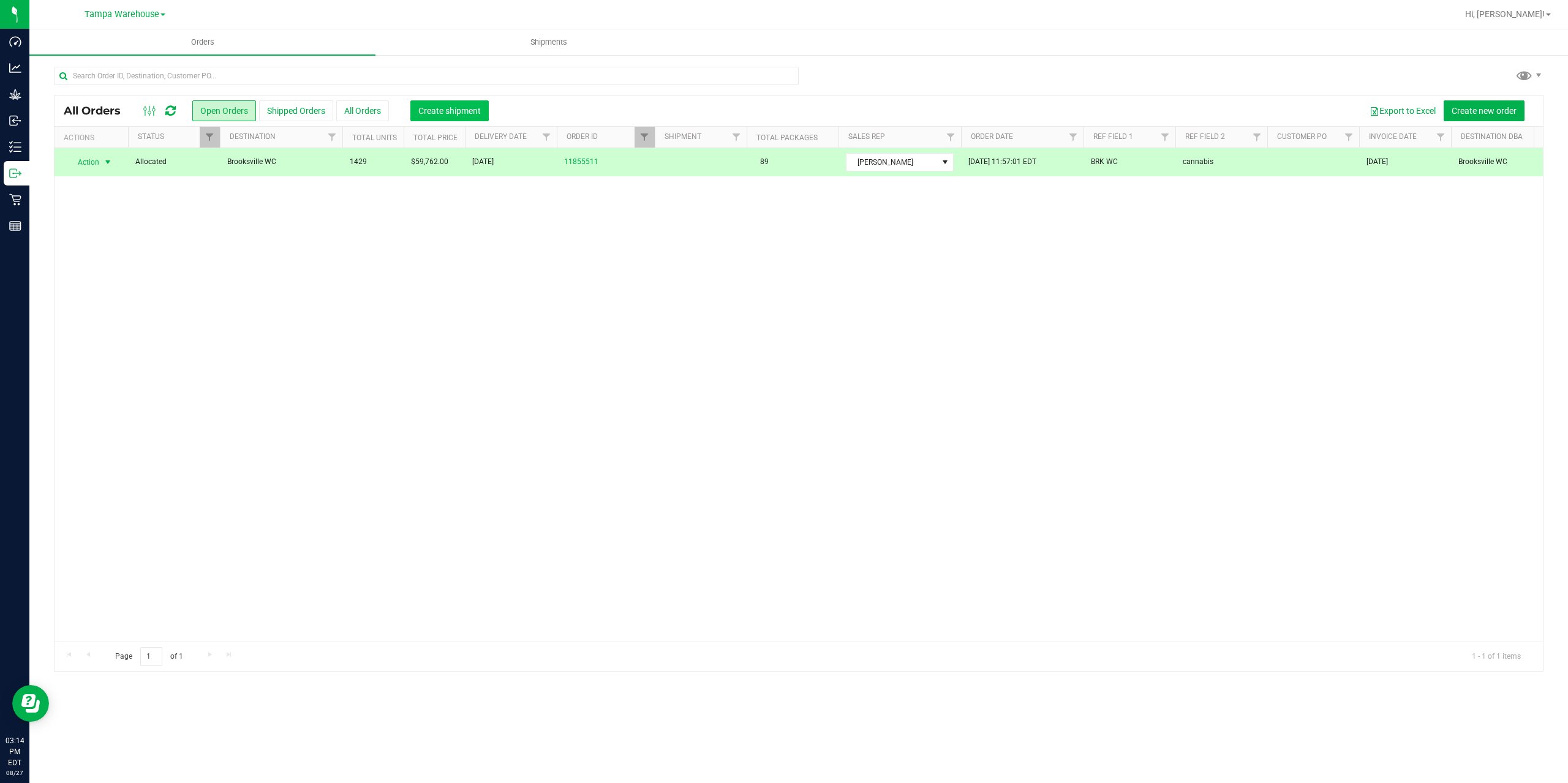
click at [475, 115] on span "Create shipment" at bounding box center [450, 111] width 62 height 10
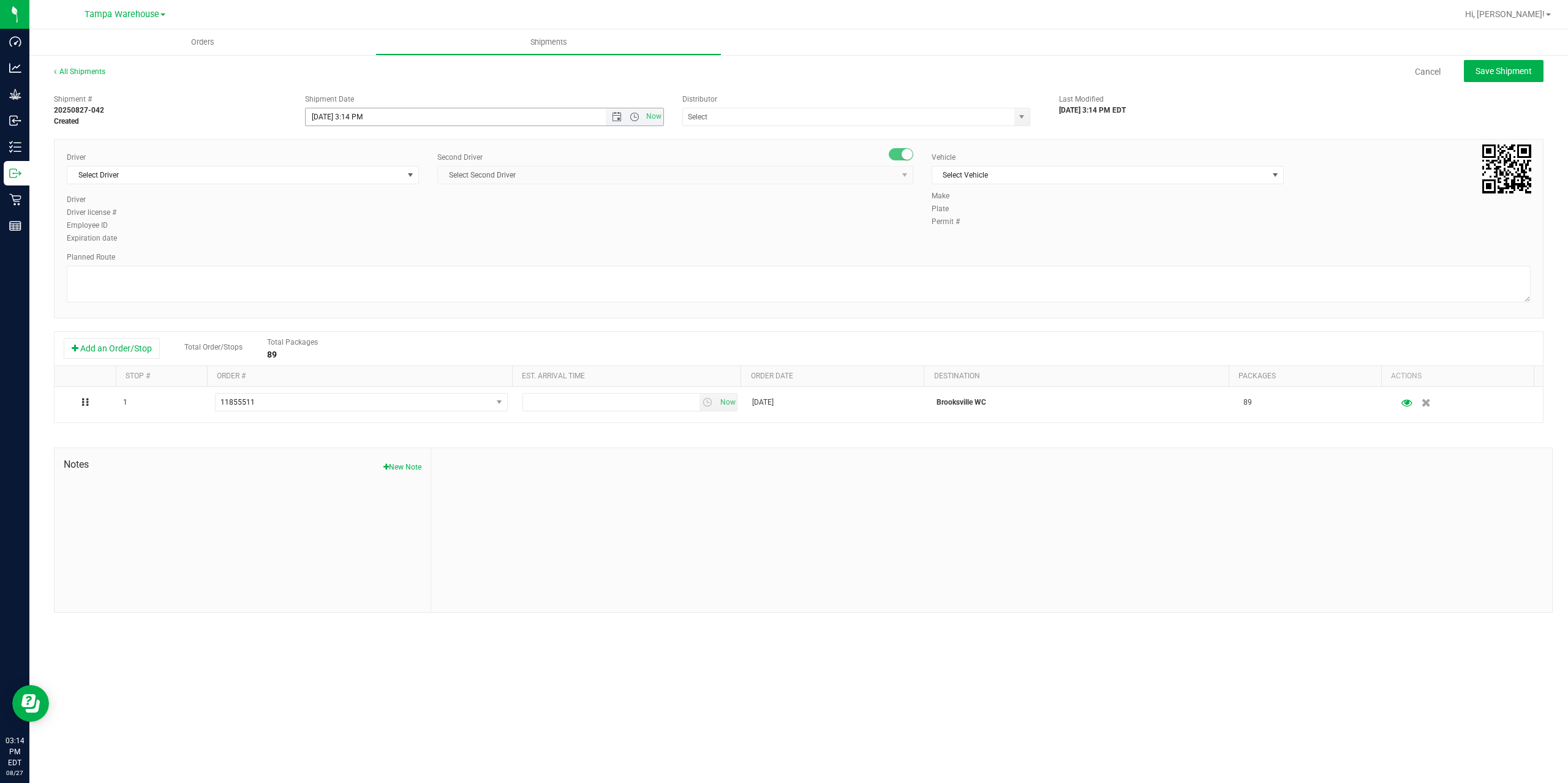
click at [614, 122] on span "Now" at bounding box center [634, 117] width 58 height 17
click at [617, 116] on span "Open the date view" at bounding box center [617, 117] width 10 height 10
click at [390, 261] on link "28" at bounding box center [388, 260] width 18 height 19
click at [634, 116] on span "Open the time view" at bounding box center [635, 117] width 10 height 10
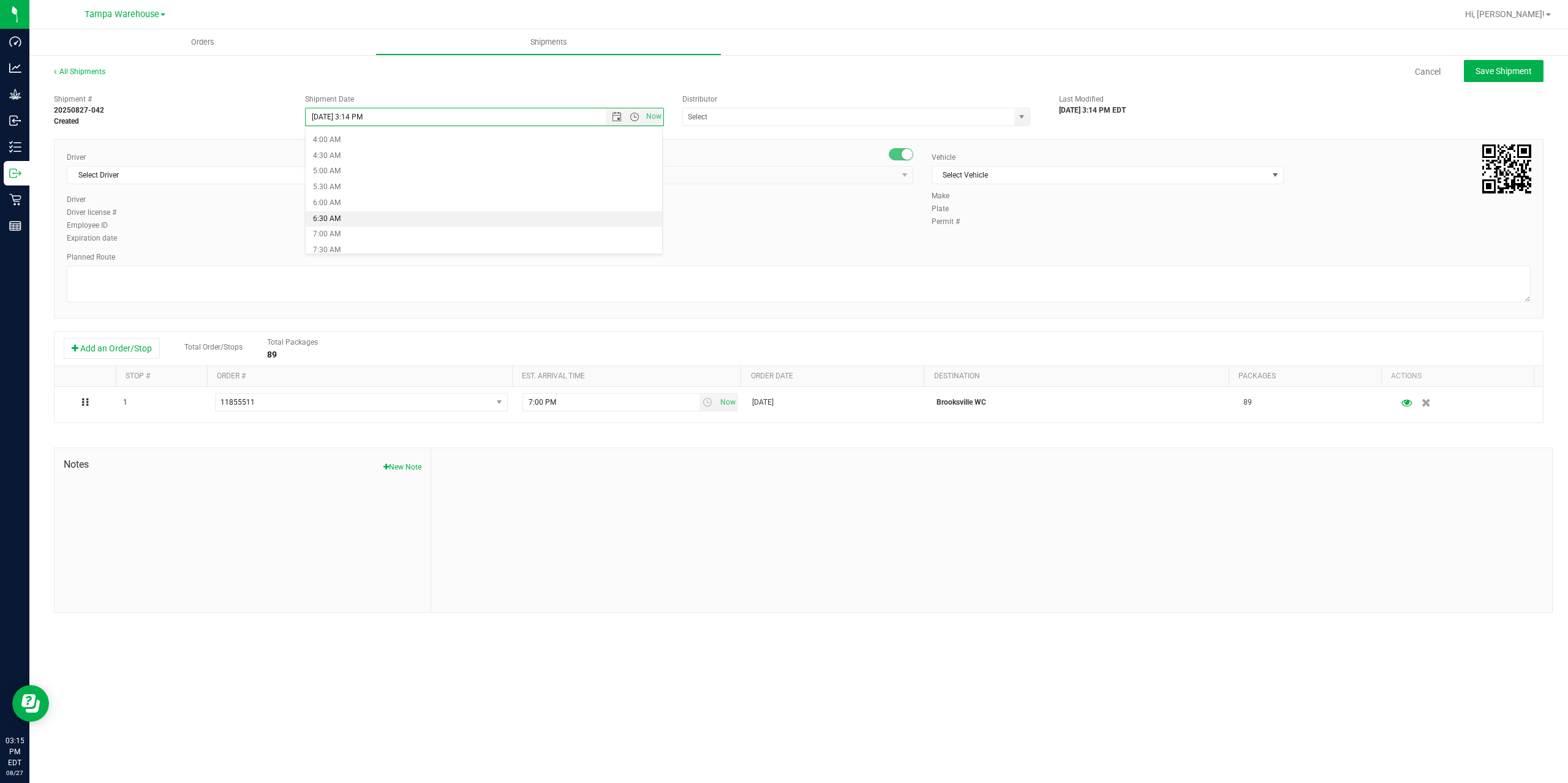
click at [346, 216] on li "6:30 AM" at bounding box center [484, 219] width 356 height 16
type input "8/28/2025 6:30 AM"
click at [783, 121] on input "text" at bounding box center [844, 117] width 321 height 17
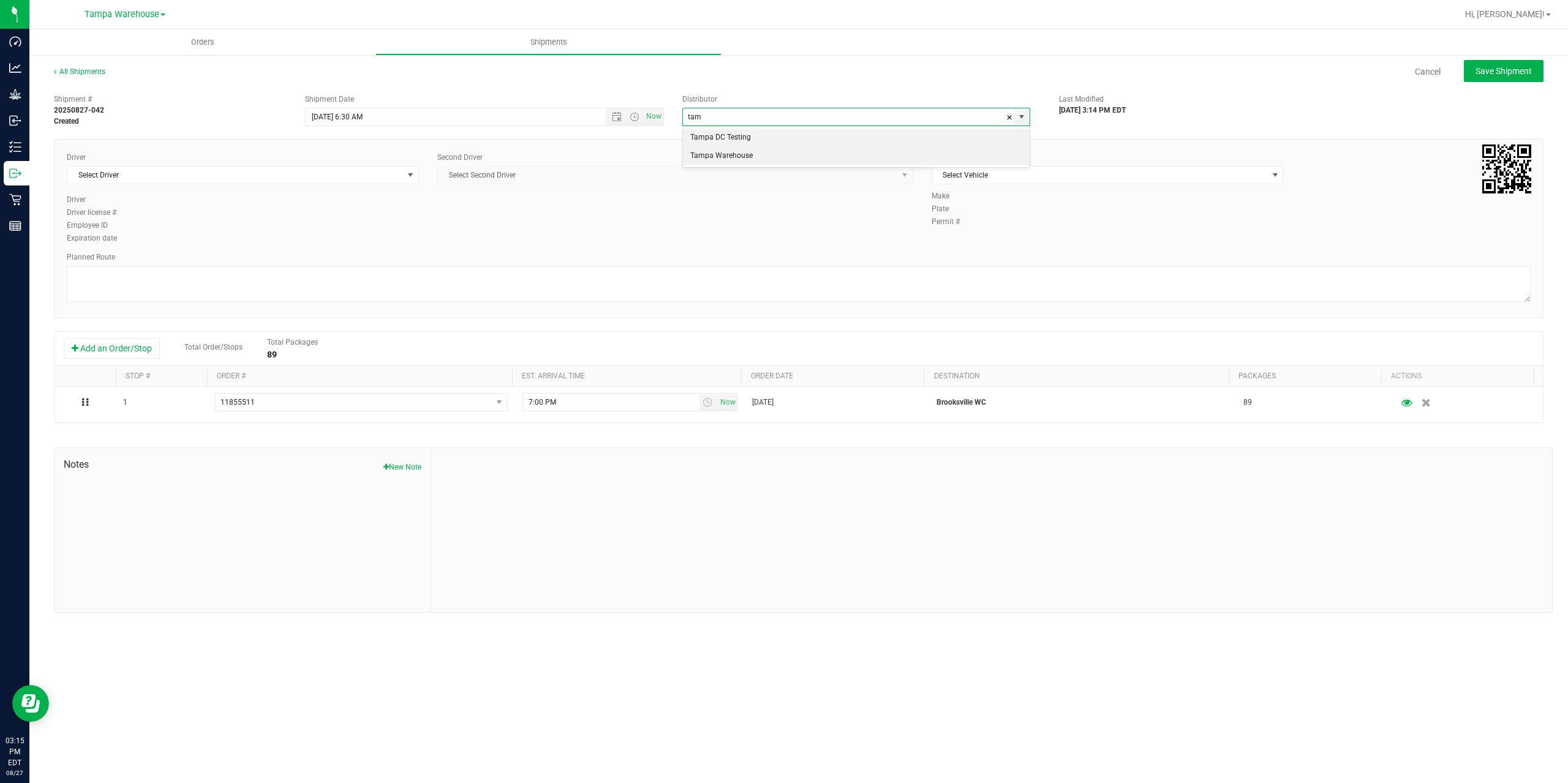
click at [767, 153] on li "Tampa Warehouse" at bounding box center [856, 156] width 347 height 19
type input "Tampa Warehouse"
click at [274, 177] on span "Select Driver" at bounding box center [235, 174] width 336 height 17
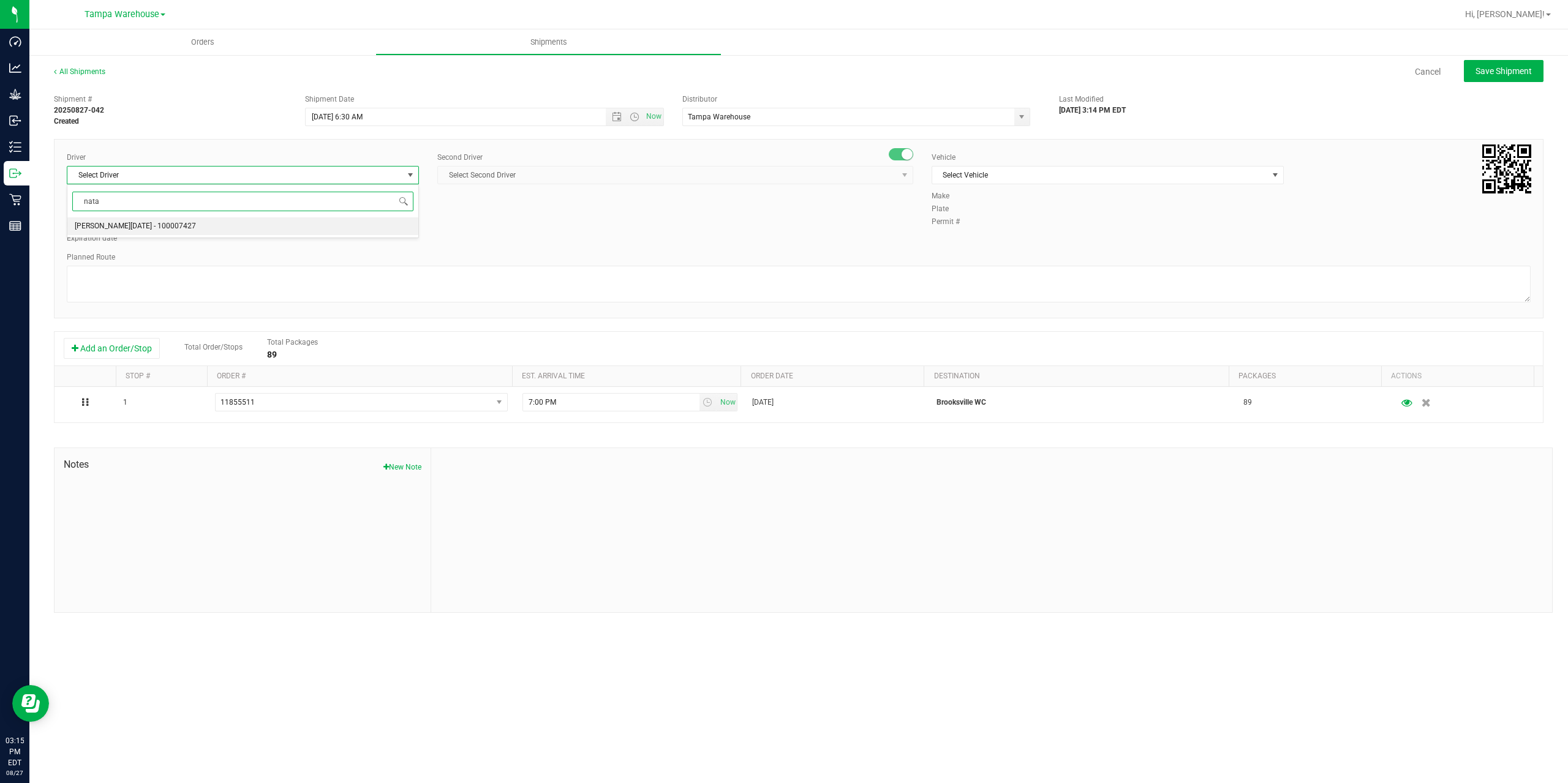
click at [178, 222] on li "Anthony Natale - 100007427" at bounding box center [243, 226] width 351 height 19
type input "nata"
click at [678, 177] on span "Select Second Driver" at bounding box center [668, 174] width 459 height 17
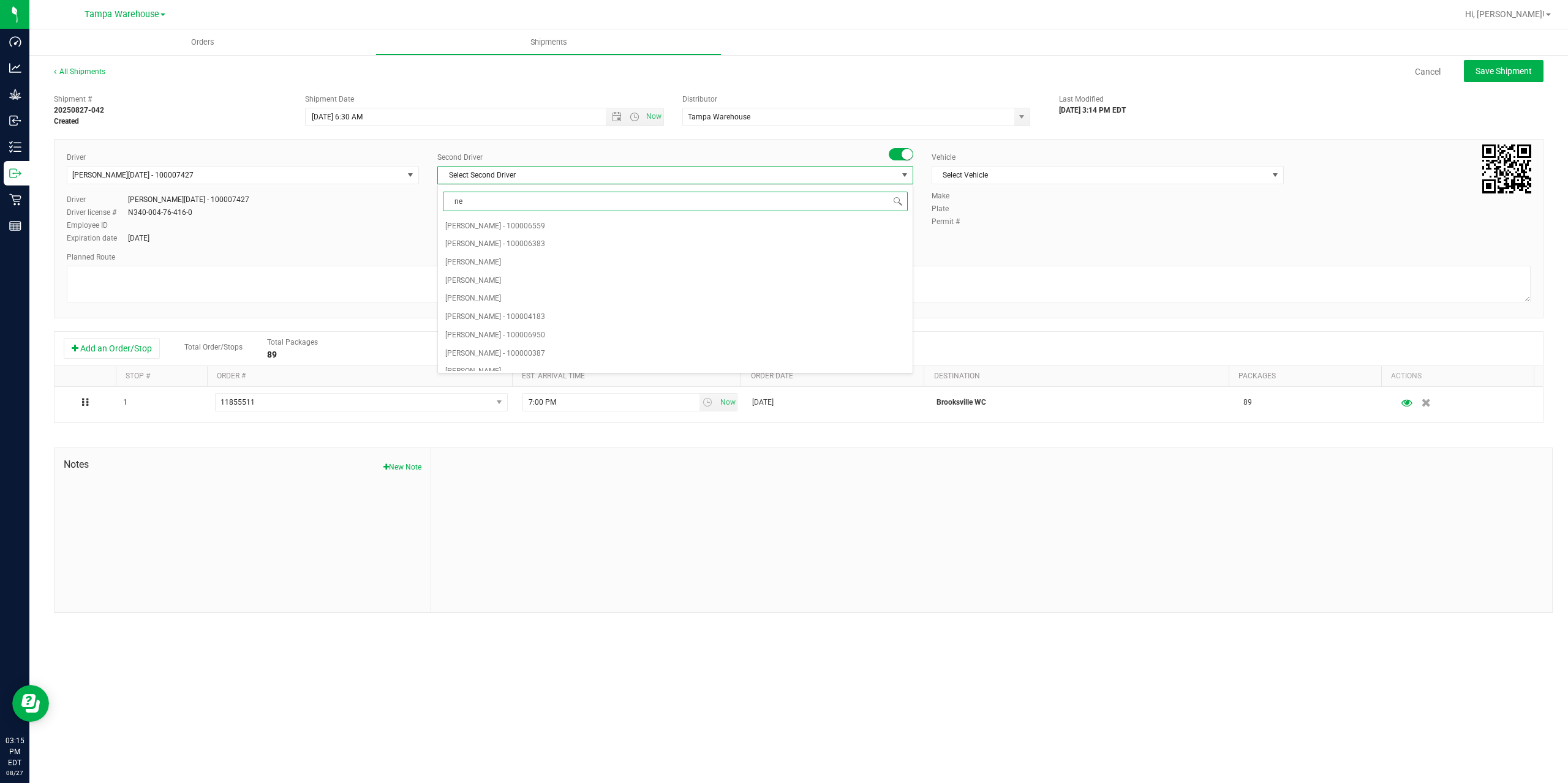
type input "ner"
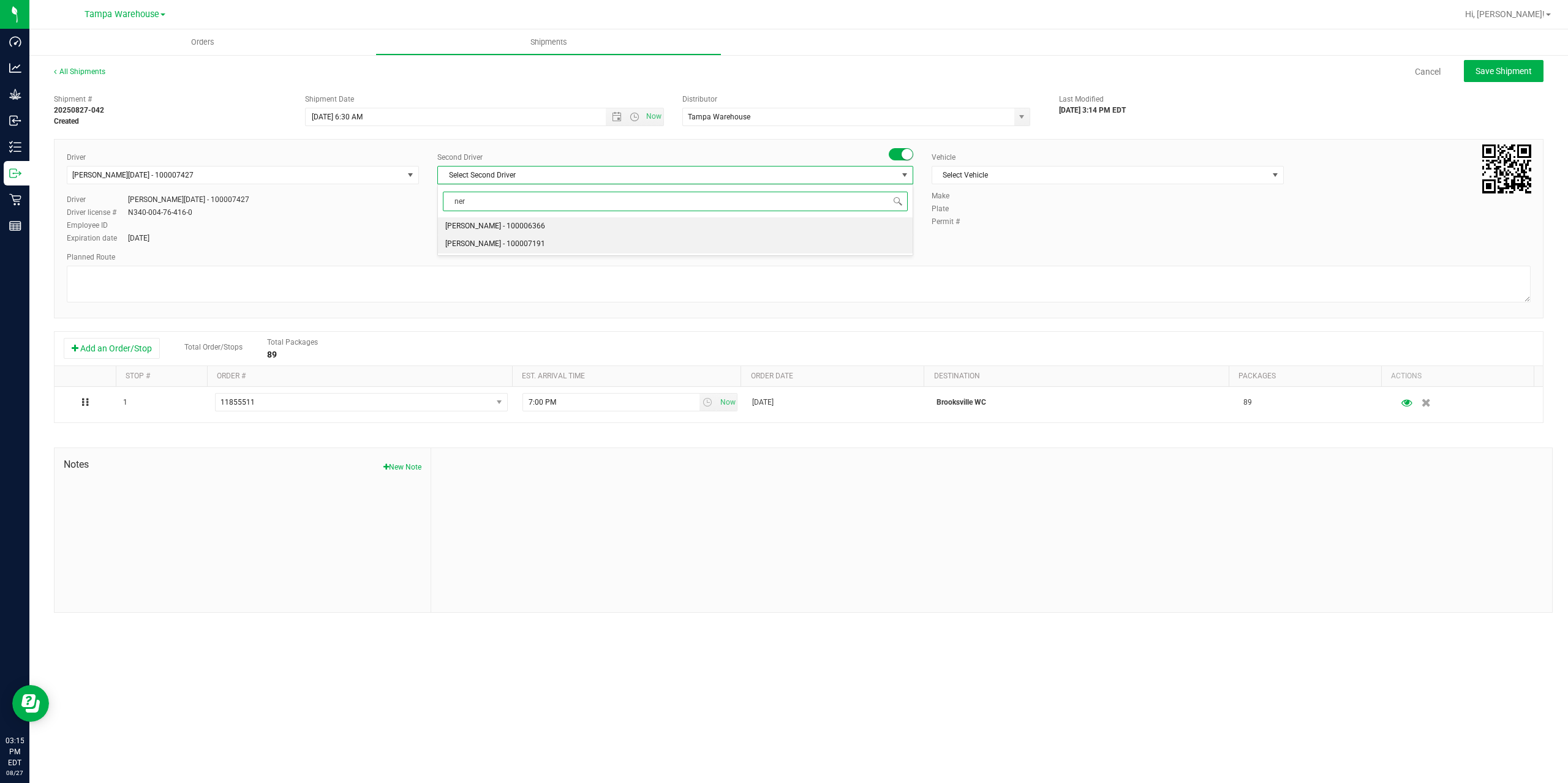
click at [519, 243] on span "Nicholas Pinero - 100007191" at bounding box center [495, 244] width 100 height 16
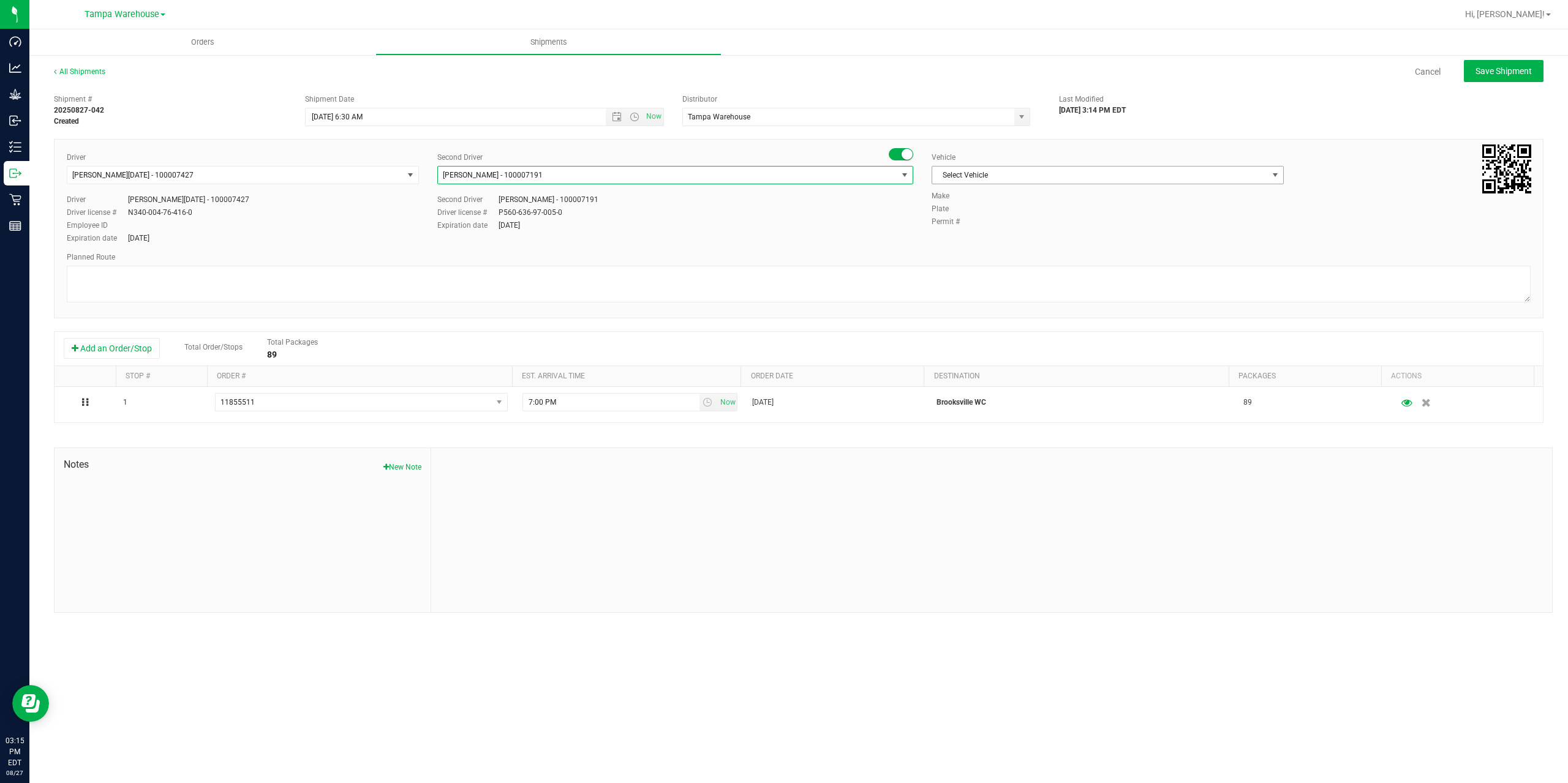
click at [1102, 169] on span "Select Vehicle" at bounding box center [1101, 174] width 336 height 17
click at [1020, 363] on li "FL-EXPRESS-03" at bounding box center [1108, 370] width 351 height 19
click at [1013, 292] on textarea at bounding box center [799, 284] width 1464 height 37
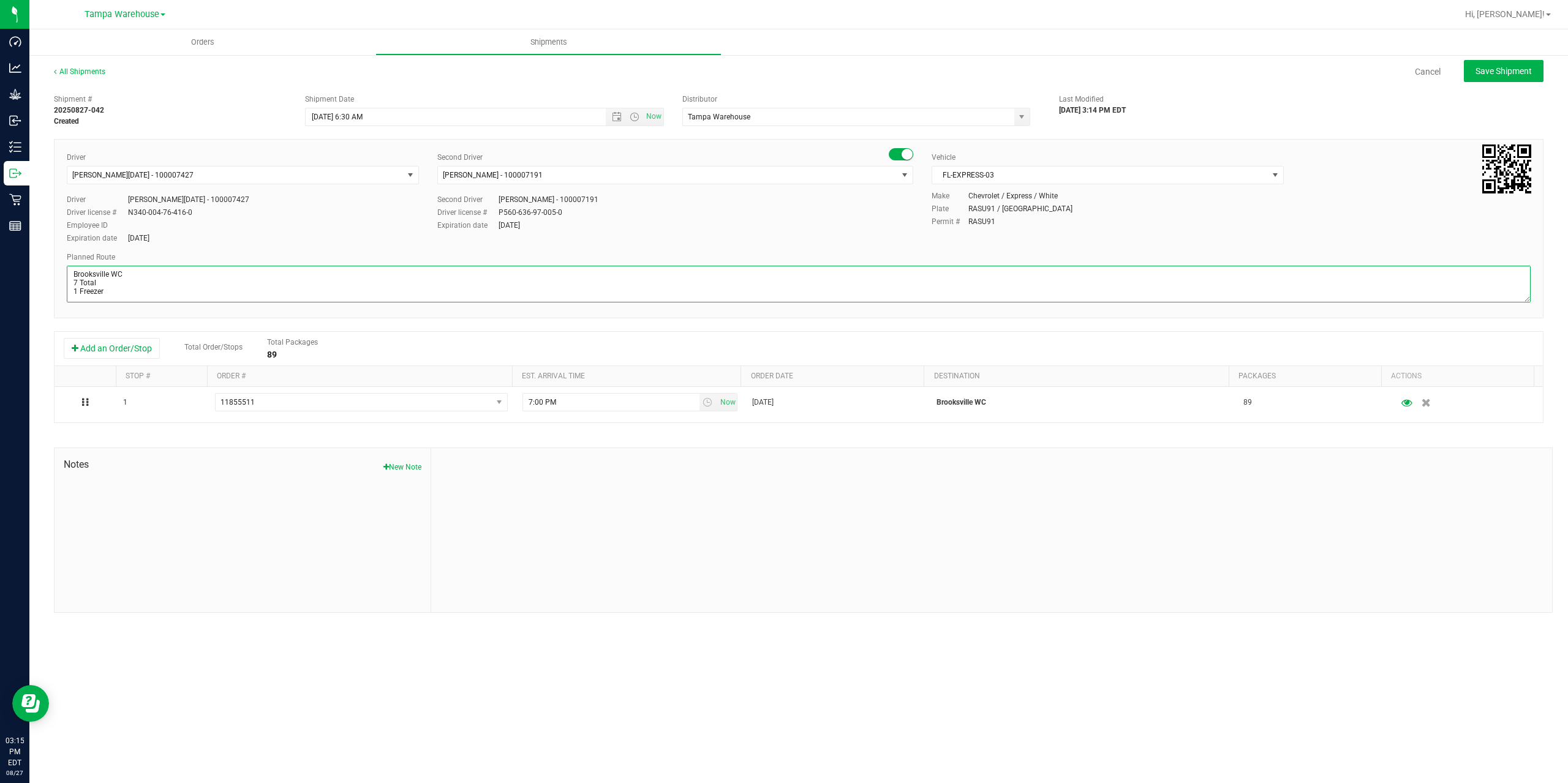
paste textarea "Summerfield WC Ocala WC Brooksville WC New Port Richey WC Largo WC St. Pete WC …"
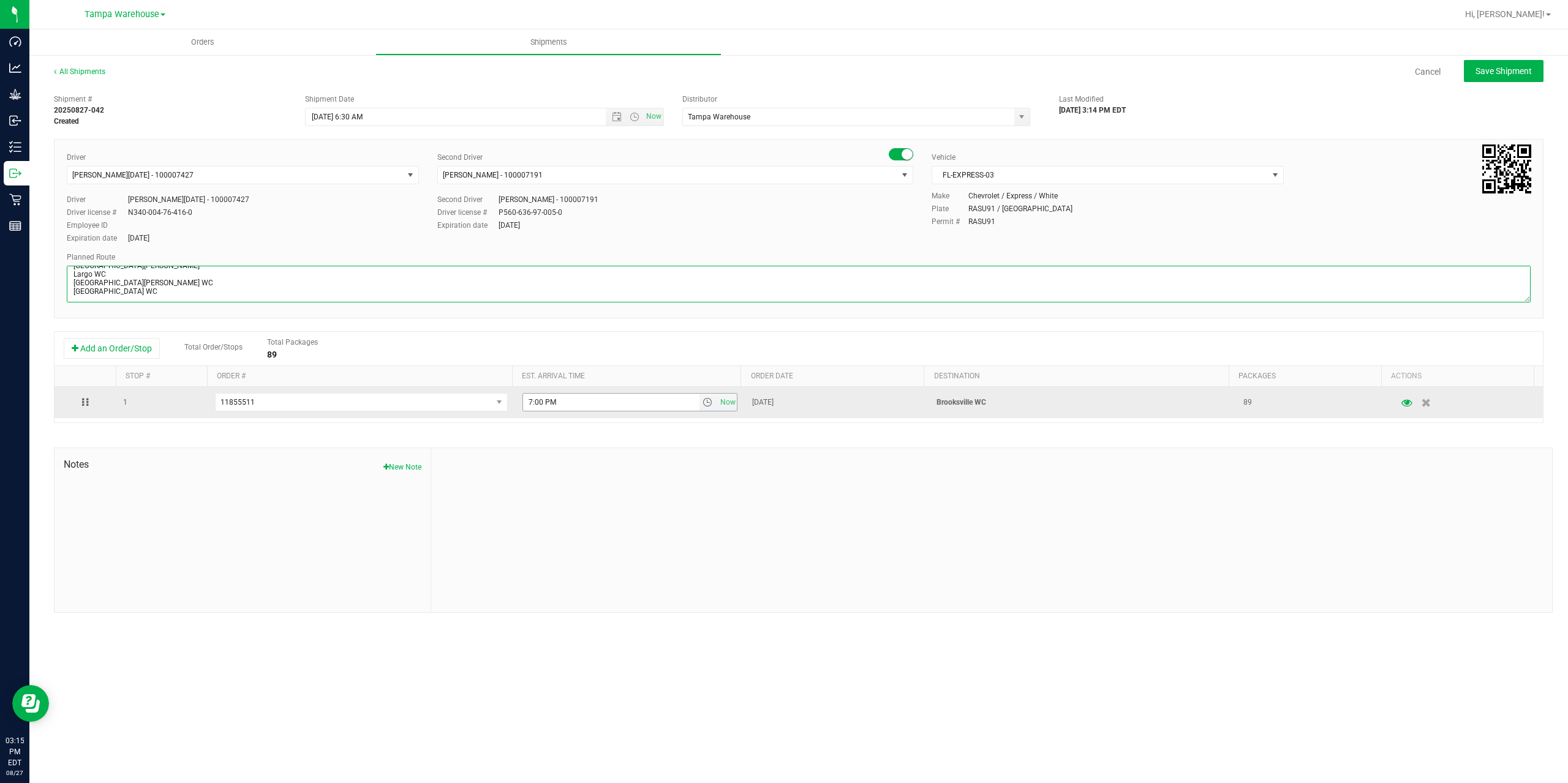
click at [703, 403] on span "select" at bounding box center [708, 402] width 10 height 10
type textarea "Brooksville WC 7 Total 1 Freezer Summerfield WC Ocala WC Brooksville WC New Por…"
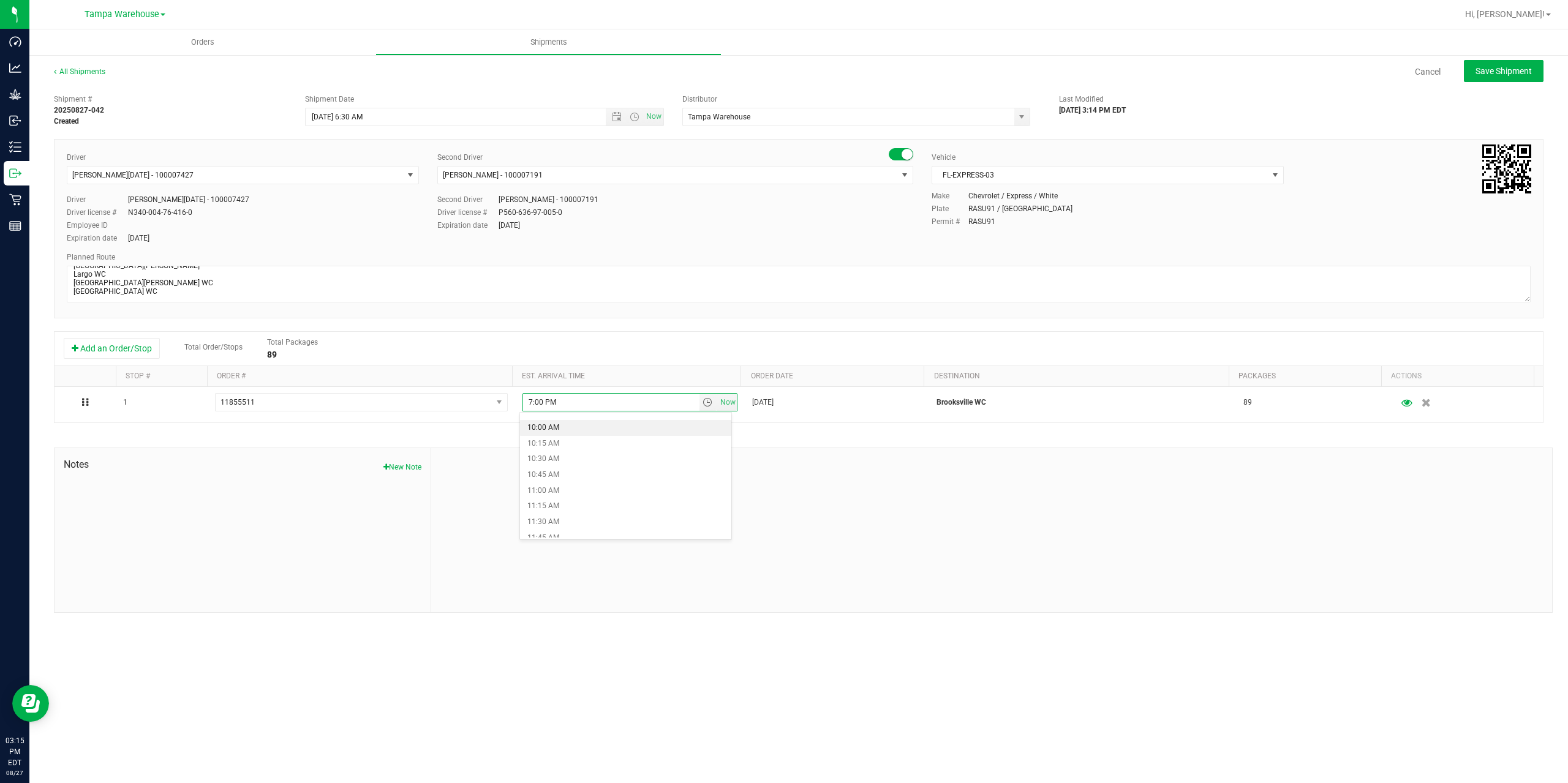
scroll to position [673, 0]
click at [616, 445] on li "11:00 AM" at bounding box center [626, 442] width 211 height 16
click at [616, 445] on div "Shipment # 20250827-042 Created Shipment Date 8/28/2025 6:30 AM Now Distributor…" at bounding box center [799, 351] width 1490 height 525
click at [1502, 69] on span "Save Shipment" at bounding box center [1503, 71] width 56 height 10
type input "8/28/2025 10:30 AM"
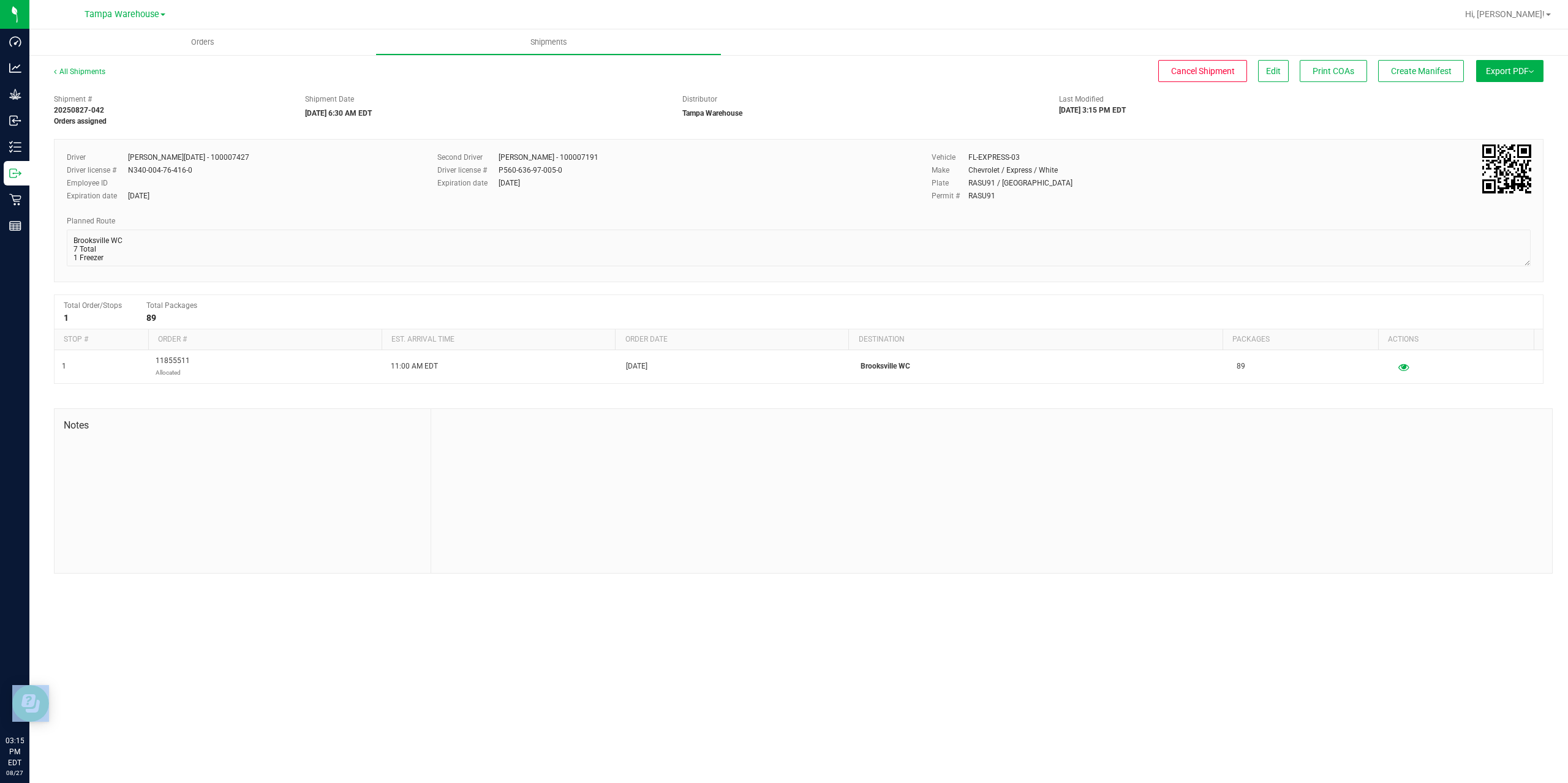
click at [1502, 69] on span "Export PDF" at bounding box center [1510, 71] width 48 height 10
click at [1500, 89] on li "Manifest by Package ID" at bounding box center [1506, 97] width 123 height 19
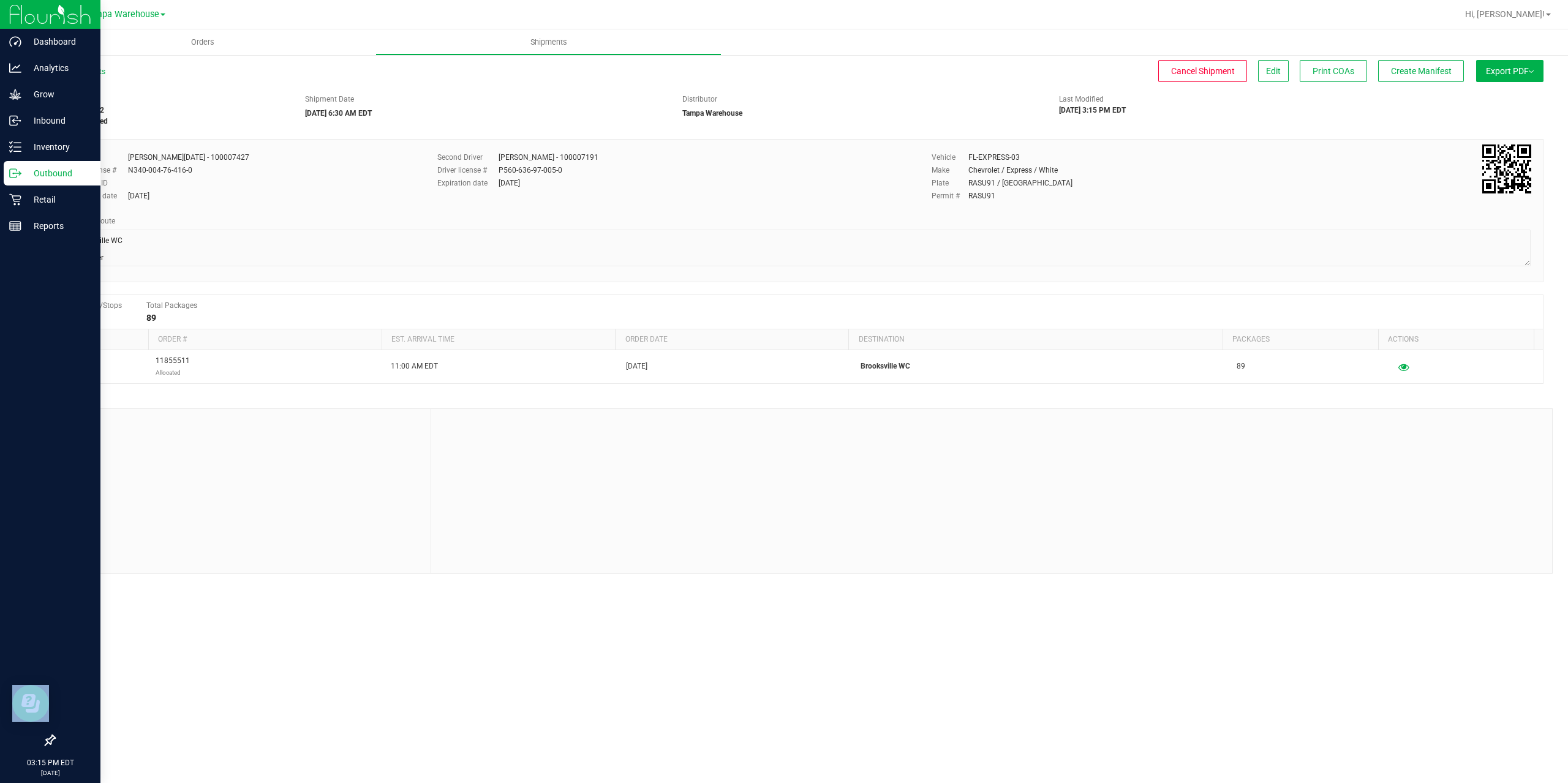
click at [16, 178] on icon at bounding box center [13, 173] width 6 height 9
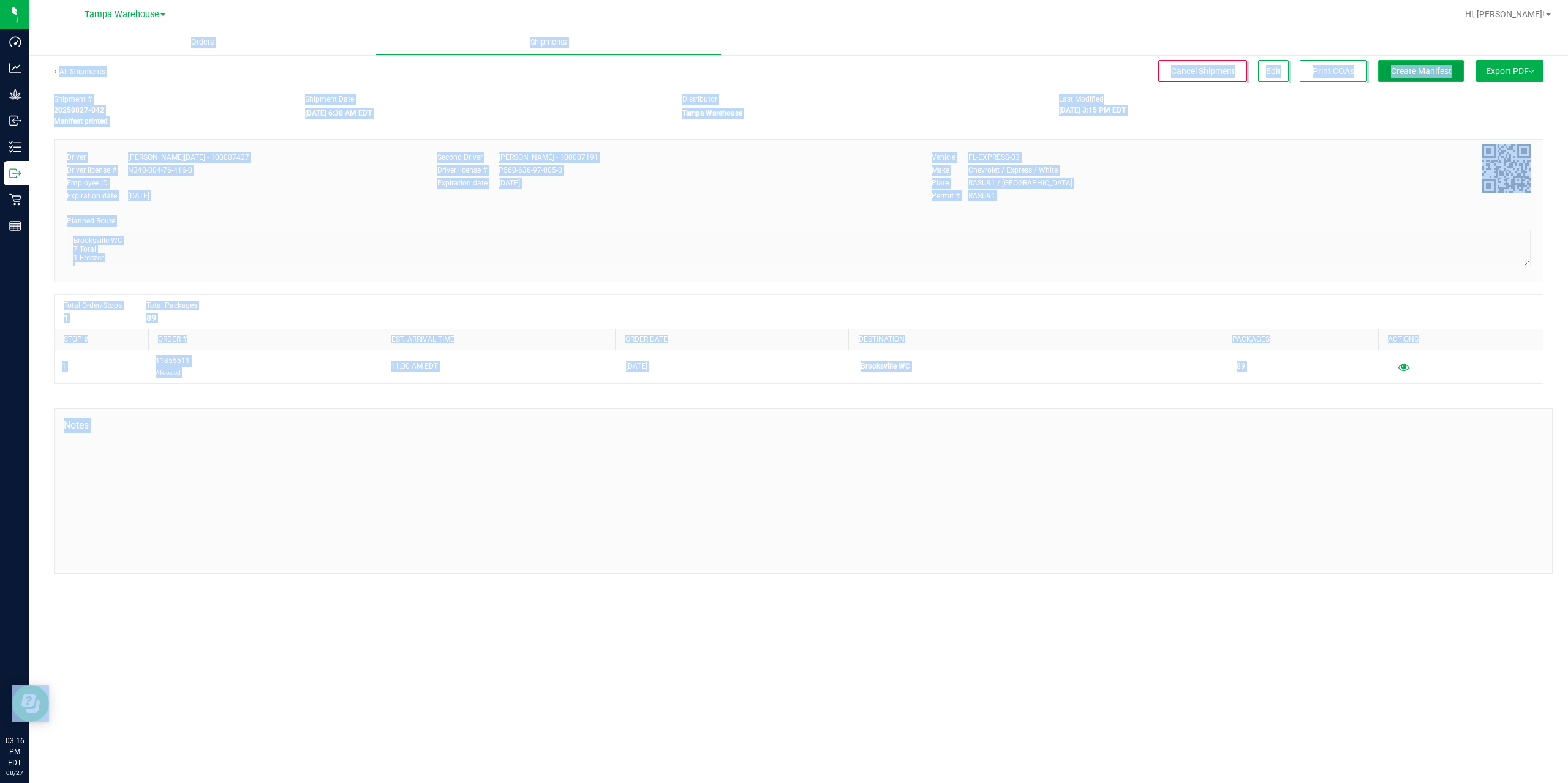
click at [1435, 69] on span "Create Manifest" at bounding box center [1421, 71] width 61 height 10
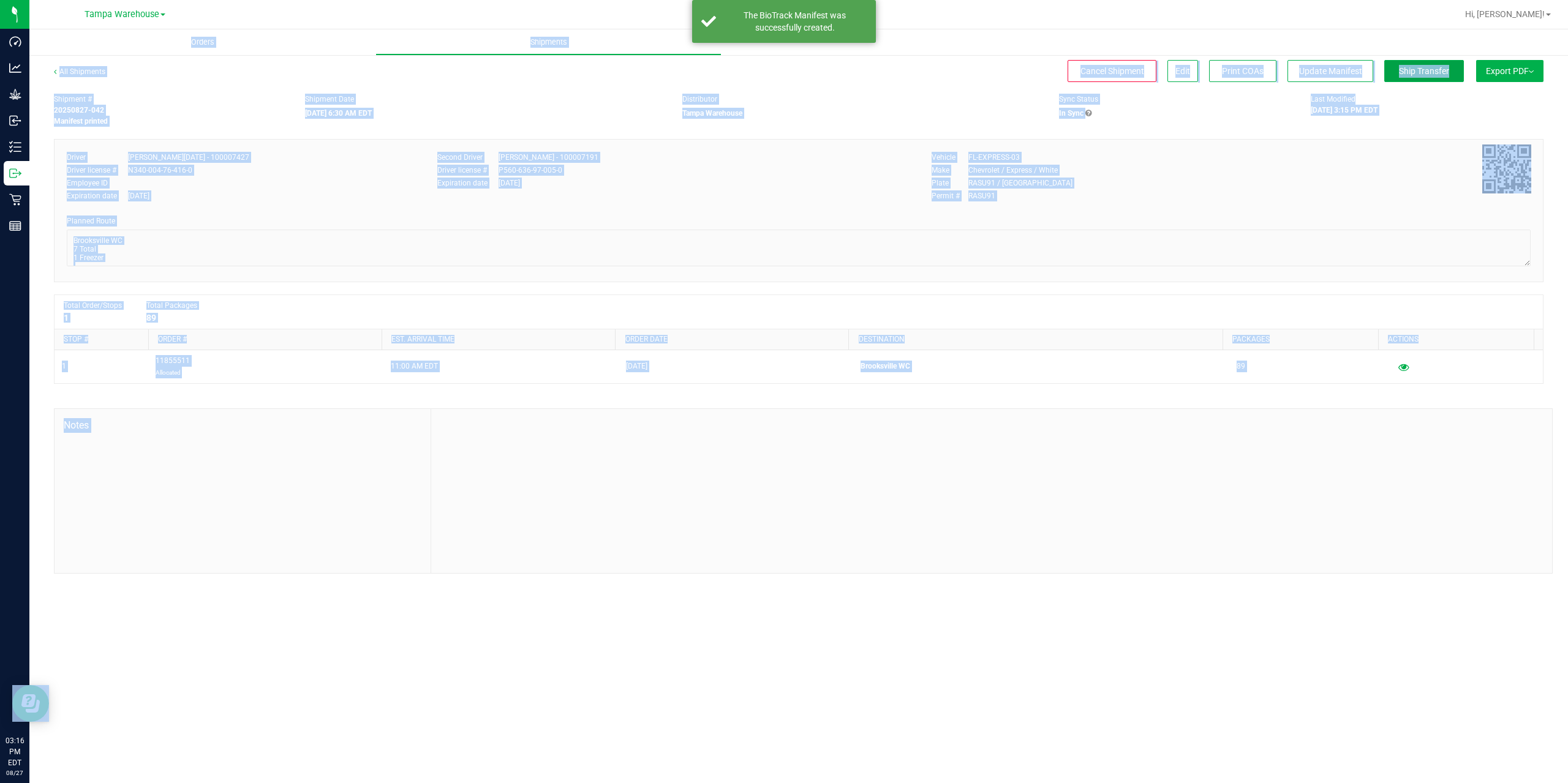
click at [1435, 69] on span "Ship Transfer" at bounding box center [1424, 71] width 50 height 10
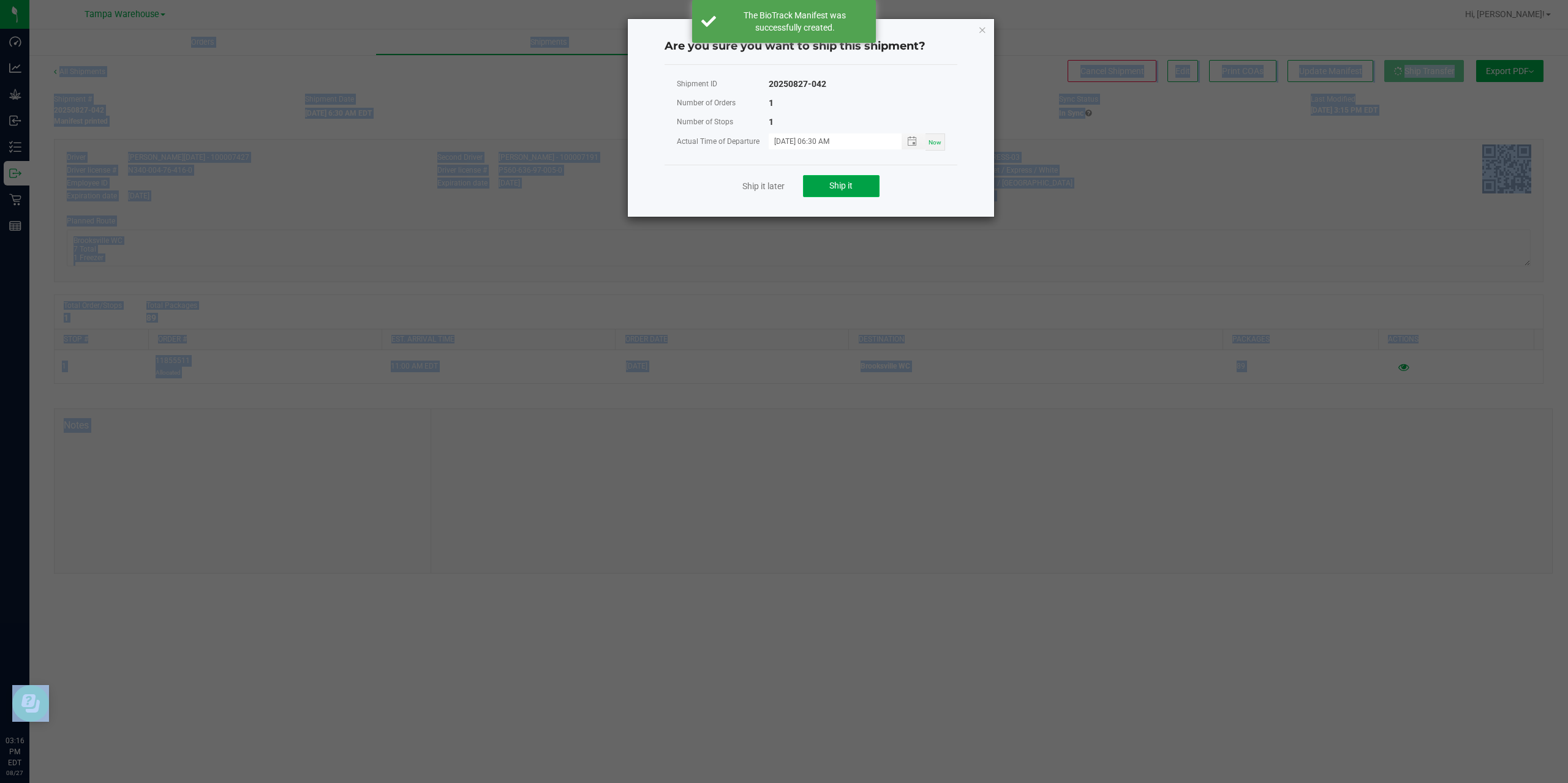
click at [869, 196] on button "Ship it" at bounding box center [841, 186] width 76 height 22
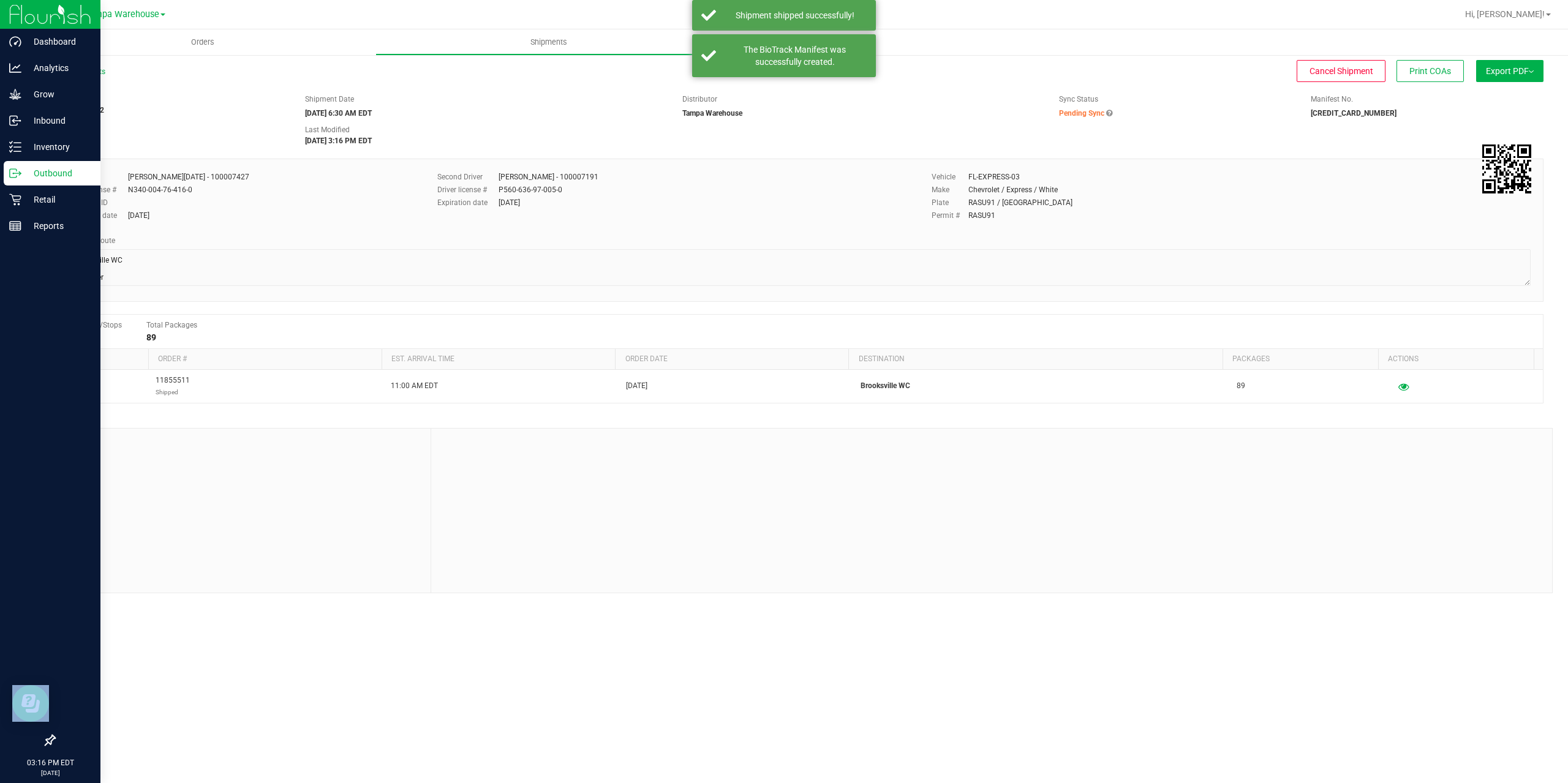
click at [9, 174] on icon at bounding box center [15, 173] width 12 height 12
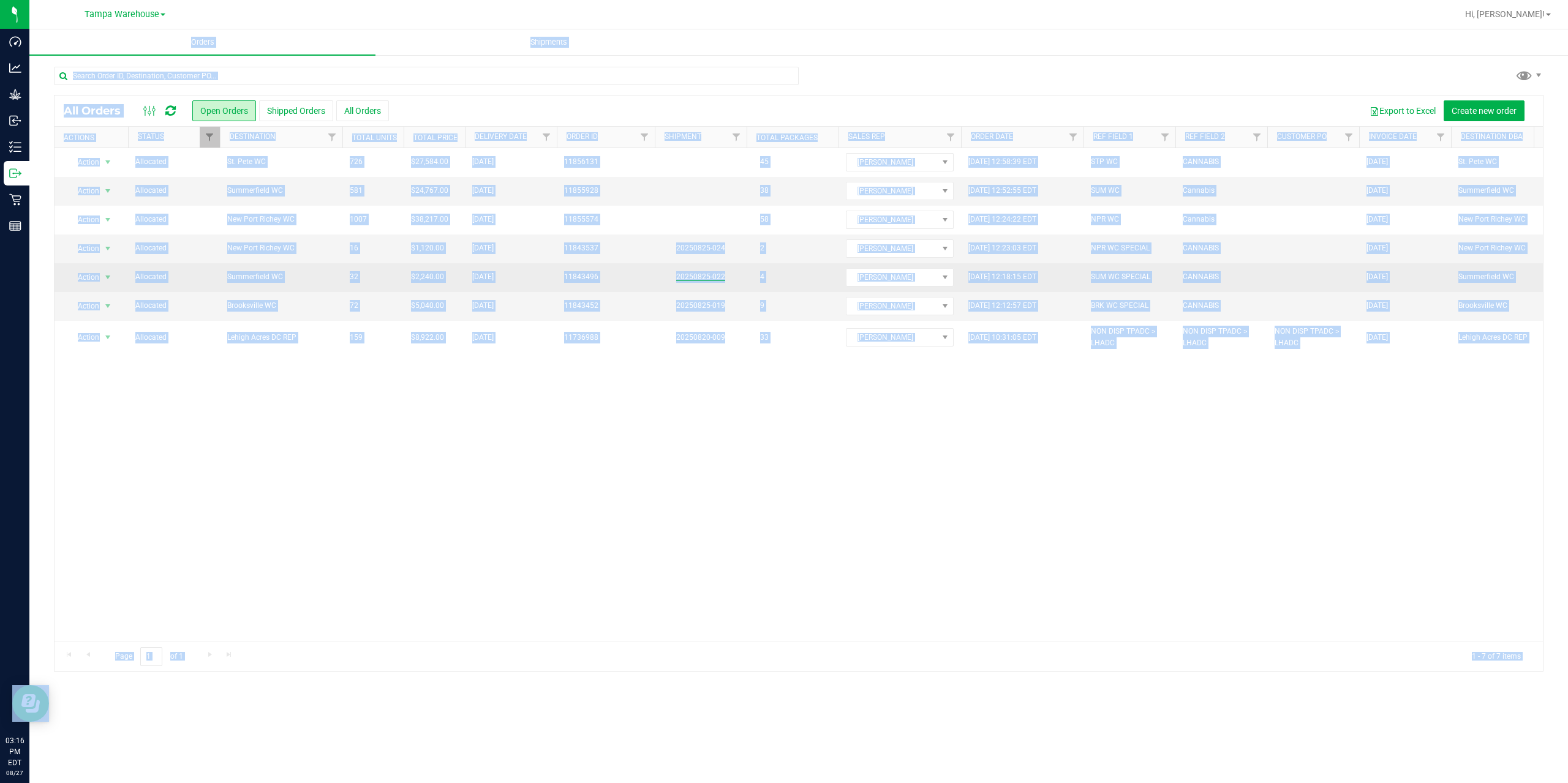
click at [704, 273] on link "20250825-022" at bounding box center [700, 277] width 49 height 9
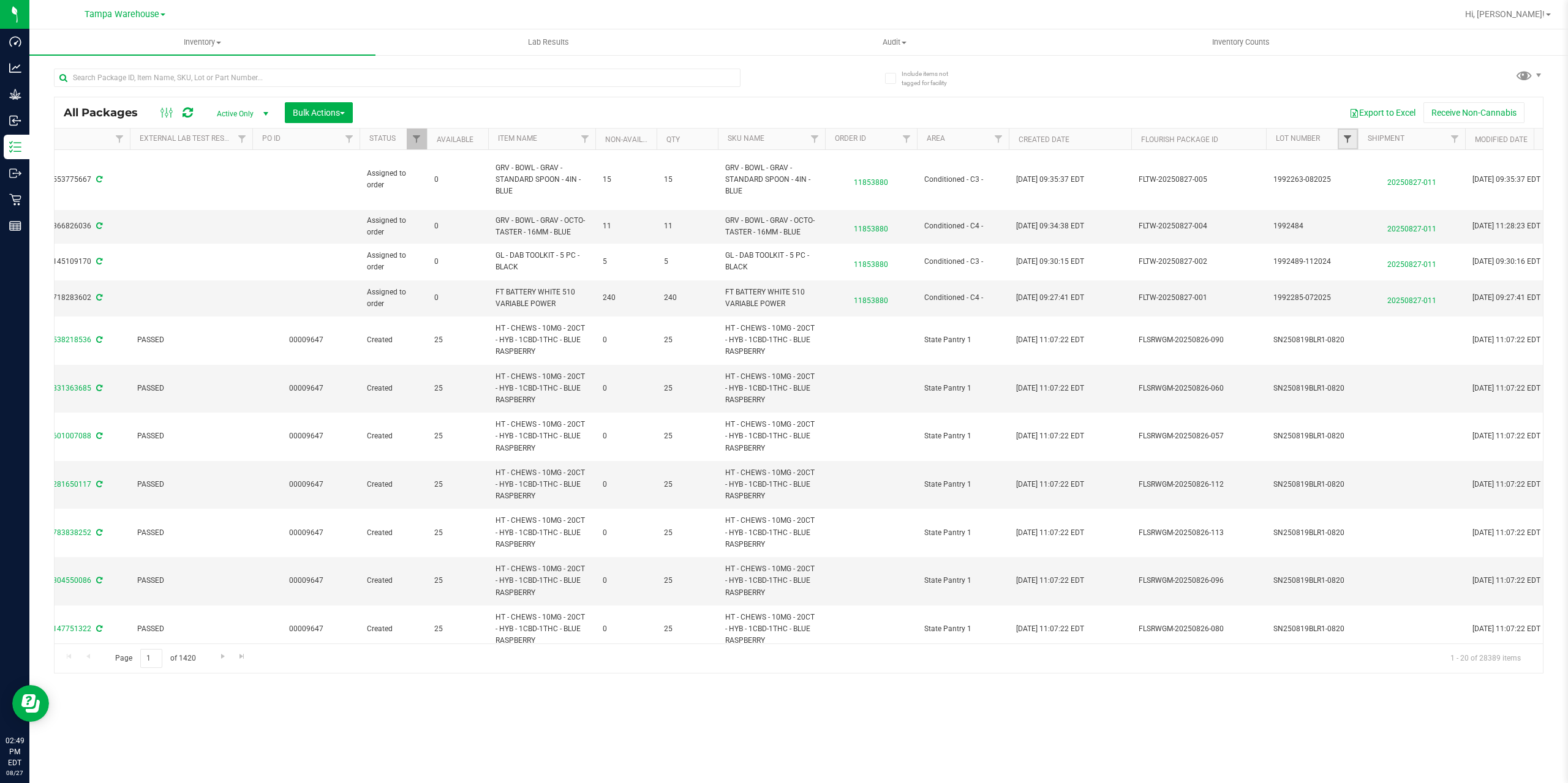
click at [1347, 140] on span "Filter" at bounding box center [1347, 139] width 10 height 10
click at [1354, 169] on div at bounding box center [1408, 196] width 141 height 92
click at [1362, 164] on div at bounding box center [1408, 196] width 141 height 92
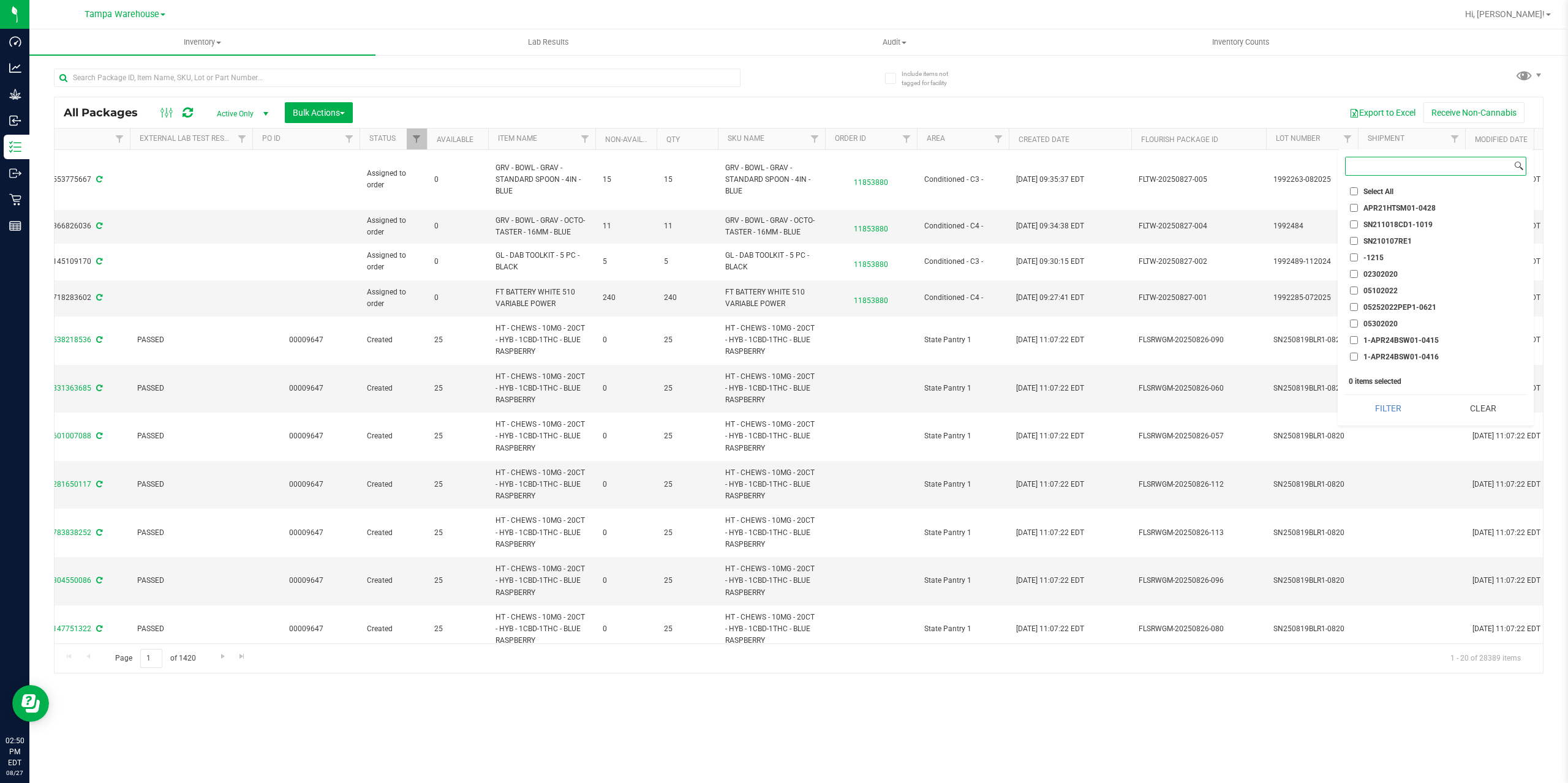
click at [1366, 164] on input at bounding box center [1428, 166] width 166 height 18
paste input "AUG25AML02-0821"
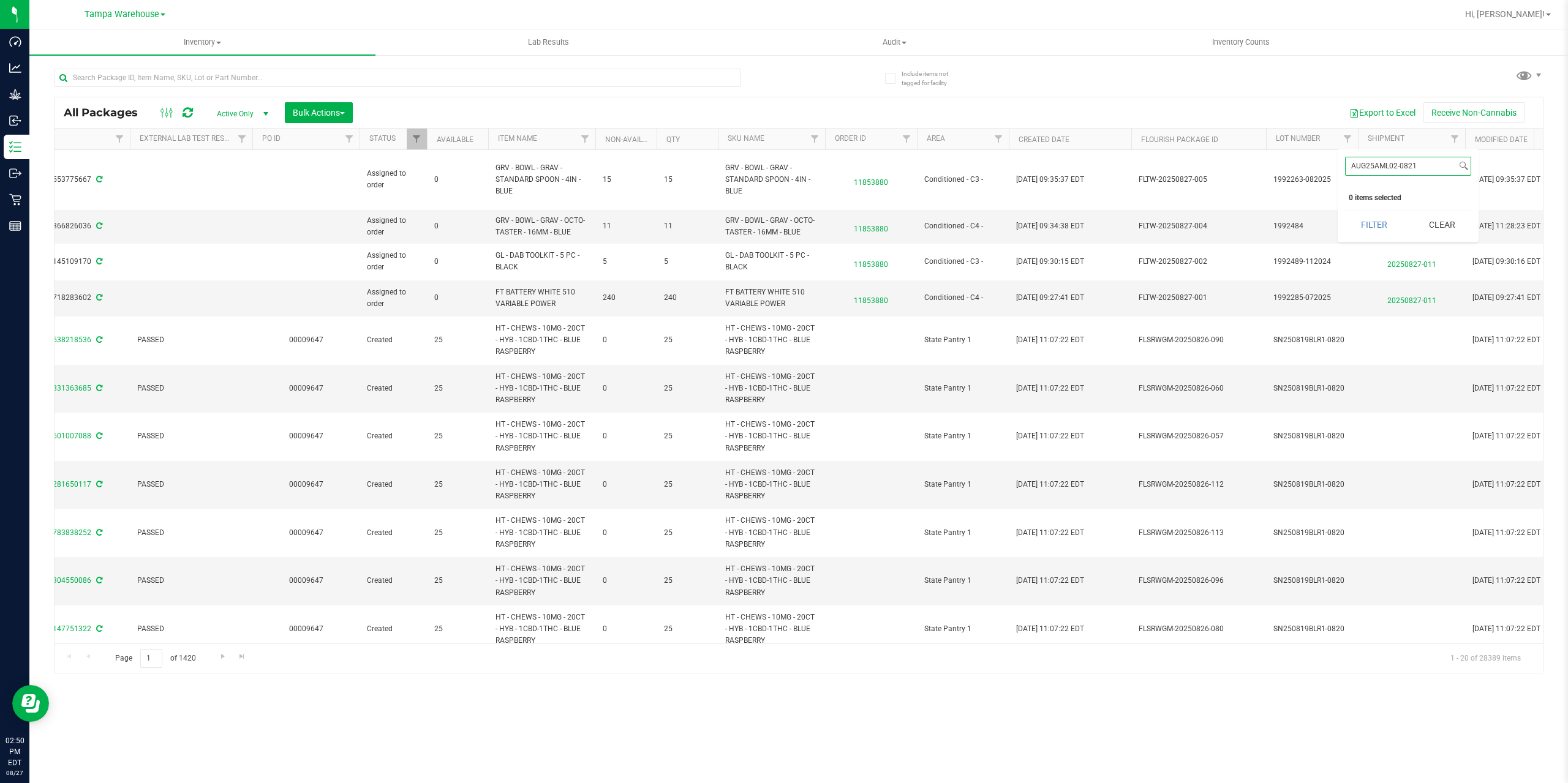
type input "AUG25AML02-0821"
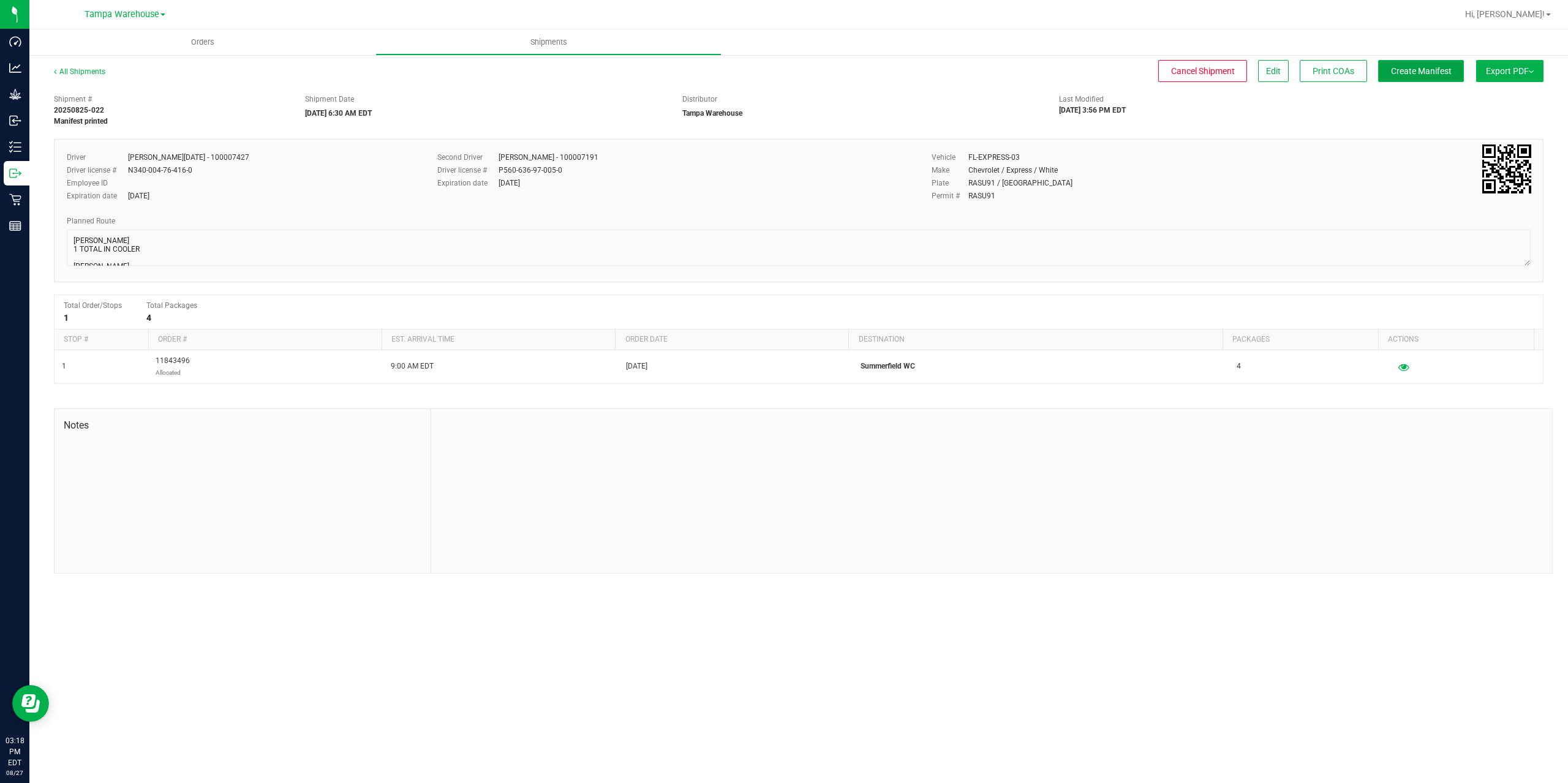
click at [1392, 63] on button "Create Manifest" at bounding box center [1421, 71] width 86 height 22
click at [1402, 69] on span "Ship Transfer" at bounding box center [1424, 71] width 50 height 10
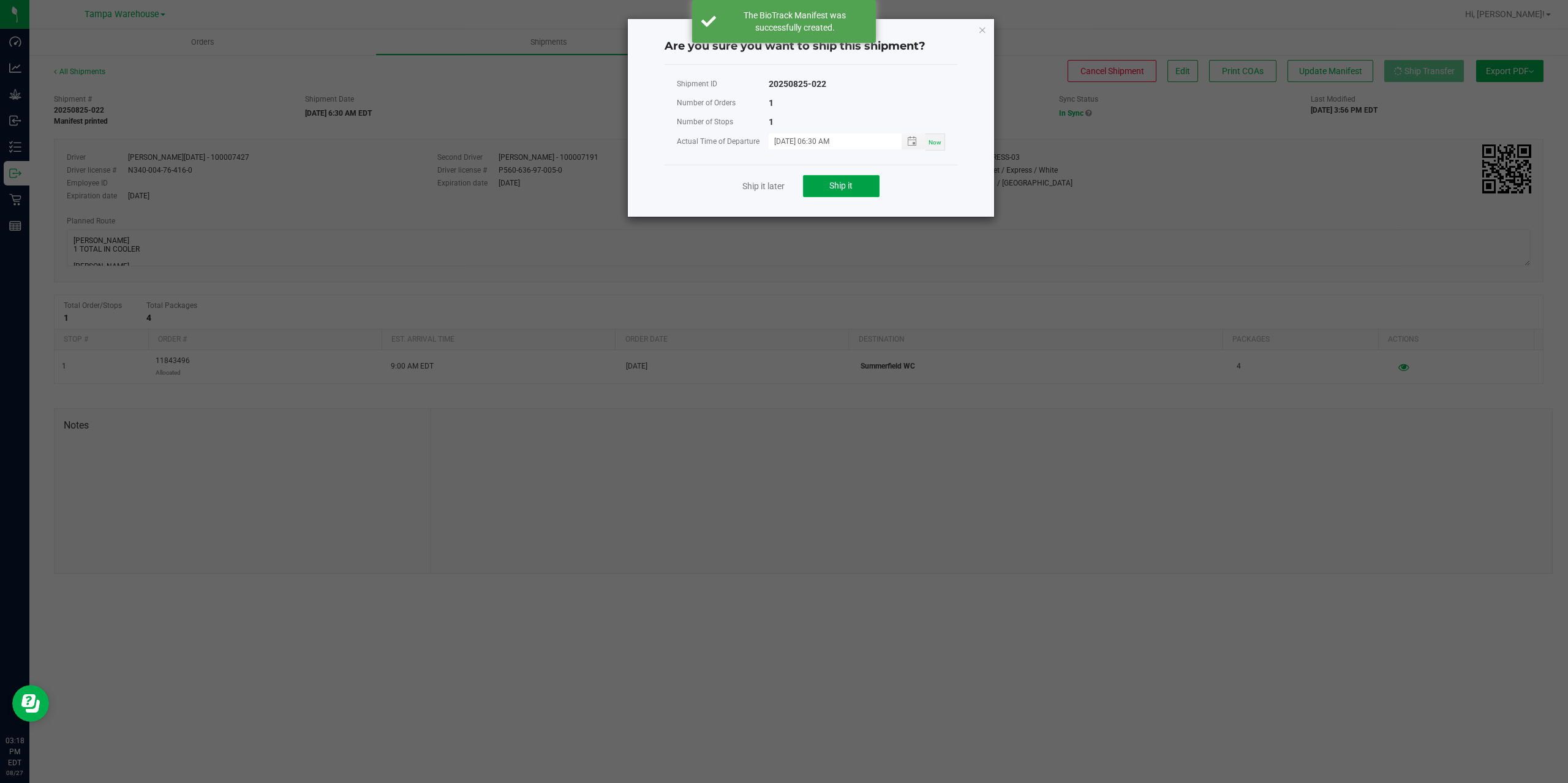
click at [827, 189] on button "Ship it" at bounding box center [841, 186] width 76 height 22
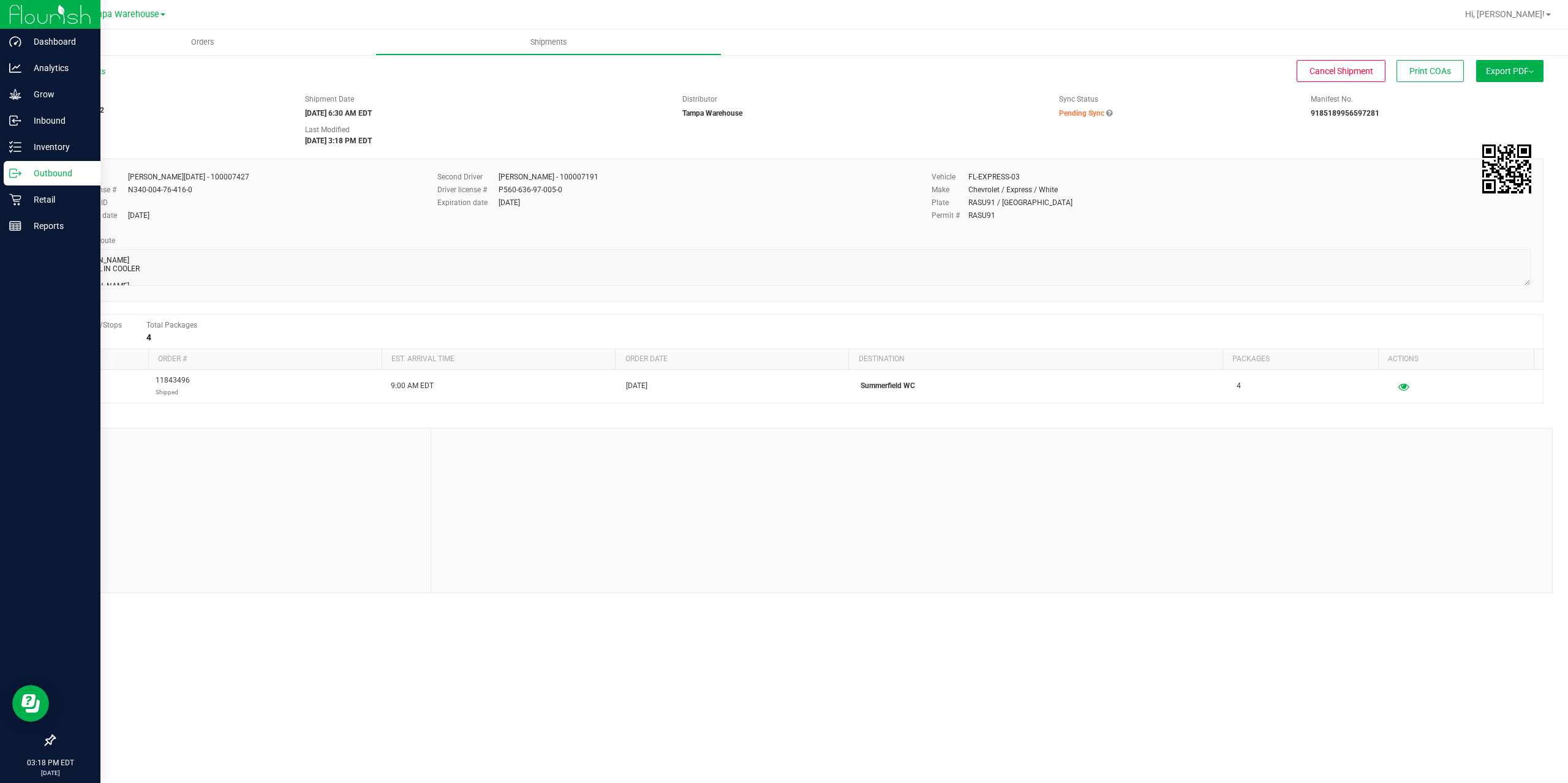
click at [25, 172] on p "Outbound" at bounding box center [58, 174] width 74 height 15
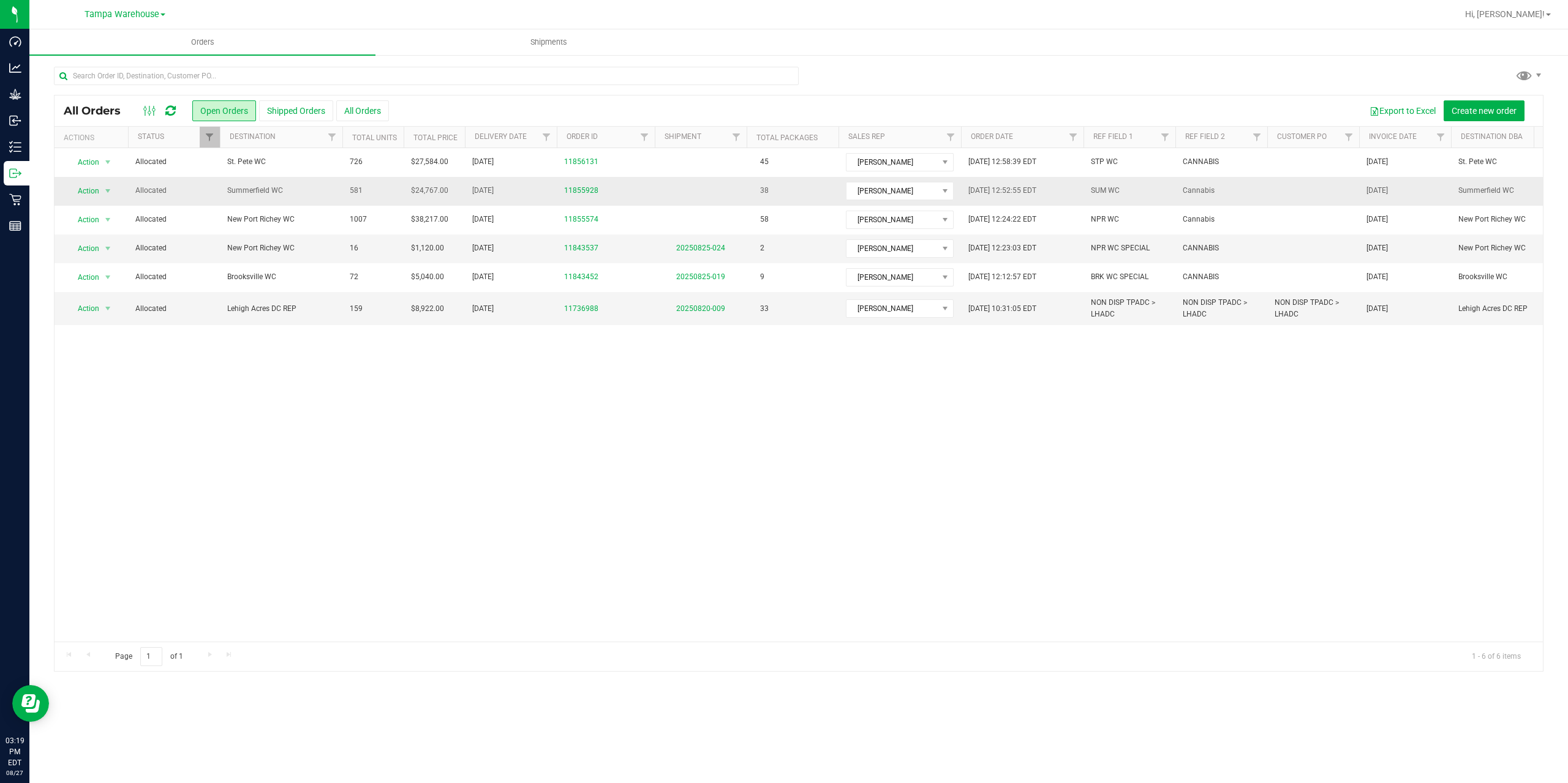
click at [309, 186] on span "Summerfield WC" at bounding box center [281, 191] width 108 height 11
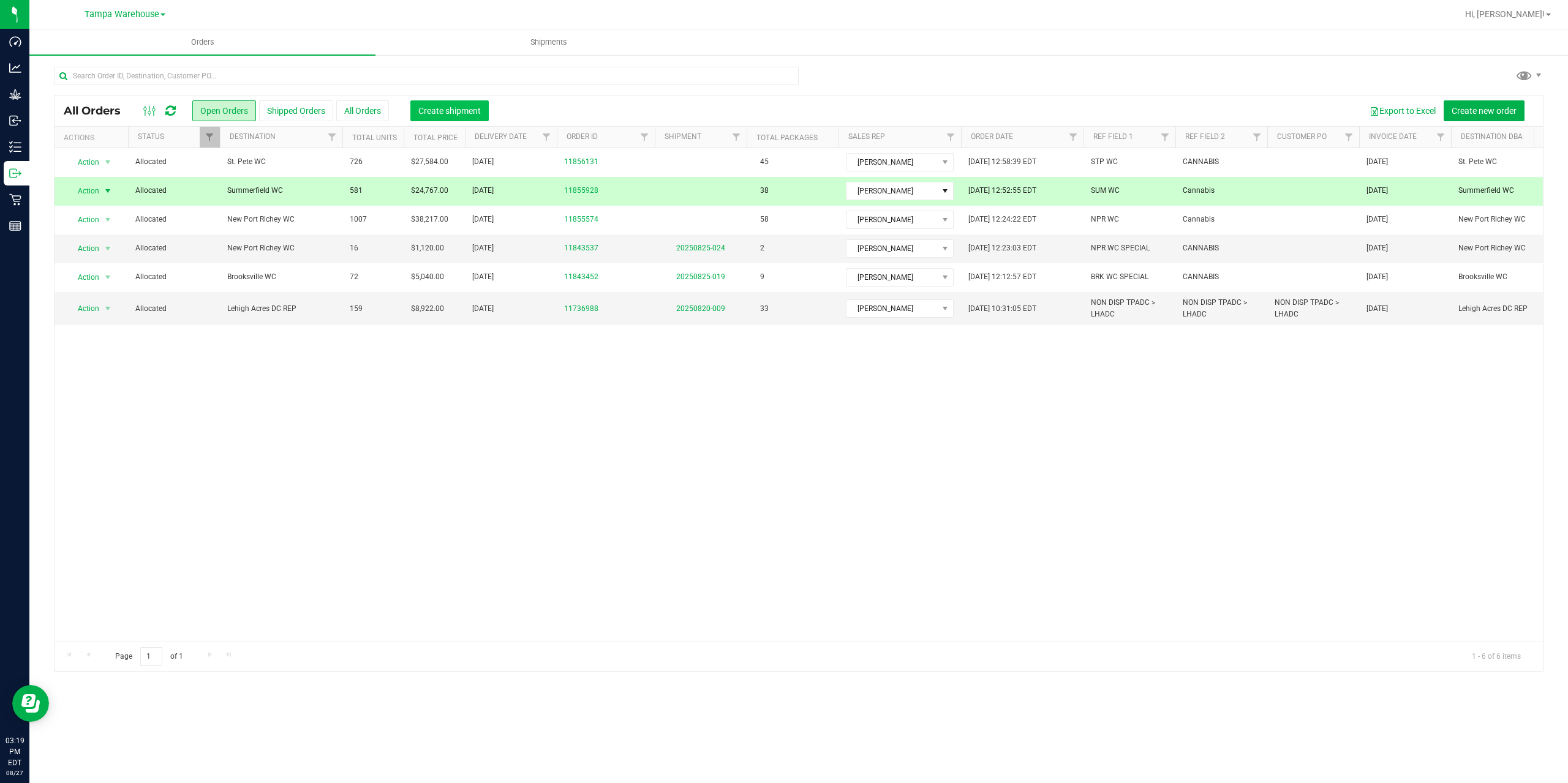
click at [454, 115] on span "Create shipment" at bounding box center [450, 111] width 62 height 10
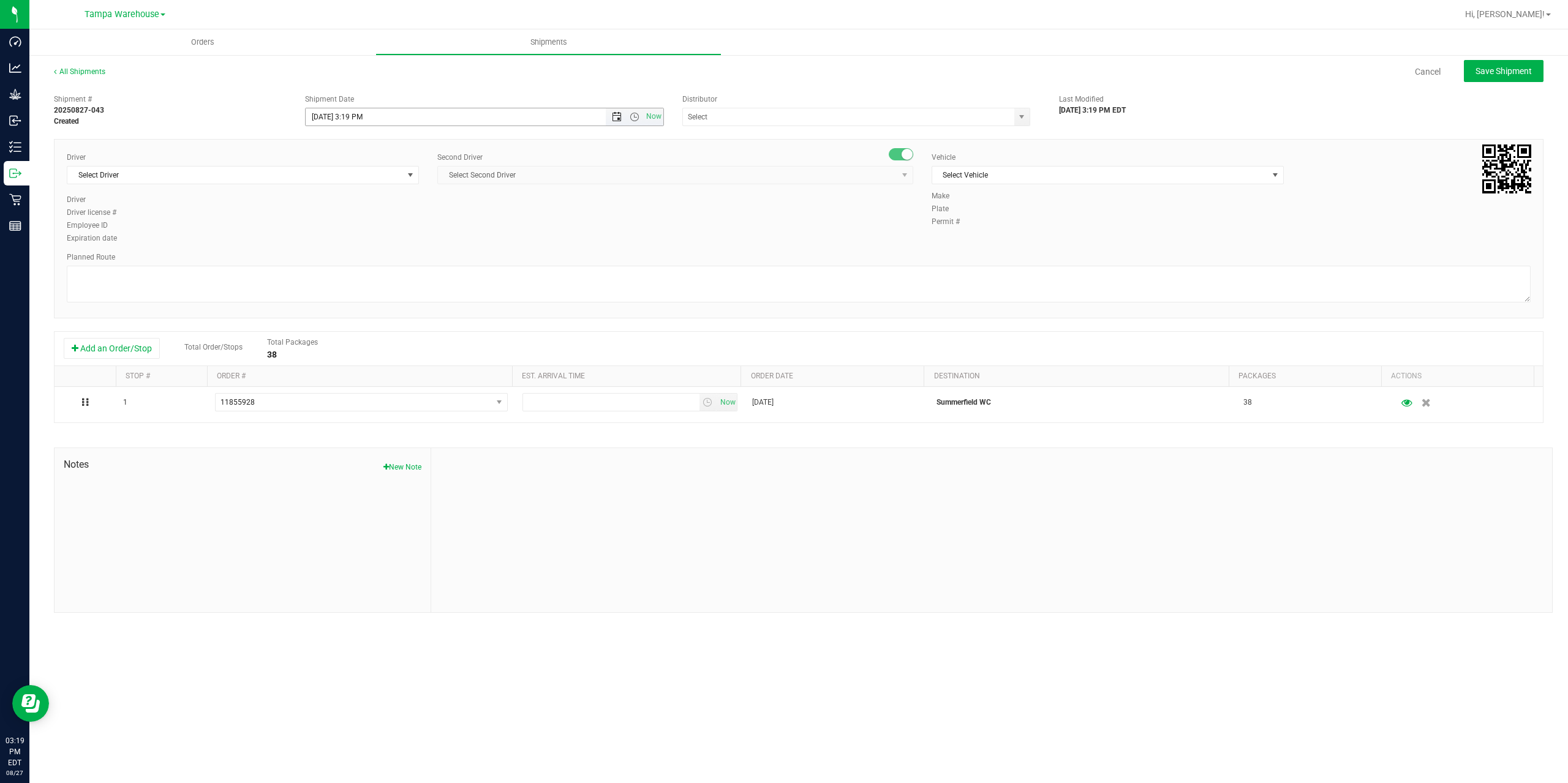
click at [612, 114] on span "Open the date view" at bounding box center [617, 117] width 10 height 10
click at [390, 260] on link "28" at bounding box center [388, 260] width 18 height 19
click at [636, 117] on span "Open the time view" at bounding box center [635, 117] width 10 height 10
click at [356, 153] on li "6:30 AM" at bounding box center [484, 158] width 356 height 16
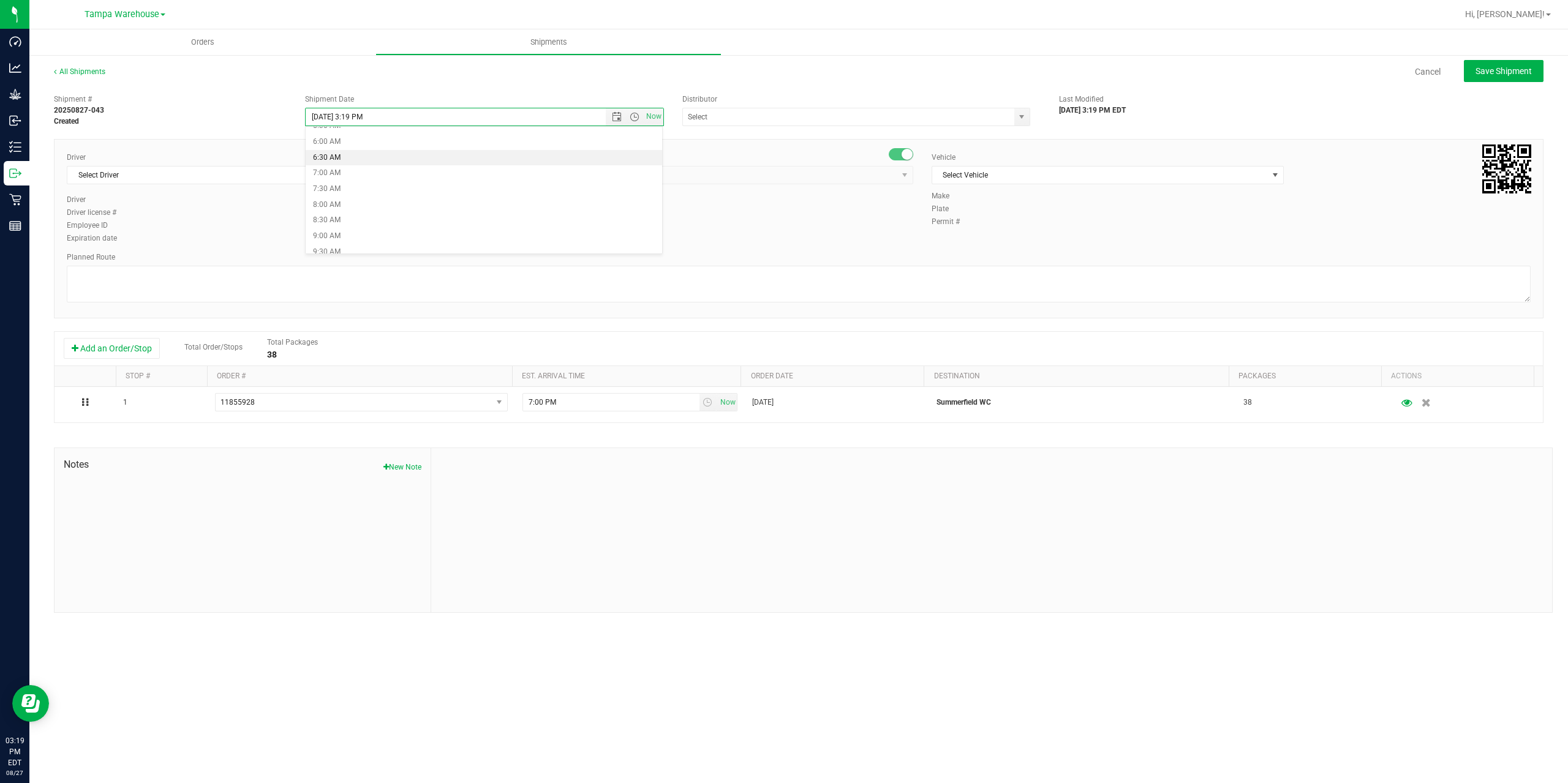
type input "8/28/2025 6:30 AM"
click at [726, 123] on input "text" at bounding box center [844, 117] width 321 height 17
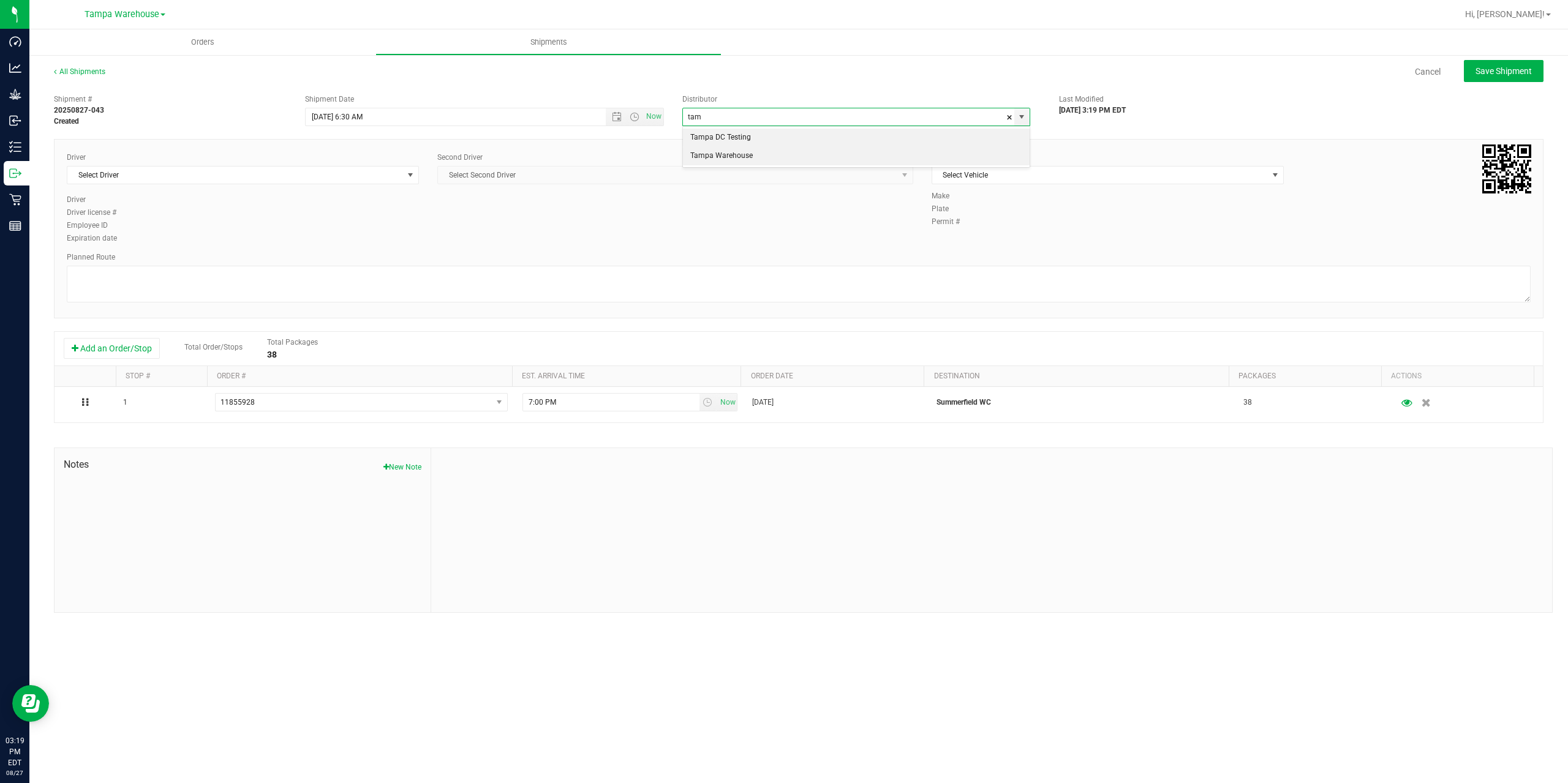
click at [716, 153] on li "Tampa Warehouse" at bounding box center [856, 156] width 347 height 19
type input "Tampa Warehouse"
click at [337, 176] on span "Select Driver" at bounding box center [235, 174] width 336 height 17
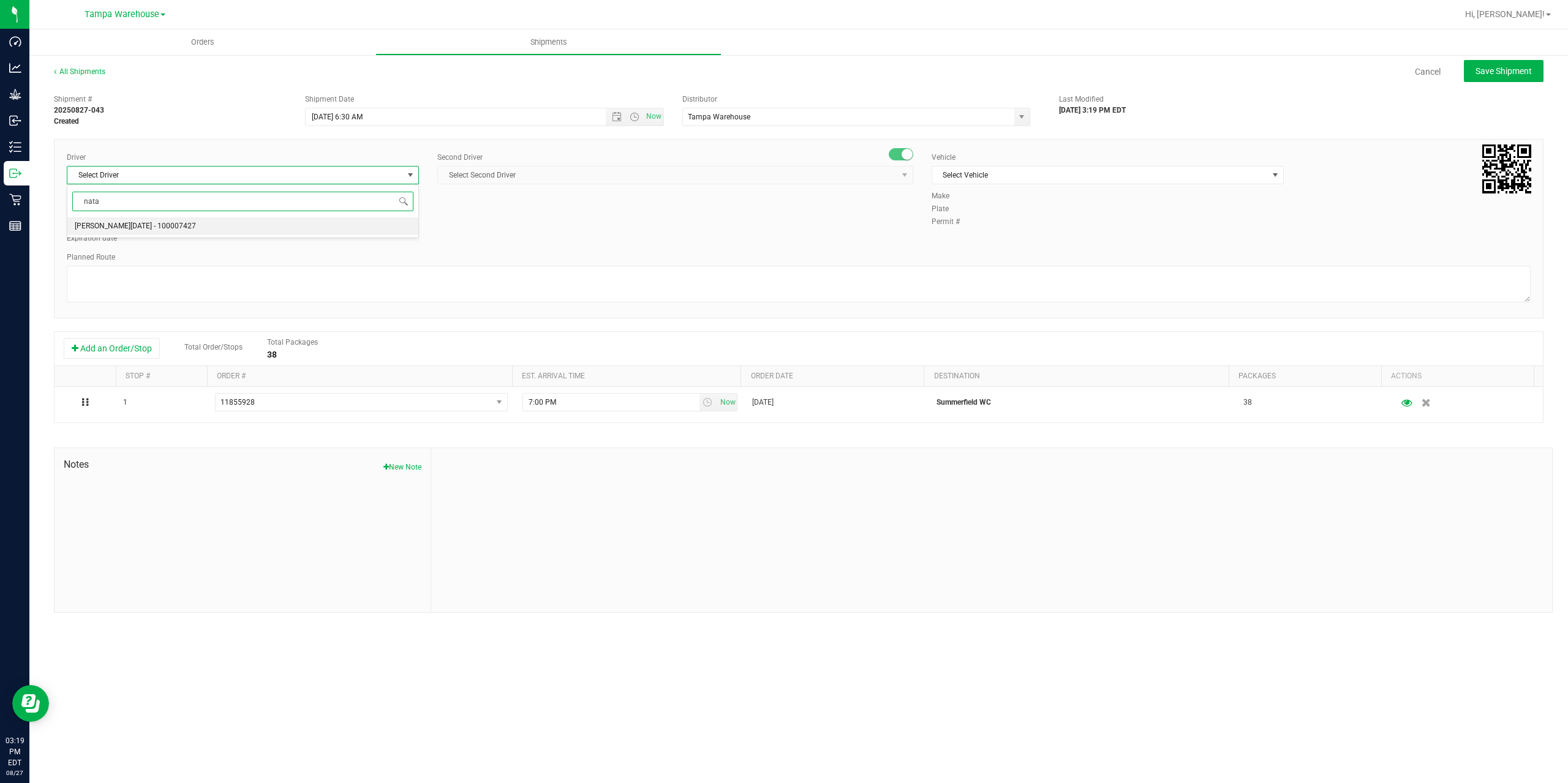
click at [183, 229] on li "Anthony Natale - 100007427" at bounding box center [243, 226] width 351 height 19
type input "nata"
click at [516, 179] on span "Select Second Driver" at bounding box center [668, 174] width 459 height 17
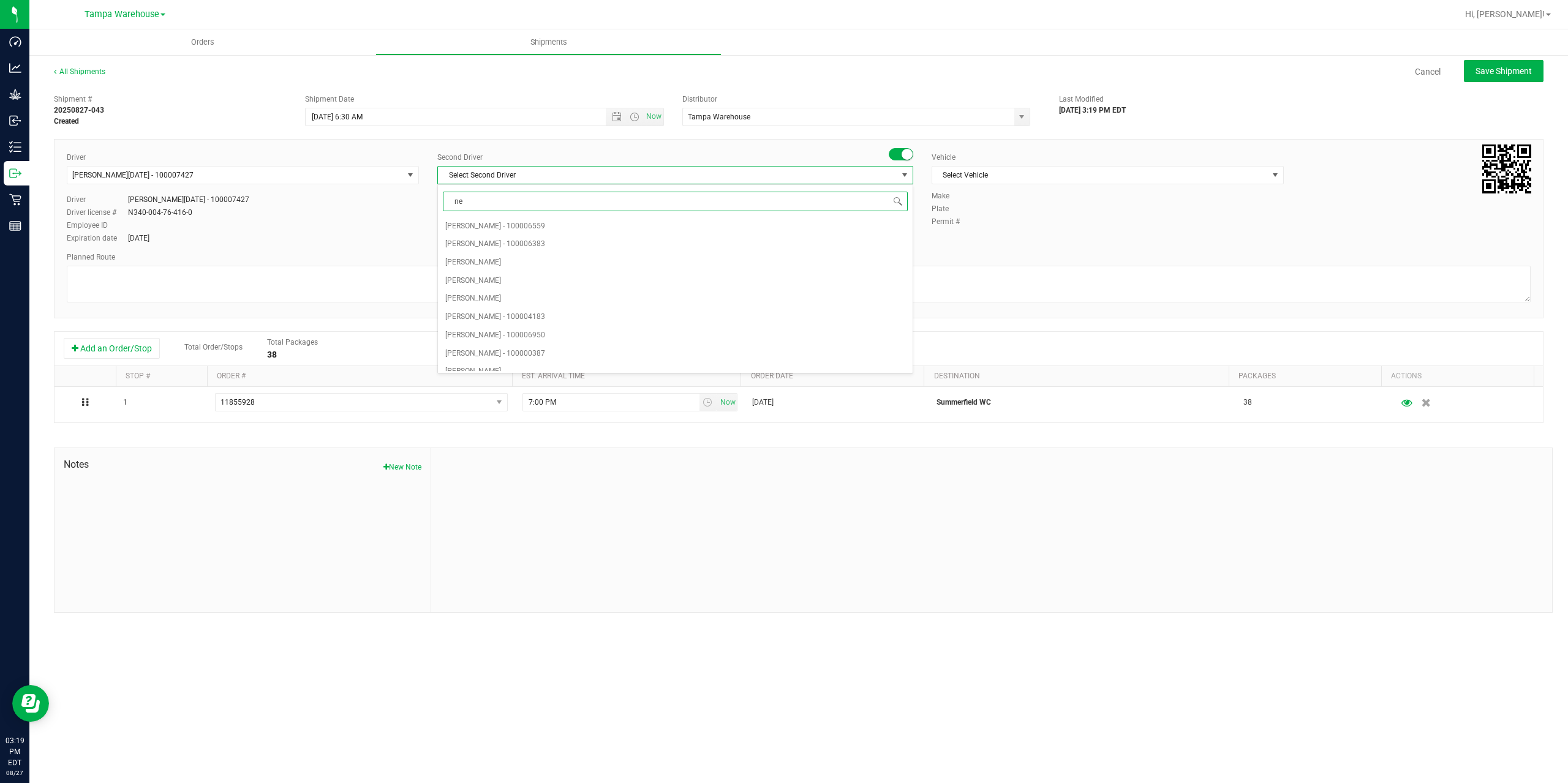
type input "ner"
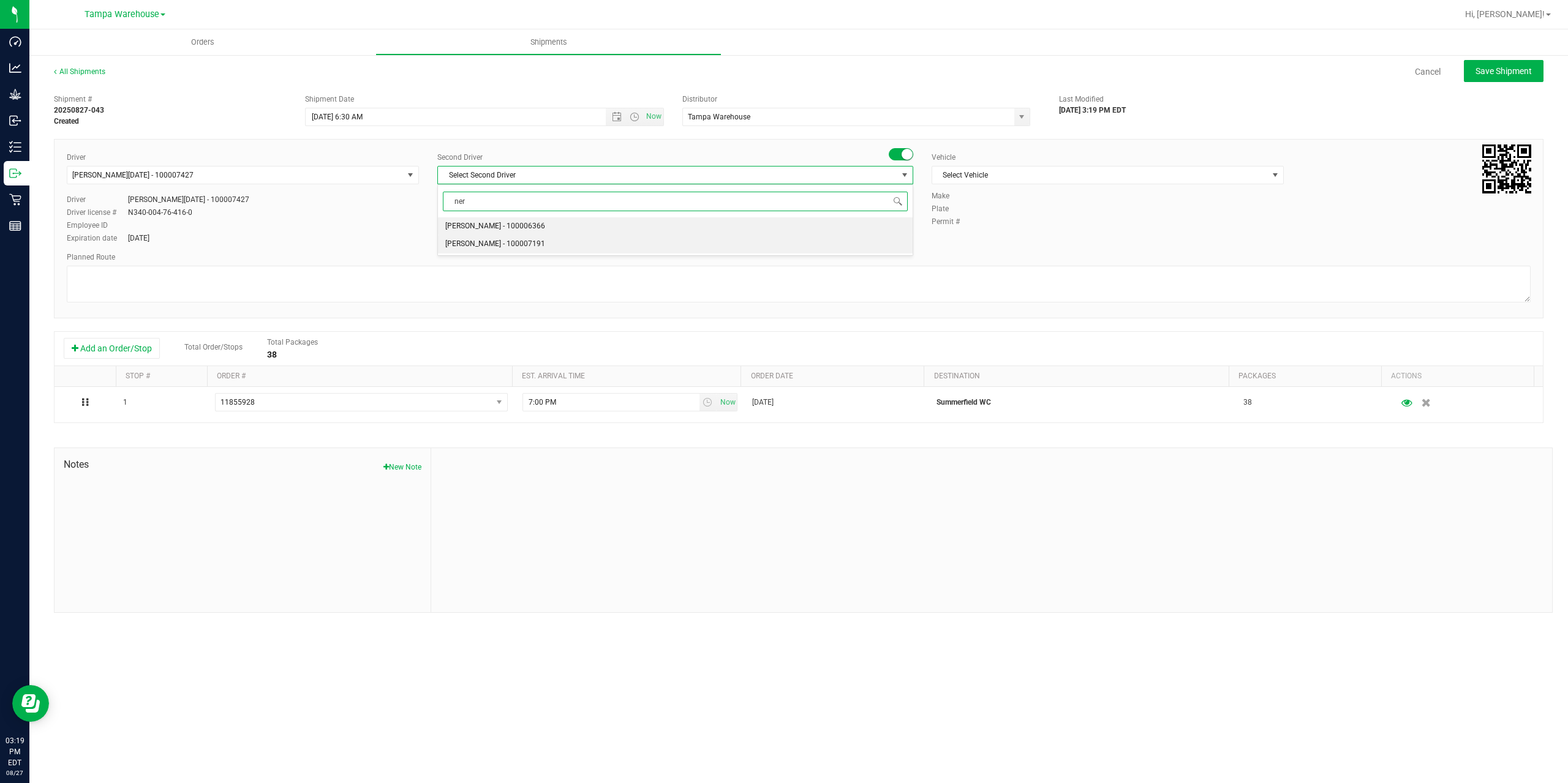
click at [497, 246] on span "Nicholas Pinero - 100007191" at bounding box center [495, 244] width 100 height 16
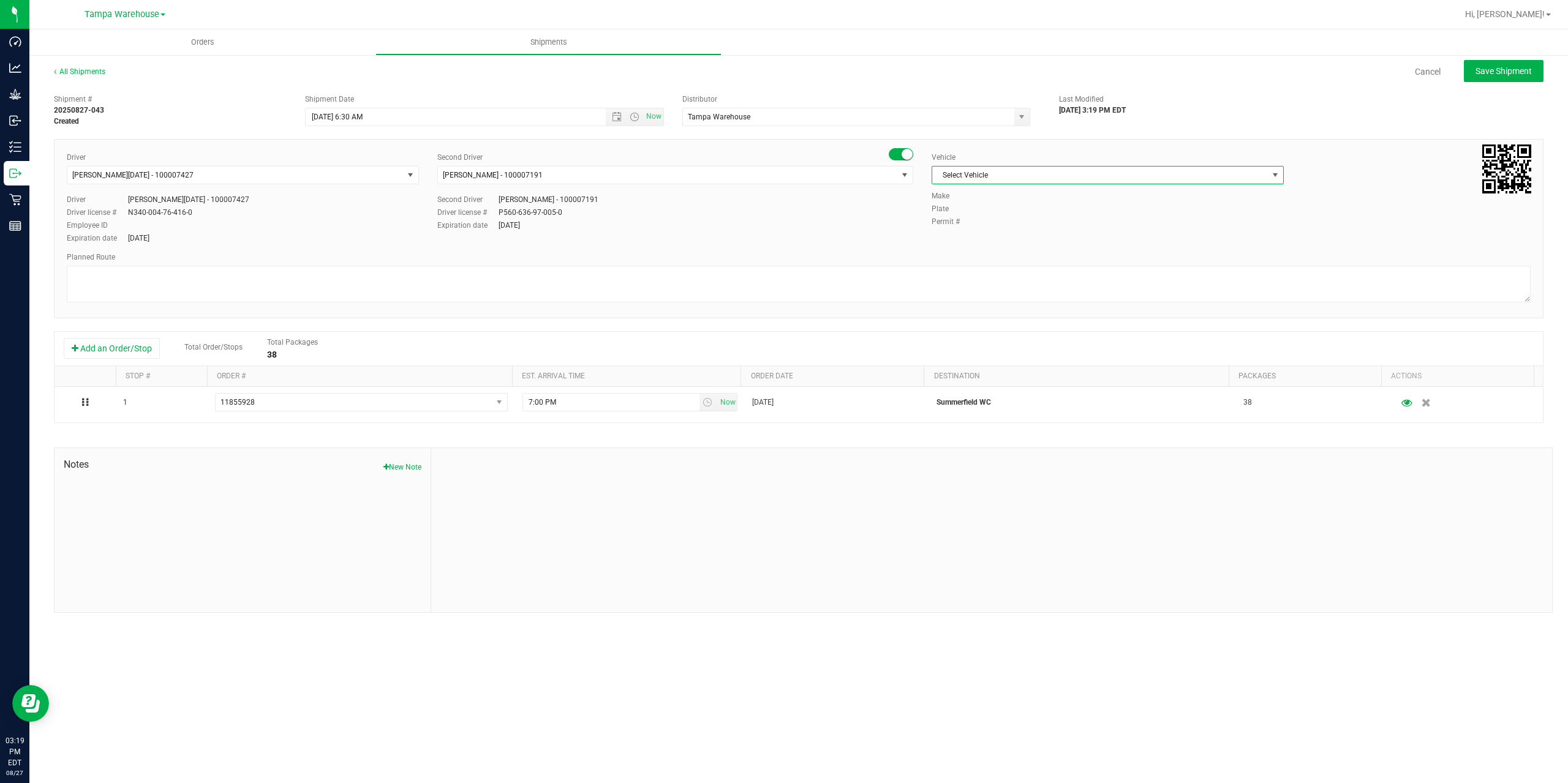
click at [1081, 174] on span "Select Vehicle" at bounding box center [1101, 174] width 336 height 17
click at [1025, 298] on li "FL-EXPRESS-03" at bounding box center [1108, 297] width 351 height 19
click at [991, 296] on textarea at bounding box center [799, 284] width 1464 height 37
paste textarea "Summerfield WC Ocala WC Brooksville WC New Port Richey WC Largo WC St. Pete WC …"
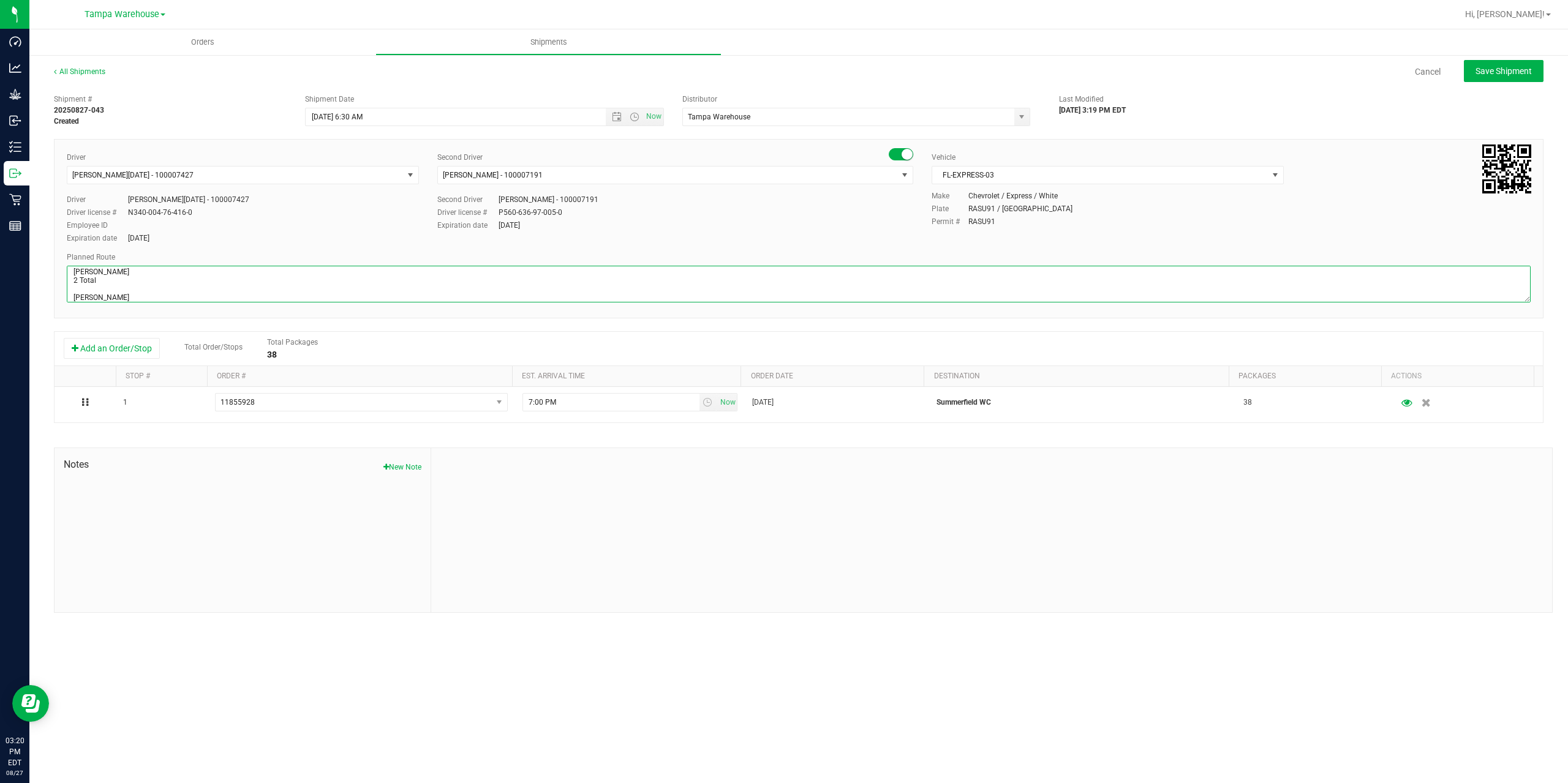
scroll to position [65, 0]
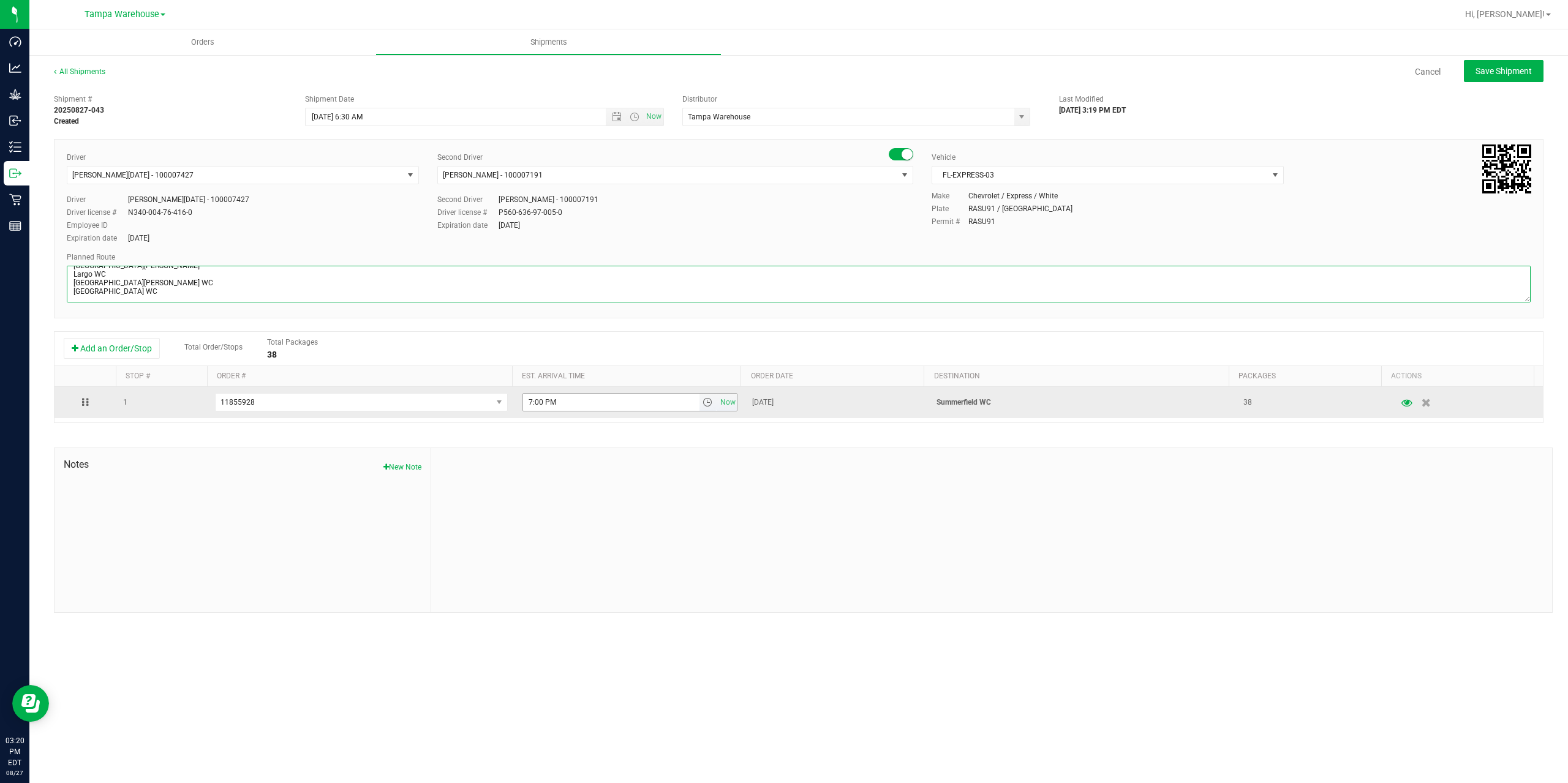
click at [706, 403] on span "select" at bounding box center [708, 402] width 10 height 10
type textarea "Summerfield WC 2 Total Summerfield WC Ocala WC Brooksville WC New Port Richey W…"
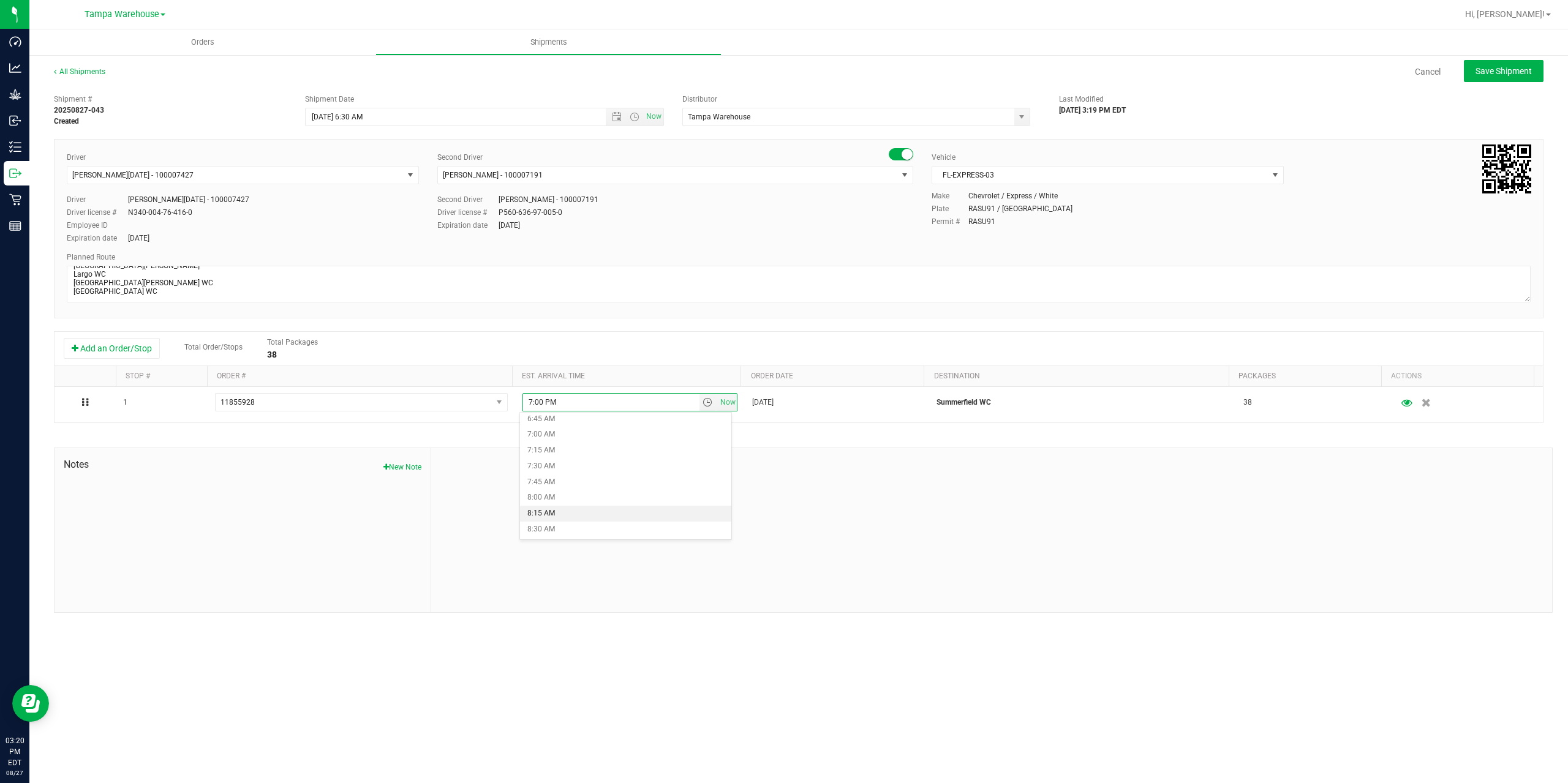
scroll to position [490, 0]
click at [558, 504] on li "9:00 AM" at bounding box center [626, 500] width 211 height 16
click at [628, 496] on div at bounding box center [991, 530] width 1121 height 164
click at [1501, 75] on span "Save Shipment" at bounding box center [1503, 71] width 56 height 10
type input "8/28/2025 10:30 AM"
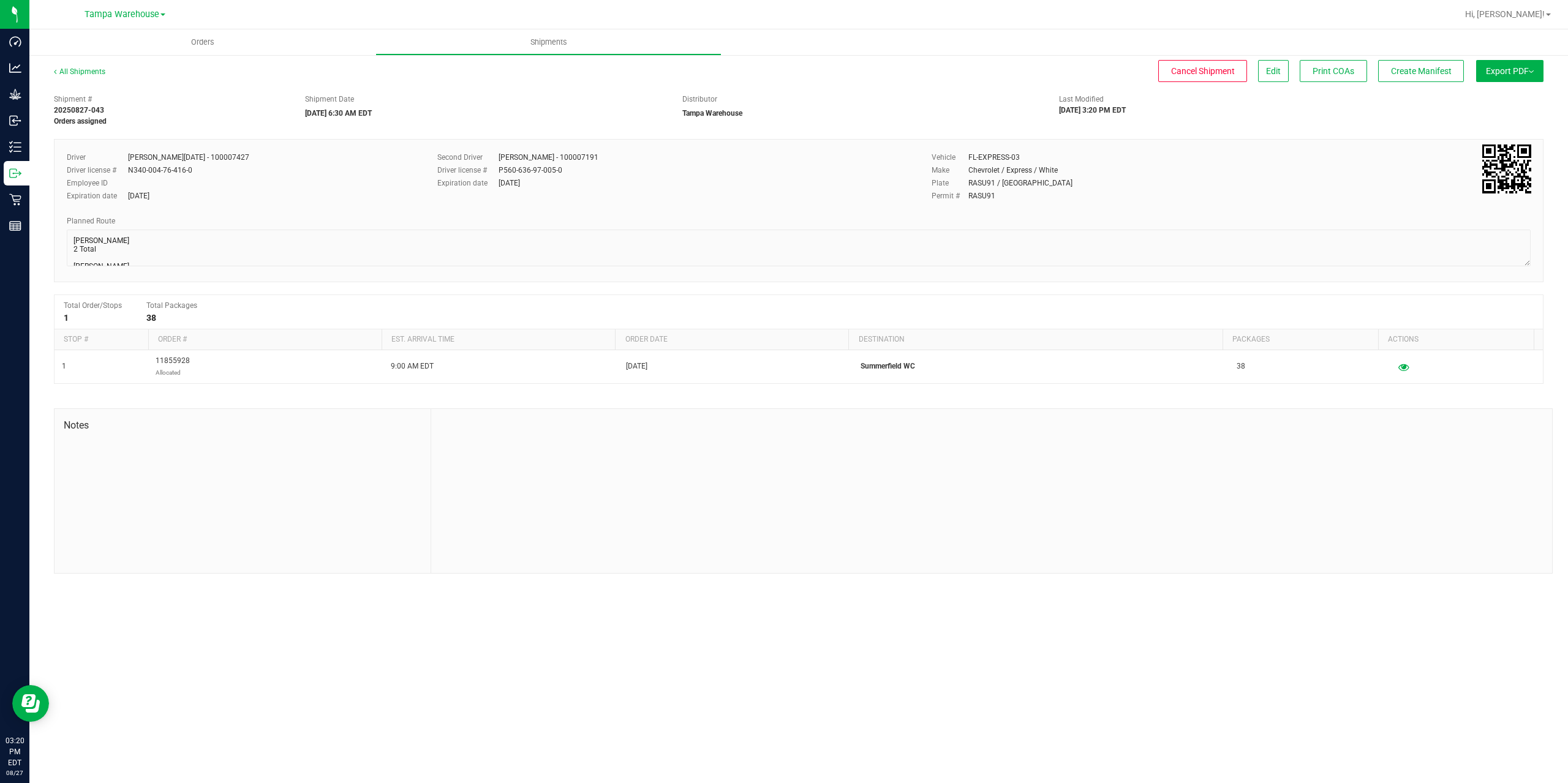
click at [1501, 75] on span "Export PDF" at bounding box center [1510, 71] width 48 height 10
click at [1503, 96] on span "Manifest by Package ID" at bounding box center [1492, 97] width 78 height 9
click at [1413, 75] on span "Create Manifest" at bounding box center [1421, 71] width 61 height 10
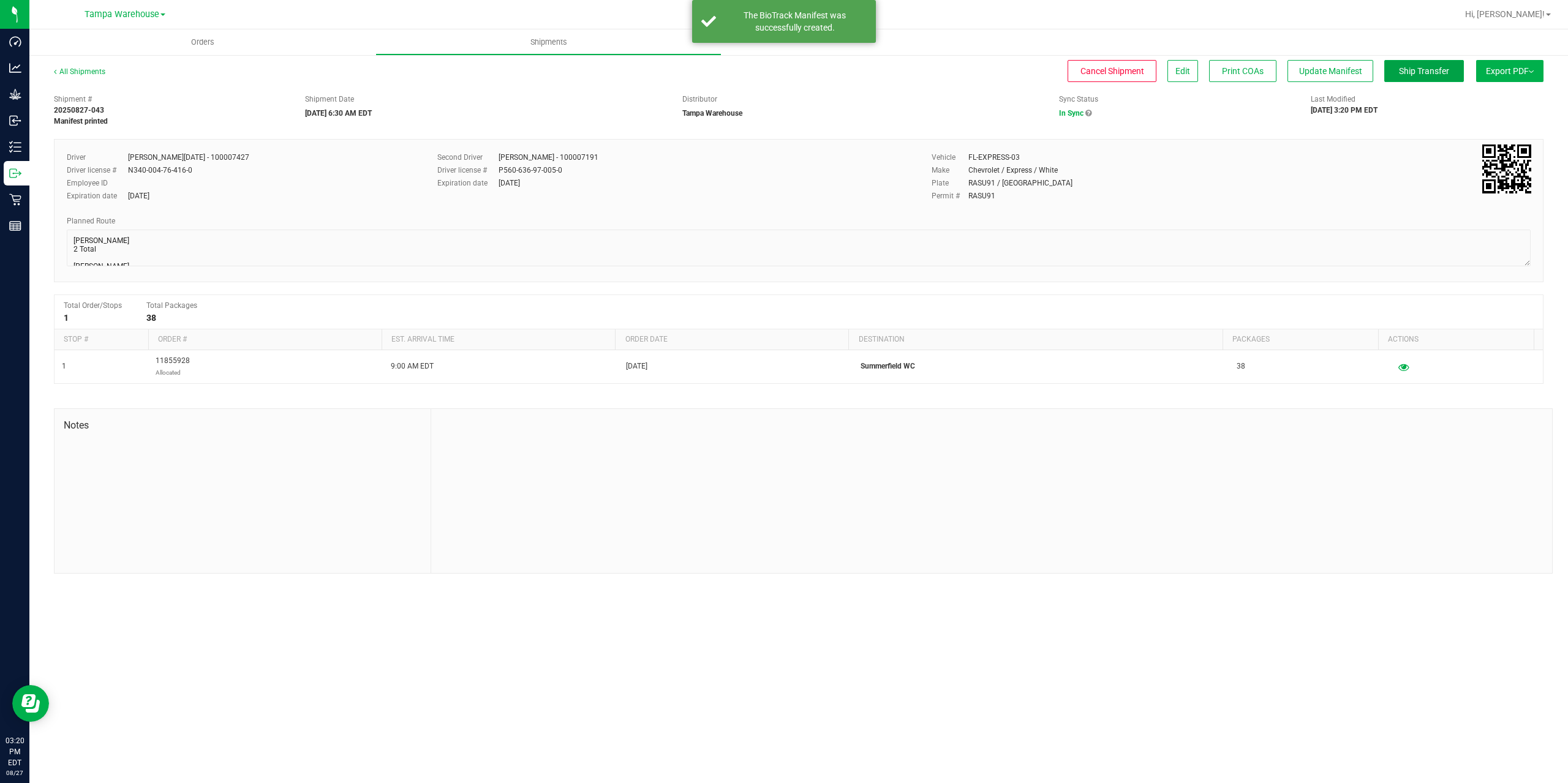
click at [1413, 75] on span "Ship Transfer" at bounding box center [1424, 71] width 50 height 10
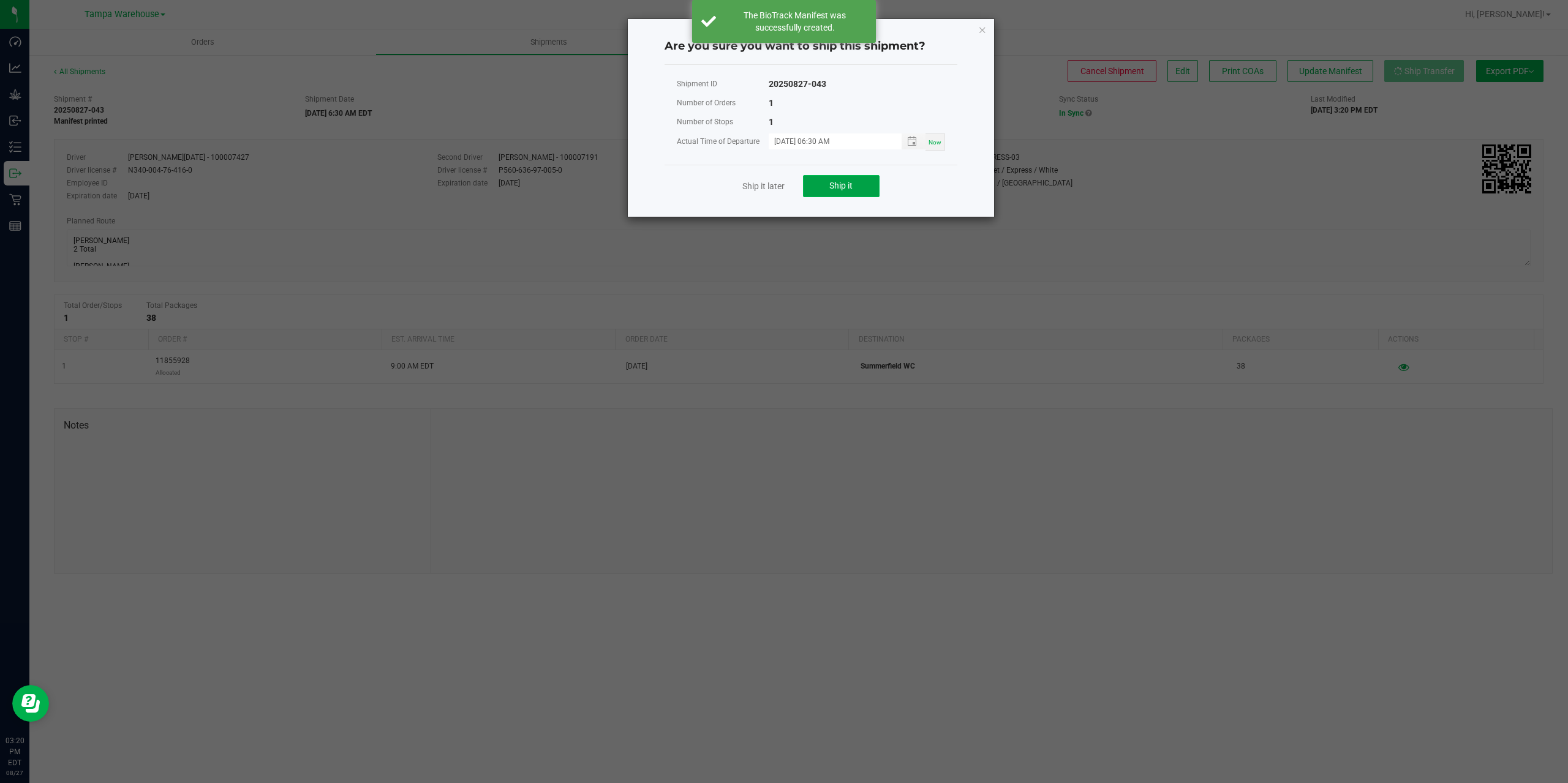
click at [858, 184] on button "Ship it" at bounding box center [841, 186] width 76 height 22
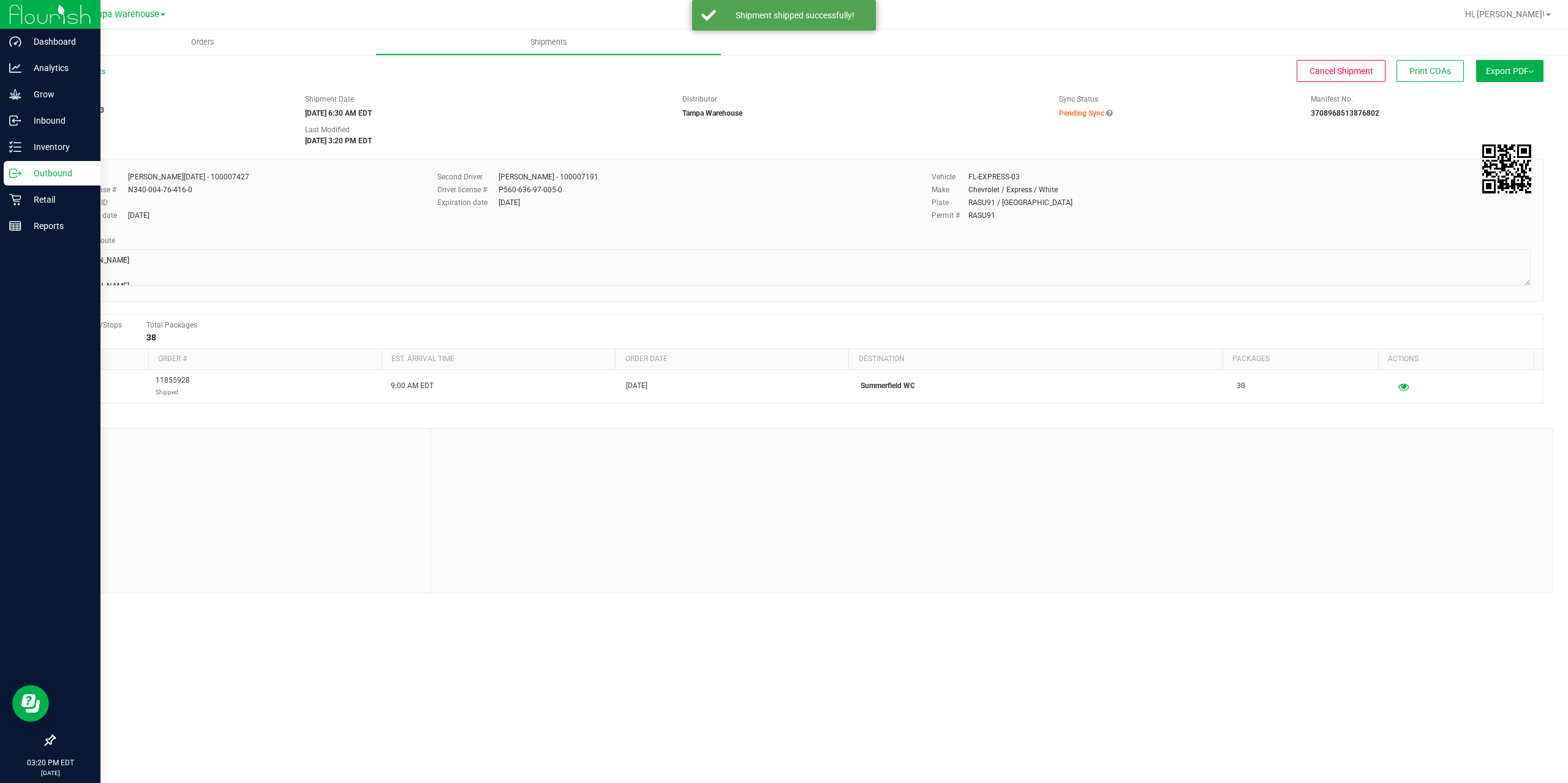
click at [14, 170] on icon at bounding box center [15, 173] width 12 height 12
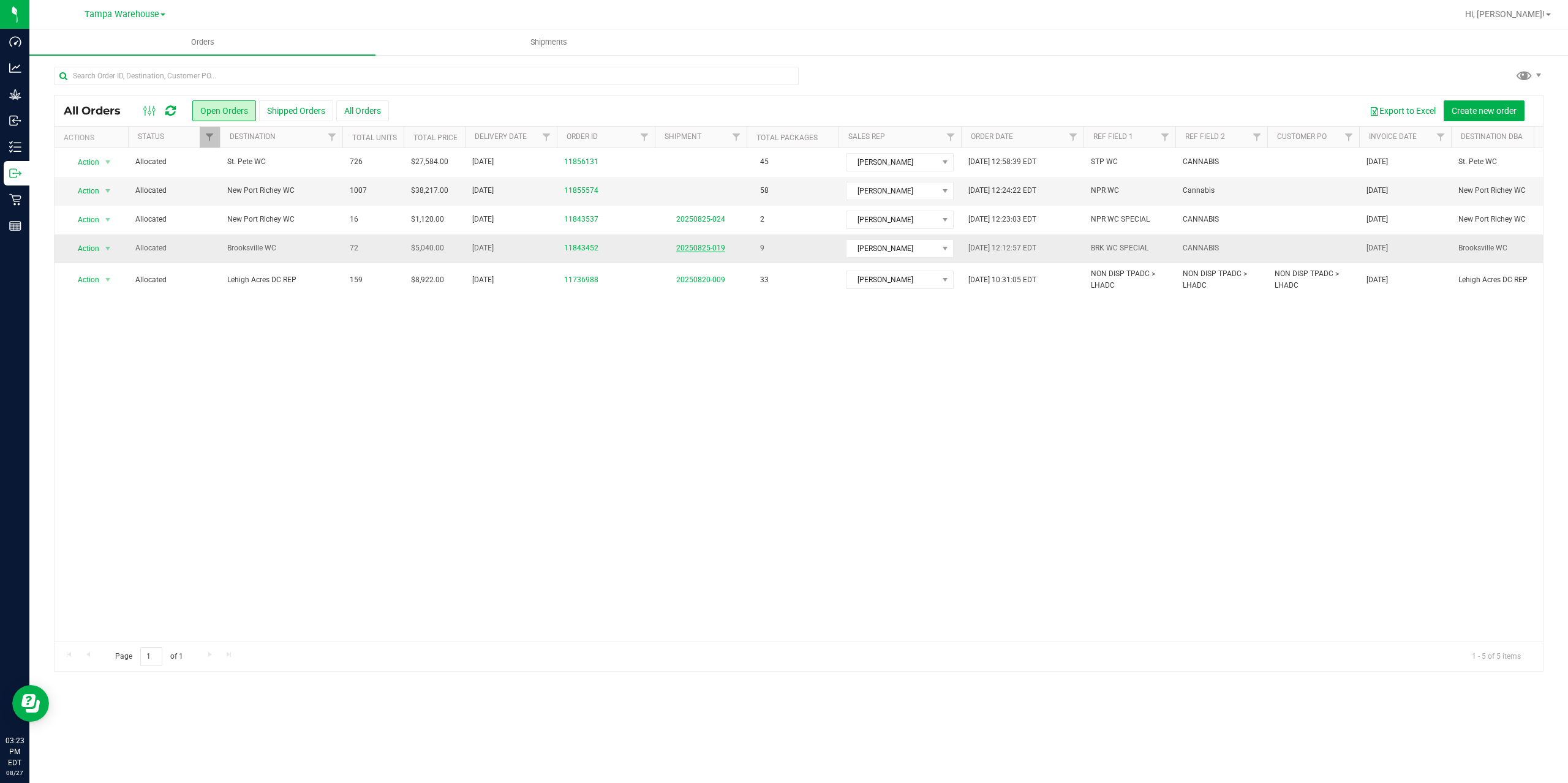
click at [713, 245] on link "20250825-019" at bounding box center [700, 247] width 49 height 9
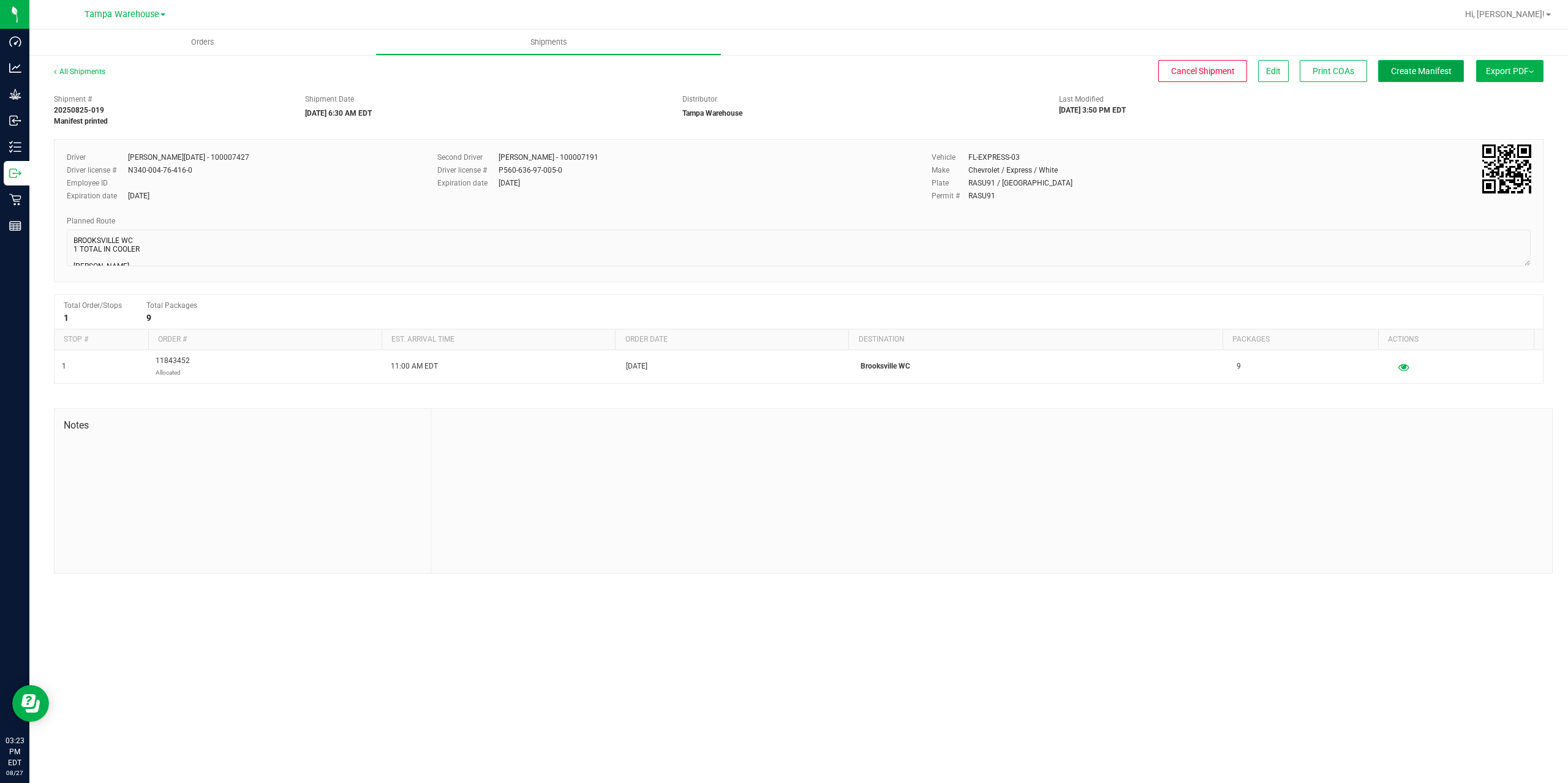
click at [1432, 76] on button "Create Manifest" at bounding box center [1421, 71] width 86 height 22
click at [1432, 76] on button "Ship Transfer" at bounding box center [1424, 71] width 80 height 22
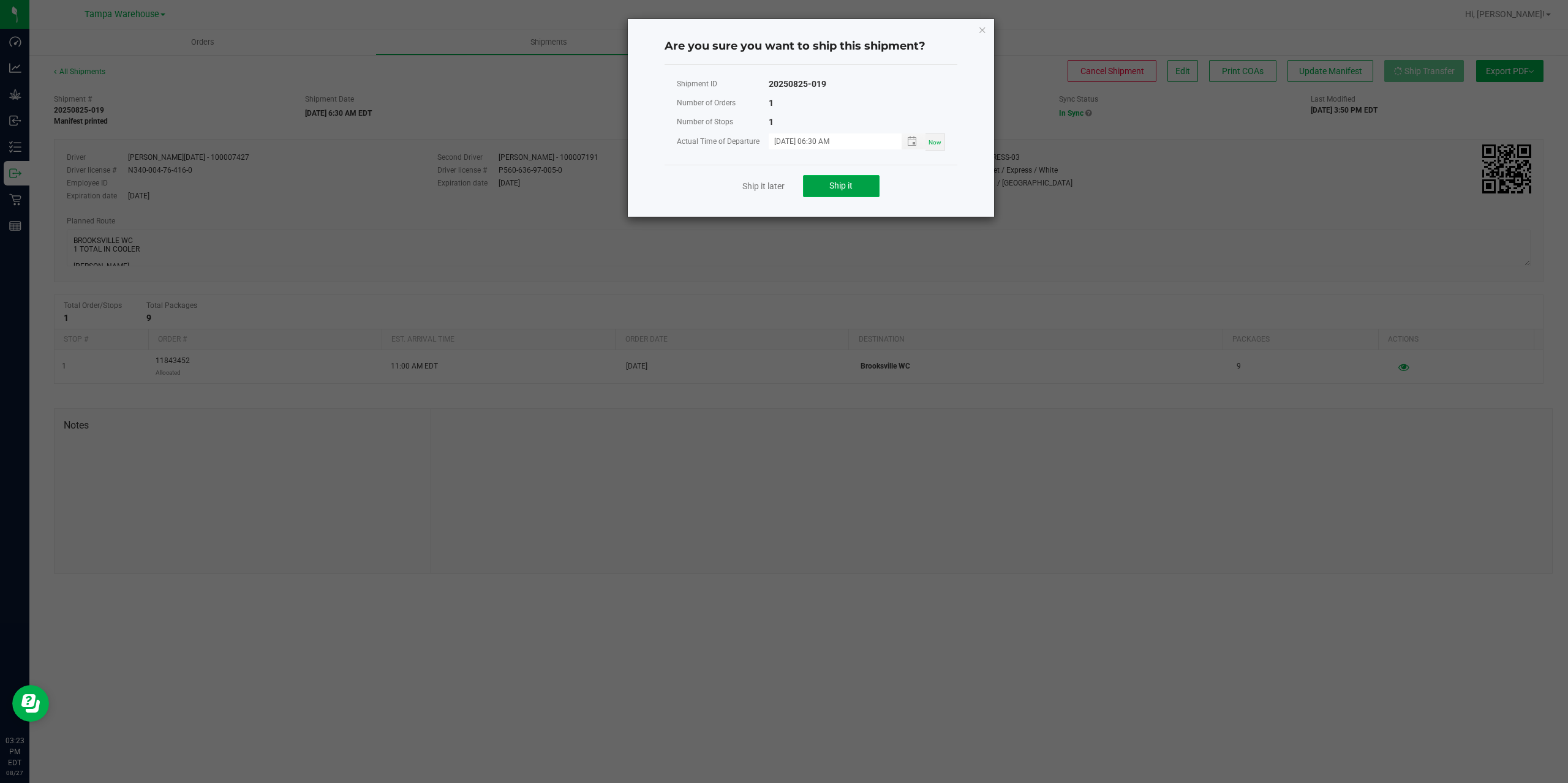
click at [835, 180] on button "Ship it" at bounding box center [841, 186] width 76 height 22
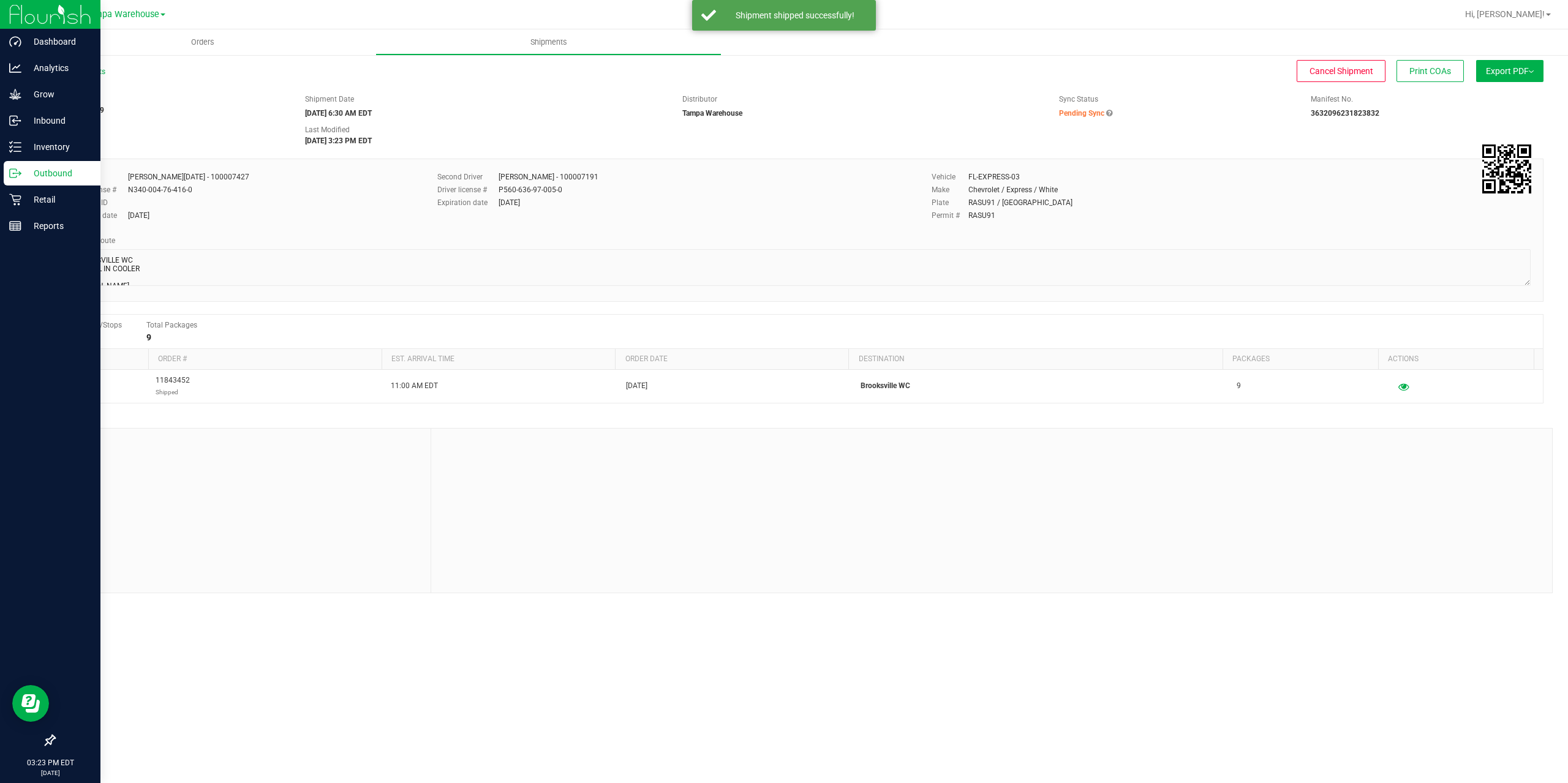
click at [18, 171] on icon at bounding box center [15, 173] width 12 height 12
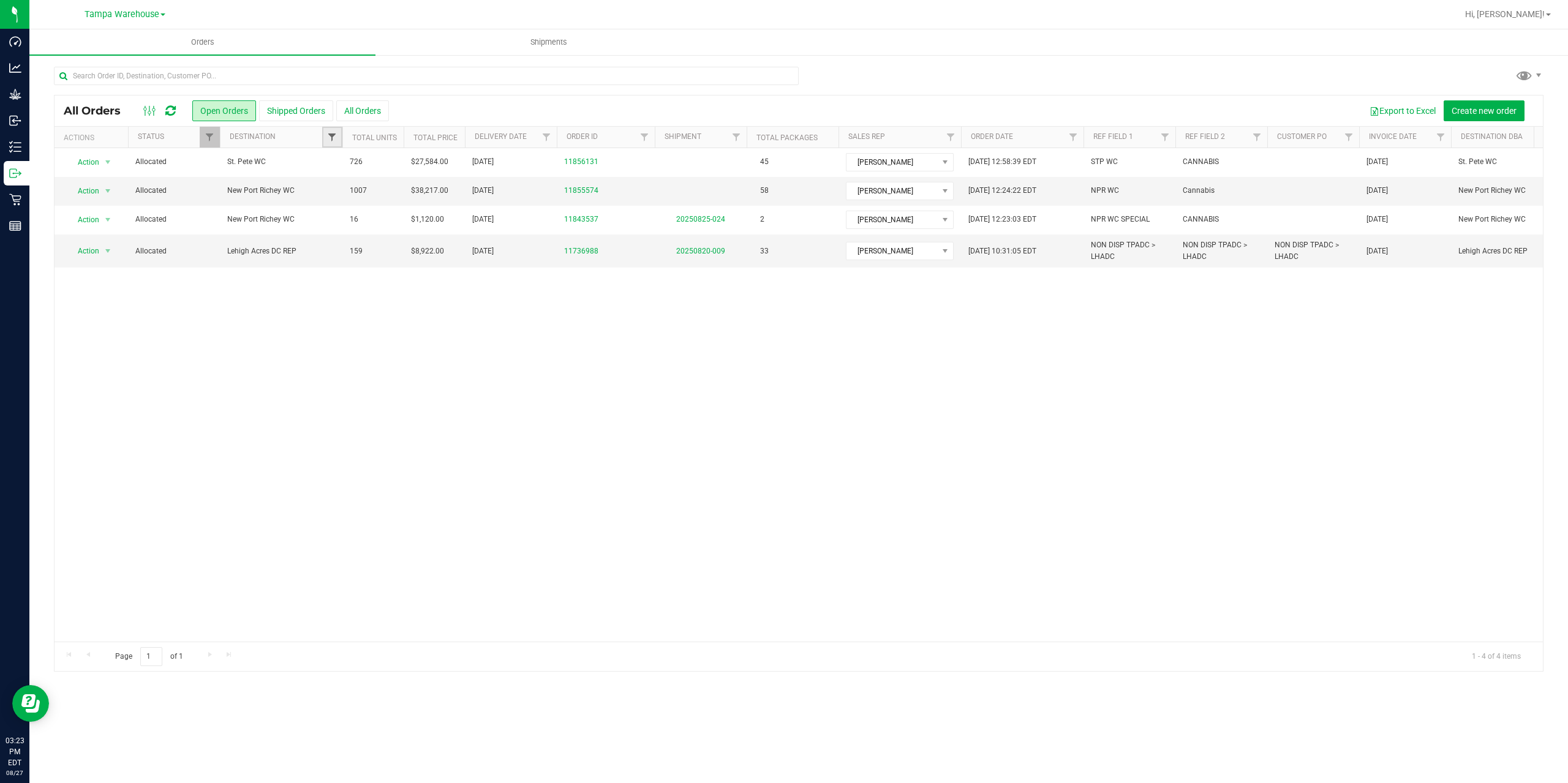
click at [327, 135] on span "Filter" at bounding box center [332, 137] width 10 height 10
type input "st."
click at [376, 243] on span "St. Pete WC" at bounding box center [368, 243] width 39 height 7
click at [342, 243] on input "St. Pete WC" at bounding box center [338, 243] width 8 height 8
checkbox input "true"
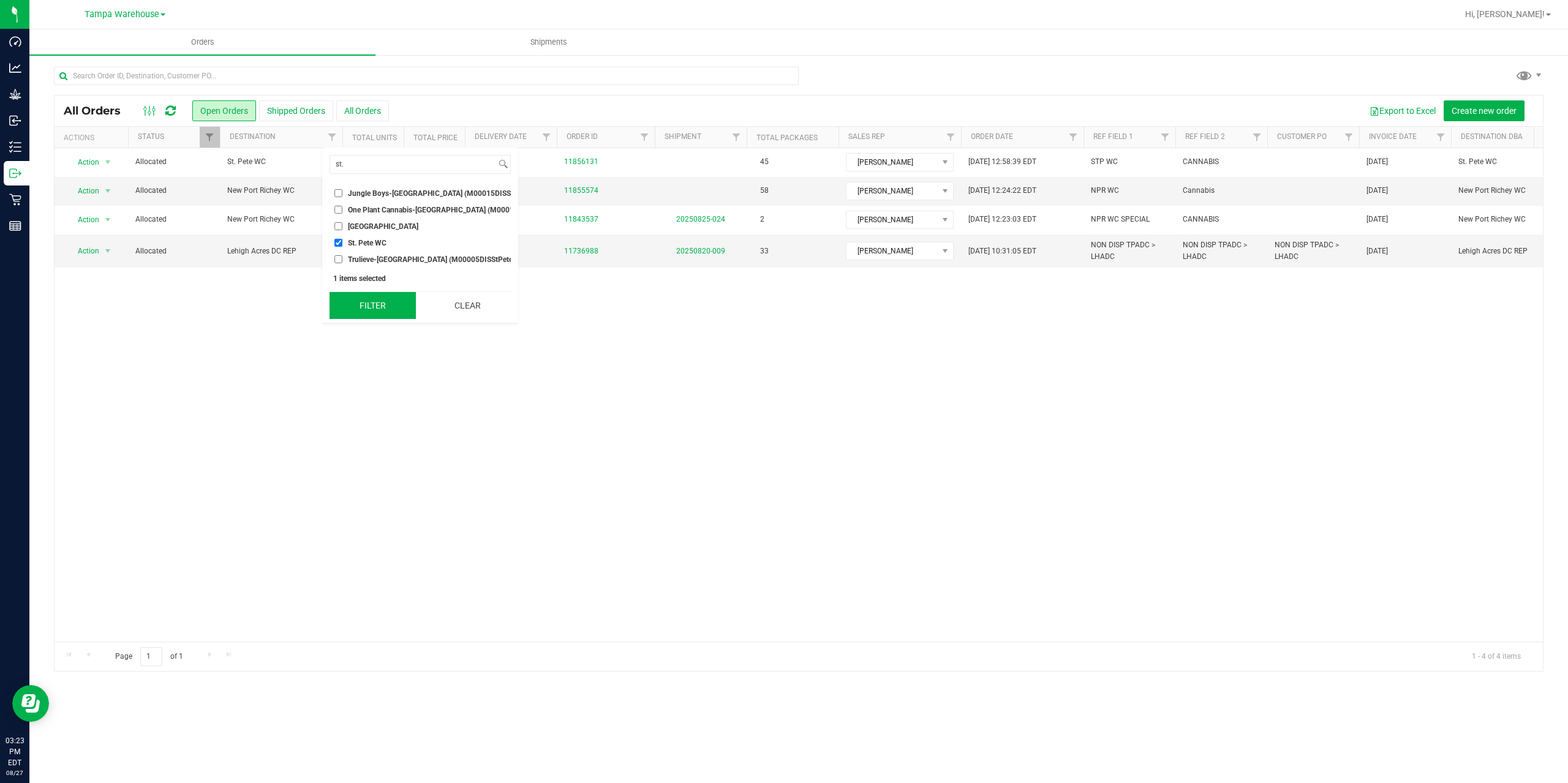
click at [376, 315] on button "Filter" at bounding box center [373, 305] width 86 height 27
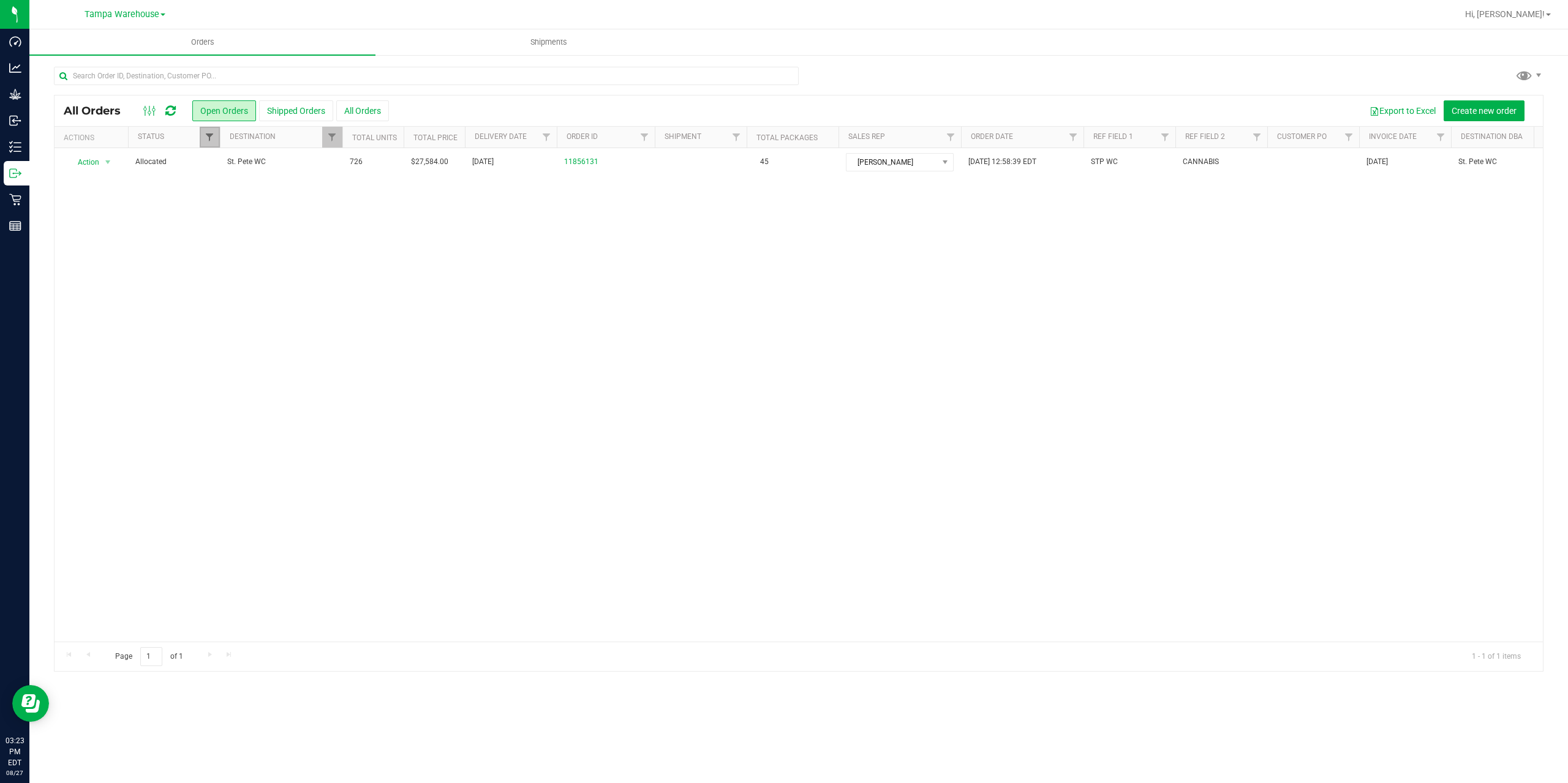
click at [205, 139] on span "Filter" at bounding box center [209, 137] width 10 height 10
click at [514, 299] on div "Action Action Cancel order Clone order Edit order Mark as fully paid Order audi…" at bounding box center [799, 395] width 1488 height 493
click at [1070, 140] on span "Filter" at bounding box center [1073, 137] width 10 height 10
click at [1189, 213] on span "select" at bounding box center [1187, 211] width 10 height 10
click at [1134, 364] on link "27" at bounding box center [1135, 358] width 18 height 19
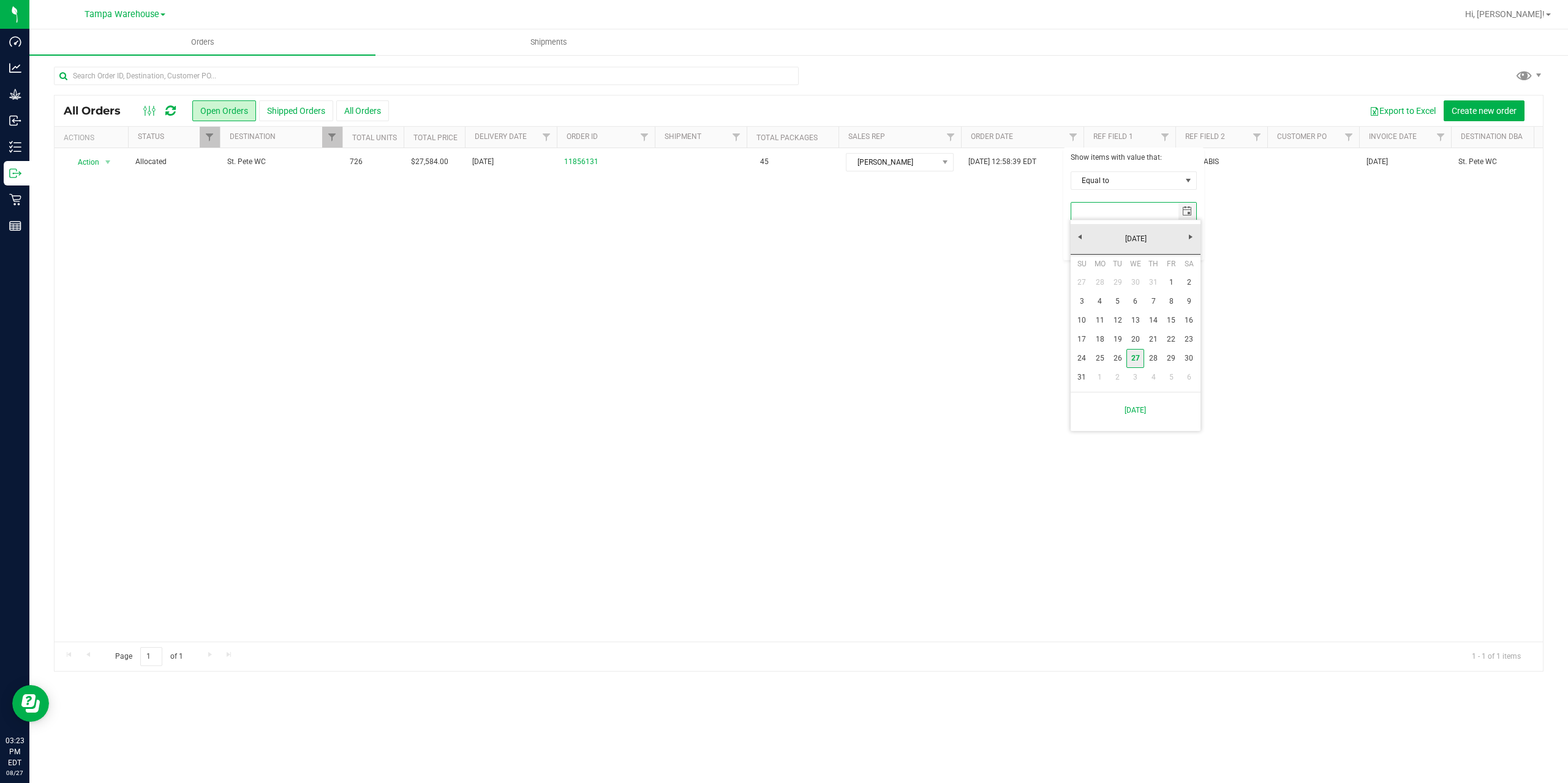
type input "8/27/2025"
click at [1100, 245] on button "Filter" at bounding box center [1100, 243] width 58 height 27
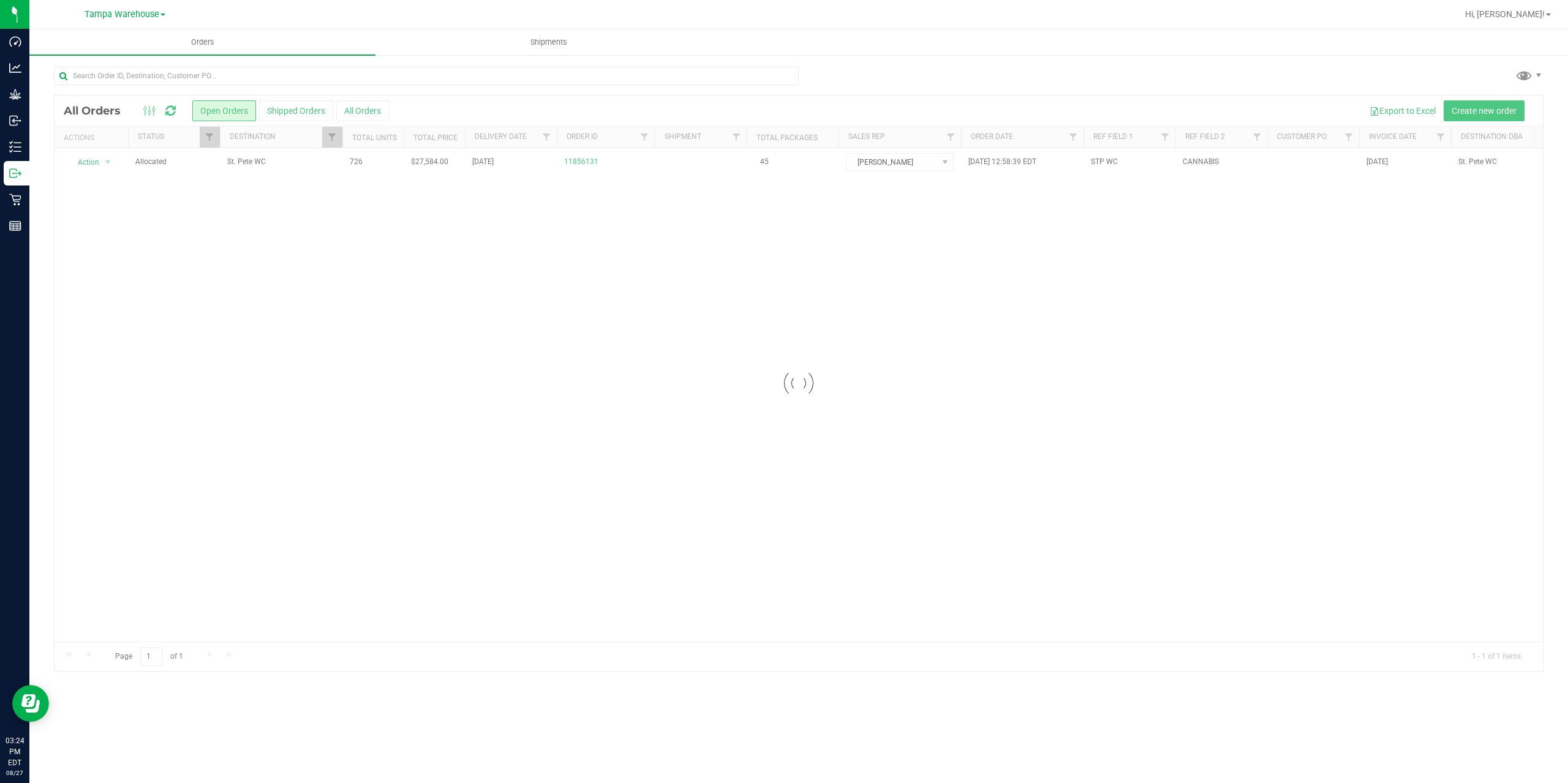
checkbox input "true"
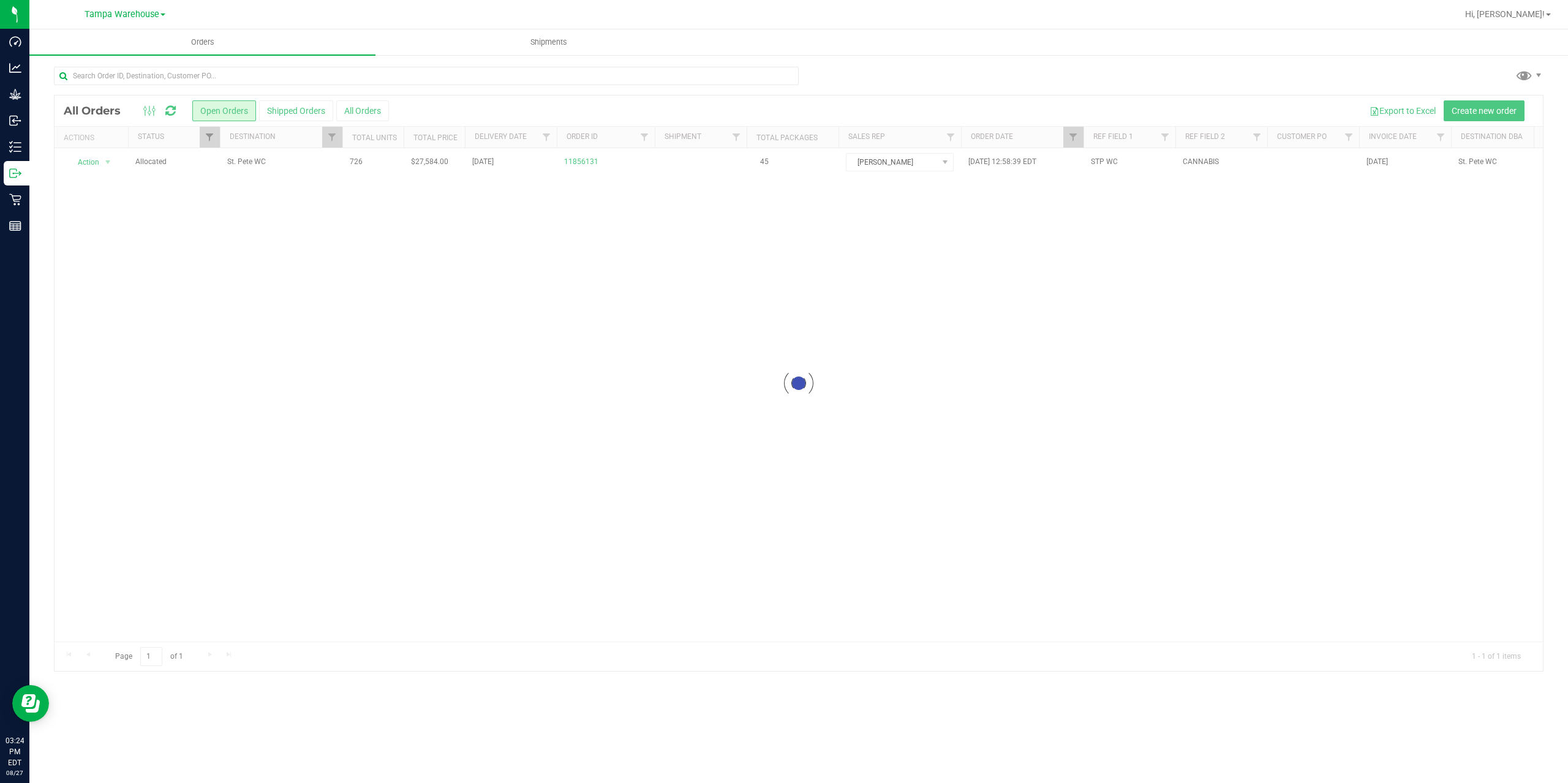
checkbox input "true"
click at [210, 136] on span "Filter" at bounding box center [209, 137] width 10 height 10
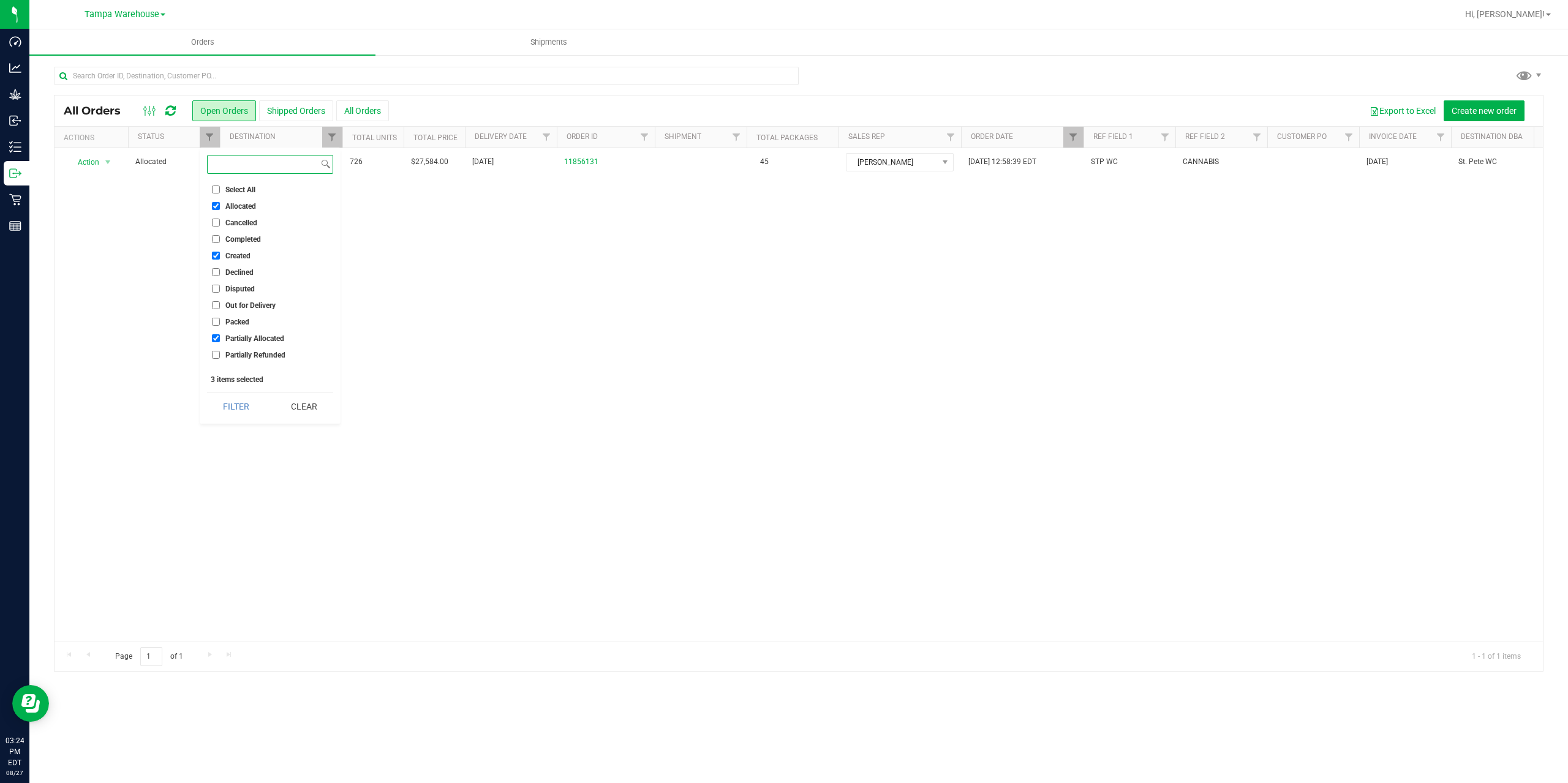
scroll to position [61, 0]
click at [231, 346] on span "Shipped" at bounding box center [239, 343] width 27 height 7
click at [220, 346] on input "Shipped" at bounding box center [216, 343] width 8 height 8
checkbox input "true"
click at [238, 406] on button "Filter" at bounding box center [236, 407] width 58 height 27
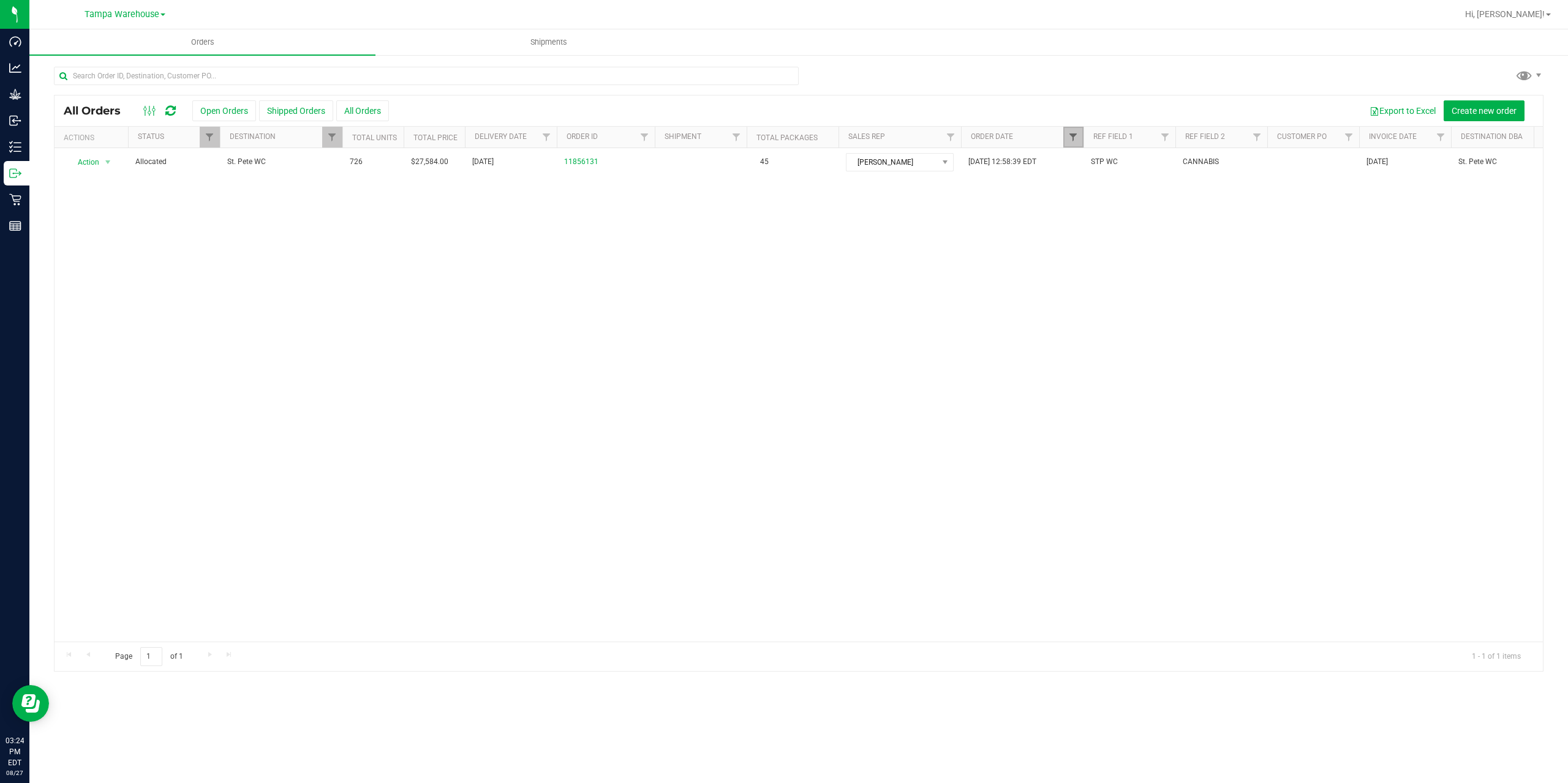
click at [1071, 136] on span "Filter" at bounding box center [1073, 137] width 10 height 10
click at [1189, 214] on span "select" at bounding box center [1187, 211] width 10 height 10
click at [1098, 364] on link "25" at bounding box center [1100, 358] width 18 height 19
type input "8/25/2025"
click at [1091, 248] on button "Filter" at bounding box center [1100, 243] width 58 height 27
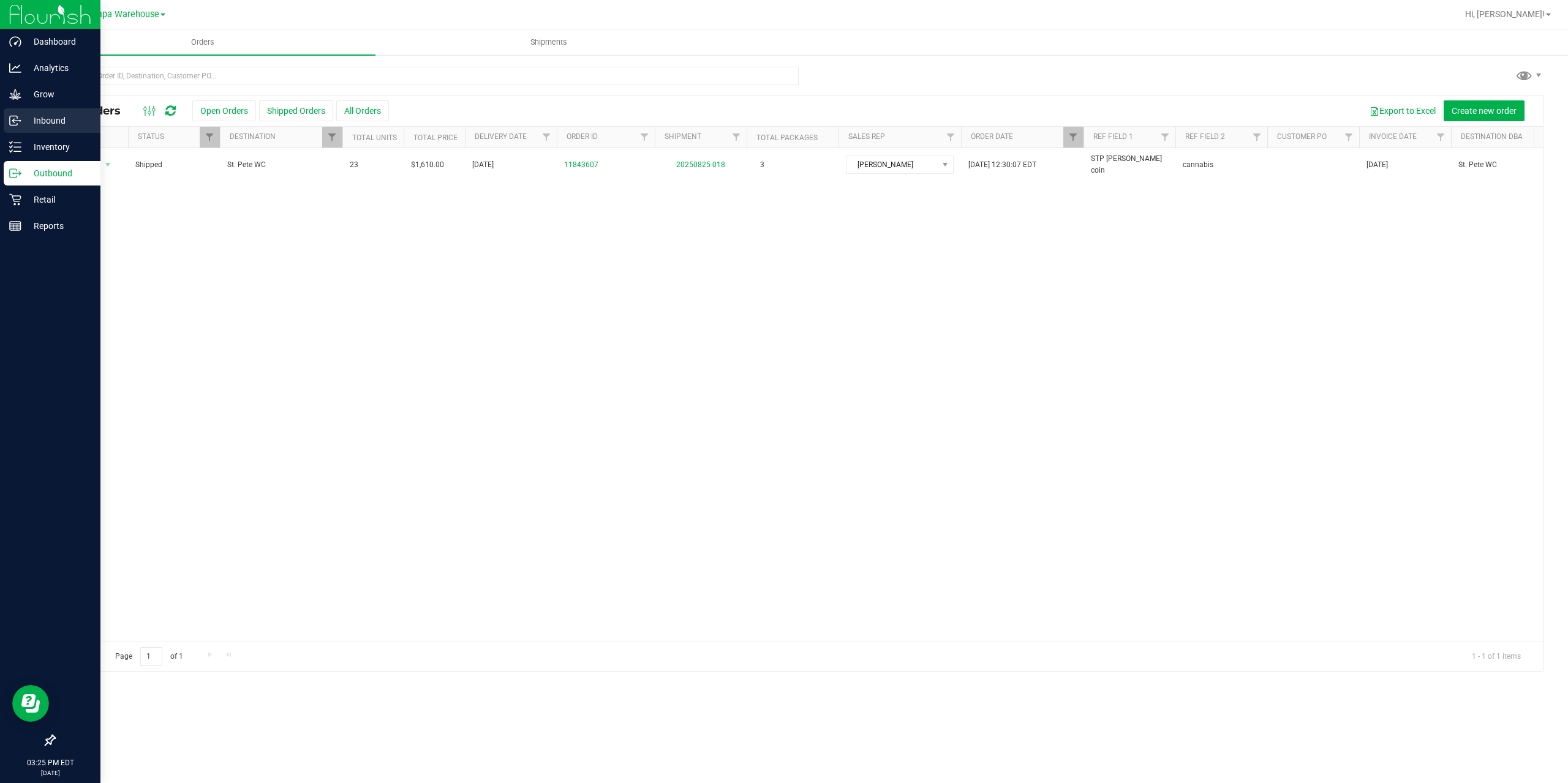
click at [15, 126] on icon at bounding box center [15, 120] width 12 height 12
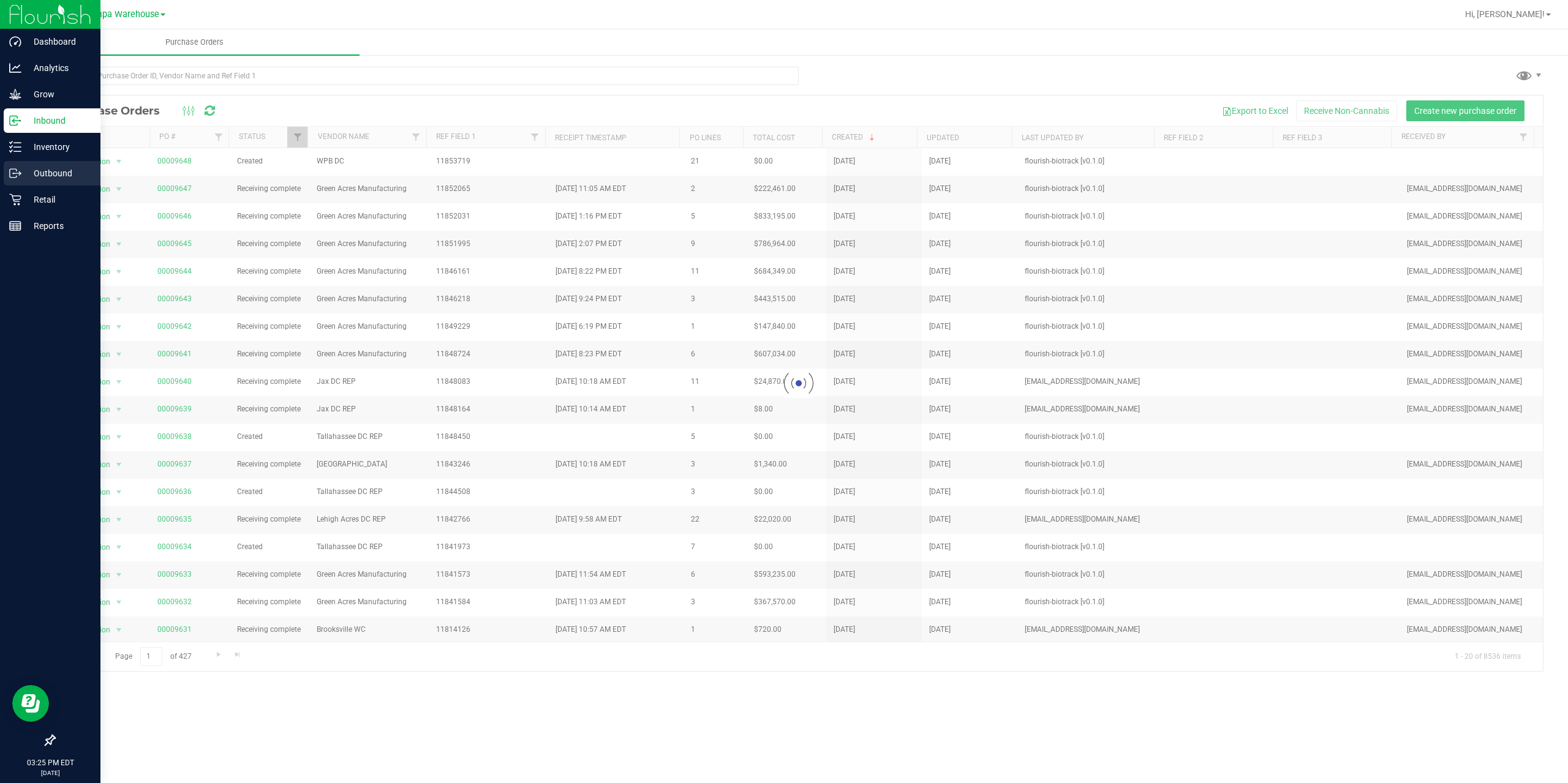
click at [26, 169] on p "Outbound" at bounding box center [58, 174] width 74 height 15
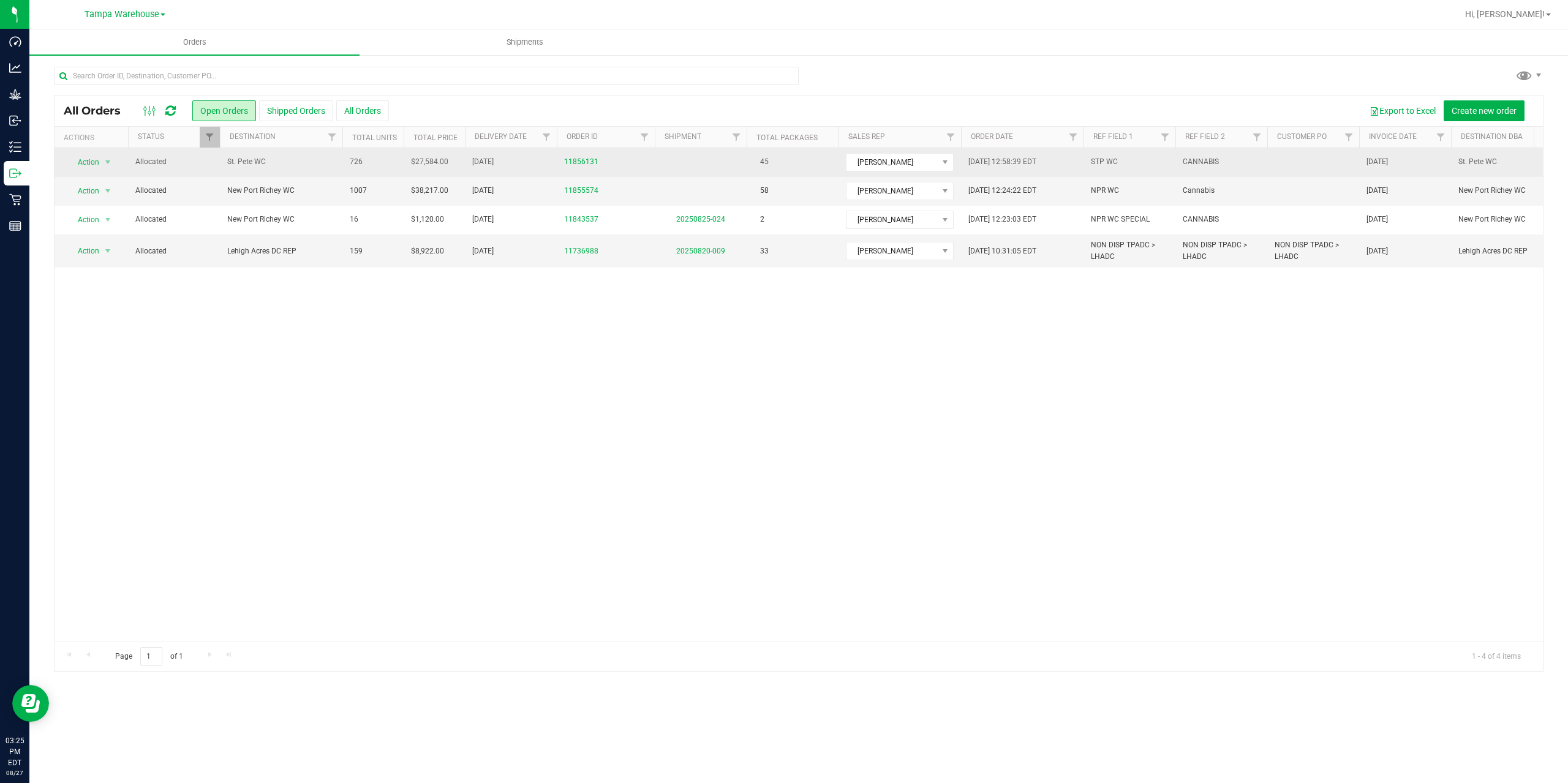
click at [303, 165] on span "St. Pete WC" at bounding box center [281, 161] width 108 height 11
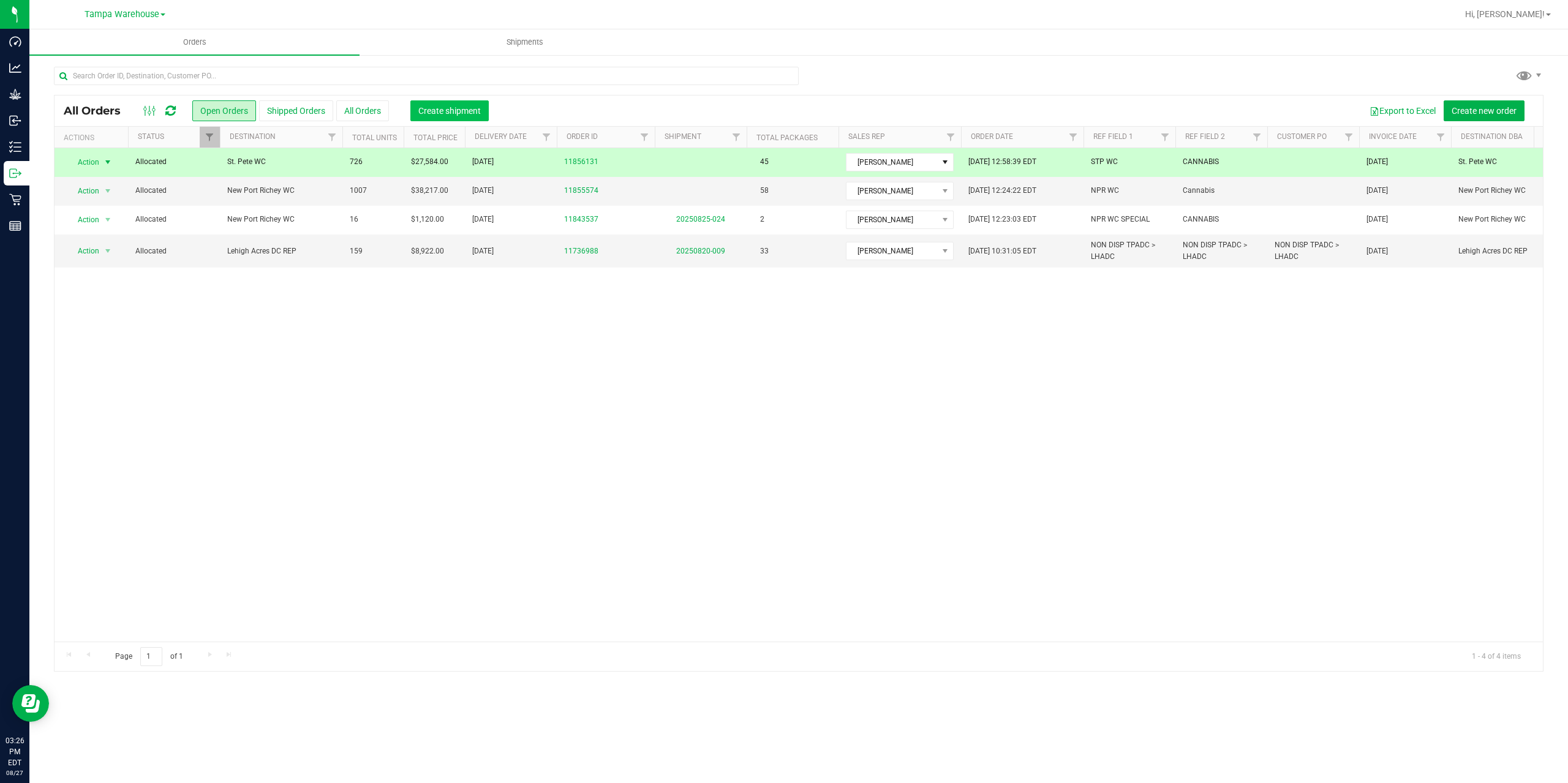
click at [441, 114] on span "Create shipment" at bounding box center [450, 111] width 62 height 10
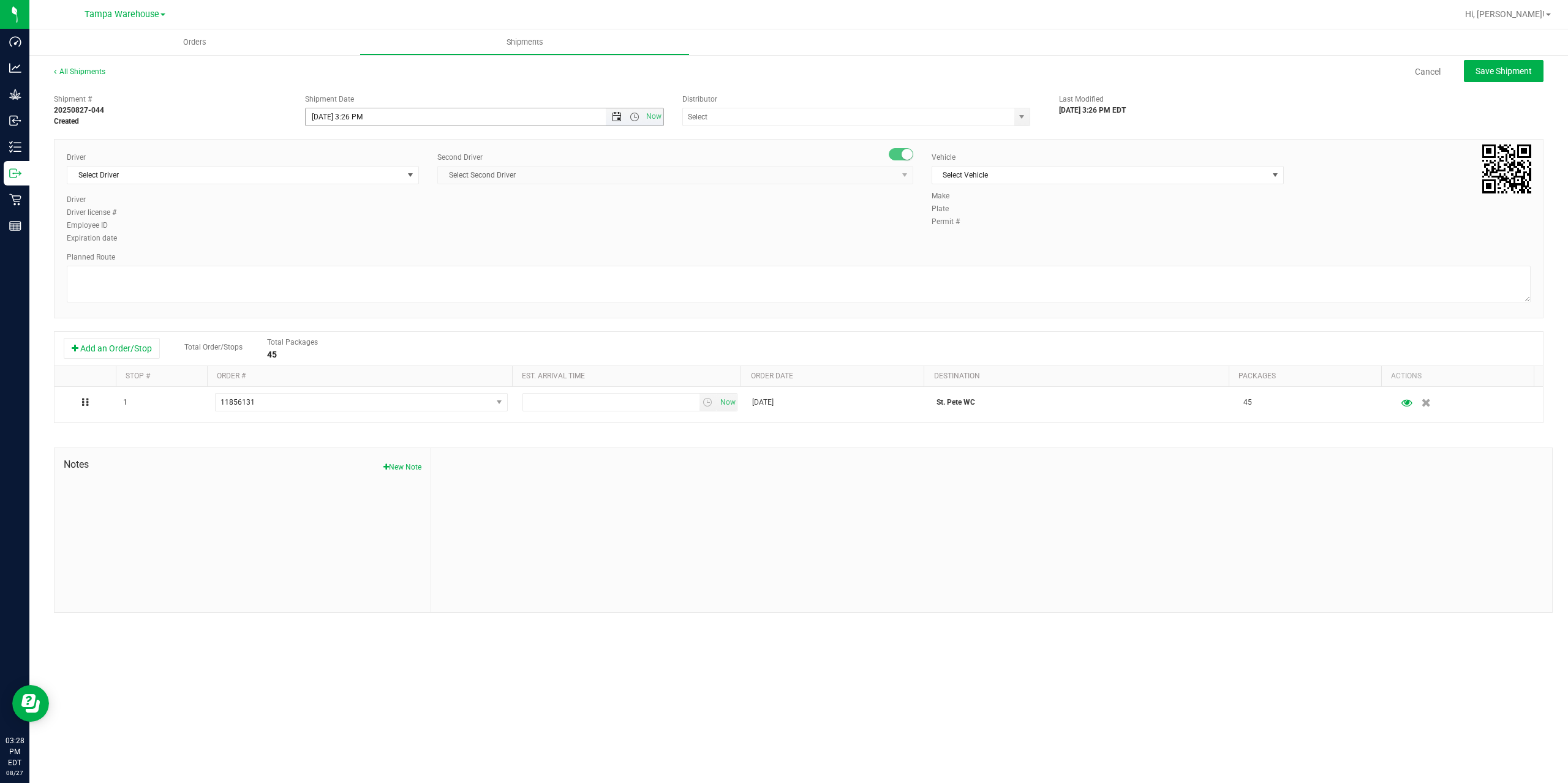
click at [616, 121] on span "Open the date view" at bounding box center [617, 117] width 10 height 10
click at [386, 261] on link "28" at bounding box center [388, 260] width 18 height 19
click at [635, 121] on span "Open the time view" at bounding box center [635, 117] width 10 height 10
click at [389, 221] on li "6:30 AM" at bounding box center [484, 219] width 356 height 16
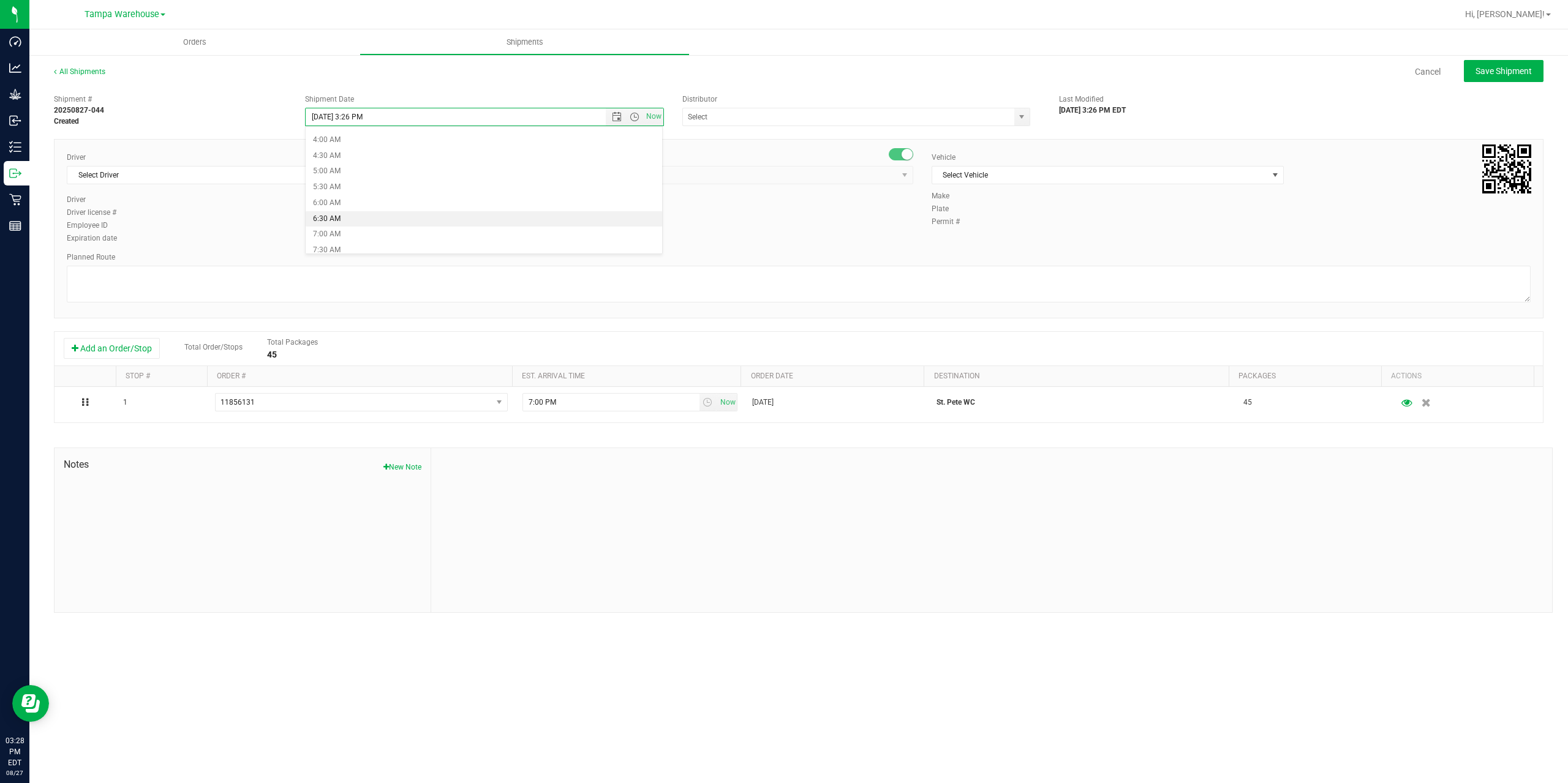
type input "8/28/2025 6:30 AM"
click at [743, 115] on input "text" at bounding box center [844, 117] width 321 height 17
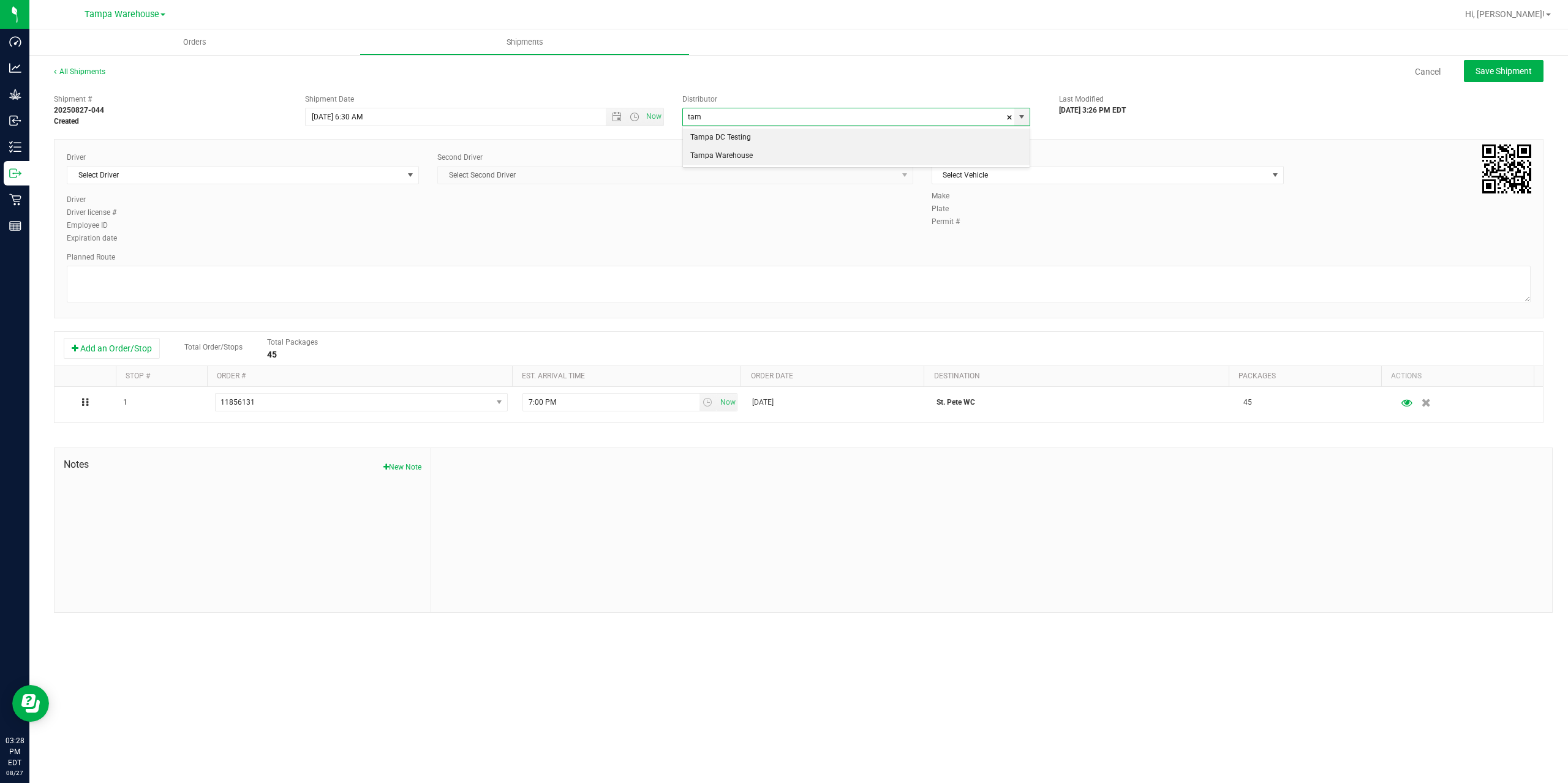
click at [731, 157] on li "Tampa Warehouse" at bounding box center [856, 156] width 347 height 19
type input "Tampa Warehouse"
click at [360, 178] on span "Select Driver" at bounding box center [235, 174] width 336 height 17
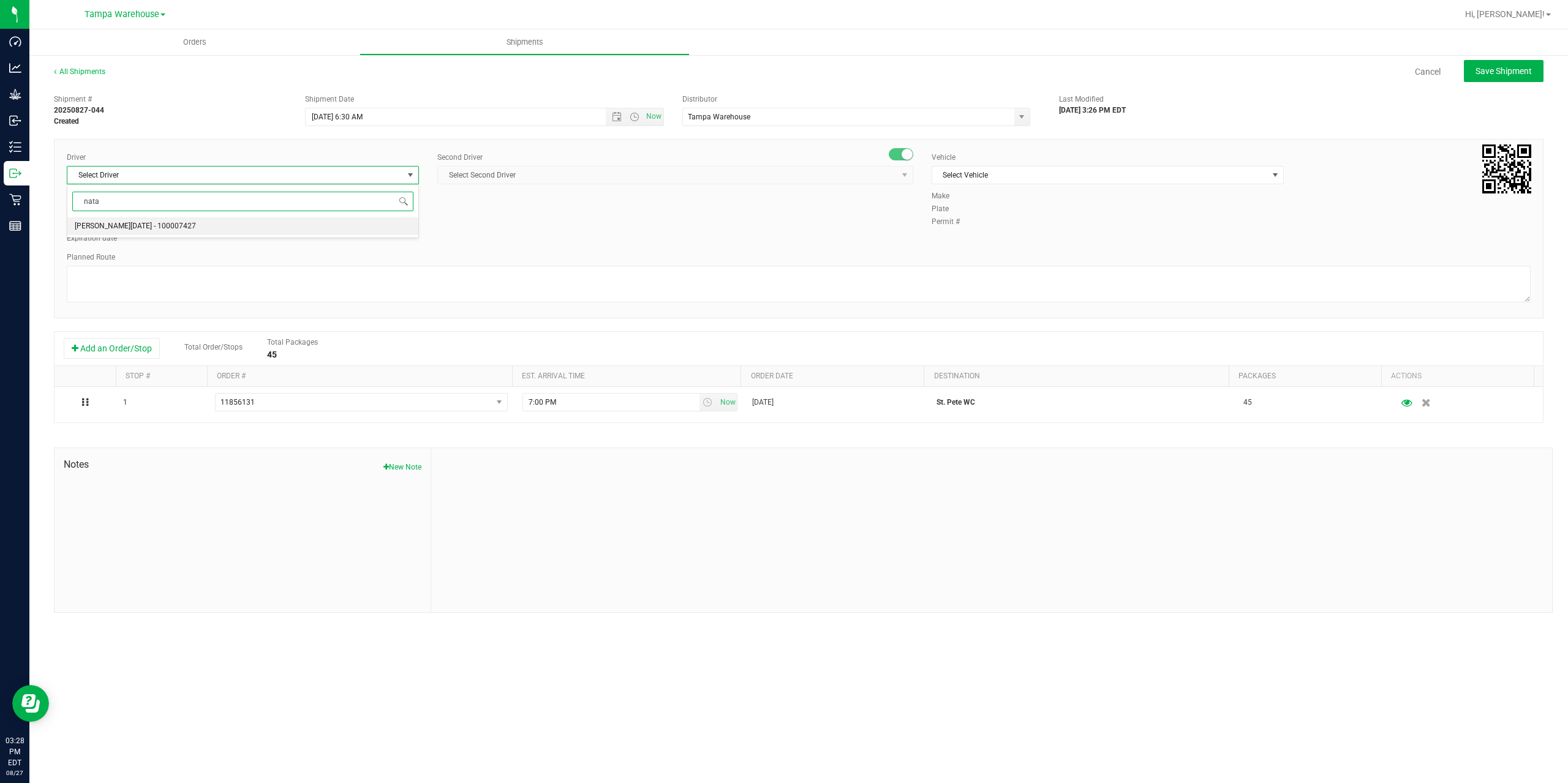
click at [123, 229] on span "Anthony Natale - 100007427" at bounding box center [135, 226] width 121 height 16
type input "nata"
click at [508, 178] on span "Select Second Driver" at bounding box center [668, 174] width 459 height 17
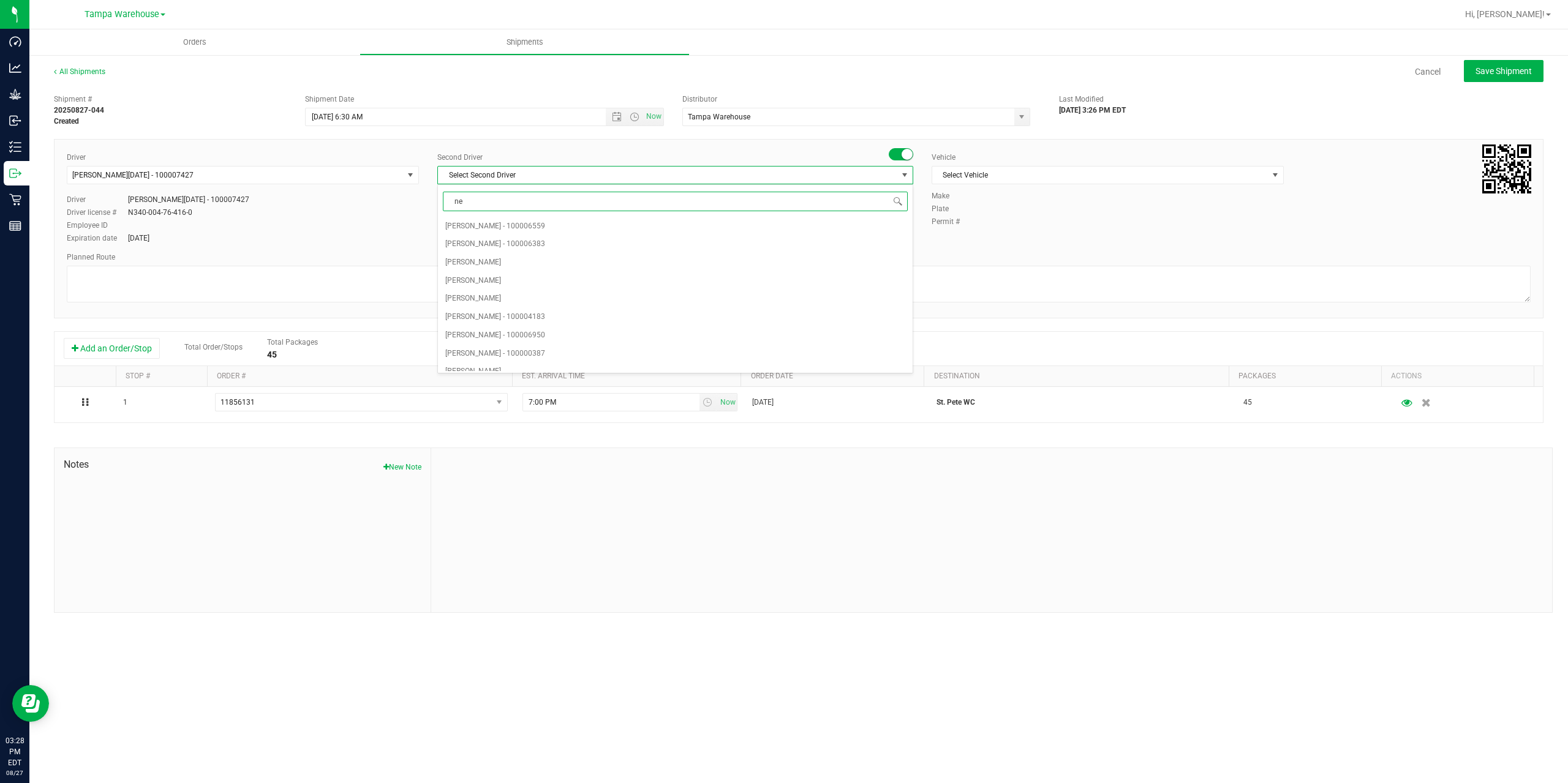
type input "ner"
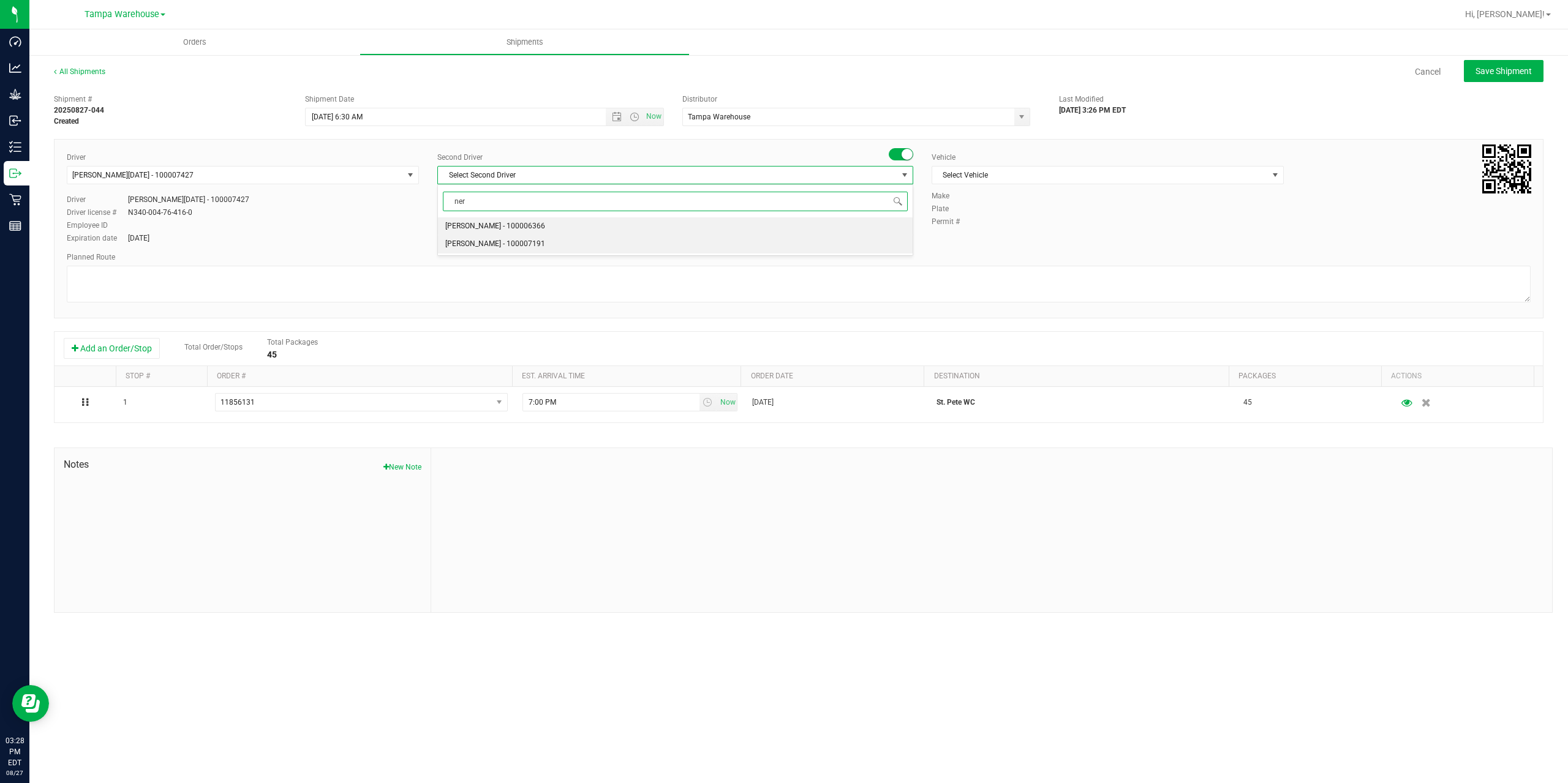
click at [516, 246] on span "Nicholas Pinero - 100007191" at bounding box center [495, 244] width 100 height 16
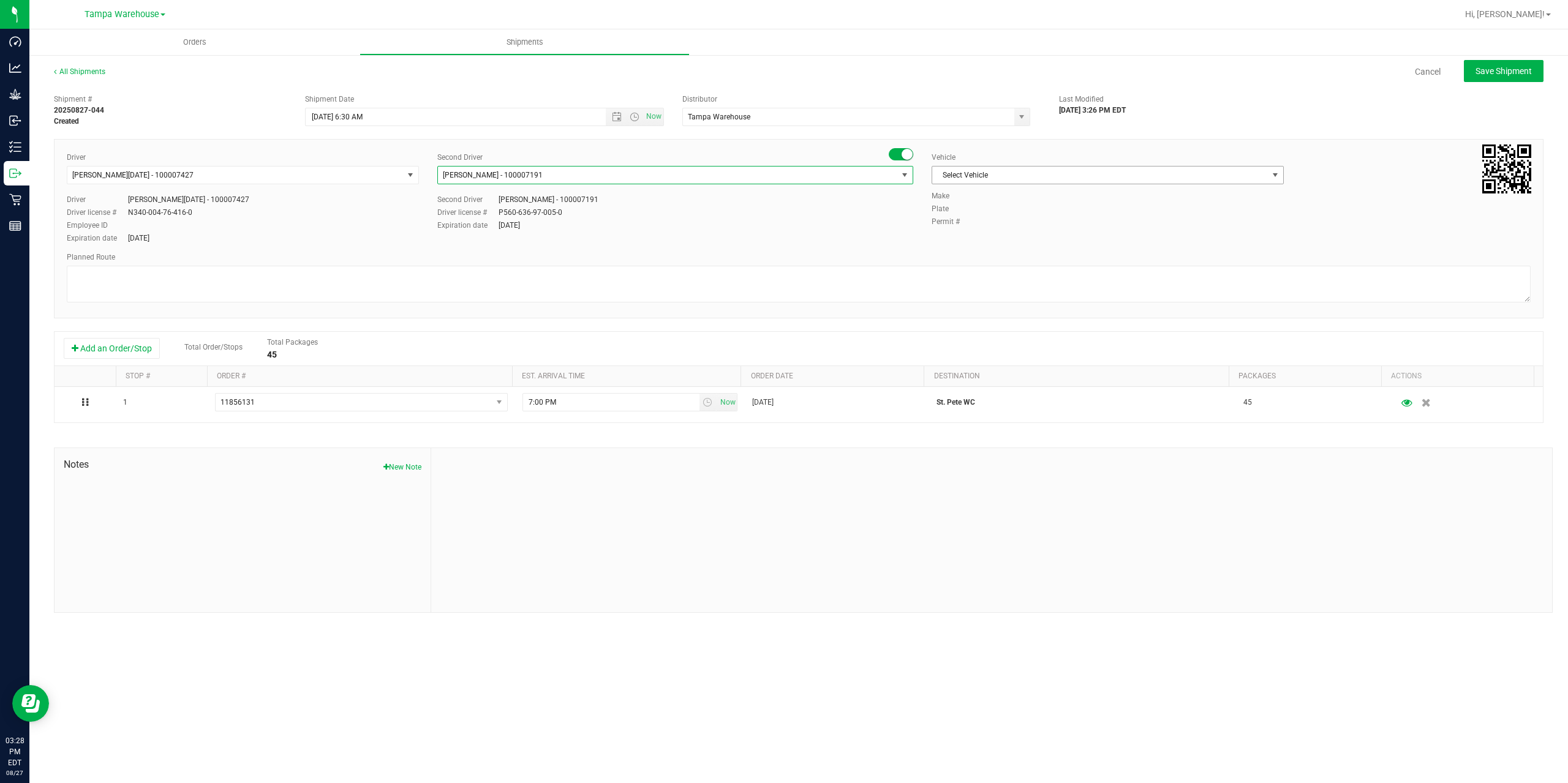
drag, startPoint x: 1025, startPoint y: 180, endPoint x: 1036, endPoint y: 180, distance: 11.0
click at [1027, 180] on span "Select Vehicle" at bounding box center [1101, 174] width 336 height 17
click at [1000, 239] on li "FL-EXPRESS-03" at bounding box center [1108, 236] width 351 height 19
click at [946, 274] on textarea at bounding box center [799, 284] width 1464 height 37
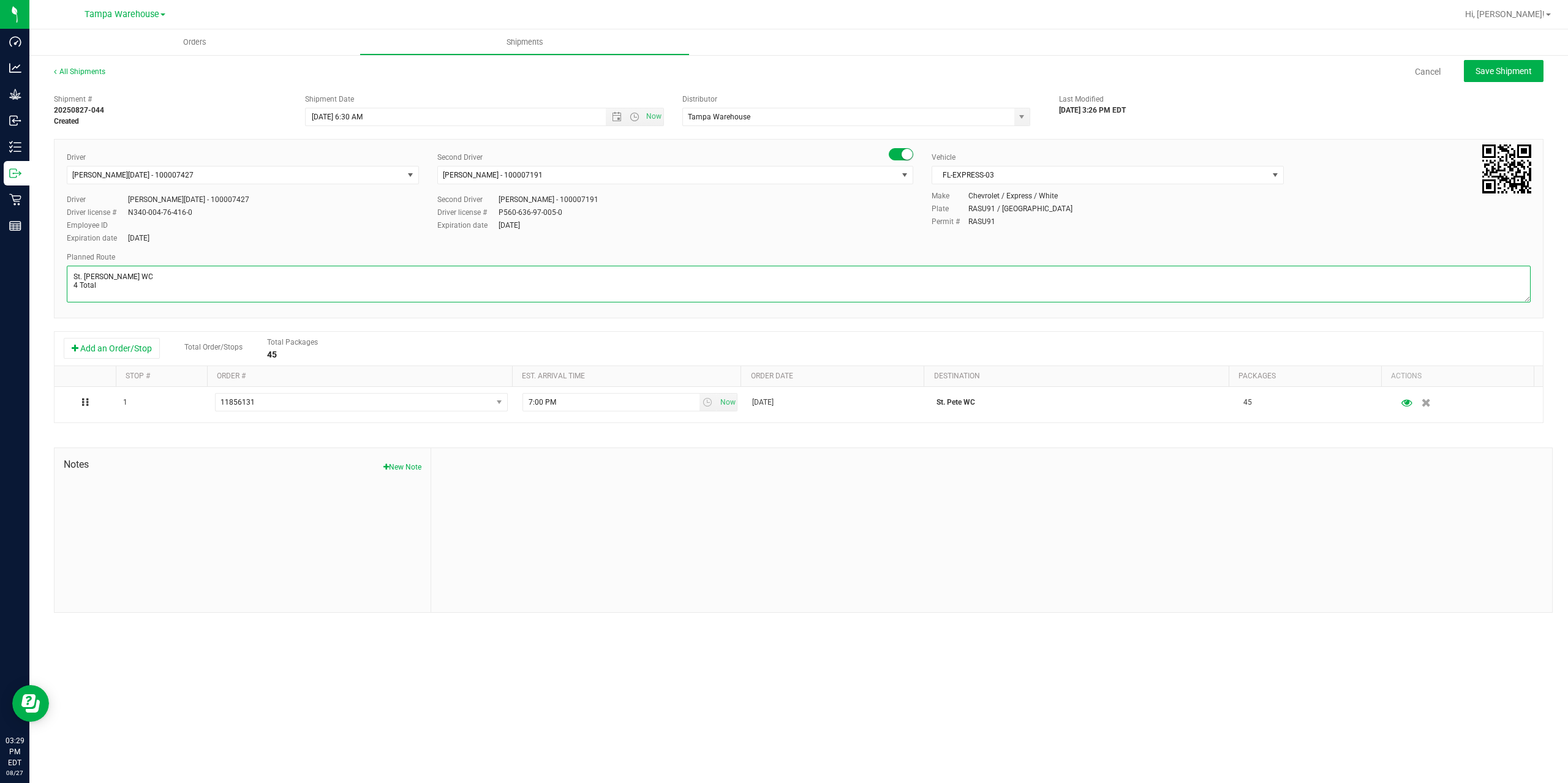
paste textarea "Summerfield WC Ocala WC Brooksville WC New Port Richey WC Largo WC St. Pete WC …"
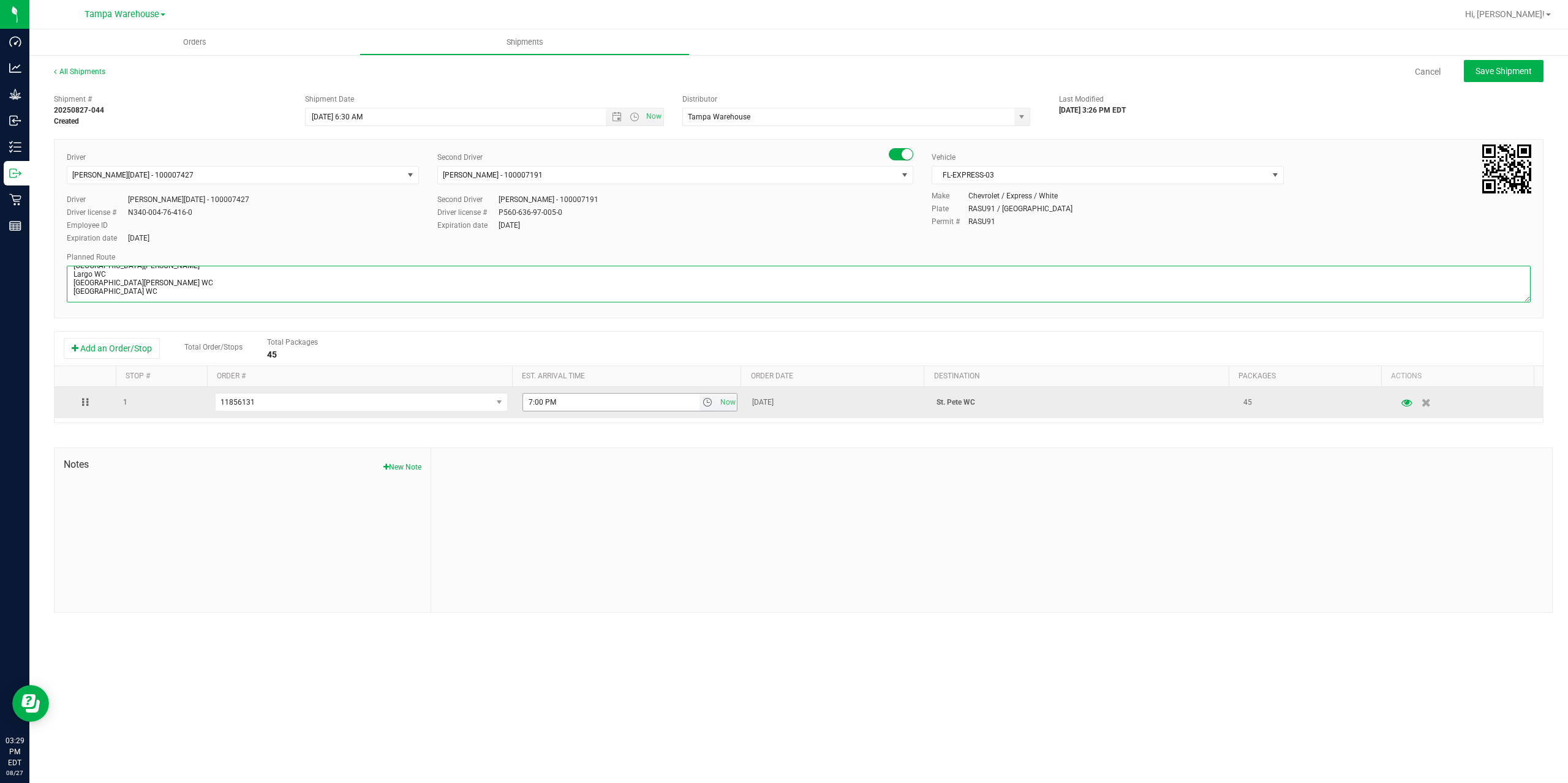
click at [703, 407] on span "select" at bounding box center [708, 402] width 10 height 10
type textarea "St. Pete WC 4 Total Summerfield WC Ocala WC Brooksville WC New Port Richey WC L…"
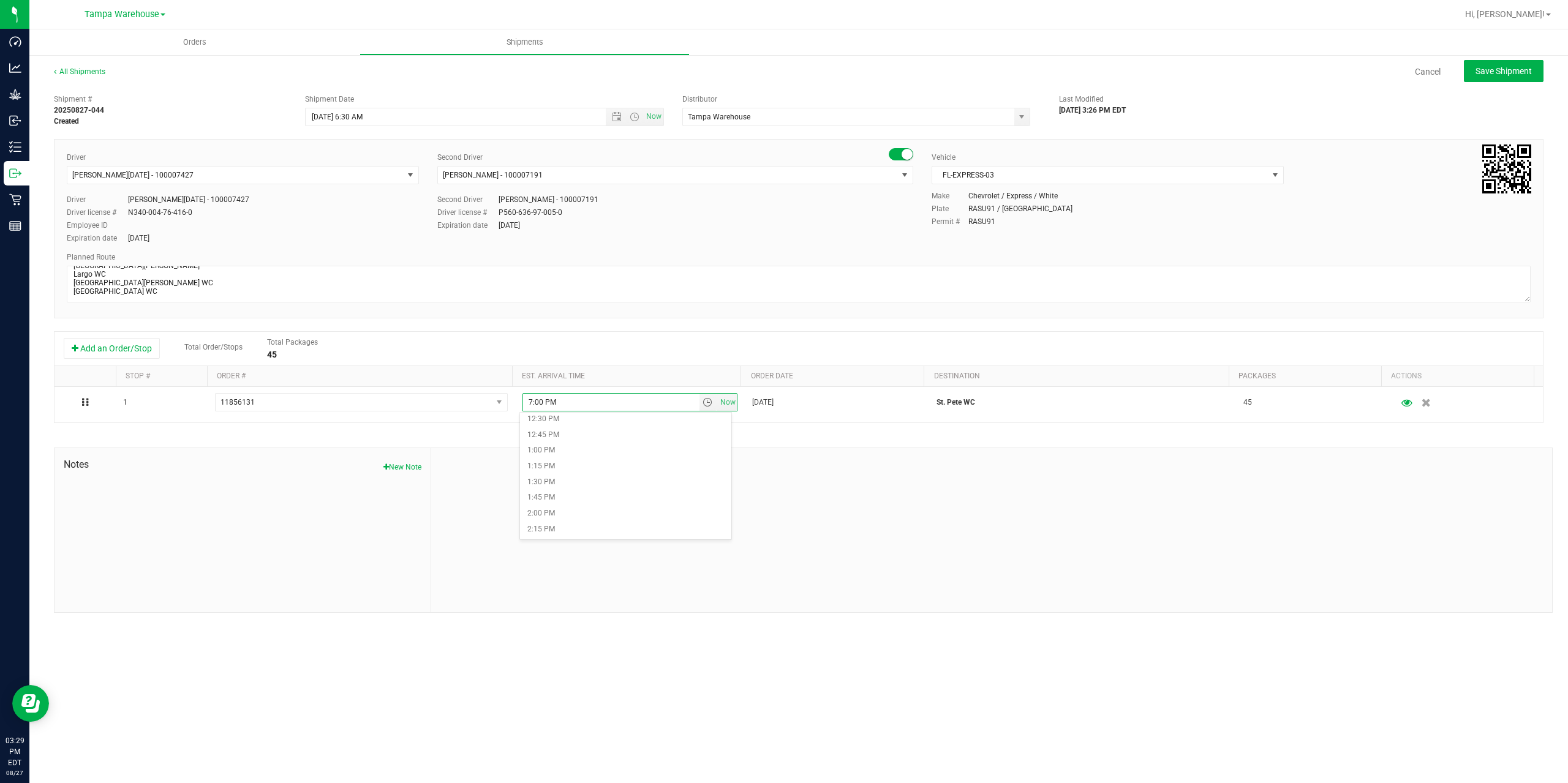
scroll to position [796, 0]
click at [593, 478] on li "1:30 PM" at bounding box center [626, 477] width 211 height 16
click at [593, 478] on div at bounding box center [991, 530] width 1121 height 164
click at [1523, 71] on span "Save Shipment" at bounding box center [1503, 71] width 56 height 10
type input "8/28/2025 10:30 AM"
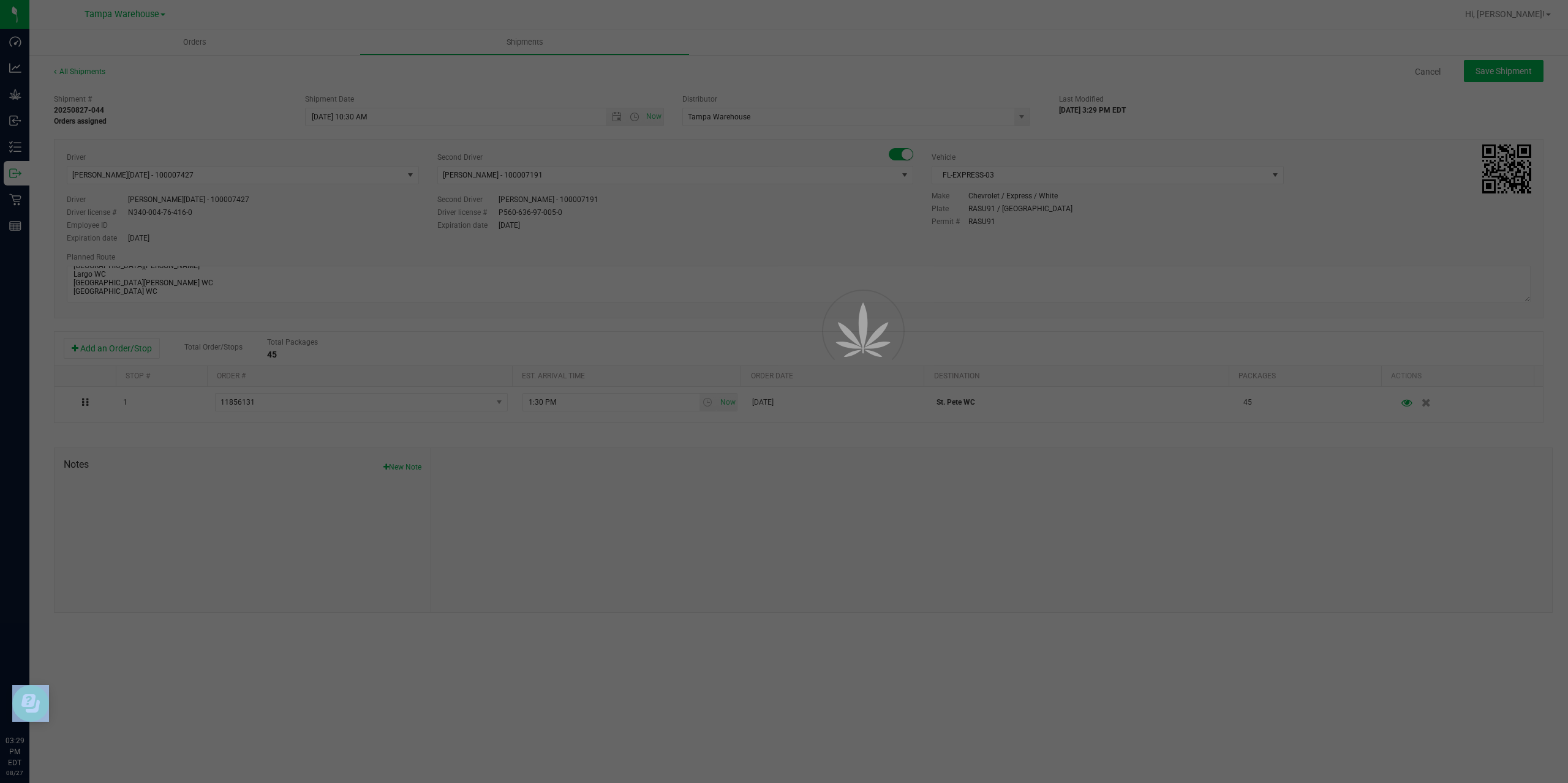
click at [1522, 71] on div at bounding box center [784, 391] width 1568 height 783
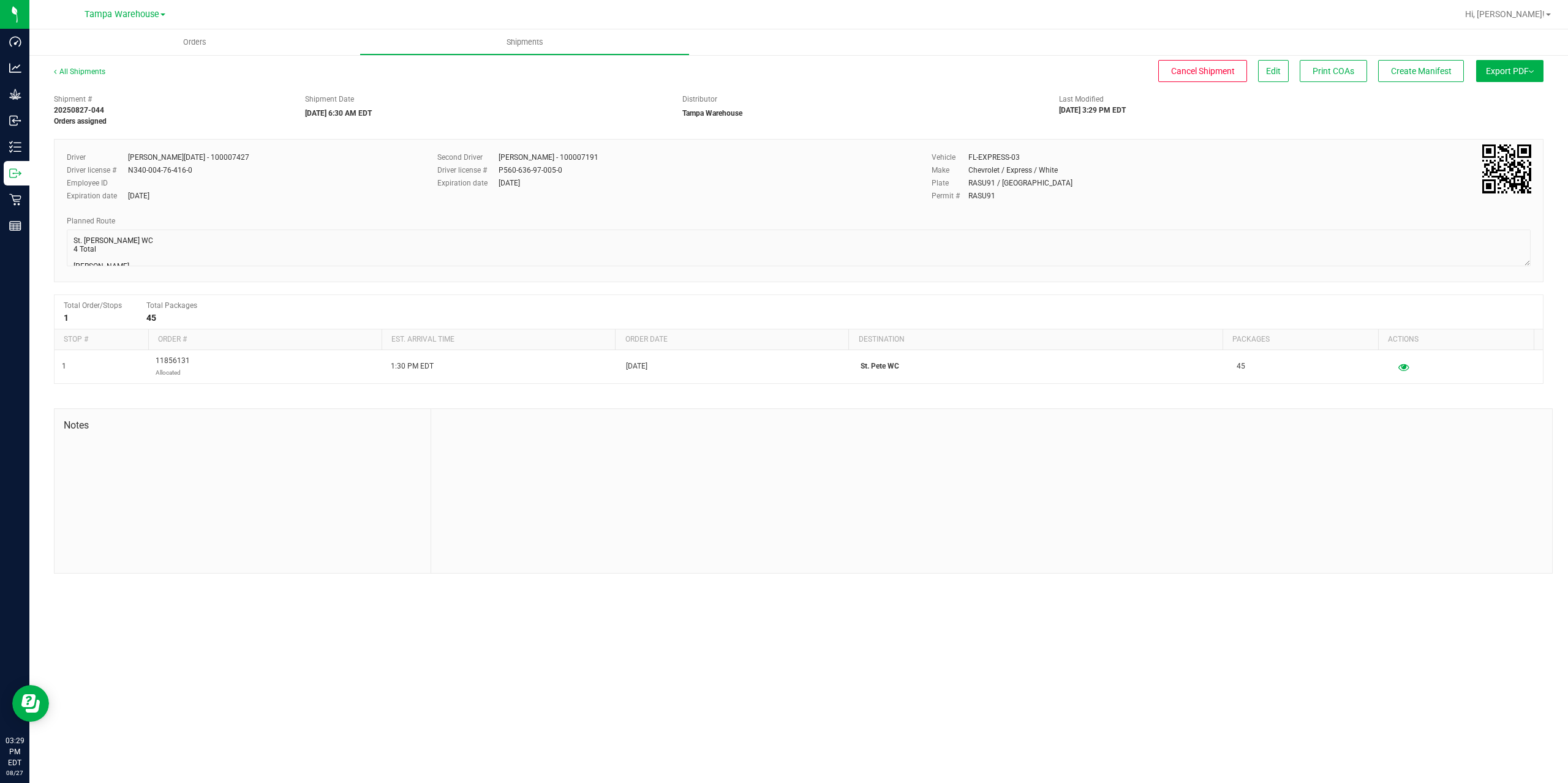
click at [1522, 71] on span "Export PDF" at bounding box center [1510, 71] width 48 height 10
click at [1519, 91] on li "Manifest by Package ID" at bounding box center [1506, 97] width 123 height 19
click at [1400, 69] on span "Create Manifest" at bounding box center [1421, 71] width 61 height 10
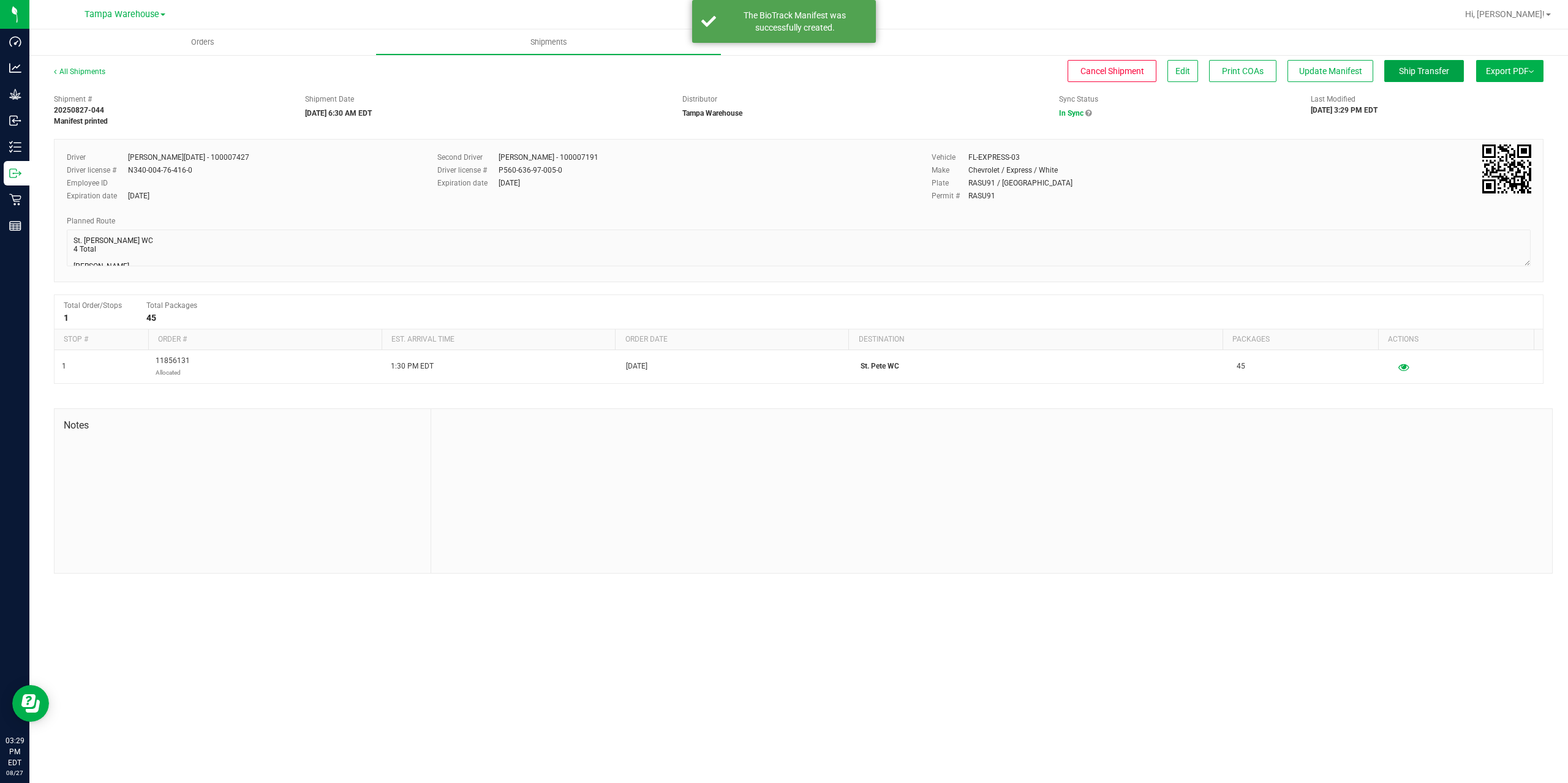
click at [1401, 69] on span "Ship Transfer" at bounding box center [1424, 71] width 50 height 10
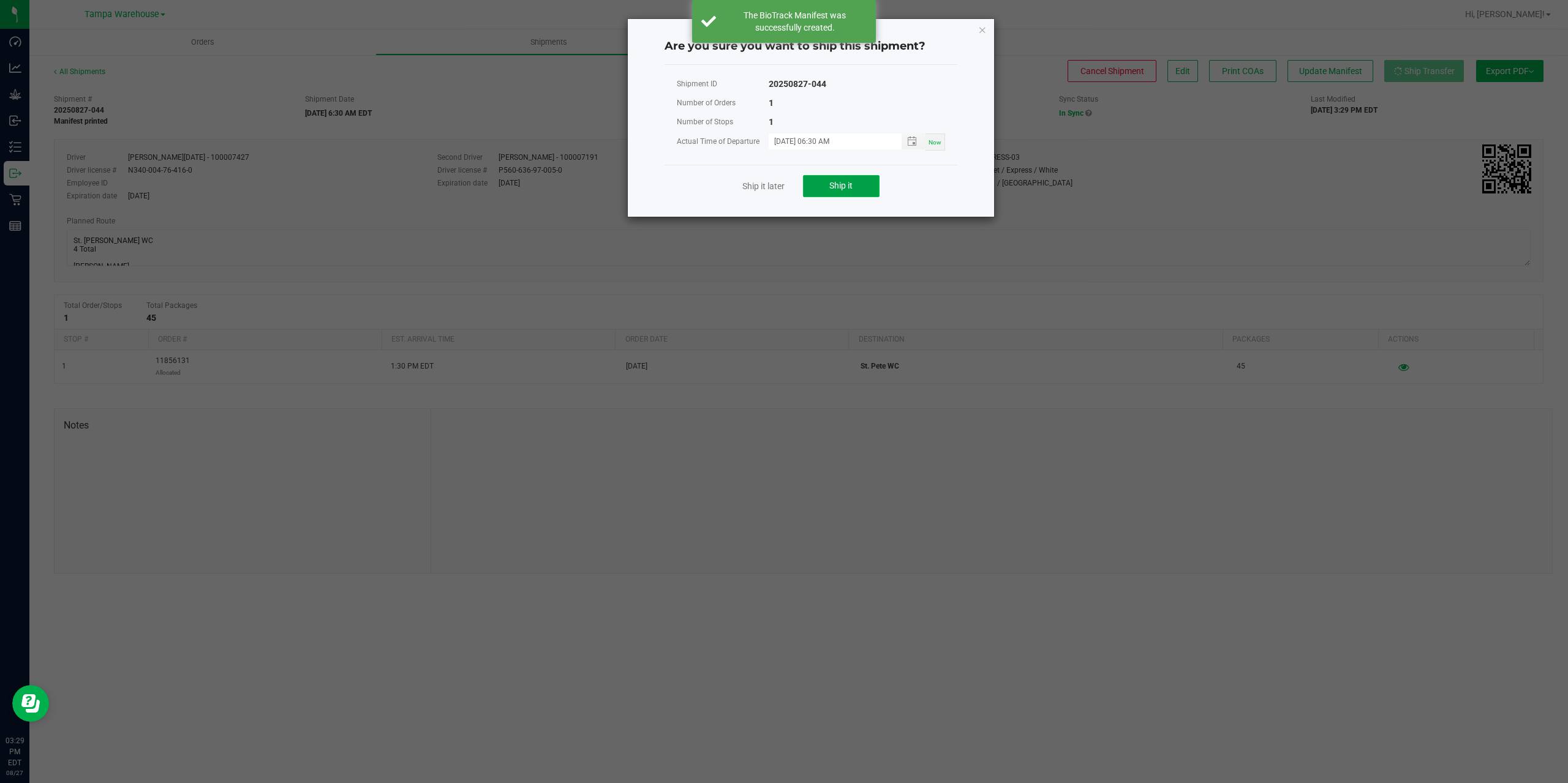
click at [828, 181] on button "Ship it" at bounding box center [841, 186] width 76 height 22
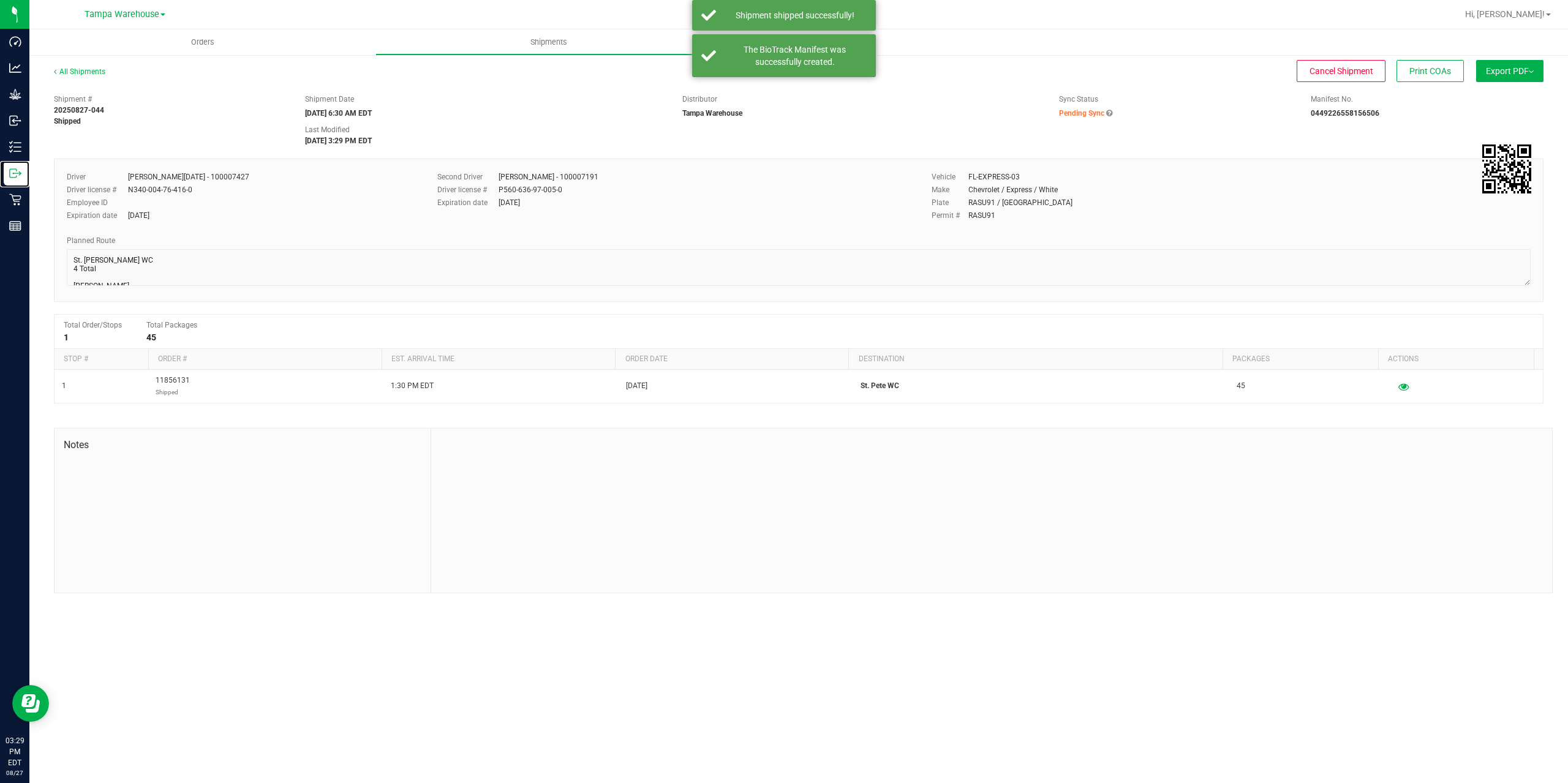
click at [14, 172] on icon at bounding box center [15, 173] width 12 height 12
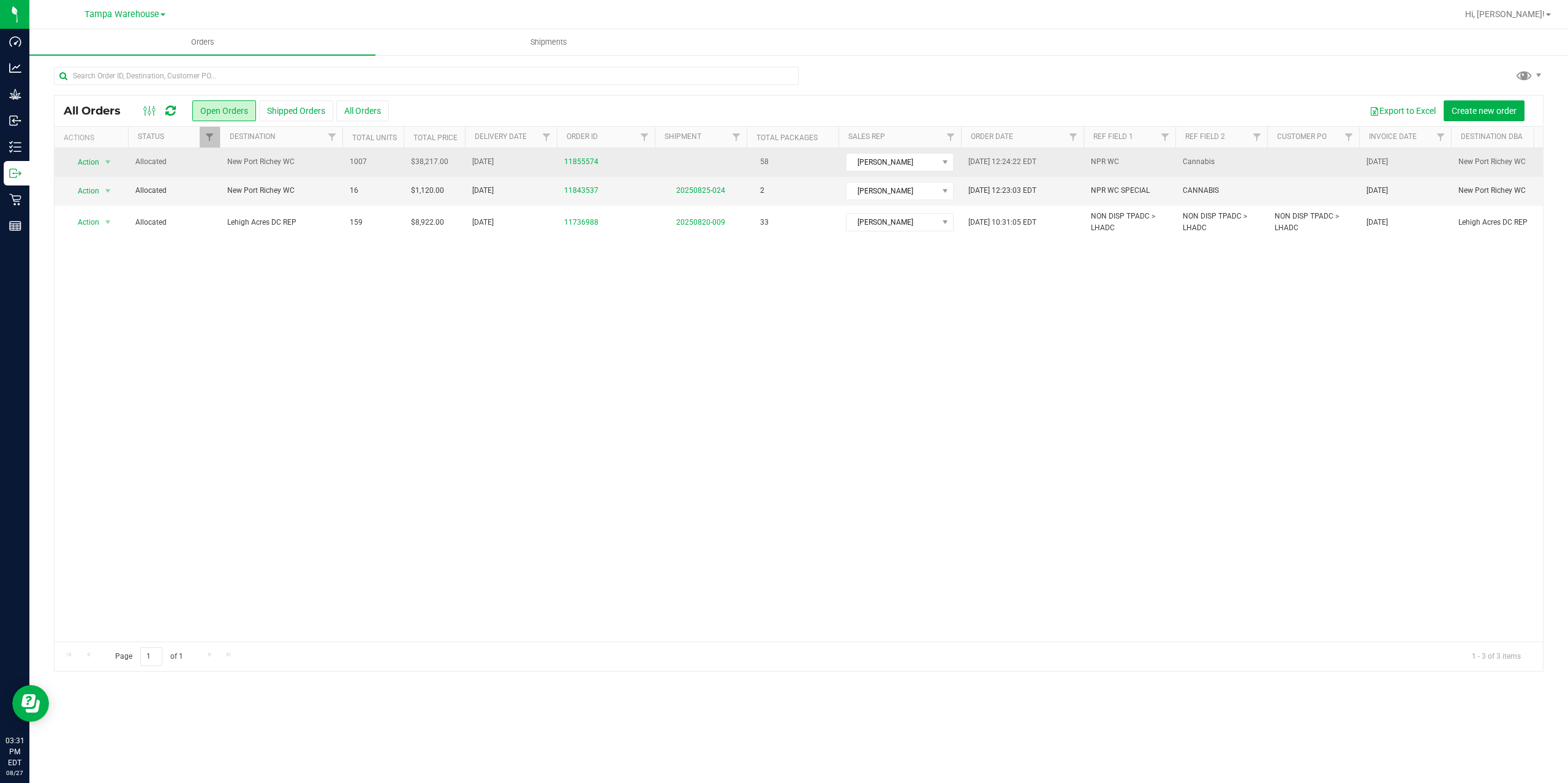
click at [323, 170] on td "New Port Richey WC" at bounding box center [281, 162] width 123 height 28
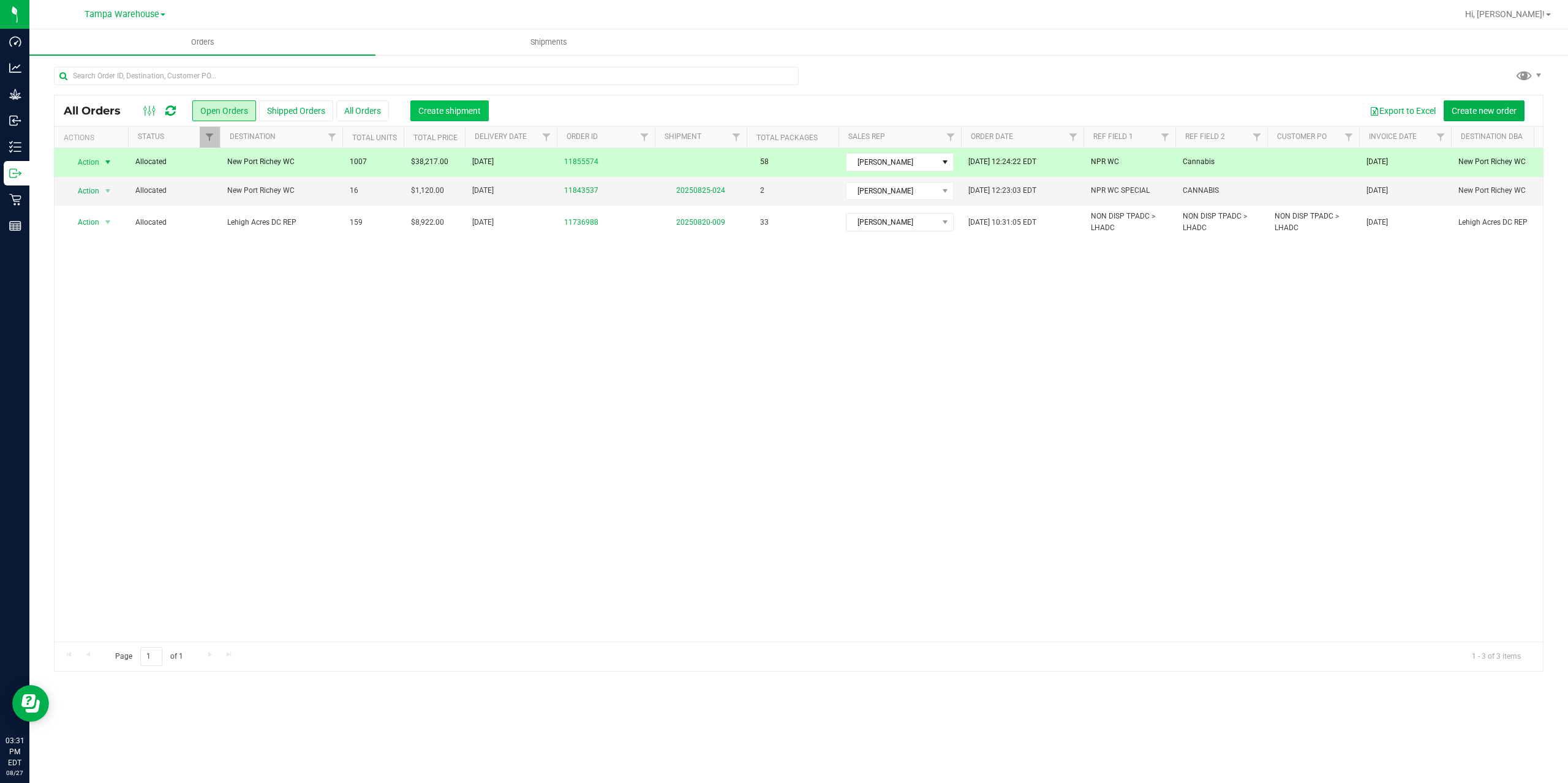
click at [457, 106] on span "Create shipment" at bounding box center [450, 111] width 62 height 10
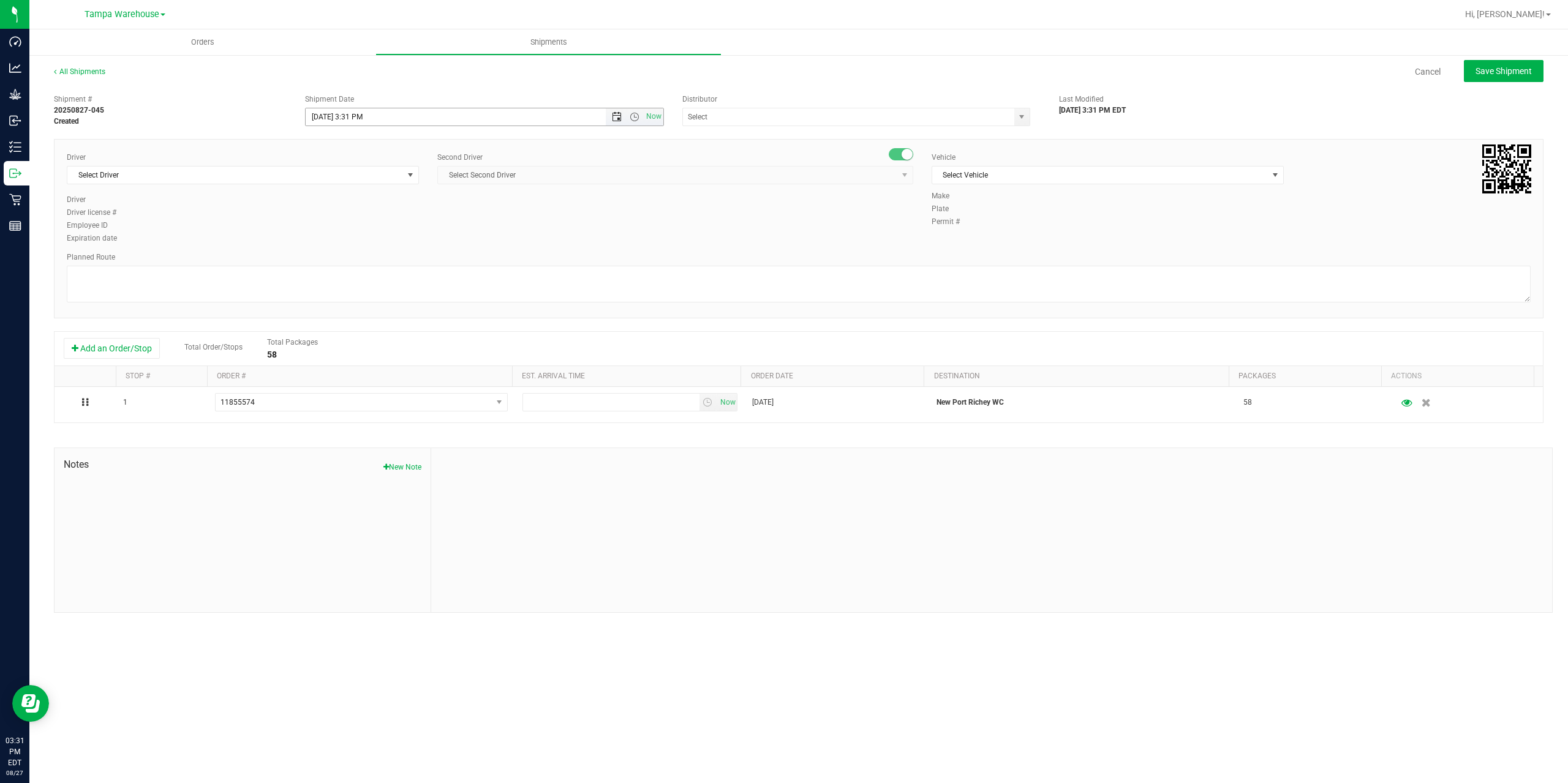
click at [613, 116] on span "Open the date view" at bounding box center [617, 117] width 10 height 10
click at [392, 260] on link "28" at bounding box center [388, 260] width 18 height 19
click at [638, 121] on span "Open the time view" at bounding box center [635, 117] width 10 height 10
click at [408, 220] on li "6:30 AM" at bounding box center [484, 219] width 356 height 16
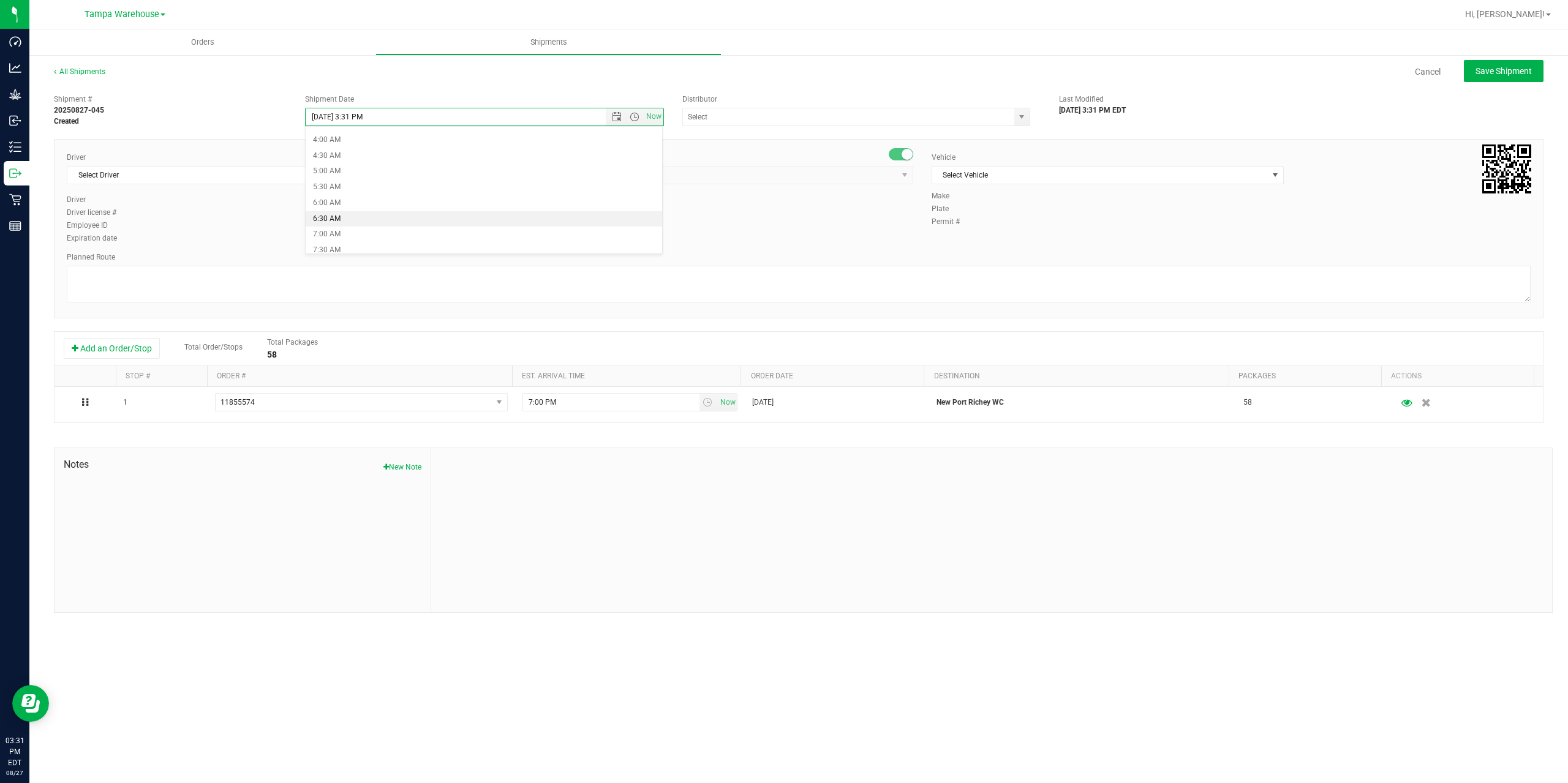
type input "8/28/2025 6:30 AM"
click at [726, 118] on input "text" at bounding box center [844, 117] width 321 height 17
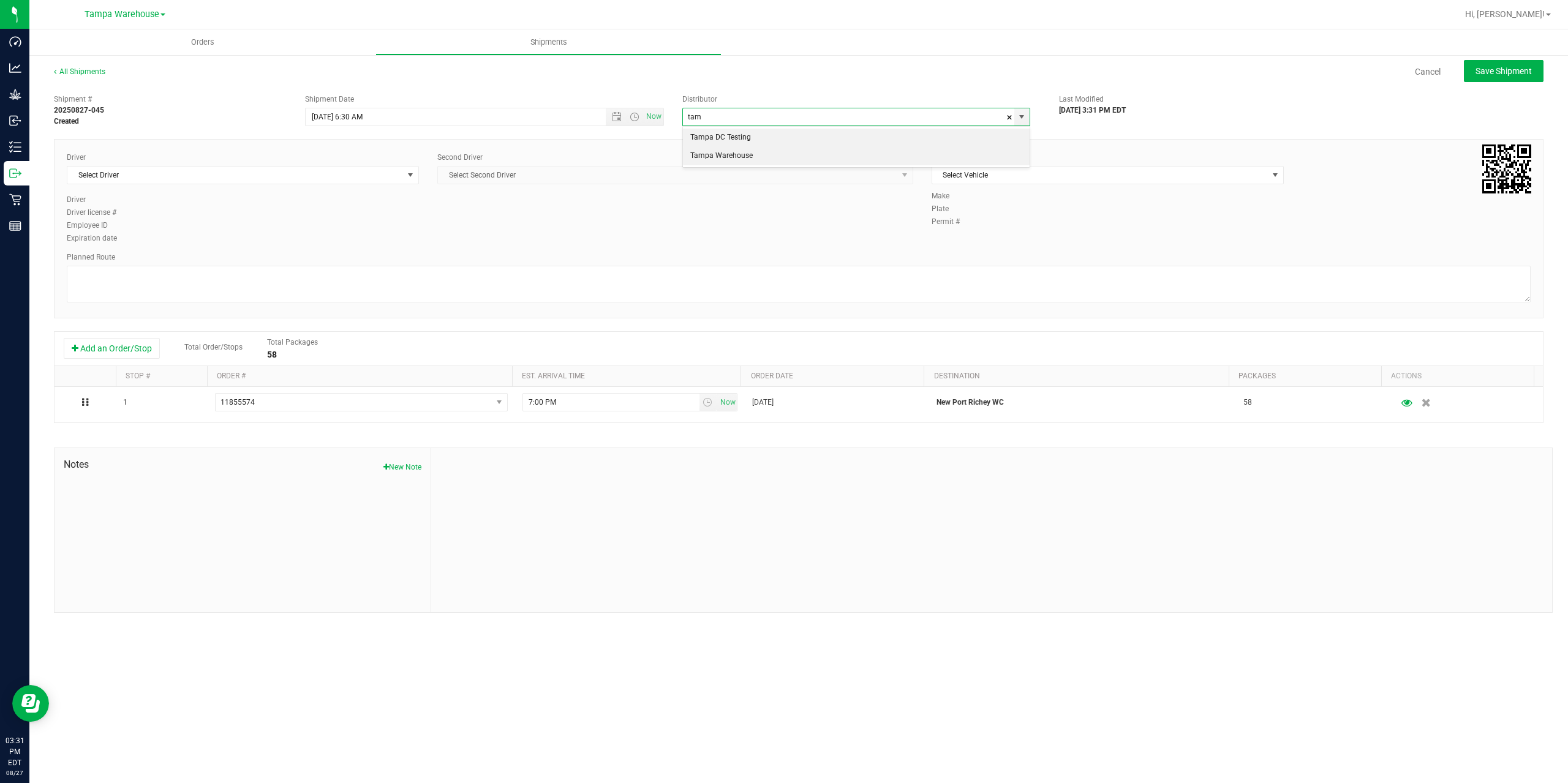
click at [717, 161] on li "Tampa Warehouse" at bounding box center [856, 156] width 347 height 19
type input "Tampa Warehouse"
click at [204, 166] on span "Select Driver" at bounding box center [235, 174] width 336 height 17
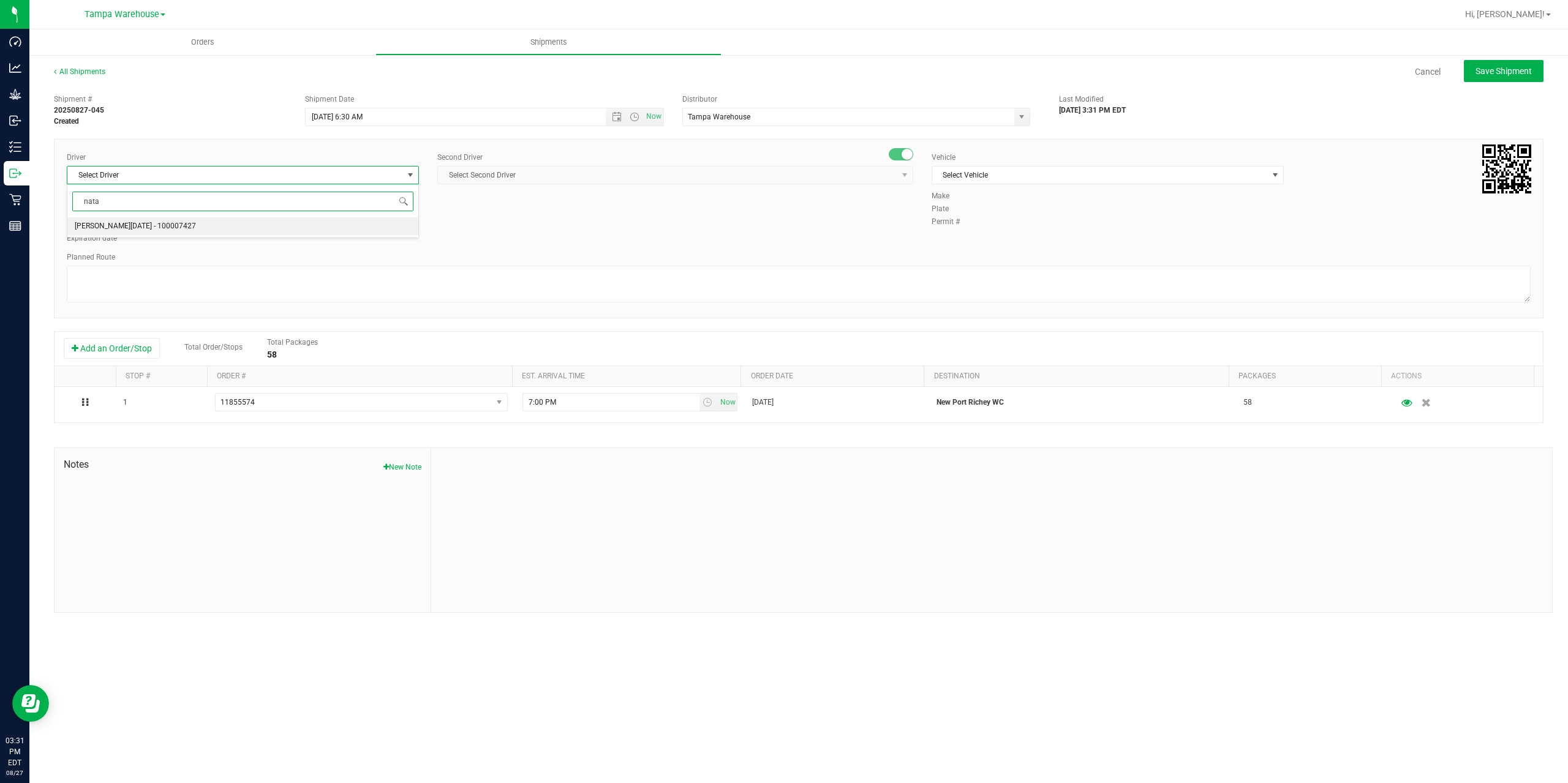
click at [142, 224] on span "Anthony Natale - 100007427" at bounding box center [135, 226] width 121 height 16
type input "nata"
click at [523, 178] on span "Select Second Driver" at bounding box center [668, 174] width 459 height 17
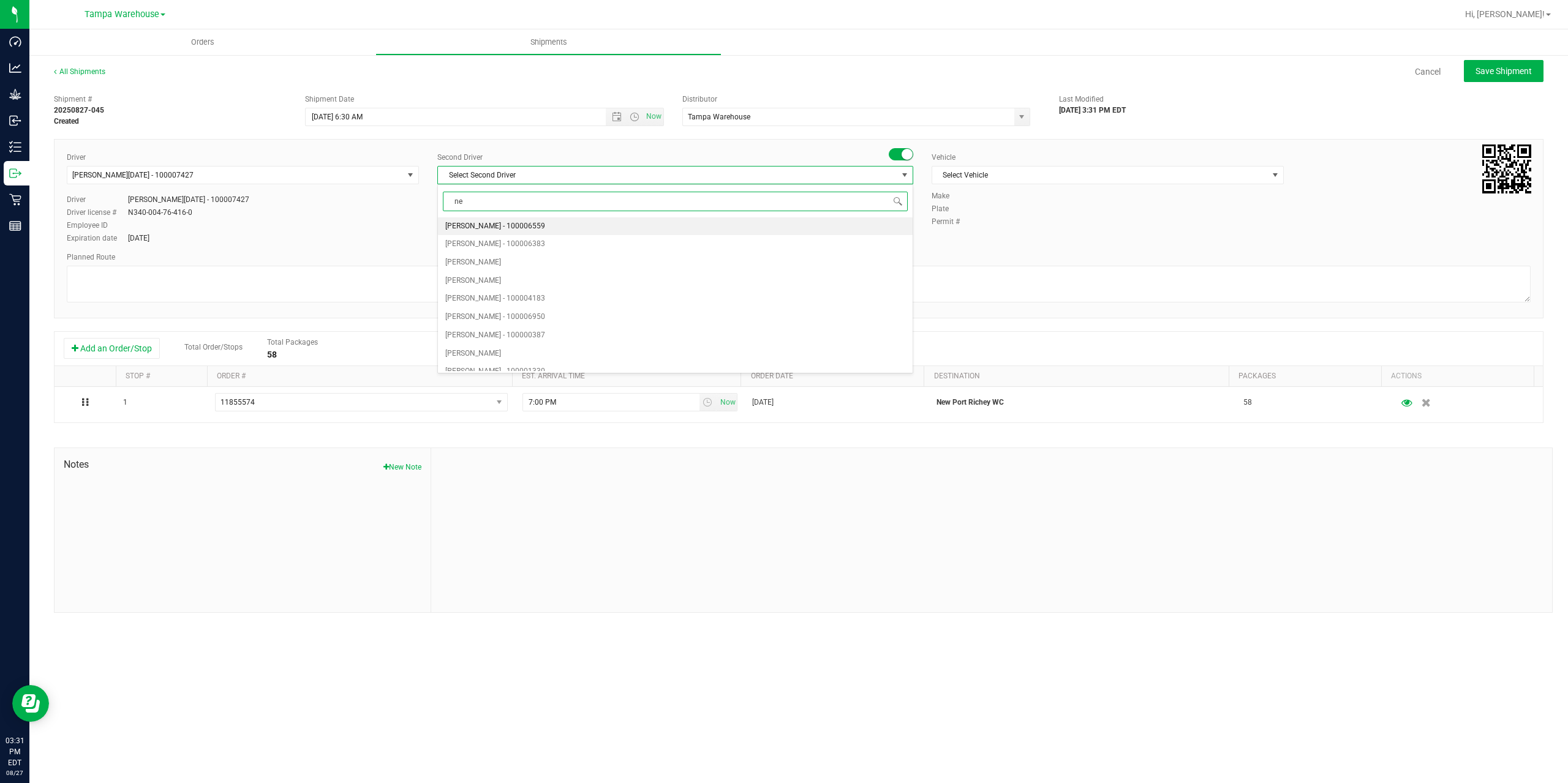
type input "ner"
click at [471, 241] on span "Nicholas Pinero - 100007191" at bounding box center [495, 244] width 100 height 16
click at [1041, 177] on span "Select Vehicle" at bounding box center [1101, 174] width 336 height 17
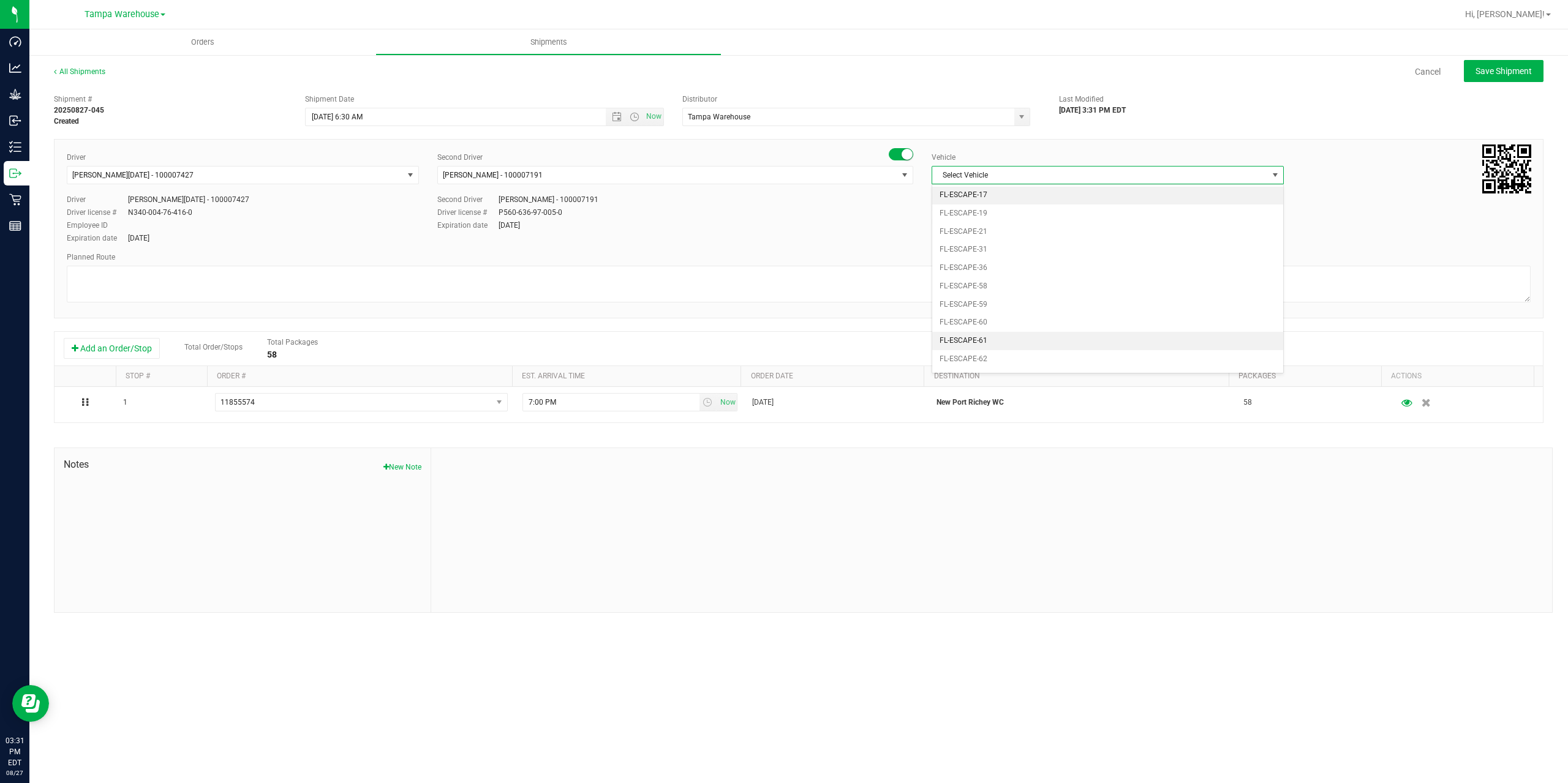
scroll to position [148, 0]
click at [1003, 354] on li "FL-EXPRESS-03" at bounding box center [1108, 358] width 351 height 19
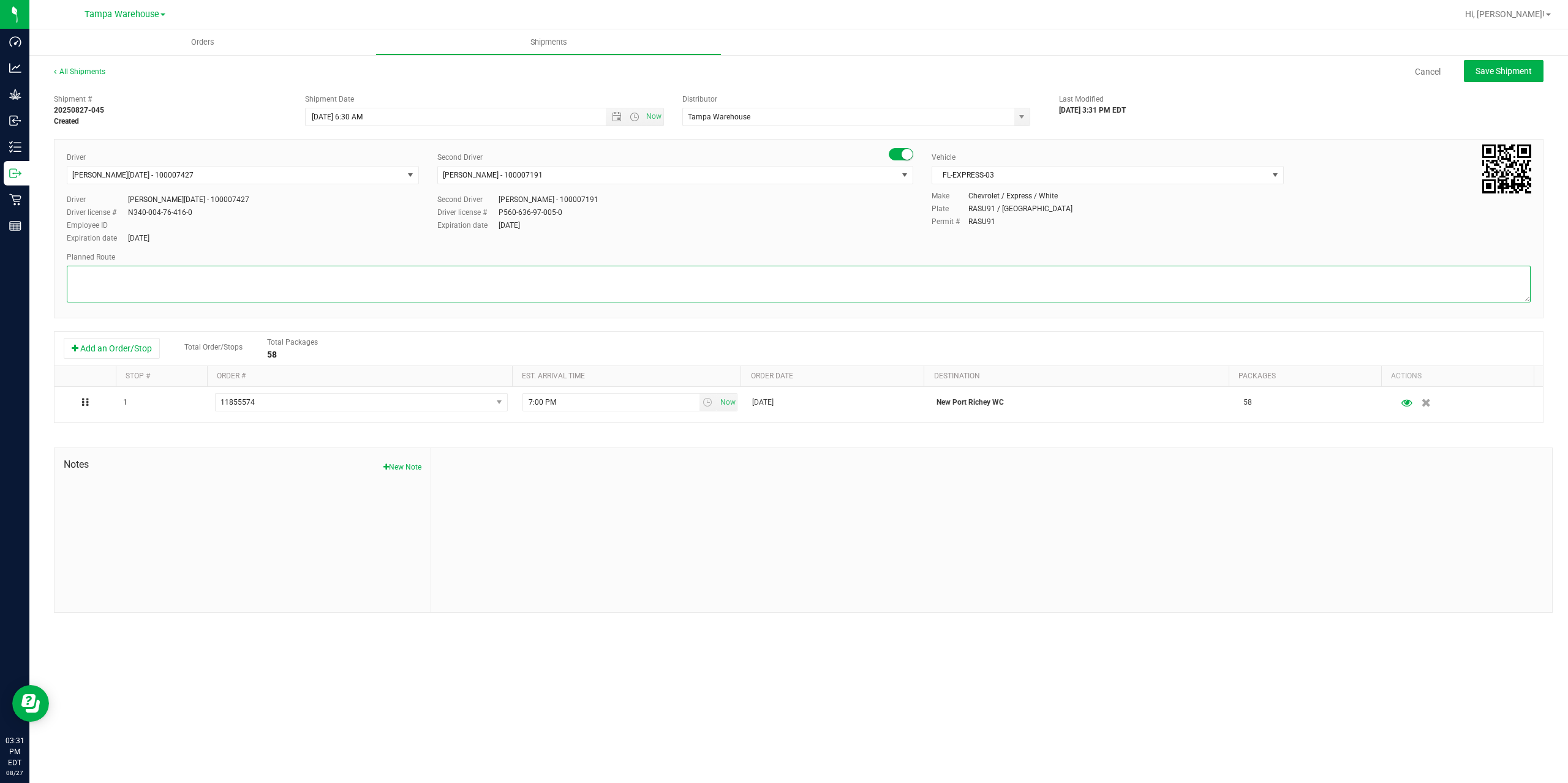
click at [918, 289] on textarea at bounding box center [799, 284] width 1464 height 37
paste textarea "Summerfield WC Ocala WC Brooksville WC New Port Richey WC Largo WC St. Pete WC …"
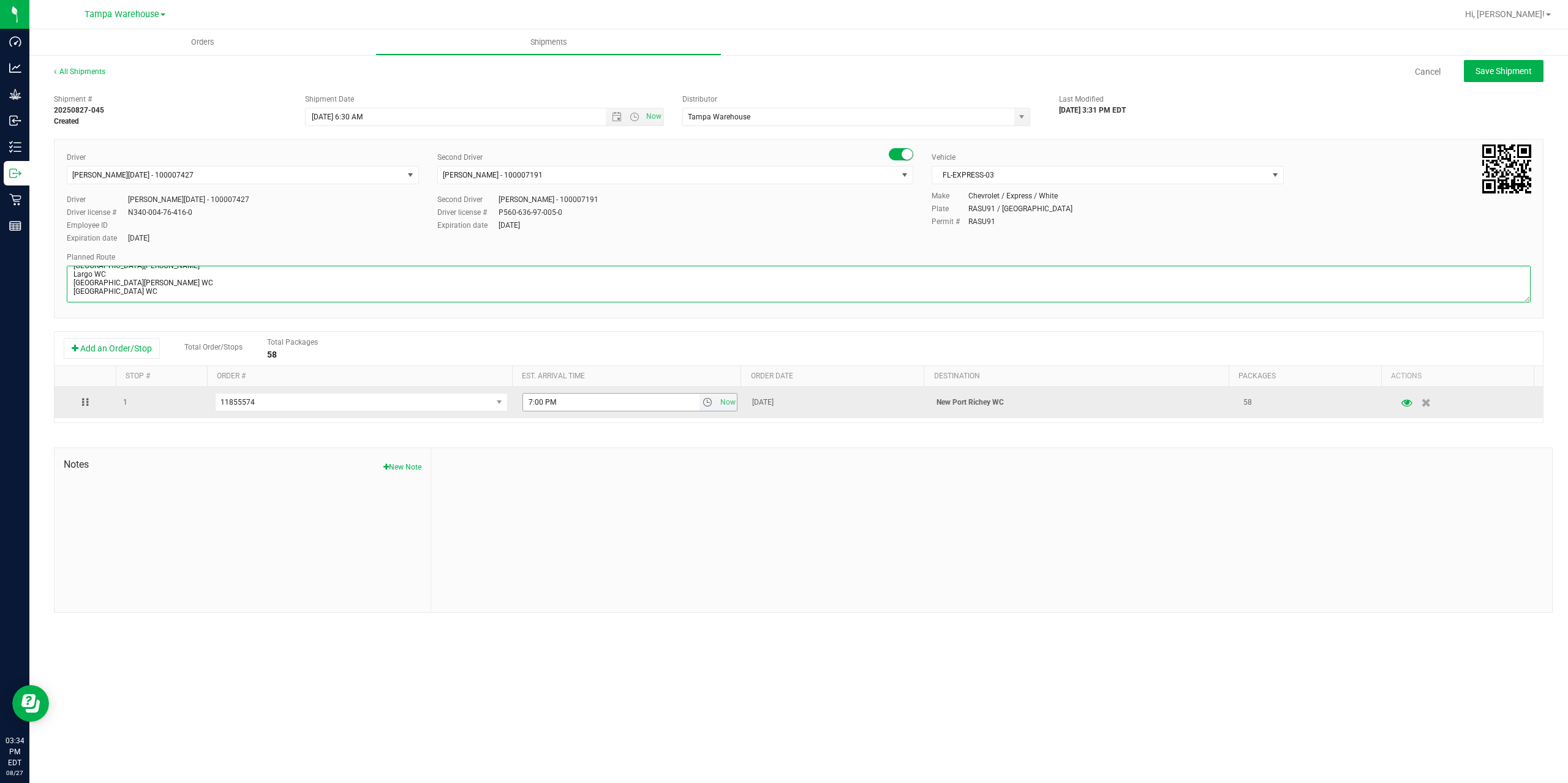
click at [703, 407] on span "select" at bounding box center [708, 402] width 10 height 10
type textarea "New Port Richey WC 4 Total Summerfield WC Ocala WC Brooksville WC New Port Rich…"
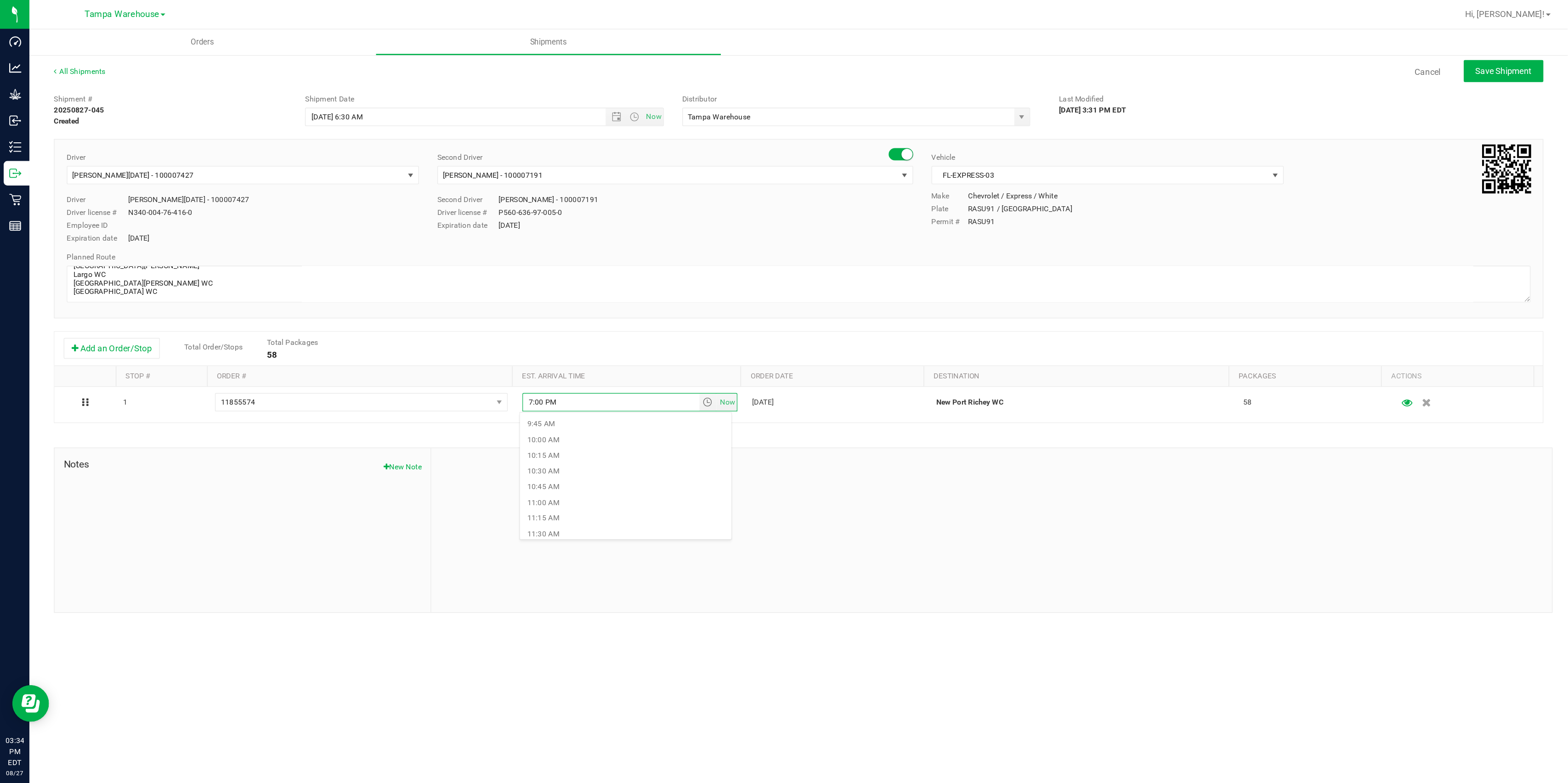
scroll to position [505, 0]
click at [424, 380] on li "12:00 PM" at bounding box center [469, 378] width 158 height 12
click at [1112, 57] on button "Save Shipment" at bounding box center [1128, 53] width 60 height 16
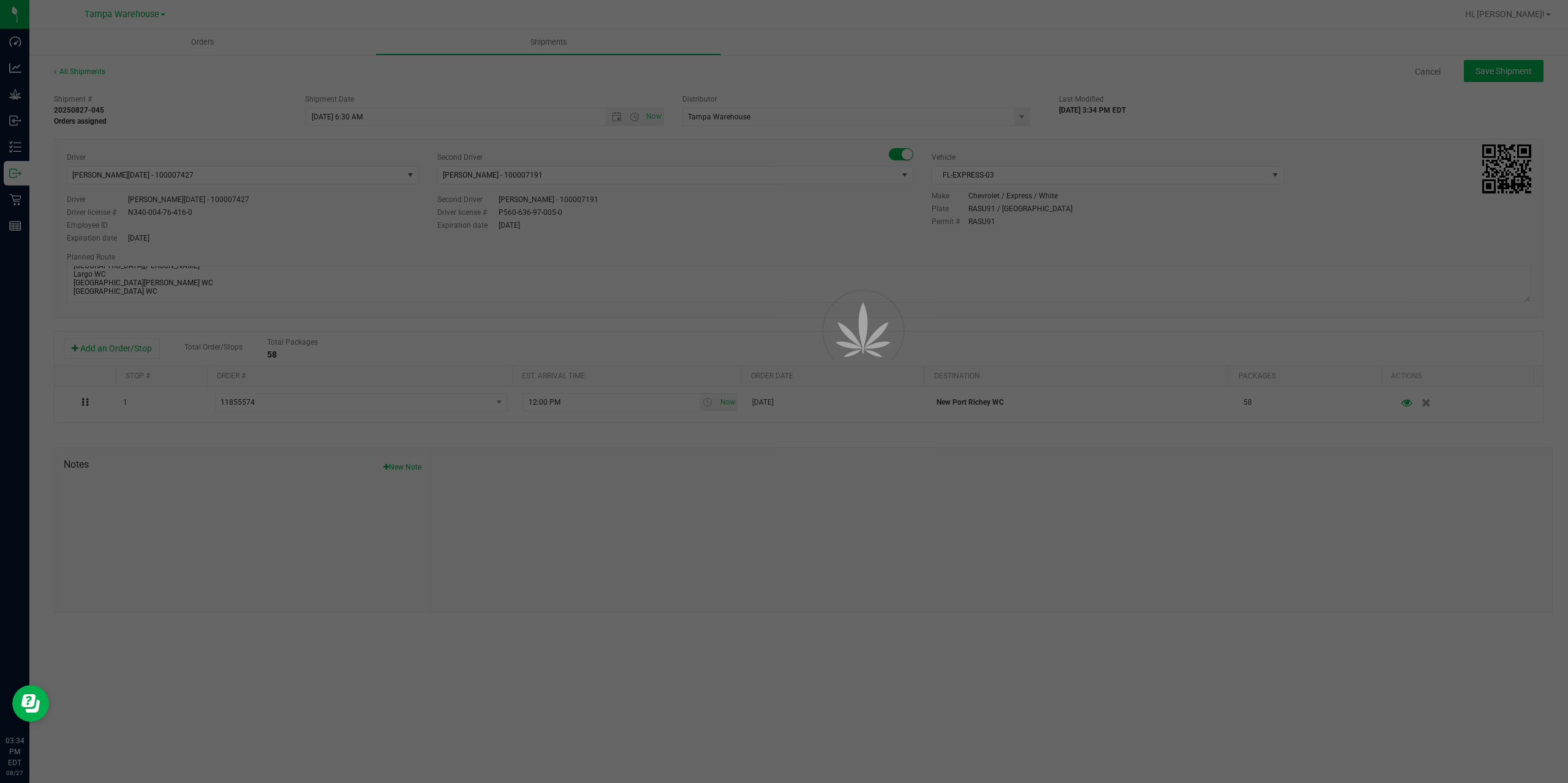
type input "8/28/2025 10:30 AM"
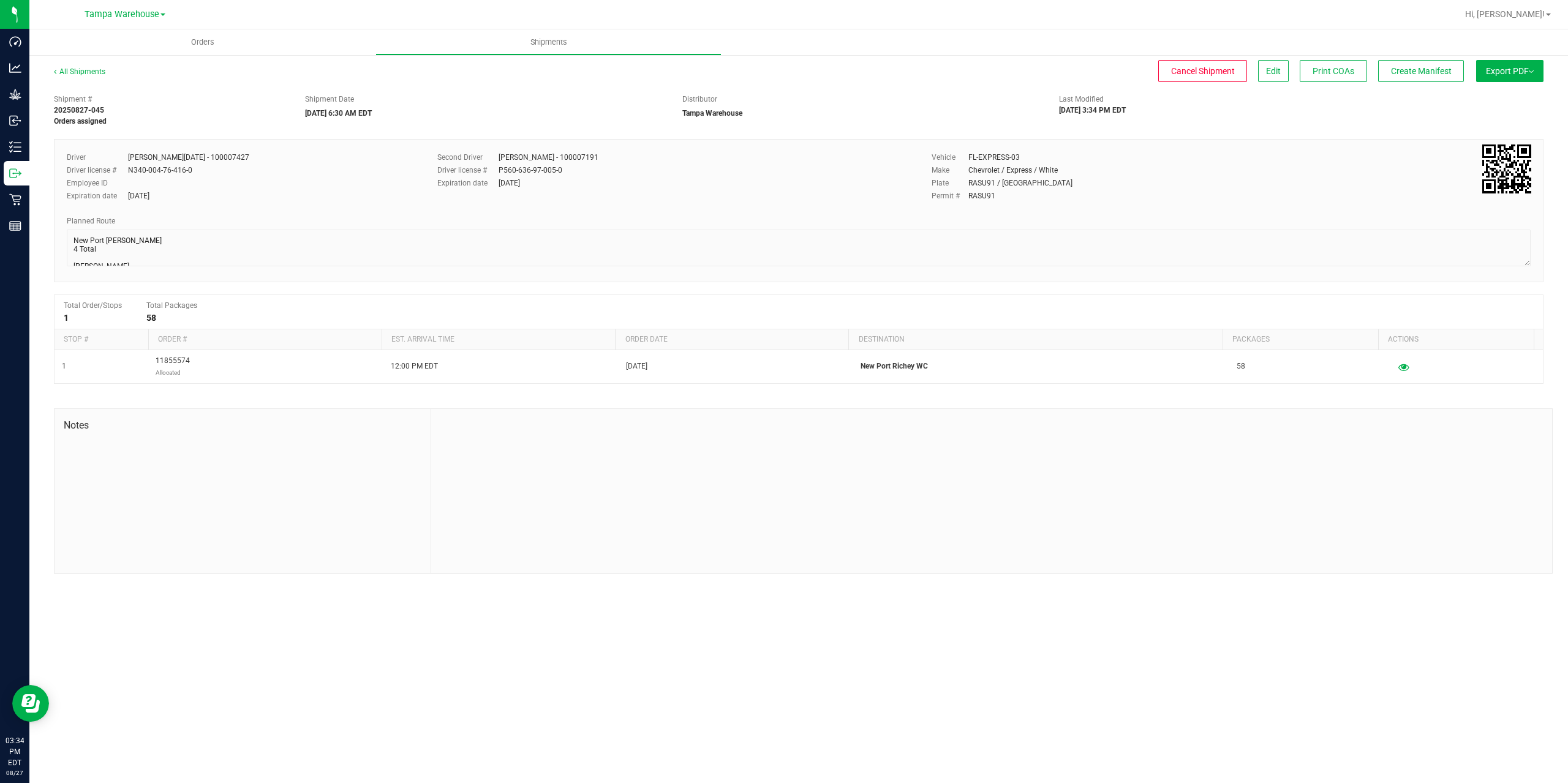
click at [1483, 76] on button "Export PDF" at bounding box center [1510, 71] width 67 height 22
click at [1498, 100] on span "Manifest by Package ID" at bounding box center [1492, 97] width 78 height 9
click at [1415, 68] on span "Create Manifest" at bounding box center [1421, 71] width 61 height 10
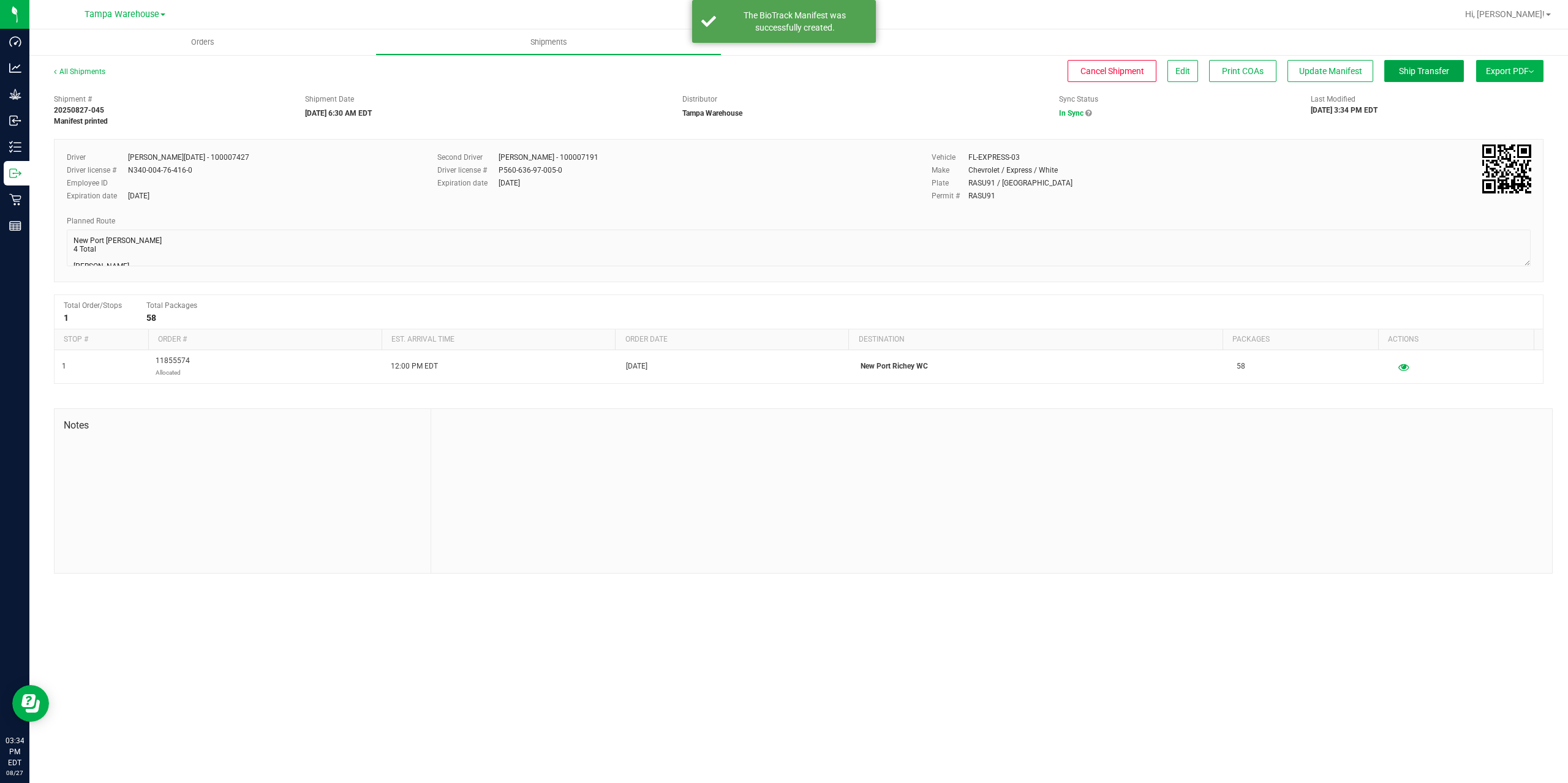
click at [1415, 68] on span "Ship Transfer" at bounding box center [1424, 71] width 50 height 10
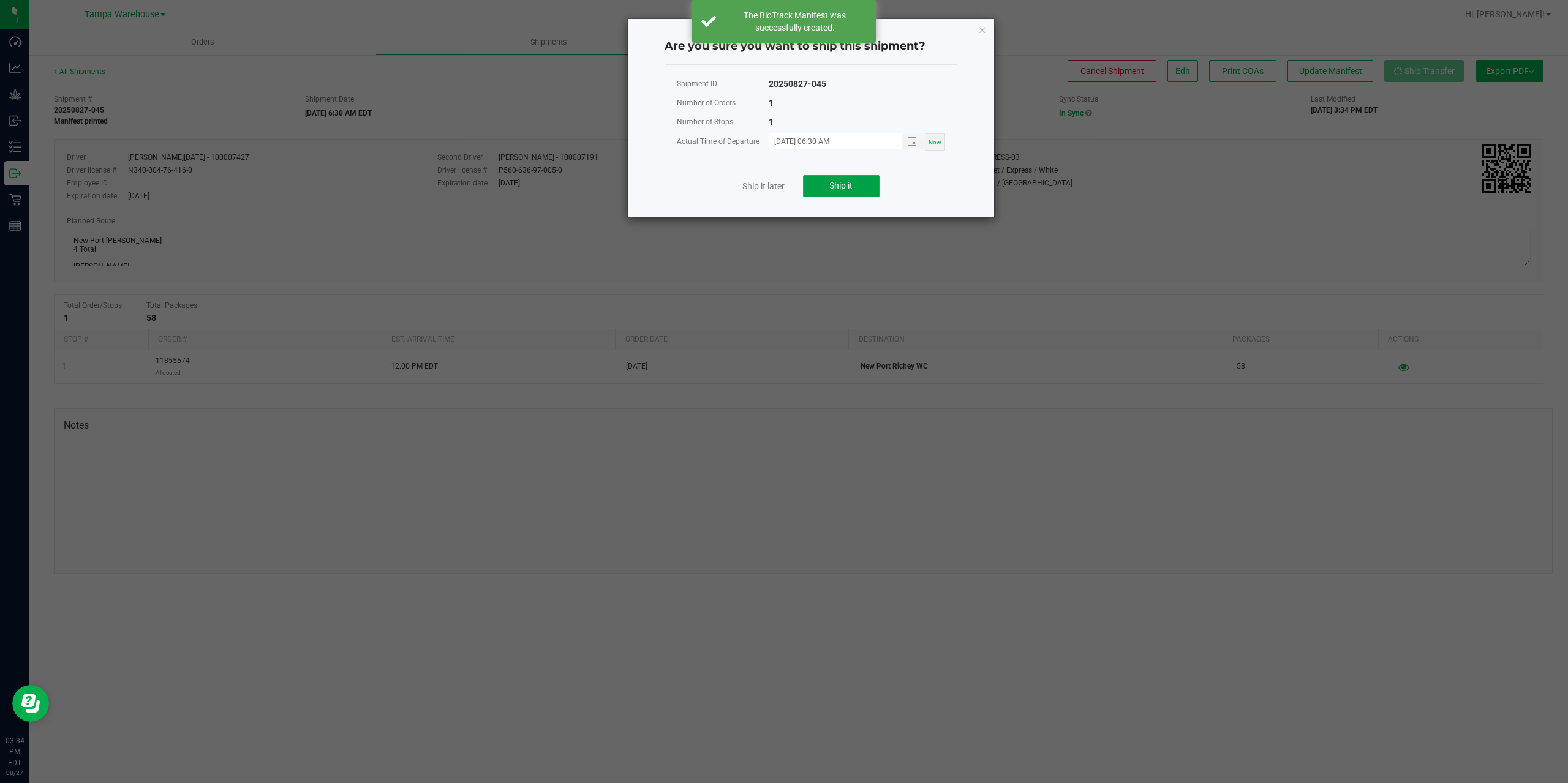
click at [811, 189] on button "Ship it" at bounding box center [841, 186] width 76 height 22
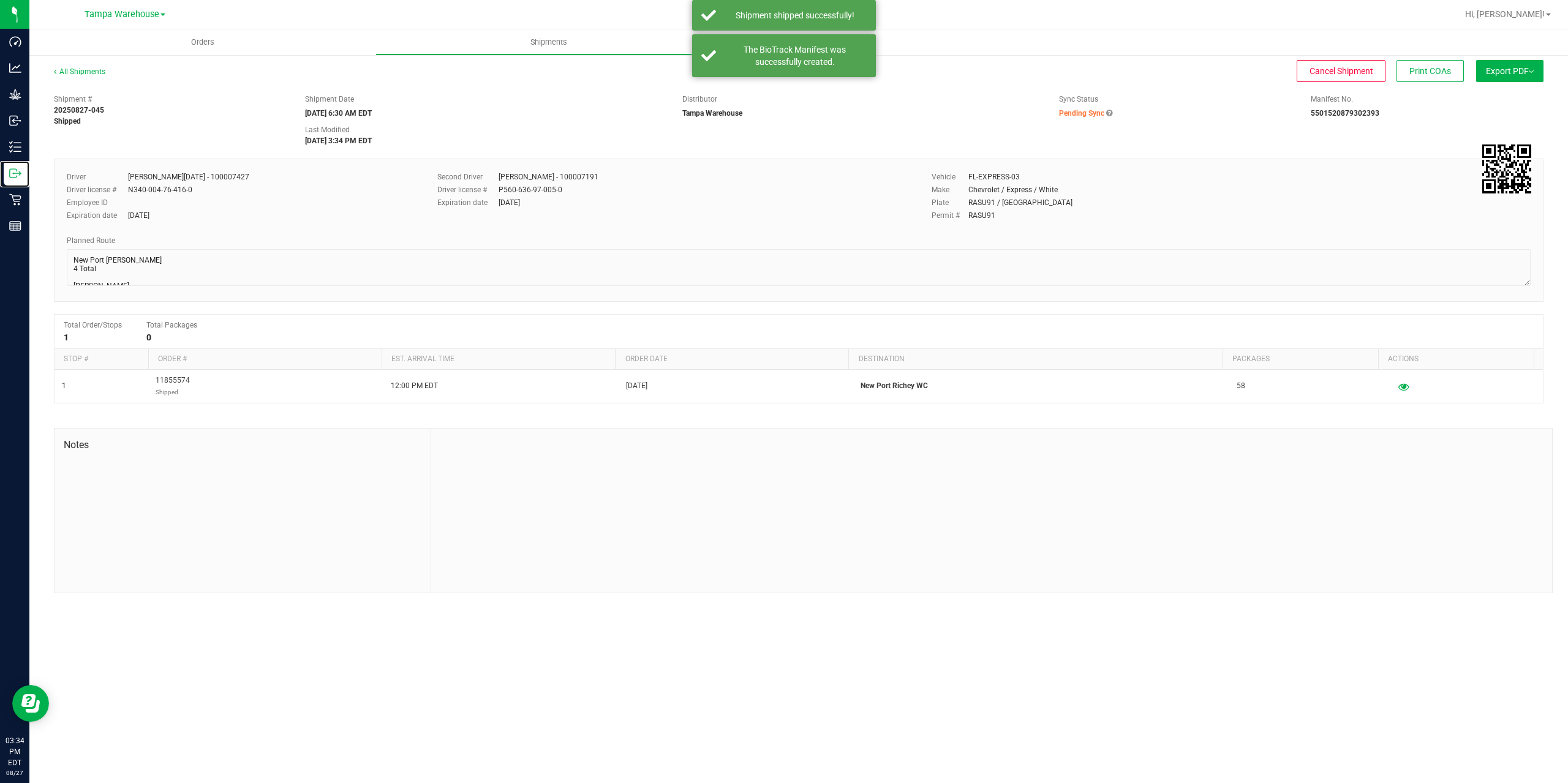
click at [11, 173] on icon at bounding box center [15, 173] width 12 height 12
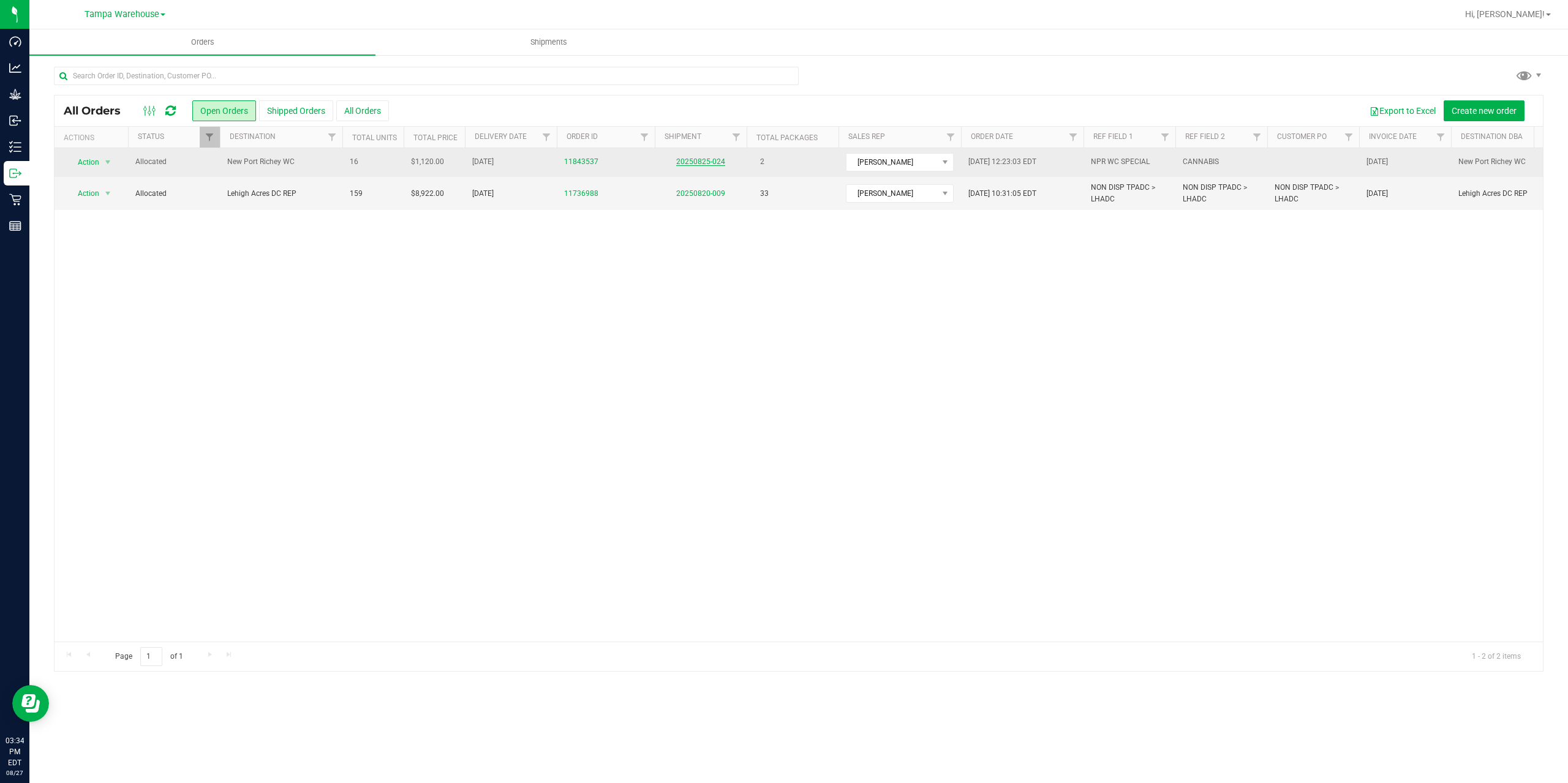
click at [705, 158] on link "20250825-024" at bounding box center [700, 161] width 49 height 9
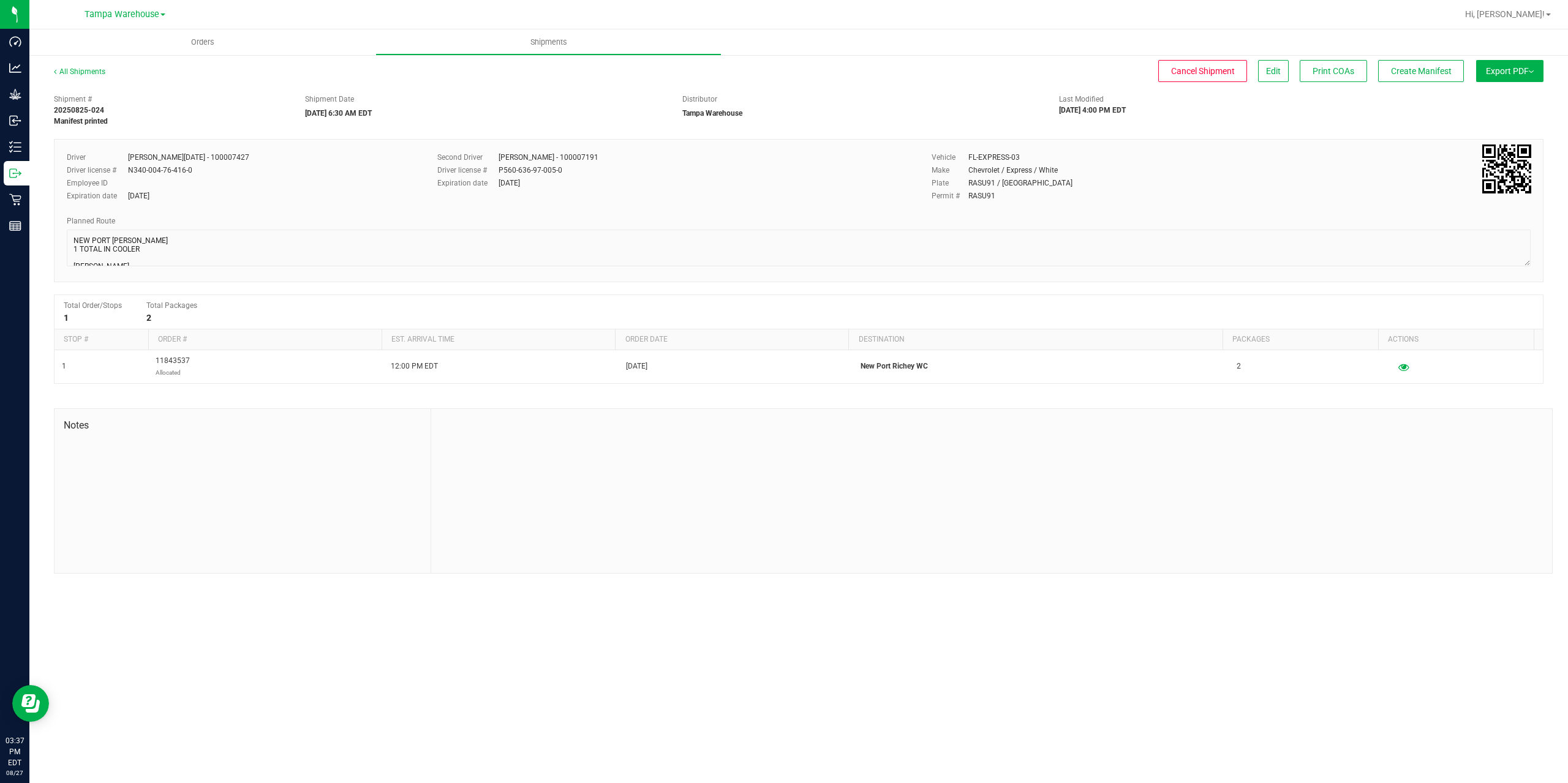
click at [1514, 75] on span "Export PDF" at bounding box center [1510, 71] width 48 height 10
click at [1505, 98] on span "Manifest by Package ID" at bounding box center [1492, 97] width 78 height 9
click at [1418, 68] on span "Create Manifest" at bounding box center [1421, 71] width 61 height 10
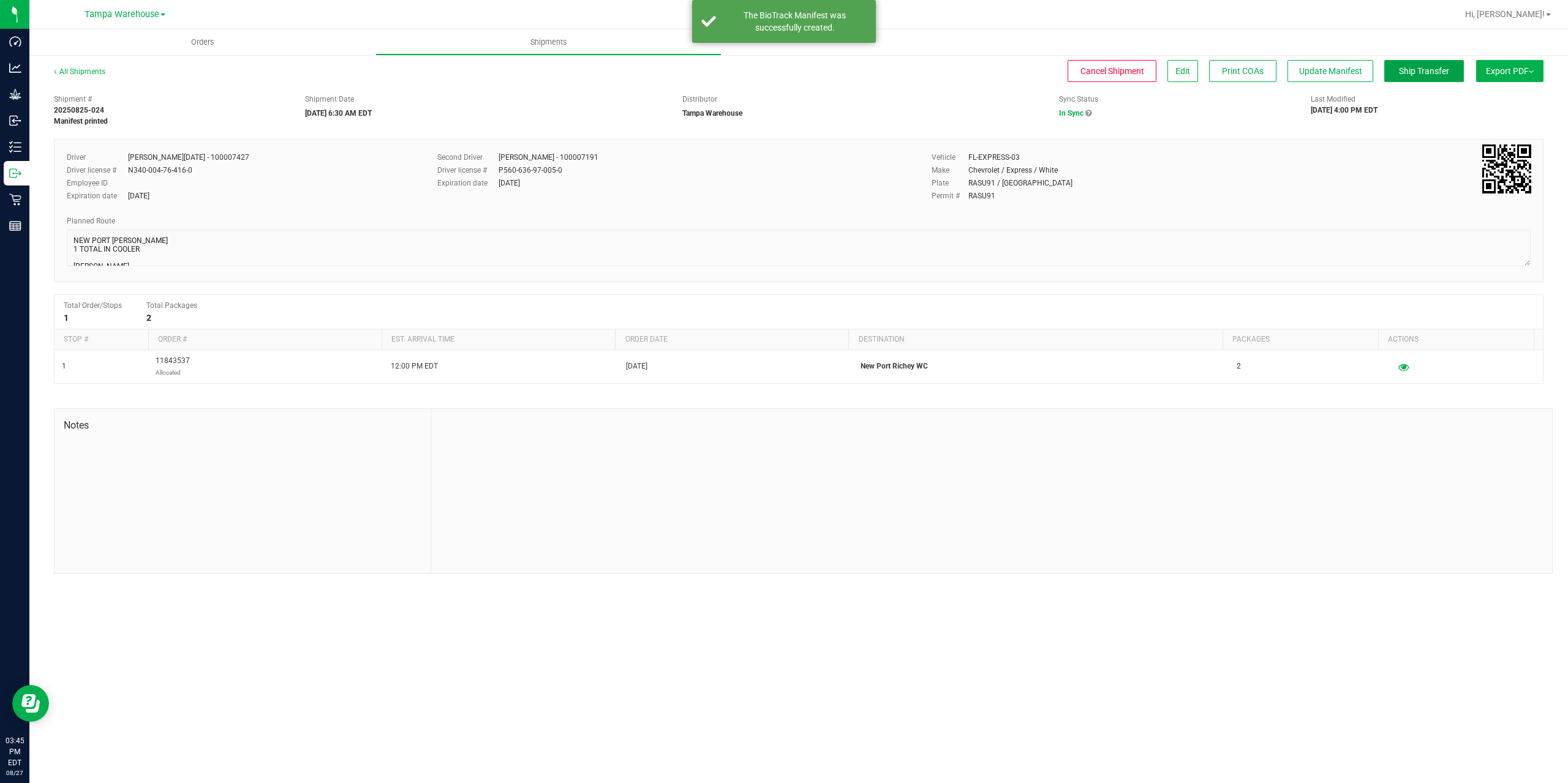
click at [1418, 68] on span "Ship Transfer" at bounding box center [1424, 71] width 50 height 10
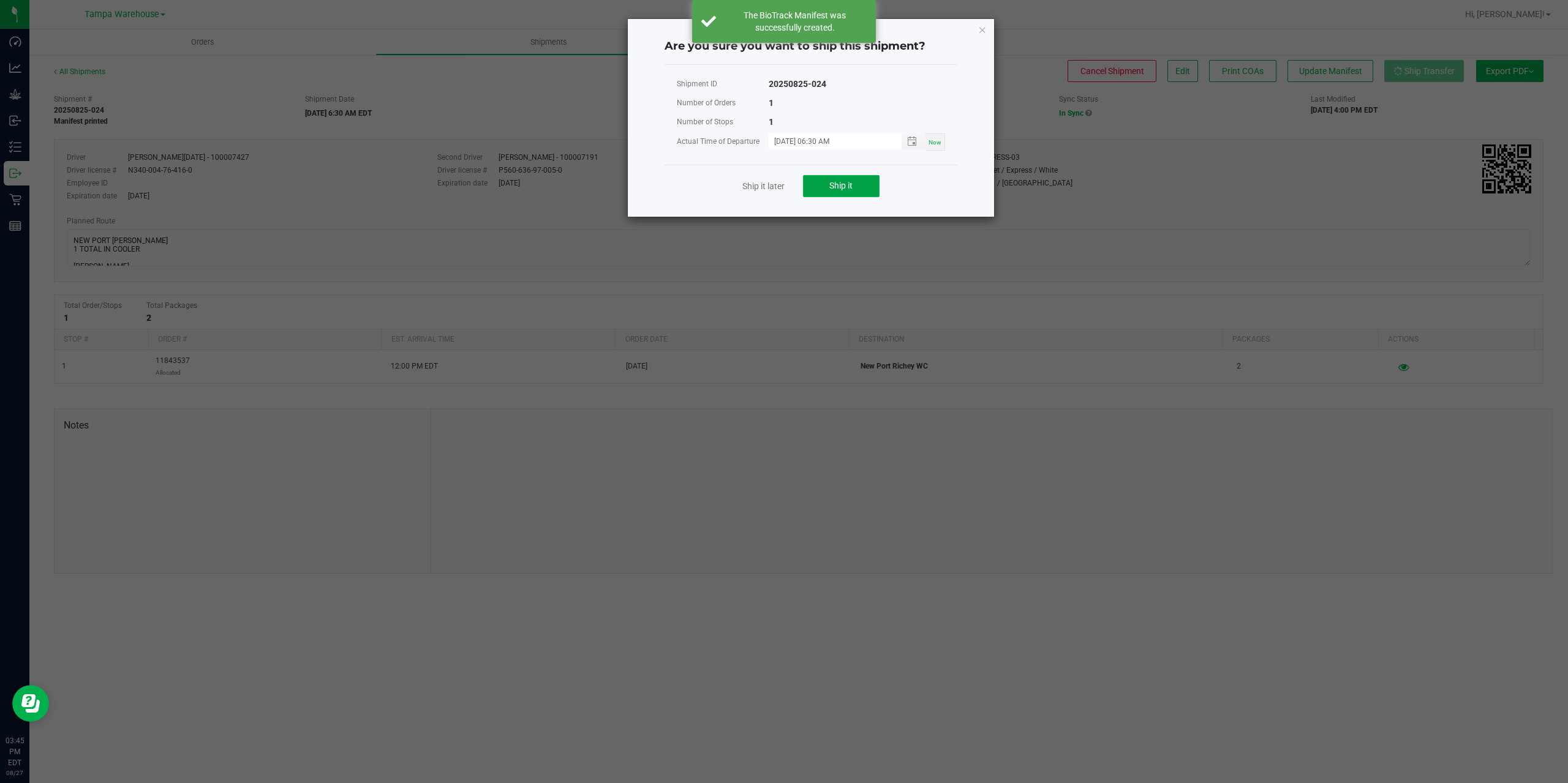
click at [858, 193] on button "Ship it" at bounding box center [841, 186] width 76 height 22
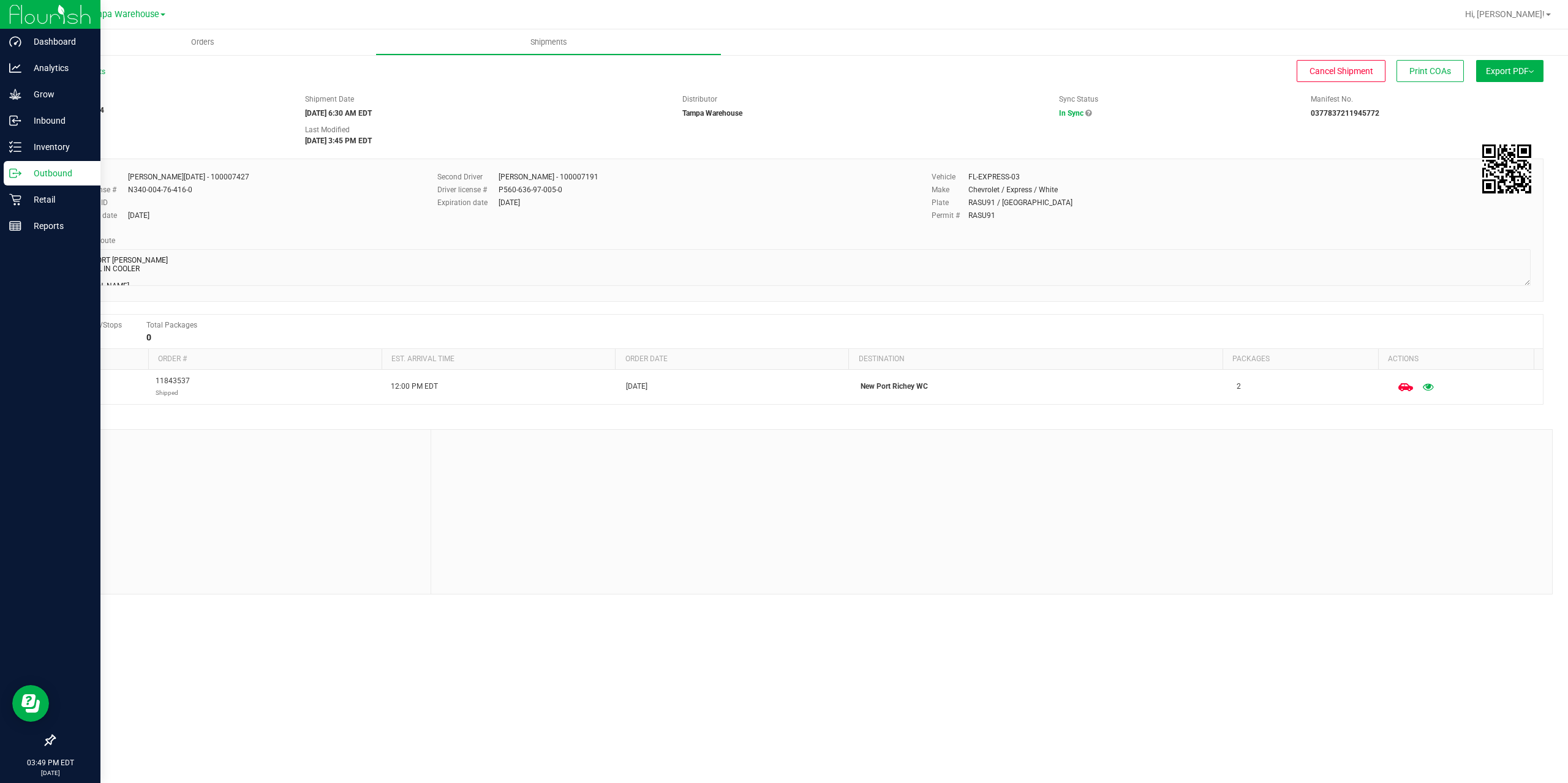
click at [49, 170] on p "Outbound" at bounding box center [58, 174] width 74 height 15
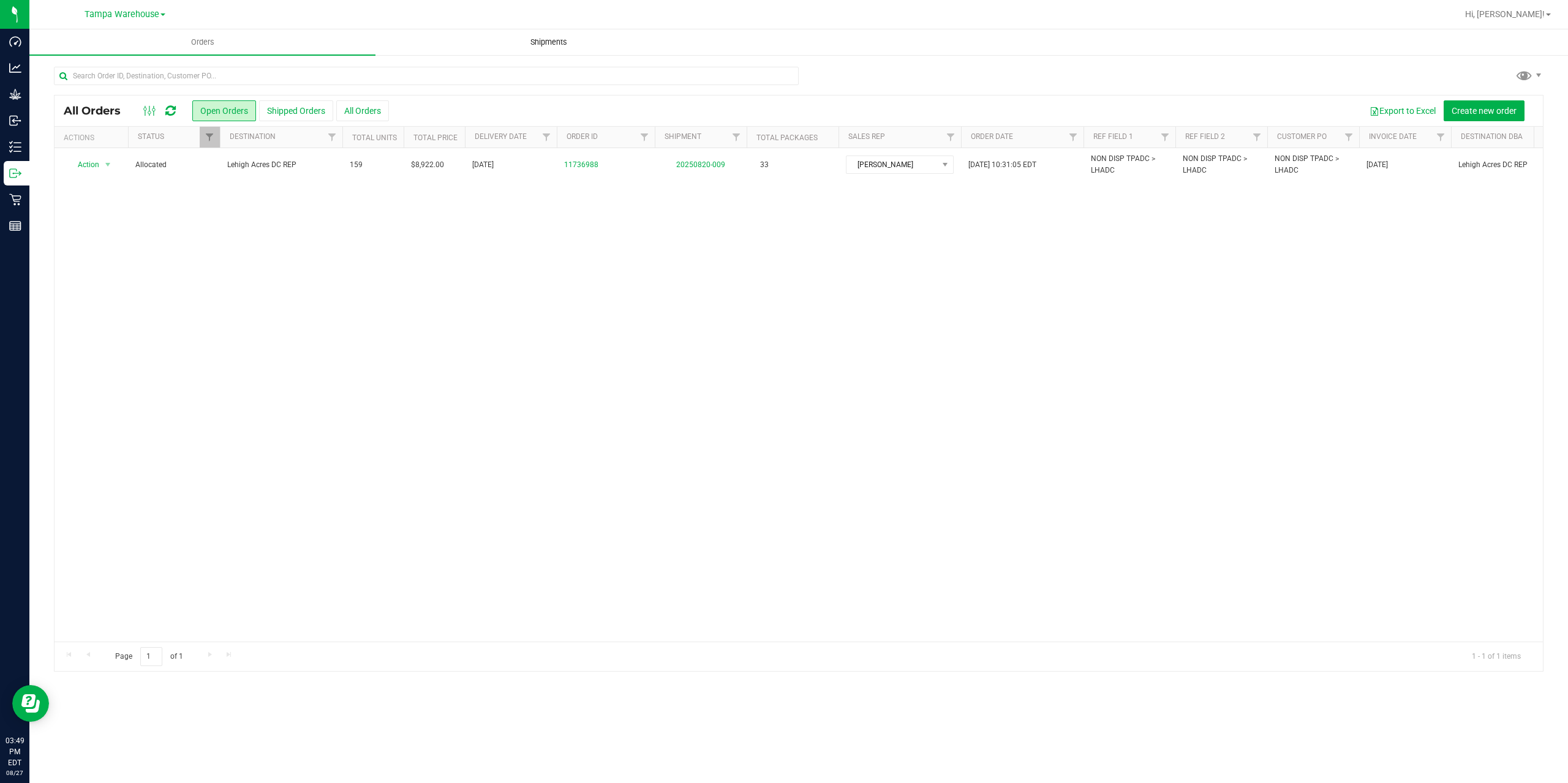
click at [549, 43] on span "Shipments" at bounding box center [549, 42] width 70 height 11
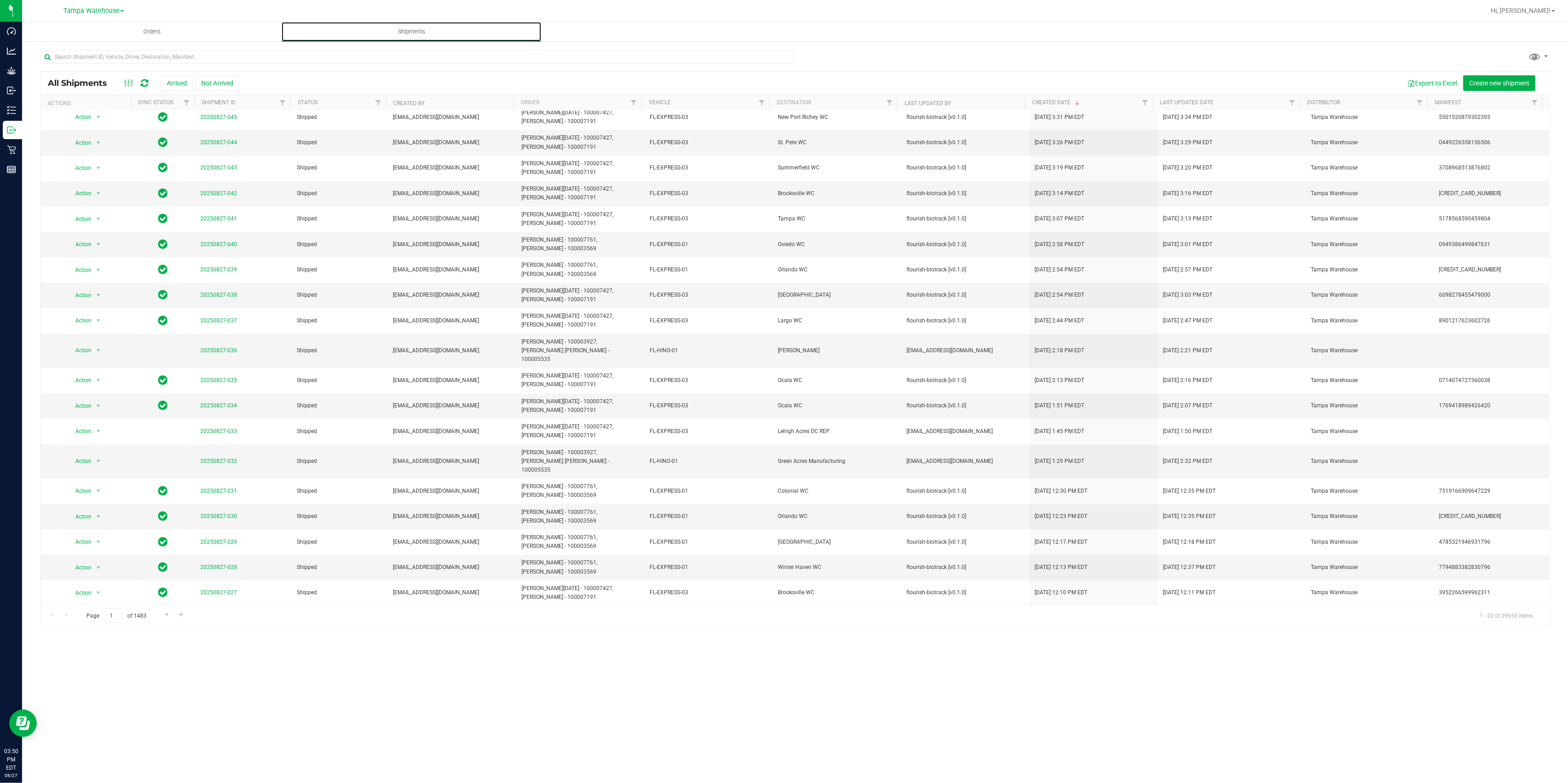
scroll to position [9, 0]
click at [164, 587] on span "Go to the next page" at bounding box center [167, 614] width 7 height 7
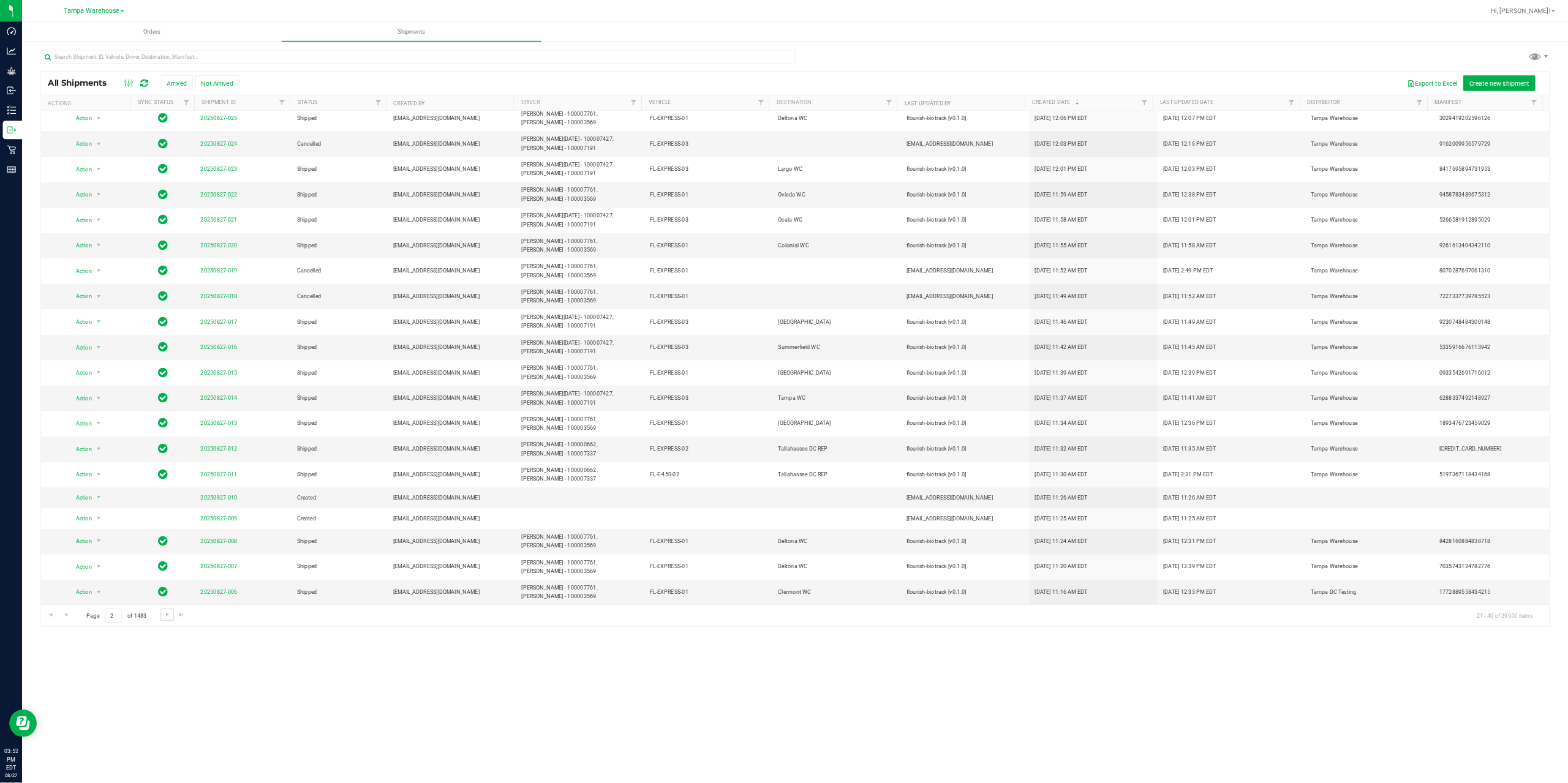
scroll to position [0, 0]
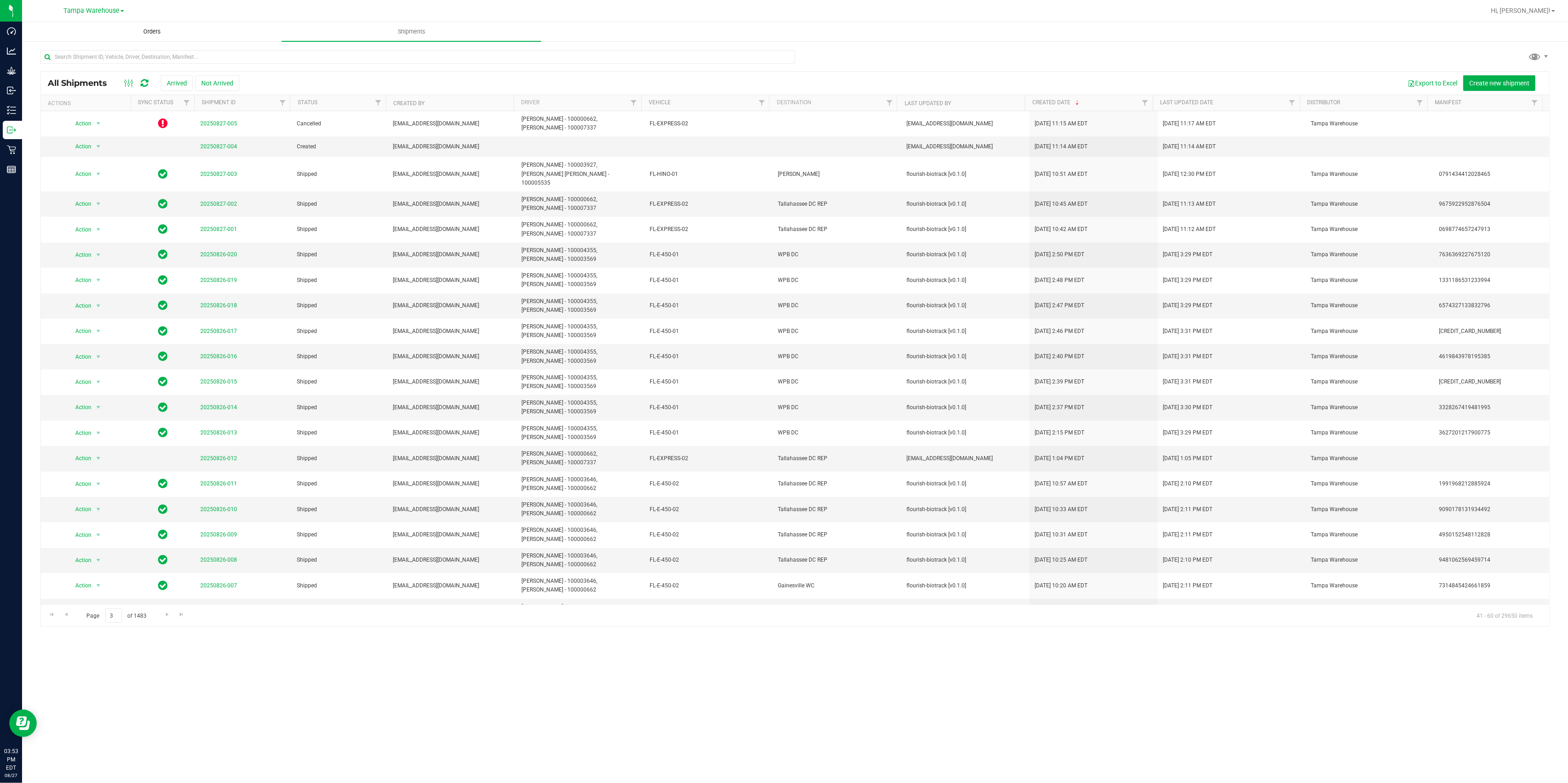
click at [128, 30] on uib-tab-heading "Orders" at bounding box center [152, 32] width 259 height 18
